Goal: Information Seeking & Learning: Learn about a topic

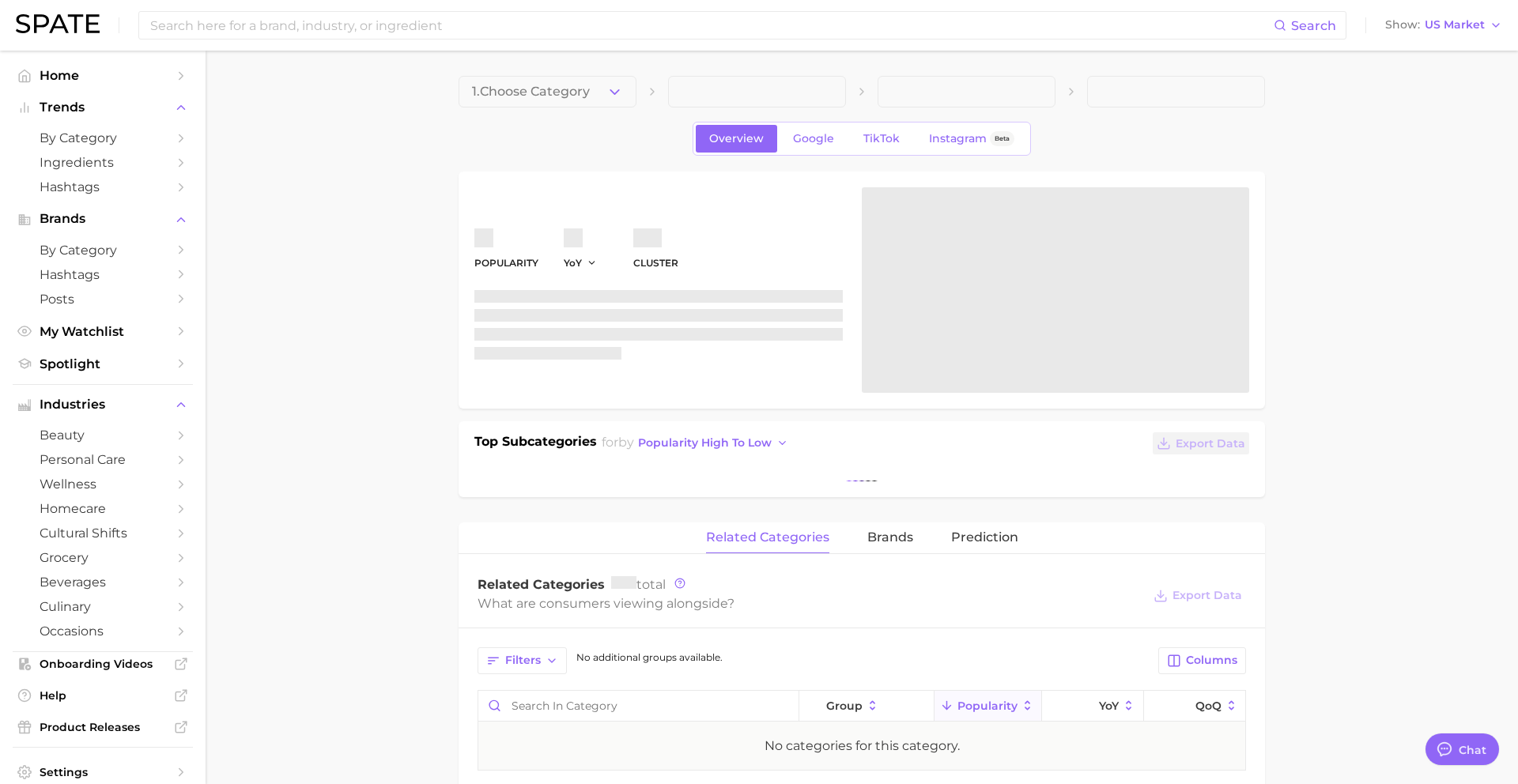
scroll to position [1533, 0]
click at [553, 95] on span "1. Choose Category" at bounding box center [531, 92] width 118 height 14
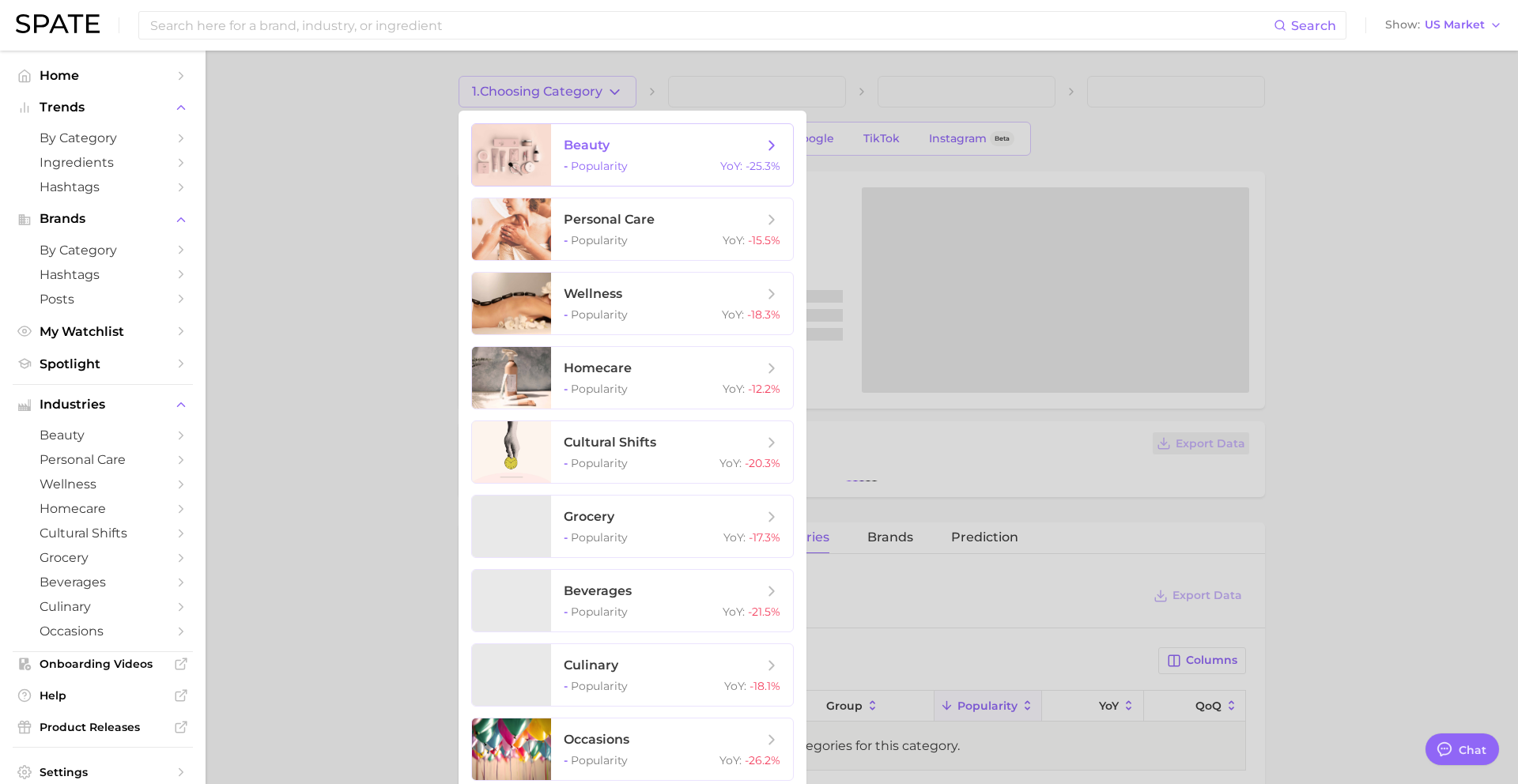
click at [549, 136] on div at bounding box center [512, 155] width 79 height 62
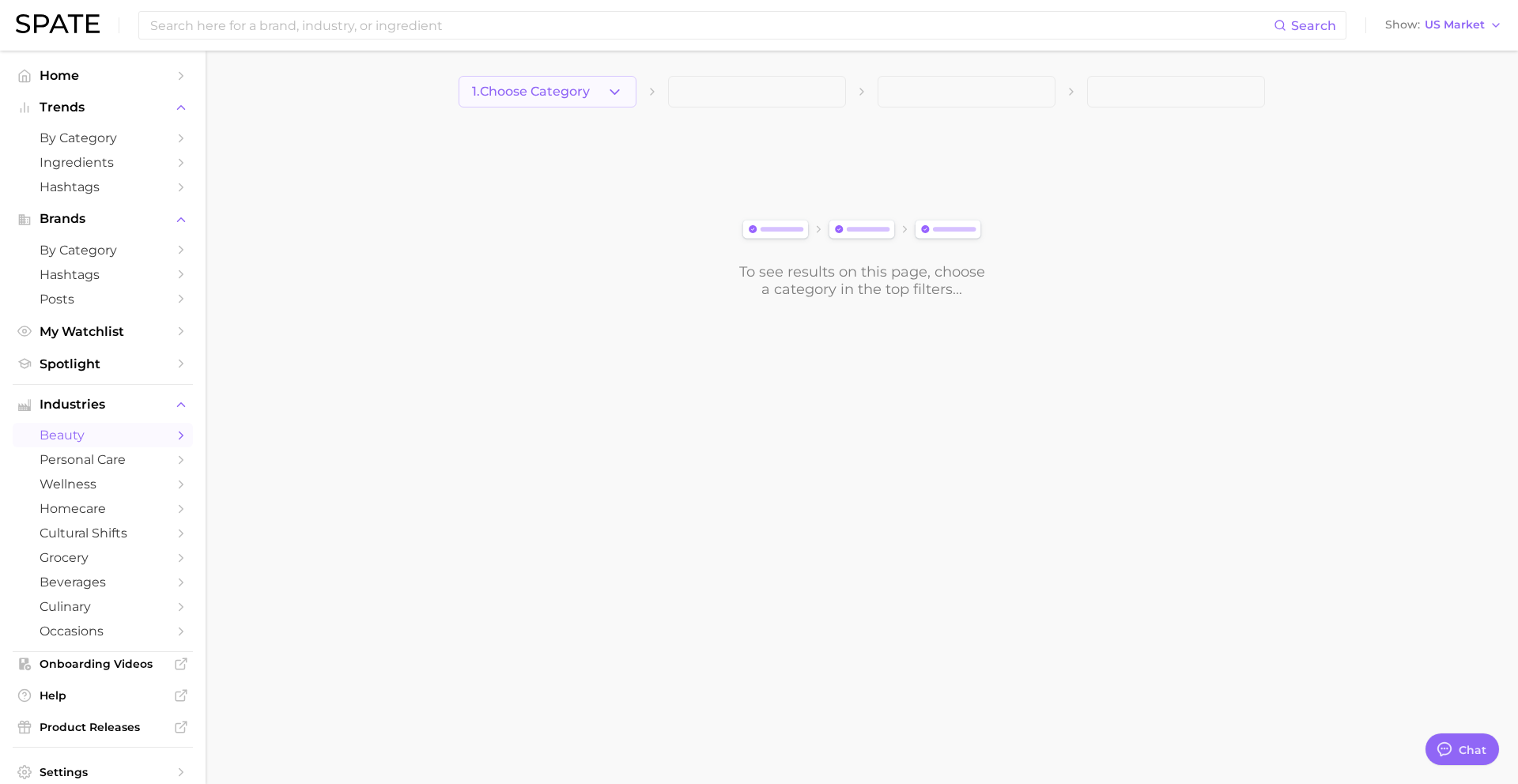
click at [565, 99] on button "1. Choose Category" at bounding box center [548, 92] width 178 height 32
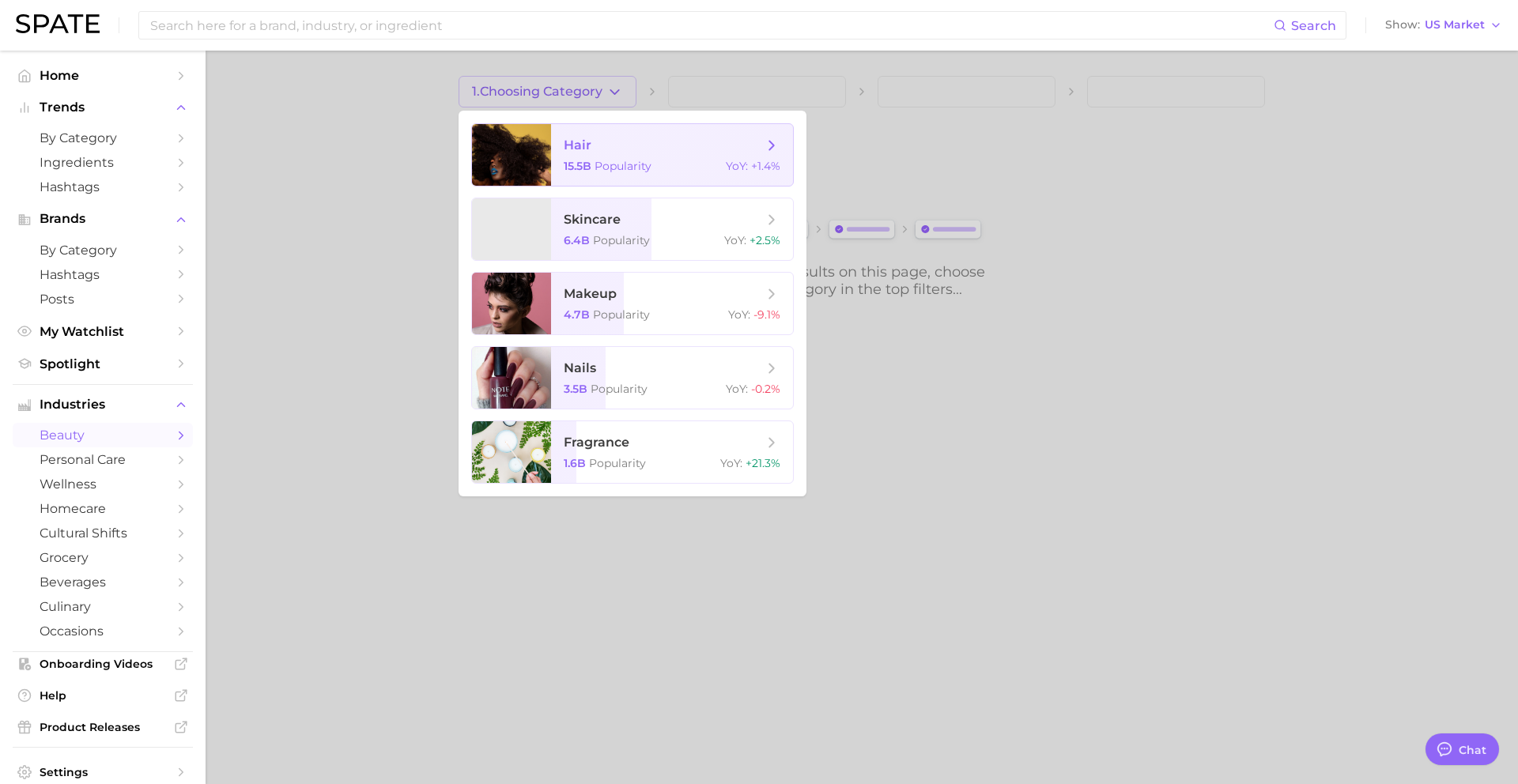
click at [565, 156] on span "hair 15.5b Popularity YoY : +1.4%" at bounding box center [672, 155] width 242 height 62
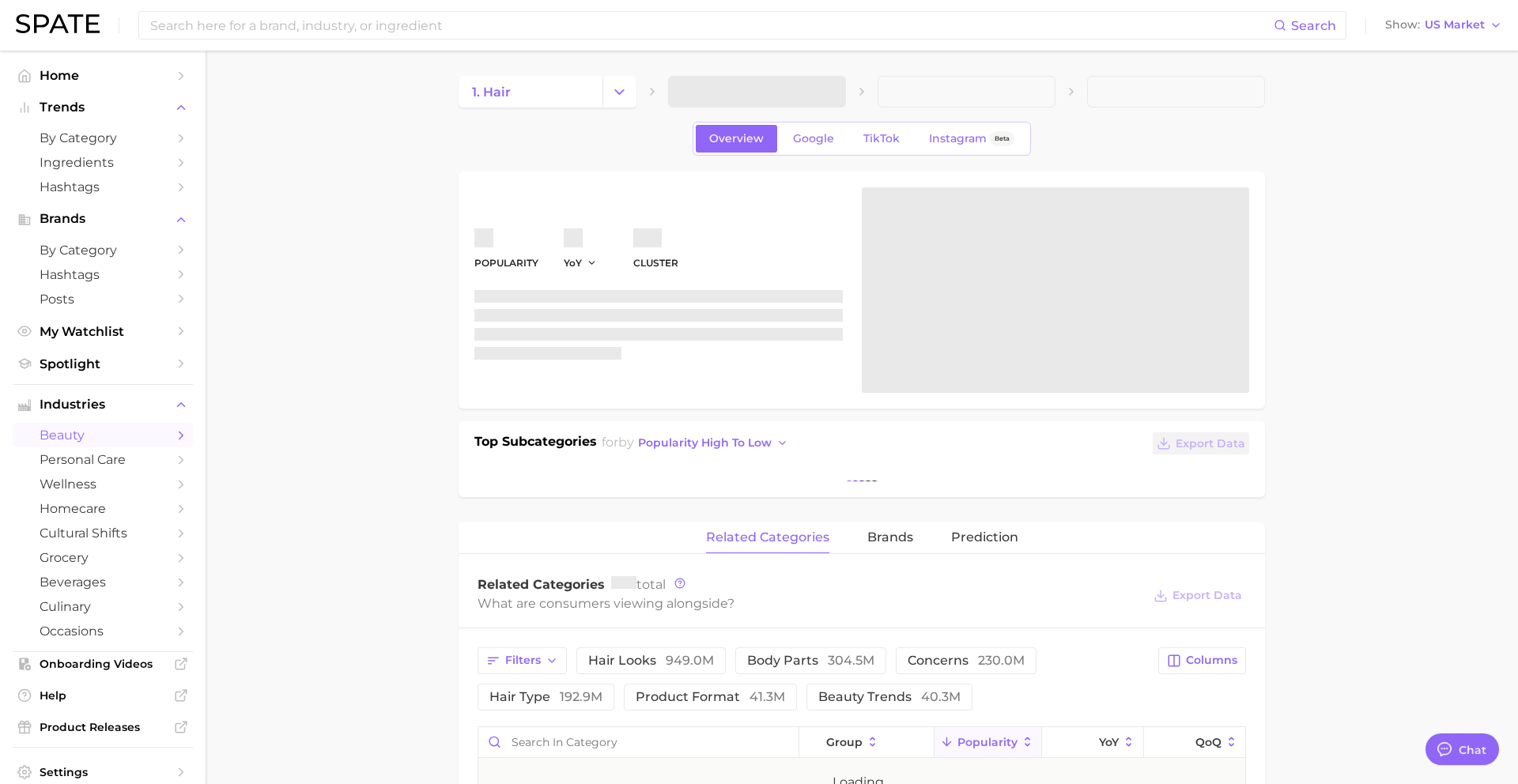
type textarea "x"
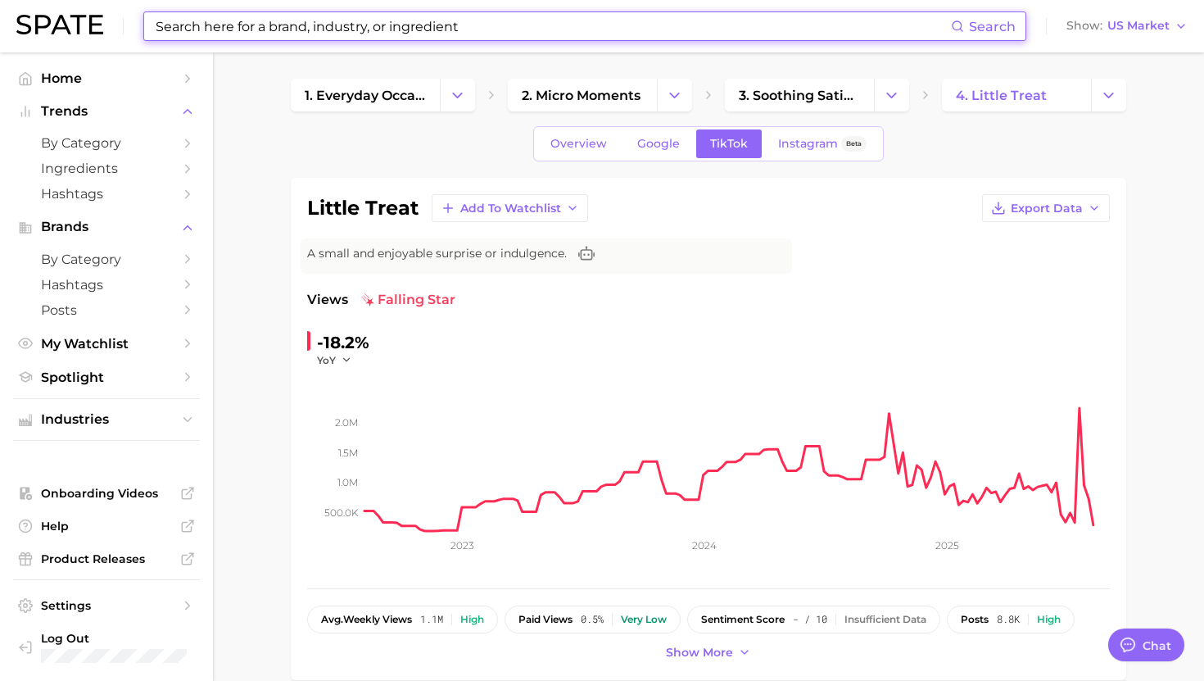
click at [406, 31] on input at bounding box center [552, 26] width 797 height 28
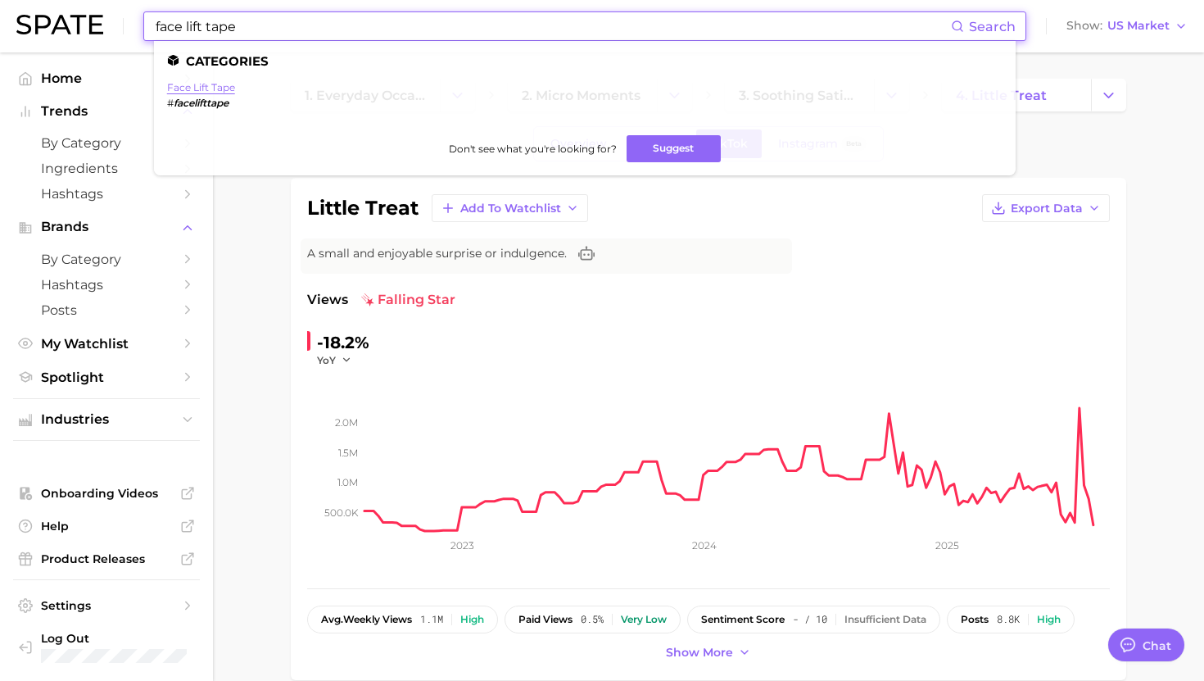
click at [217, 91] on link "face lift tape" at bounding box center [201, 87] width 68 height 12
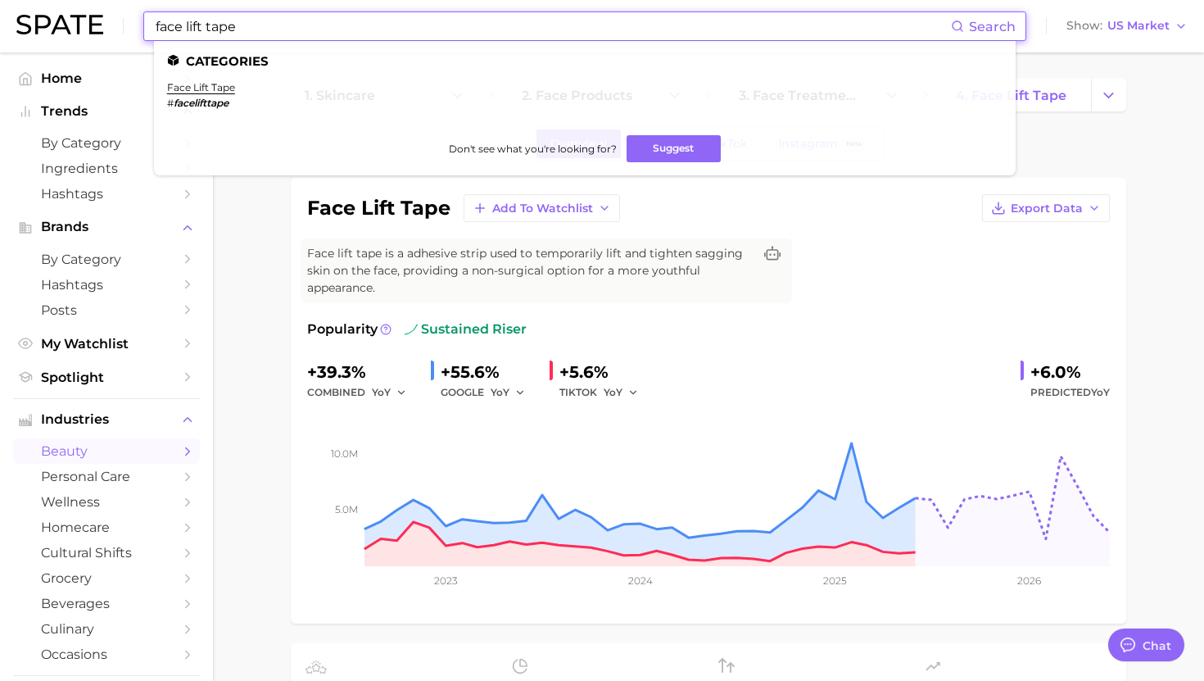
drag, startPoint x: 265, startPoint y: 22, endPoint x: 188, endPoint y: 21, distance: 77.8
click at [188, 21] on input "face lift tape" at bounding box center [552, 26] width 797 height 28
click at [190, 29] on input "face ltaping" at bounding box center [552, 26] width 797 height 28
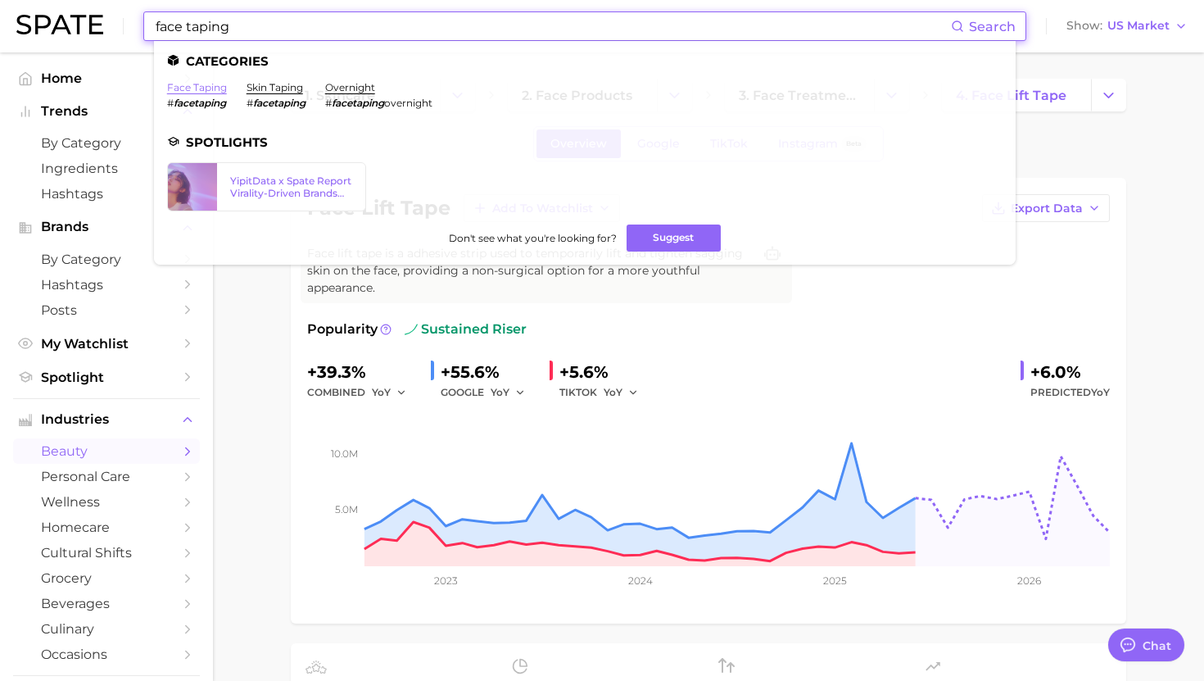
type input "face taping"
click at [195, 88] on link "face taping" at bounding box center [197, 87] width 60 height 12
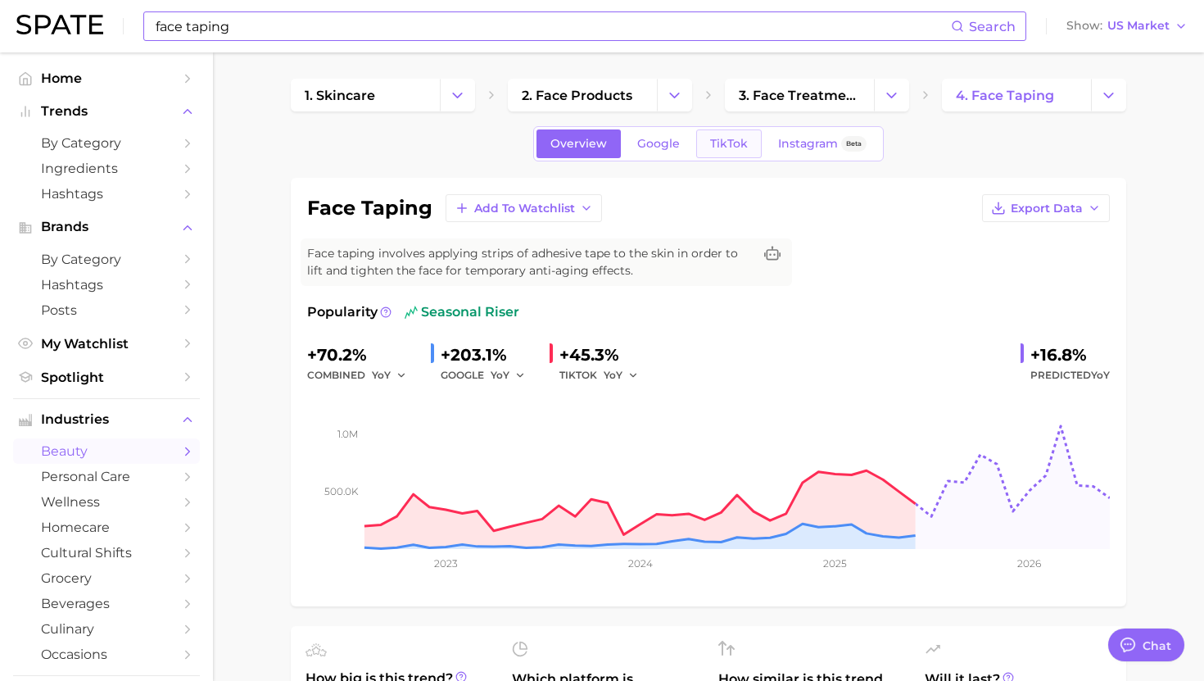
click at [732, 142] on span "TikTok" at bounding box center [729, 144] width 38 height 14
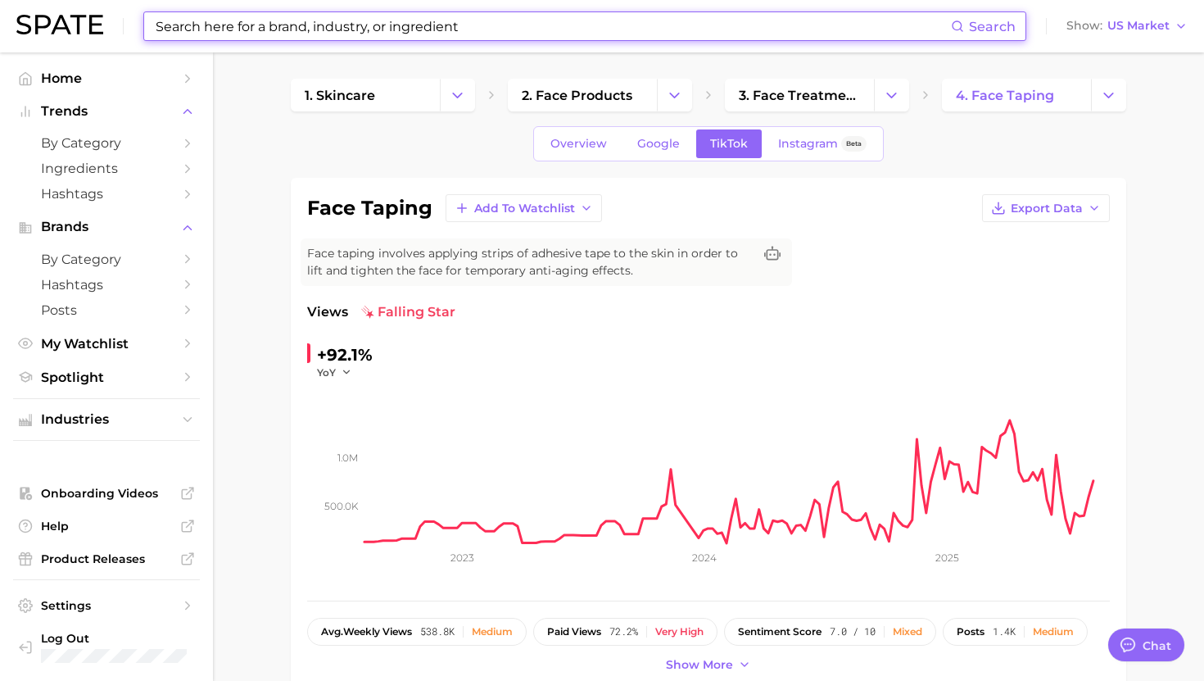
click at [406, 25] on input at bounding box center [552, 26] width 797 height 28
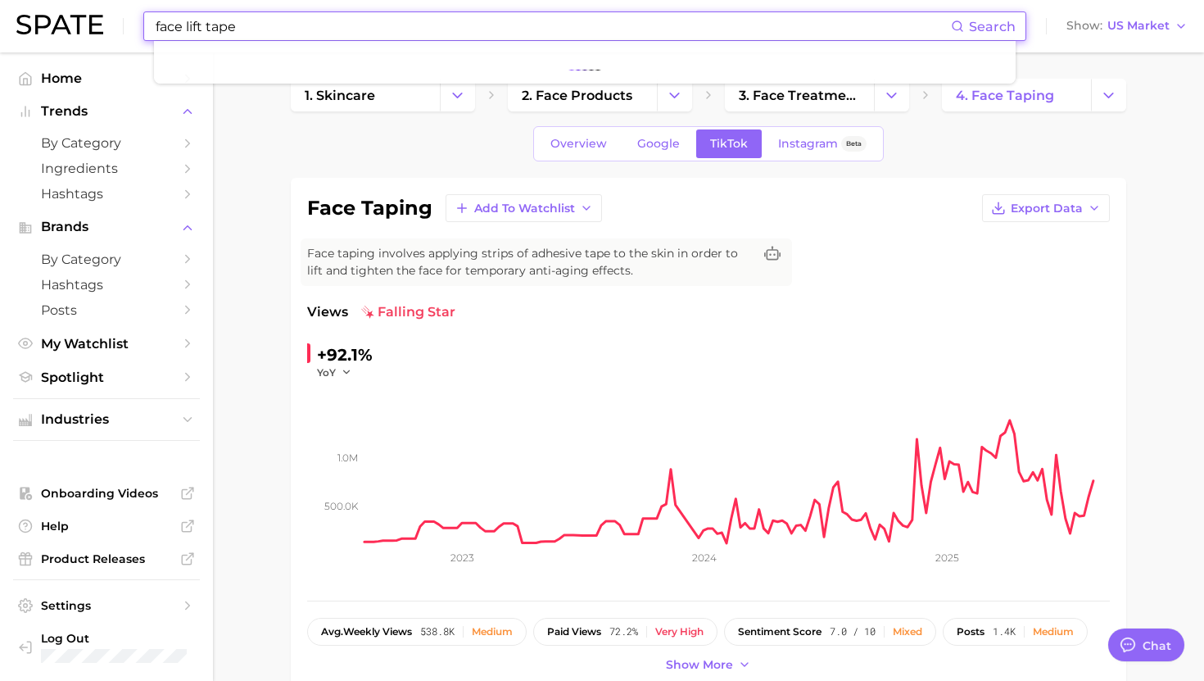
type input "face lift tape"
click at [418, 29] on input "face lift tape" at bounding box center [552, 26] width 797 height 28
drag, startPoint x: 284, startPoint y: 24, endPoint x: 90, endPoint y: 24, distance: 194.1
click at [89, 24] on div "face lift tape Search Show US Market" at bounding box center [601, 26] width 1171 height 52
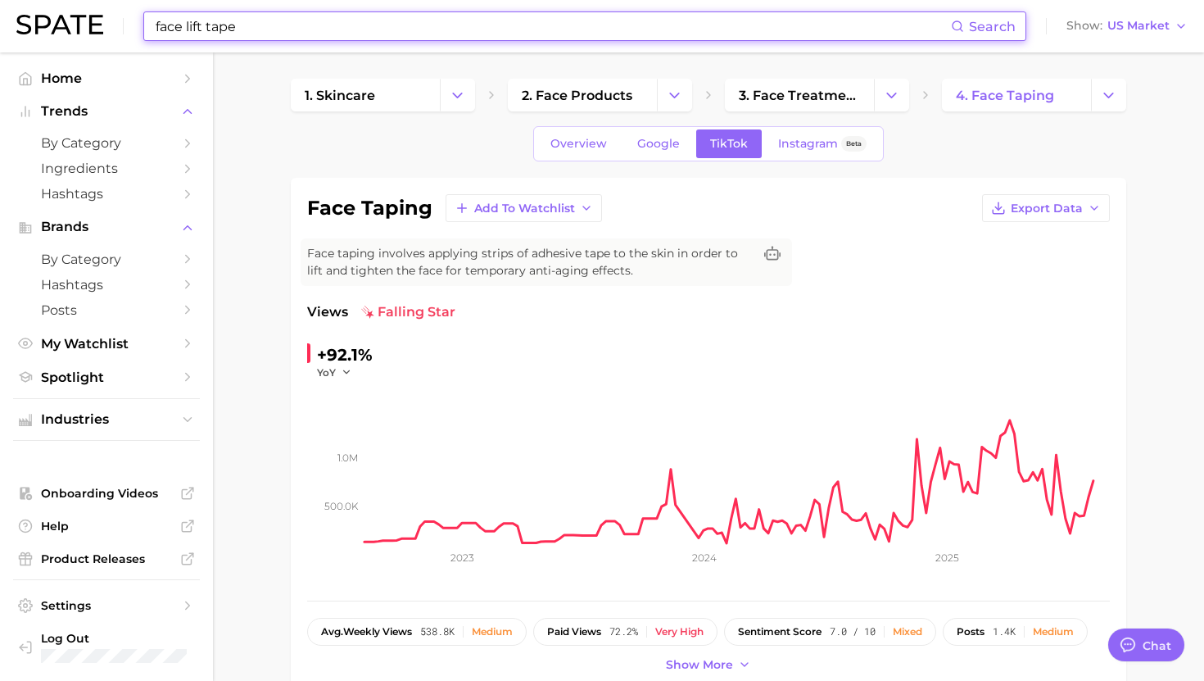
drag, startPoint x: 247, startPoint y: 233, endPoint x: 247, endPoint y: 219, distance: 13.1
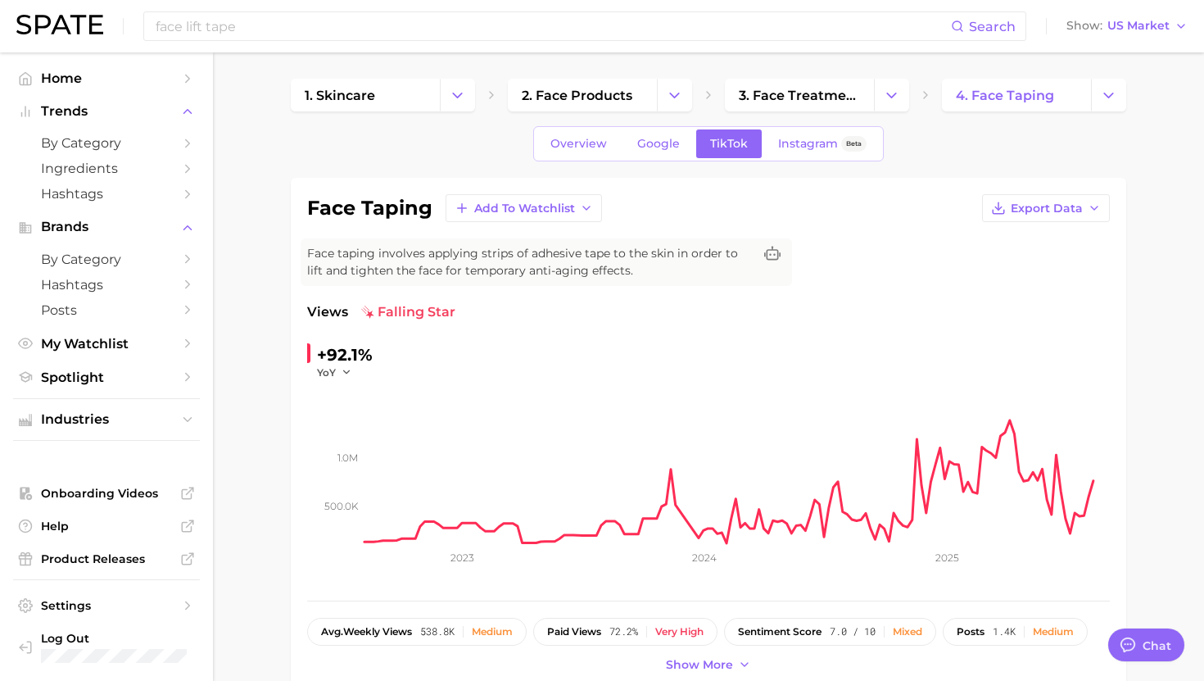
click at [445, 34] on input "face lift tape" at bounding box center [552, 26] width 797 height 28
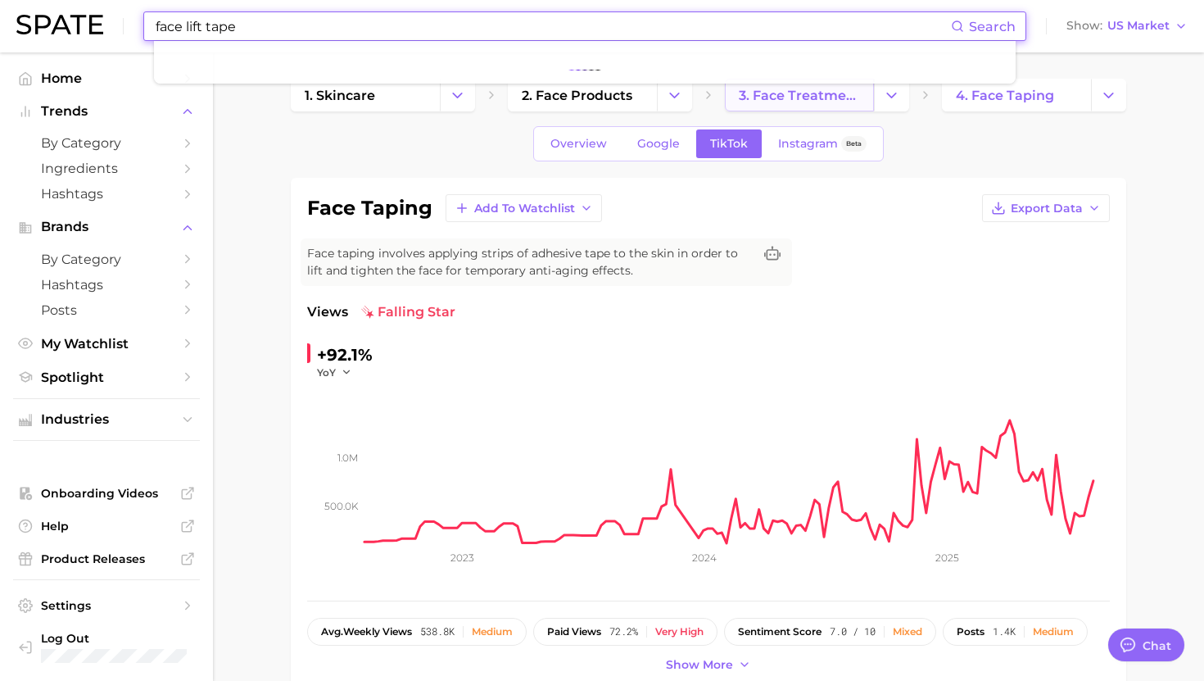
click at [764, 104] on link "3. face treatment products" at bounding box center [799, 95] width 149 height 33
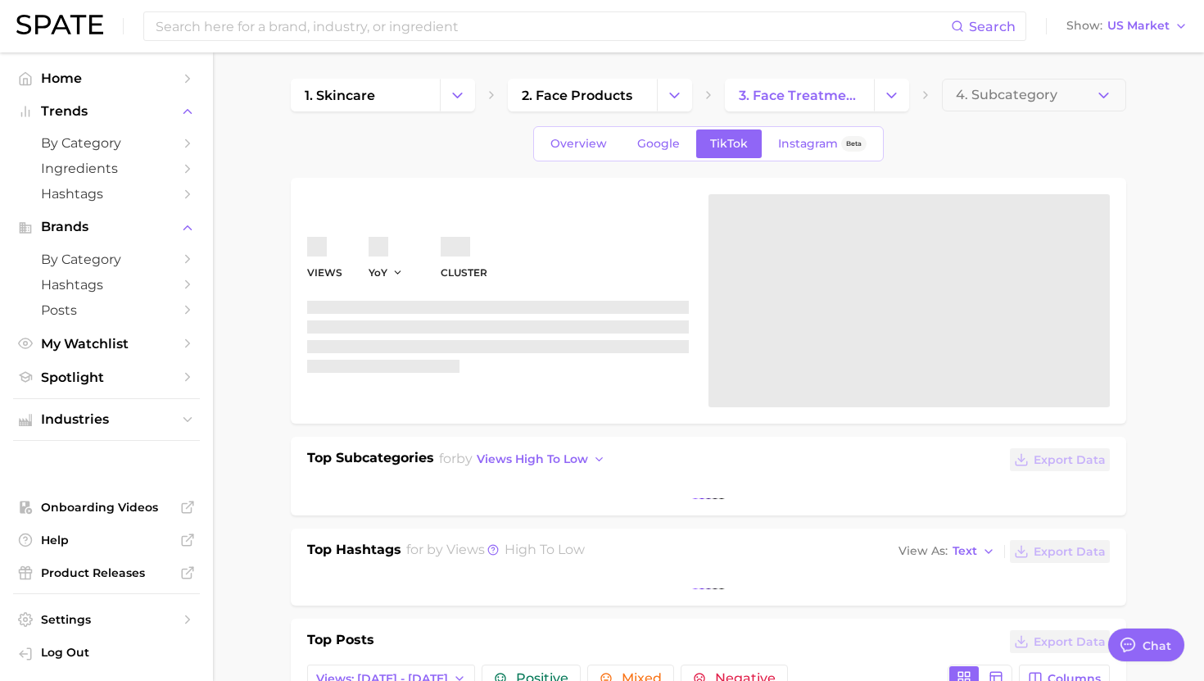
type textarea "x"
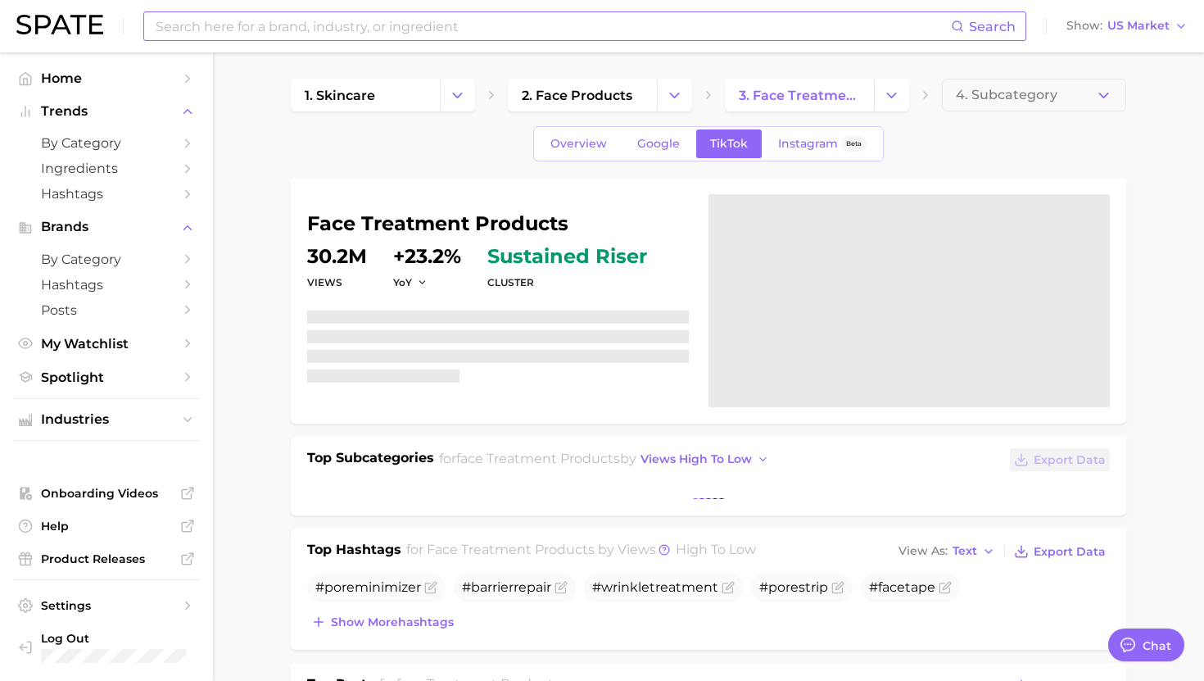
click at [356, 27] on input at bounding box center [552, 26] width 797 height 28
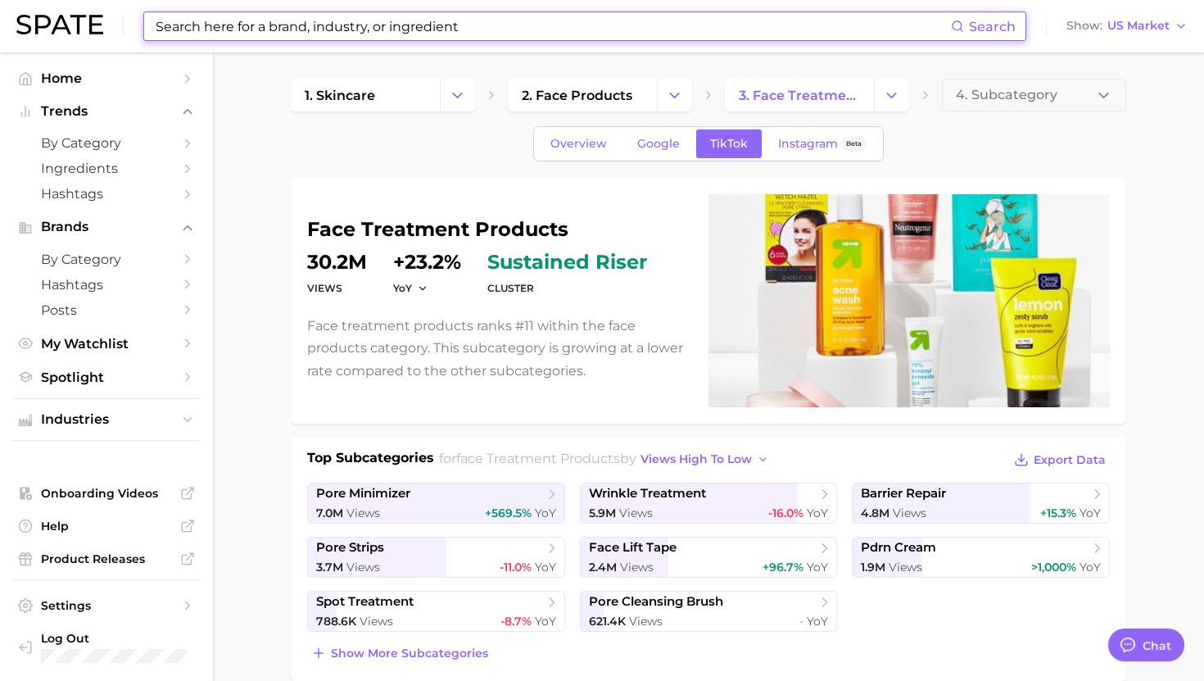
paste input "face lift tape"
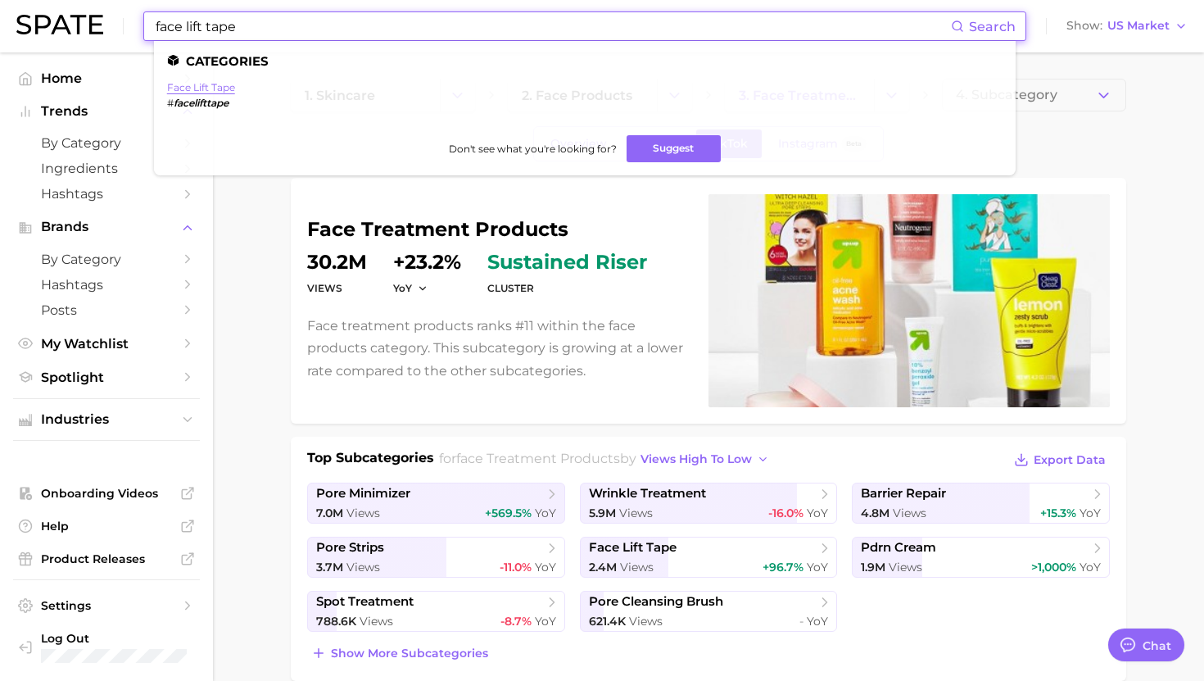
type input "face lift tape"
click at [219, 85] on link "face lift tape" at bounding box center [201, 87] width 68 height 12
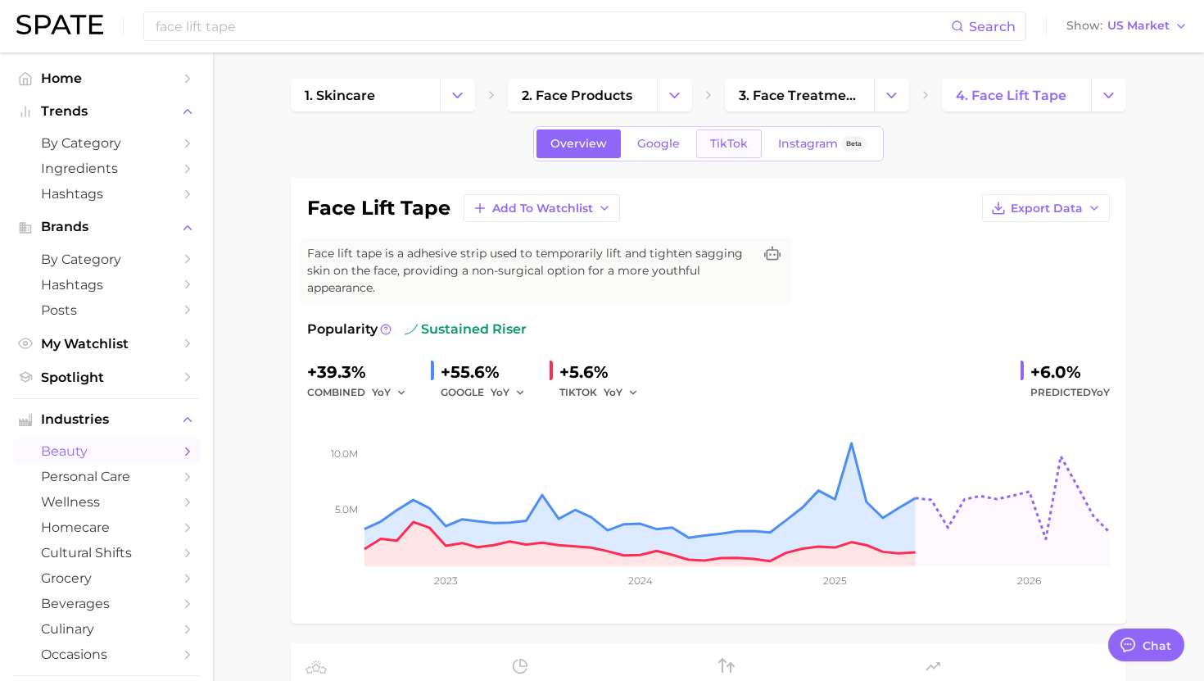
click at [721, 142] on span "TikTok" at bounding box center [729, 144] width 38 height 14
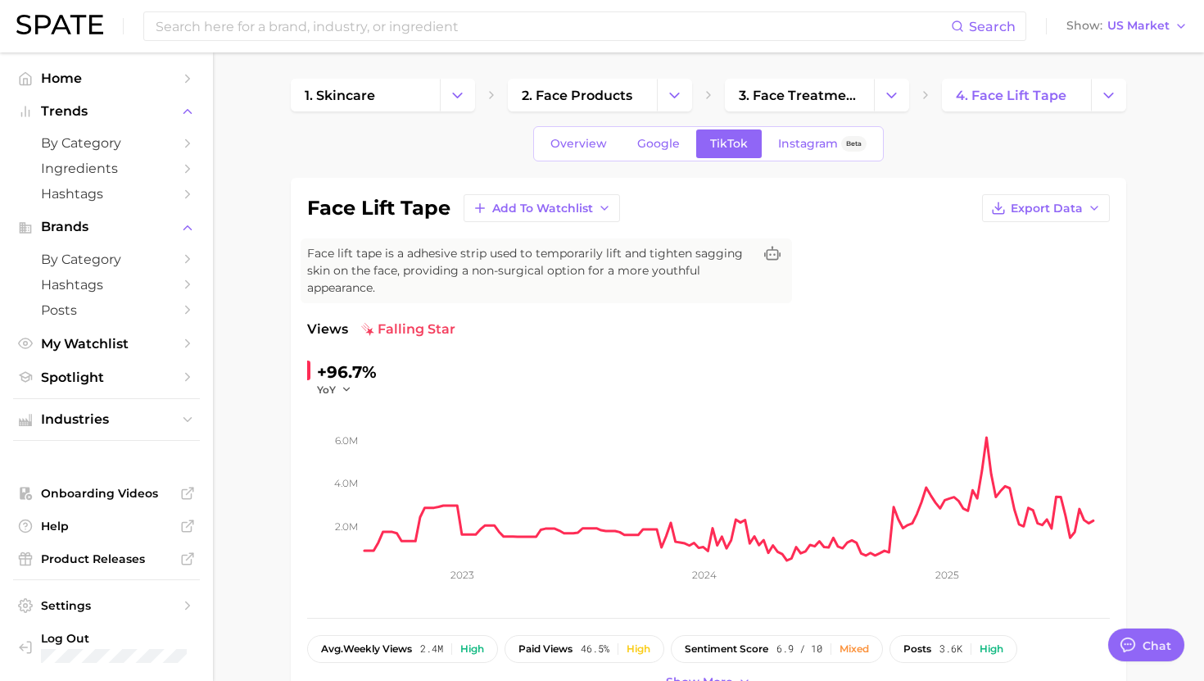
click at [378, 200] on h1 "face lift tape" at bounding box center [378, 208] width 143 height 20
copy div "face lift tape Add to Watchlist Export Data"
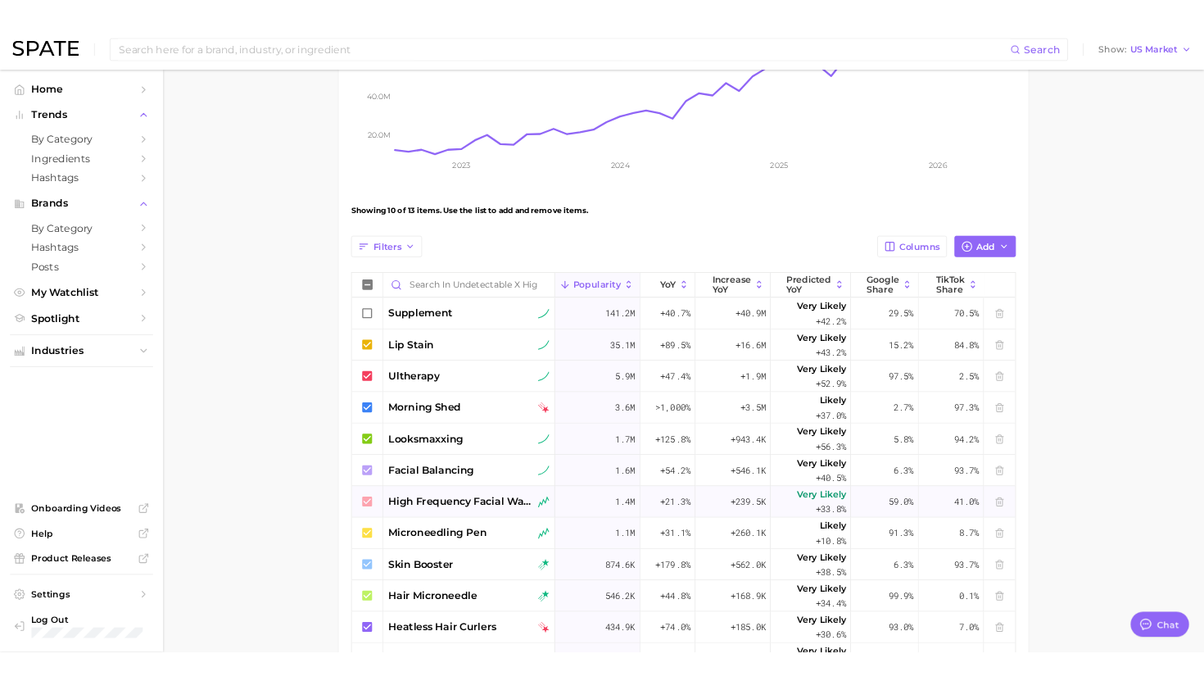
scroll to position [368, 0]
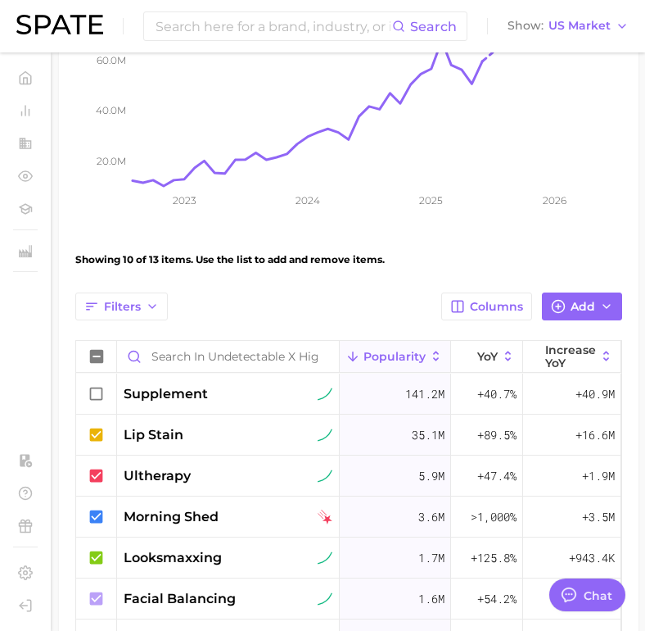
type textarea "x"
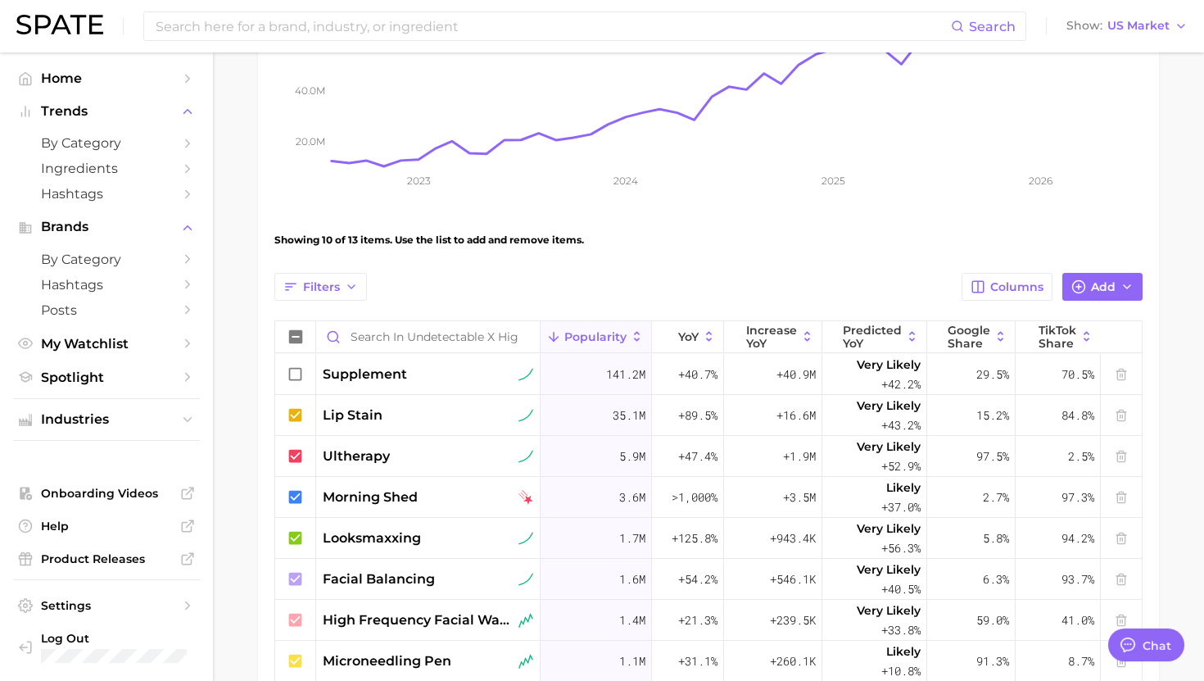
scroll to position [0, 0]
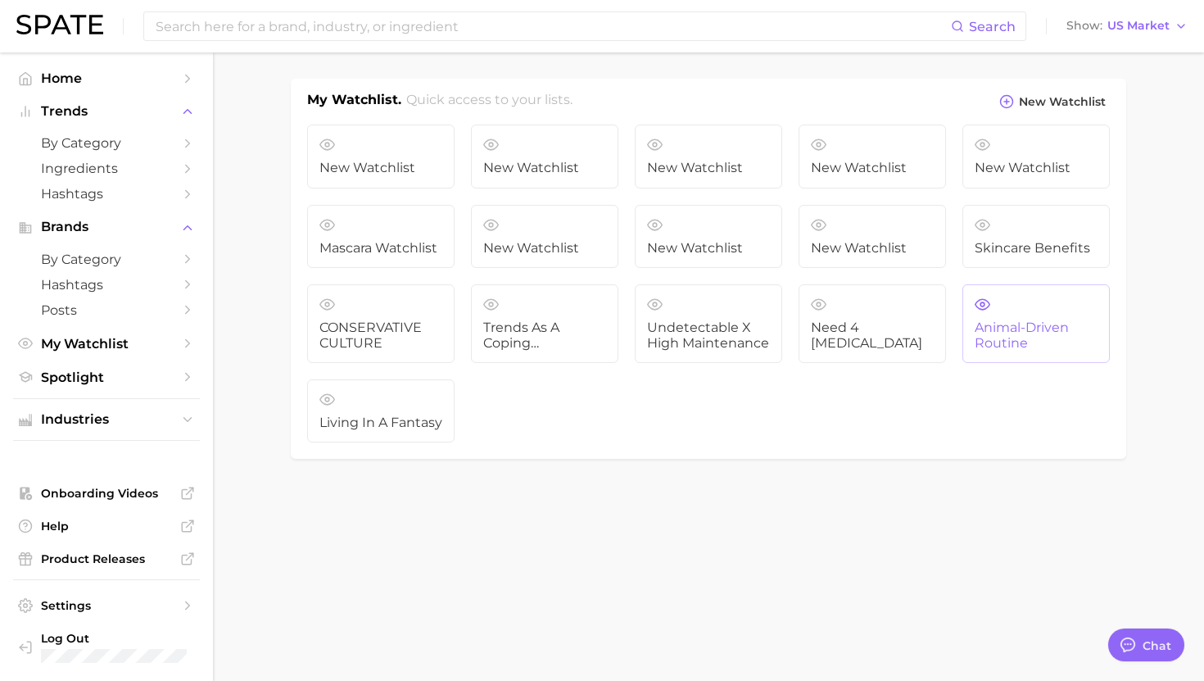
click at [982, 322] on span "Animal-driven Routine" at bounding box center [1036, 335] width 123 height 30
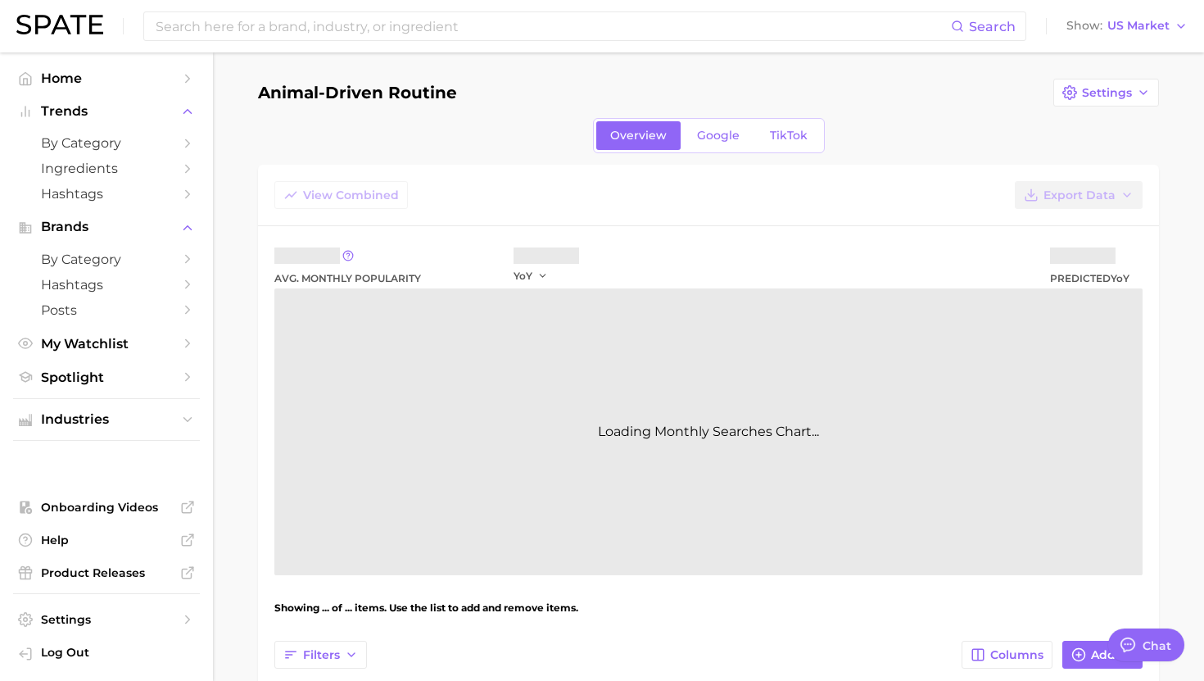
click at [982, 322] on div "Loading Monthly Searches Chart..." at bounding box center [708, 431] width 868 height 287
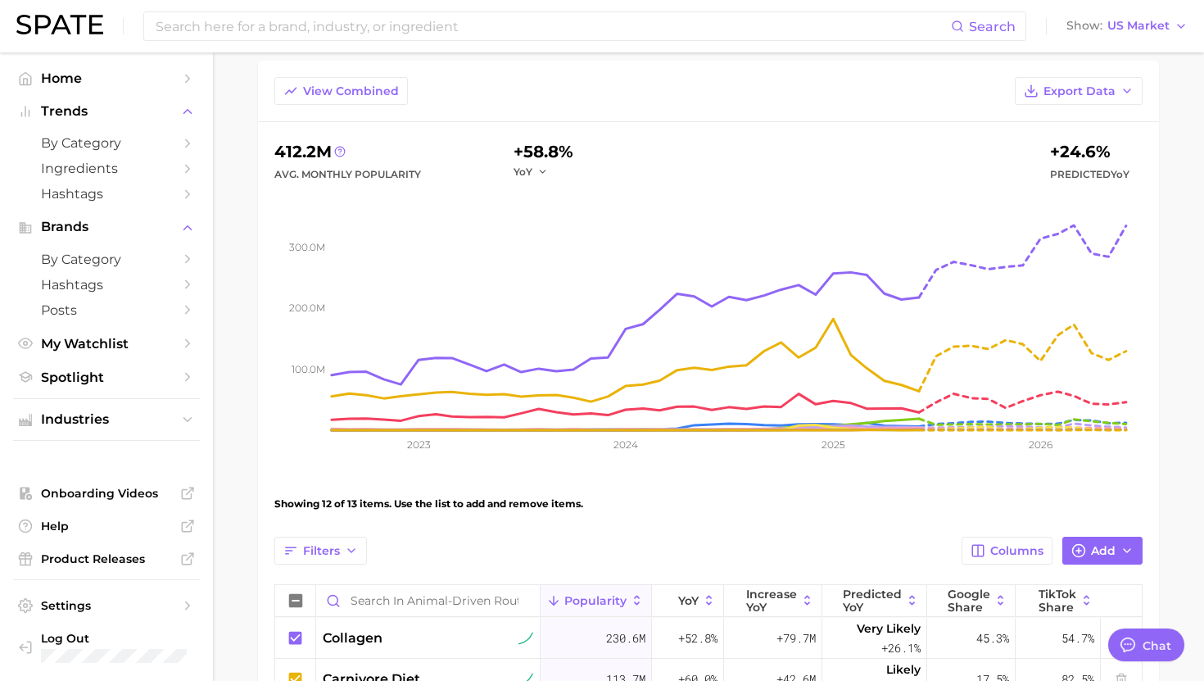
scroll to position [76, 0]
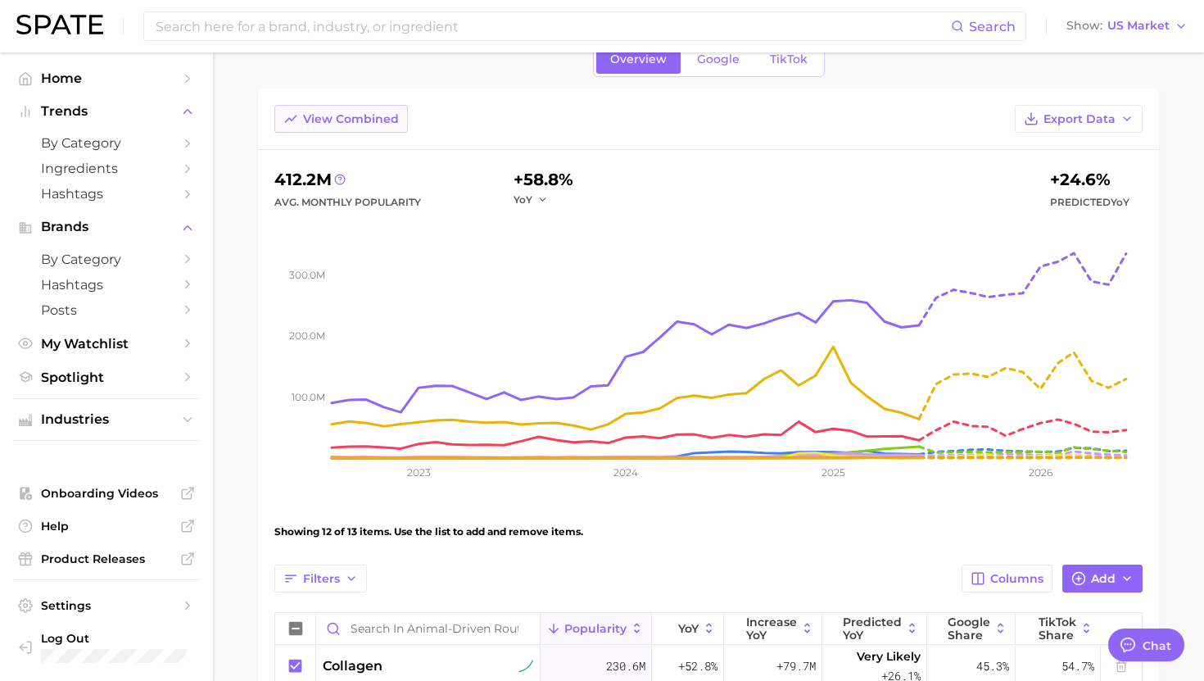
click at [369, 124] on span "View Combined" at bounding box center [351, 119] width 96 height 14
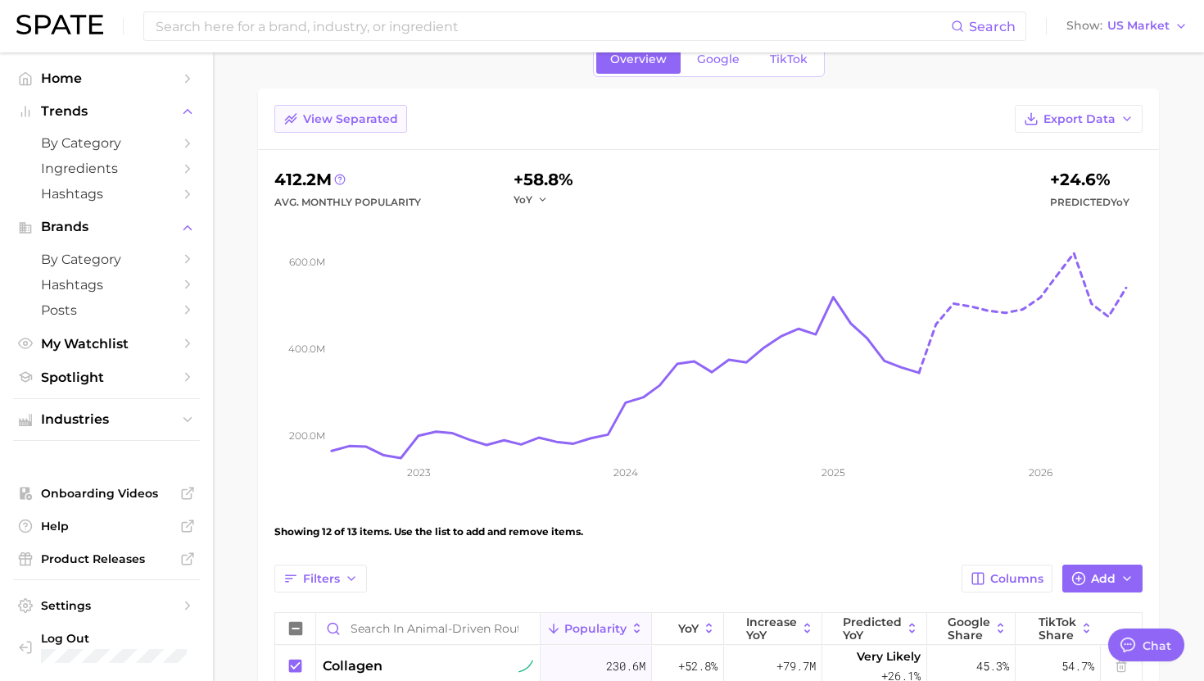
click at [370, 120] on span "View Separated" at bounding box center [350, 119] width 95 height 14
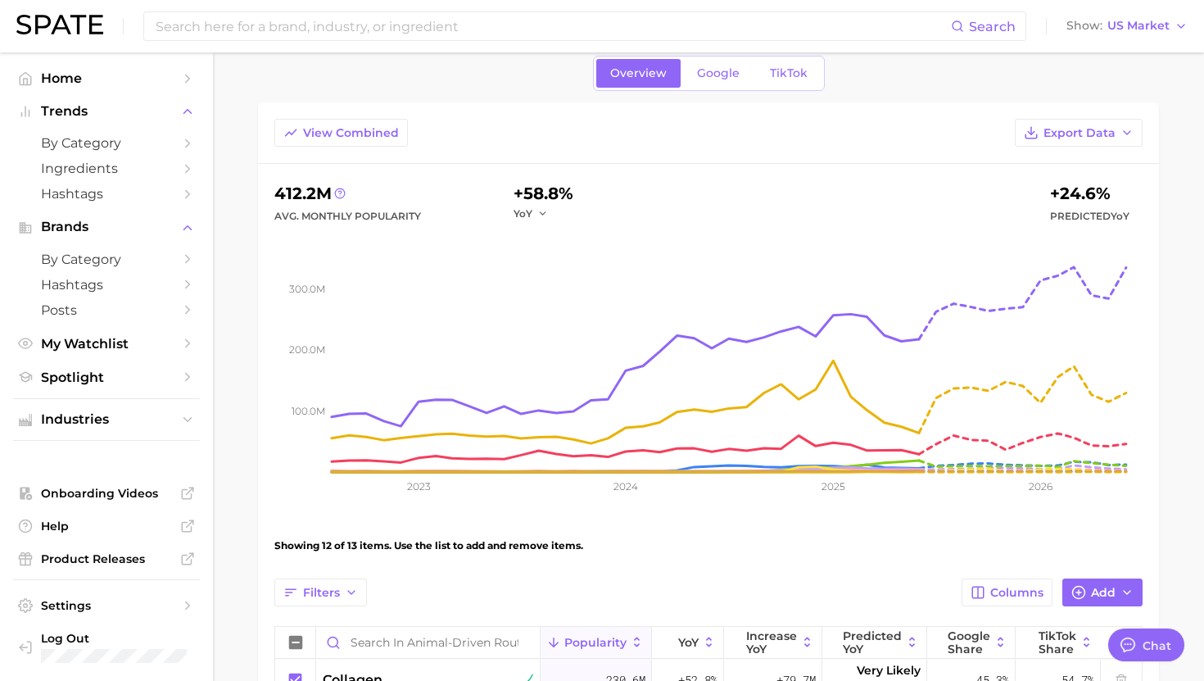
scroll to position [36, 0]
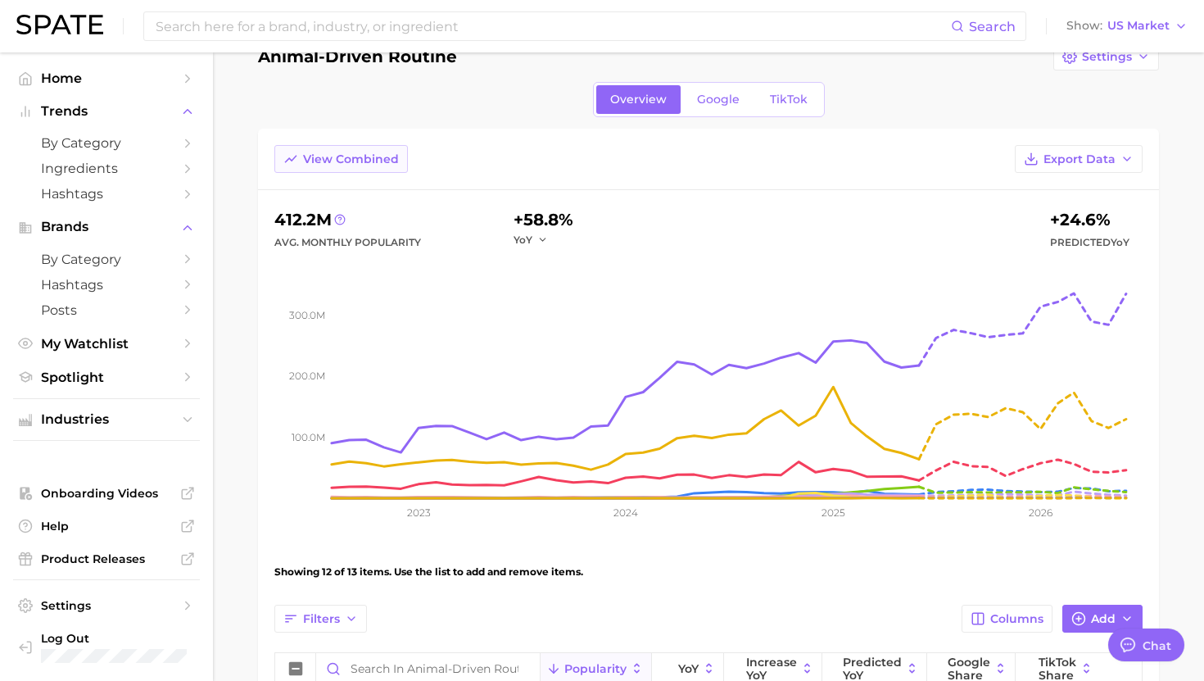
click at [347, 156] on span "View Combined" at bounding box center [351, 159] width 96 height 14
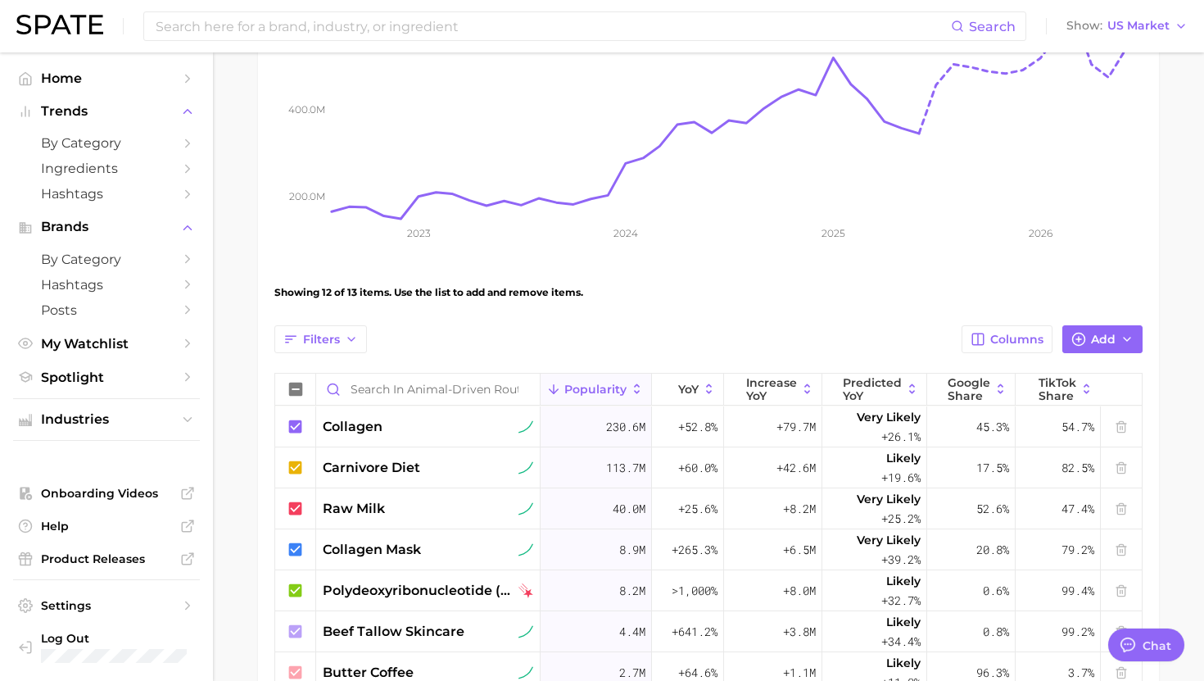
scroll to position [314, 0]
click at [298, 590] on icon at bounding box center [296, 591] width 18 height 18
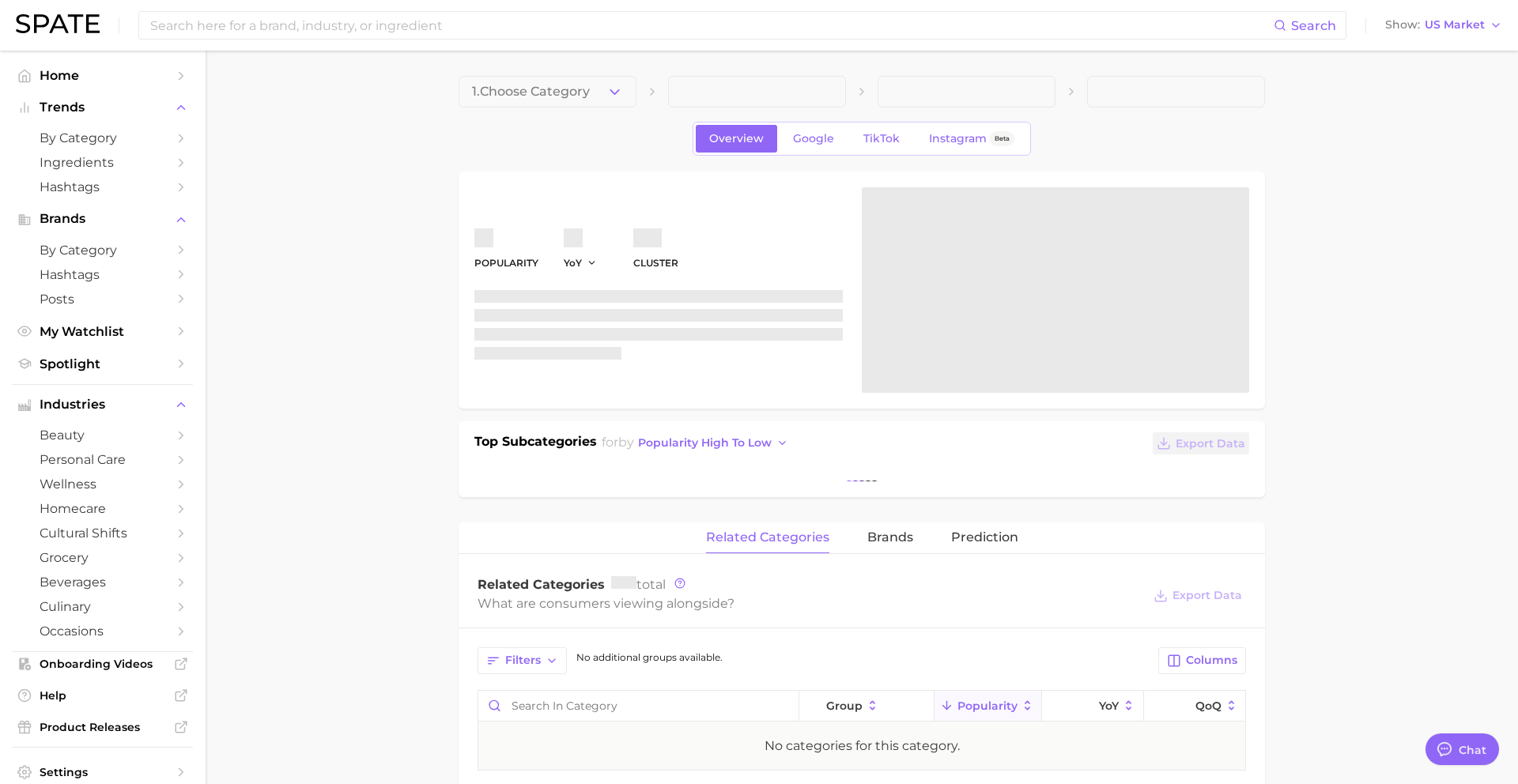
scroll to position [1533, 0]
click at [96, 365] on span "Spotlight" at bounding box center [102, 364] width 126 height 15
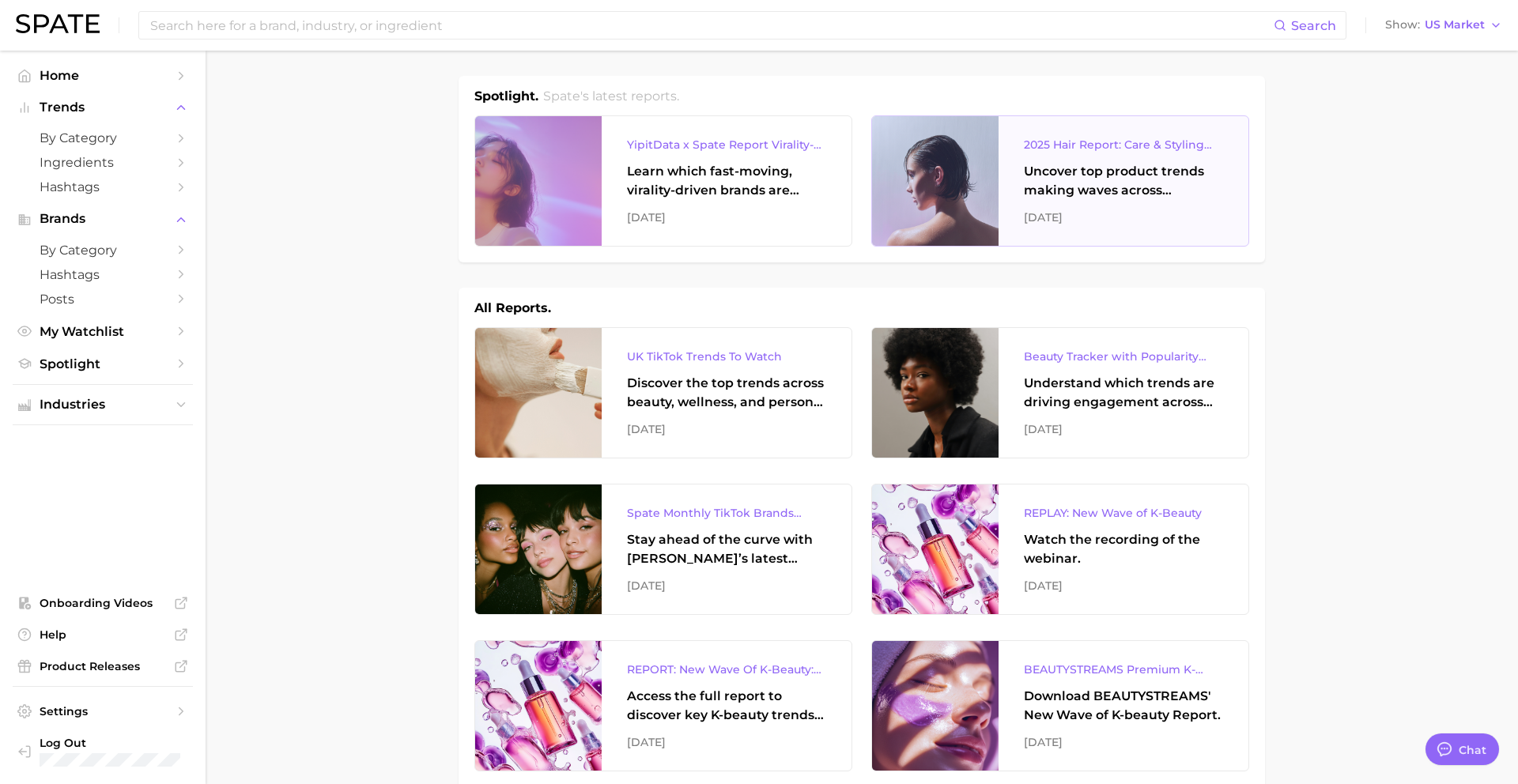
click at [1092, 179] on div "Uncover top product trends making waves across platforms — along with key insig…" at bounding box center [1124, 181] width 199 height 38
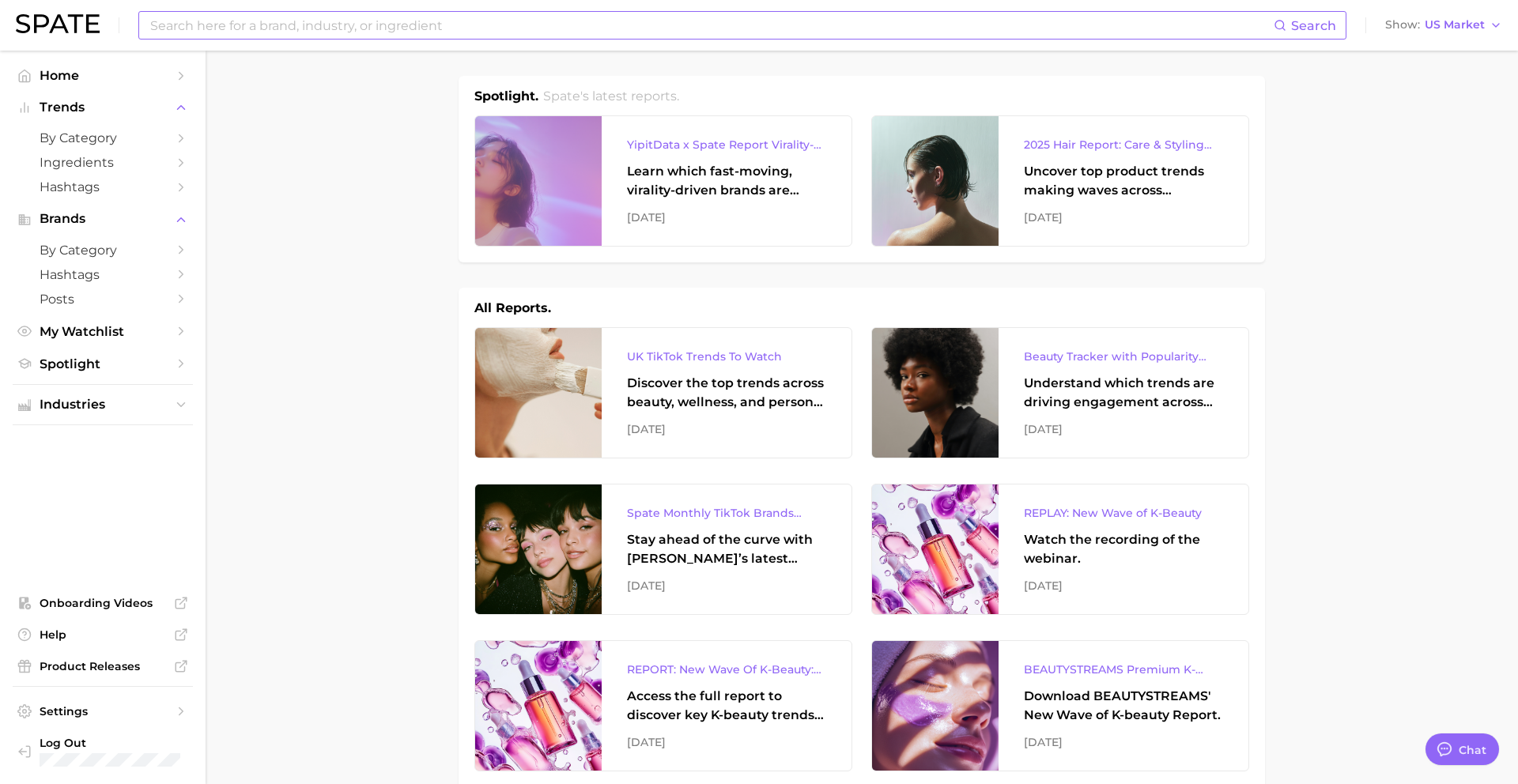
click at [648, 36] on input at bounding box center [711, 25] width 1125 height 27
click at [813, 64] on button "Suggest" at bounding box center [858, 65] width 91 height 26
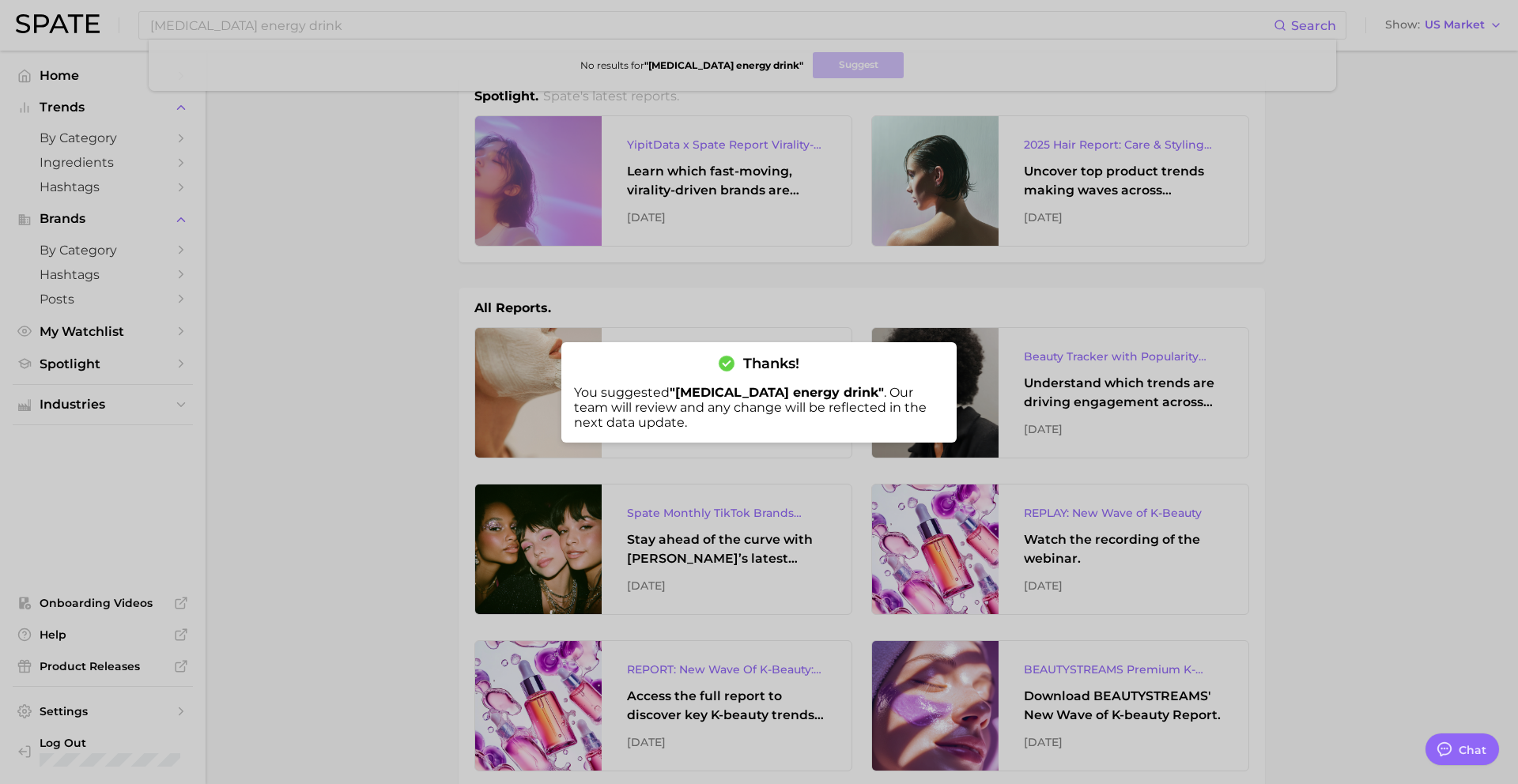
click at [349, 26] on div at bounding box center [759, 392] width 1518 height 784
click at [349, 26] on input "nicotine energy drink" at bounding box center [711, 25] width 1125 height 27
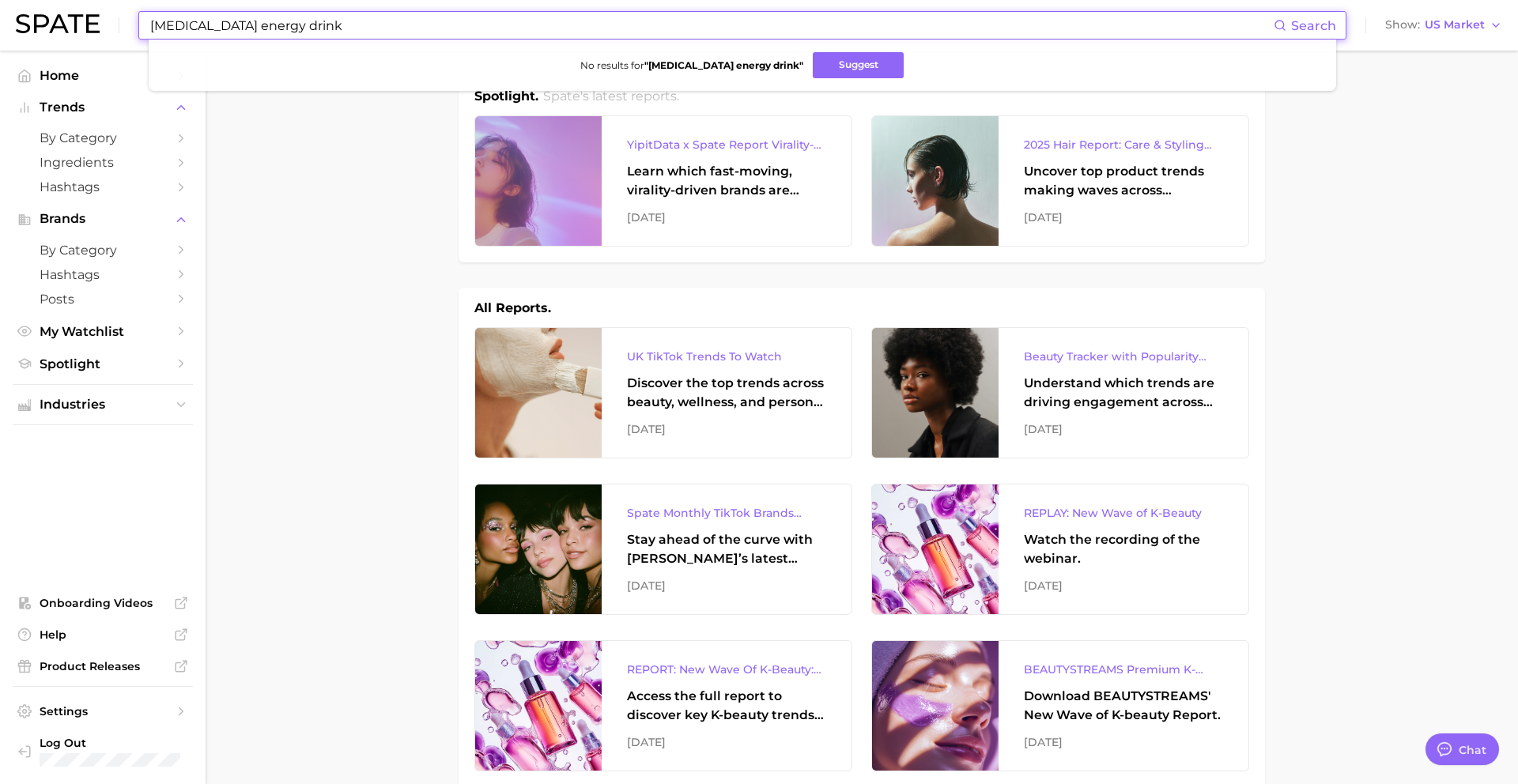
click at [349, 26] on input "nicotine energy drink" at bounding box center [711, 25] width 1125 height 27
type input "nicotina energy"
click at [823, 64] on button "Suggest" at bounding box center [822, 65] width 91 height 26
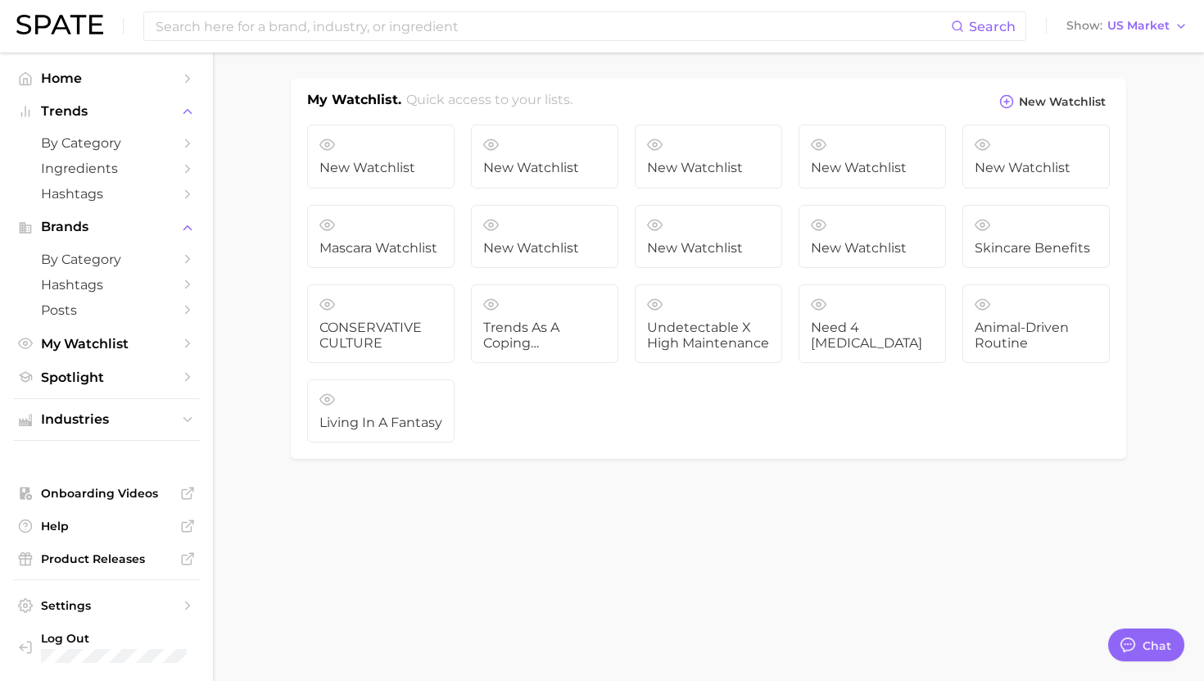
scroll to position [1588, 0]
click at [1017, 322] on span "Animal-driven Routine" at bounding box center [1036, 335] width 123 height 30
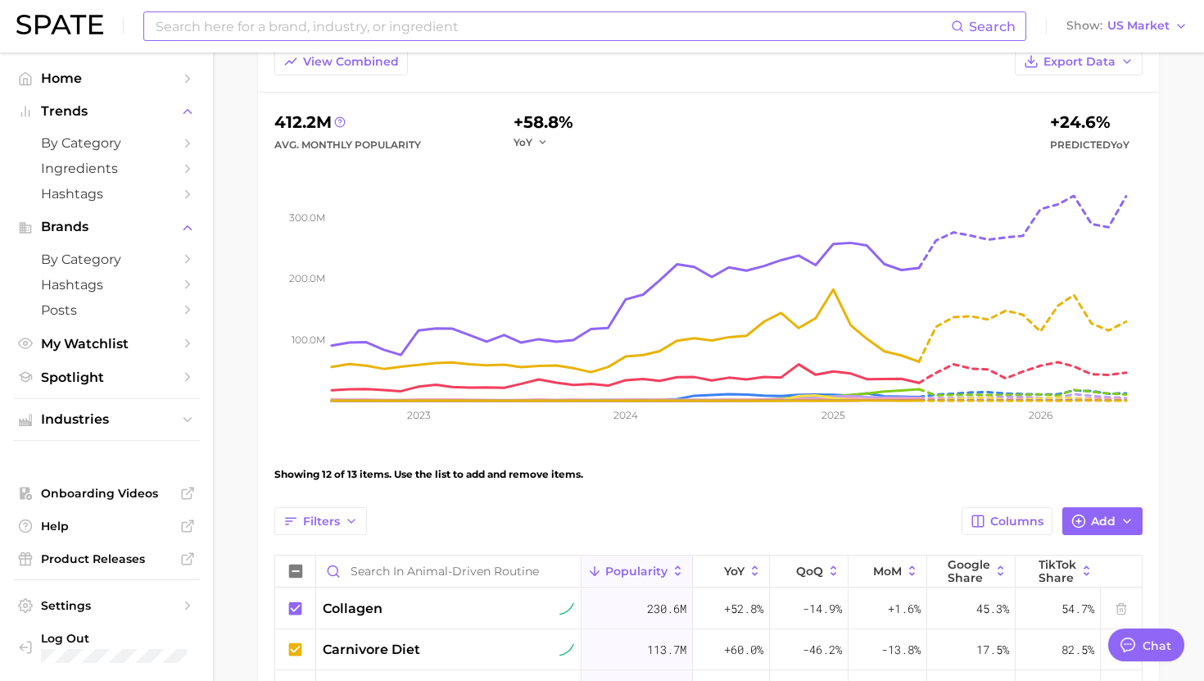
scroll to position [130, 0]
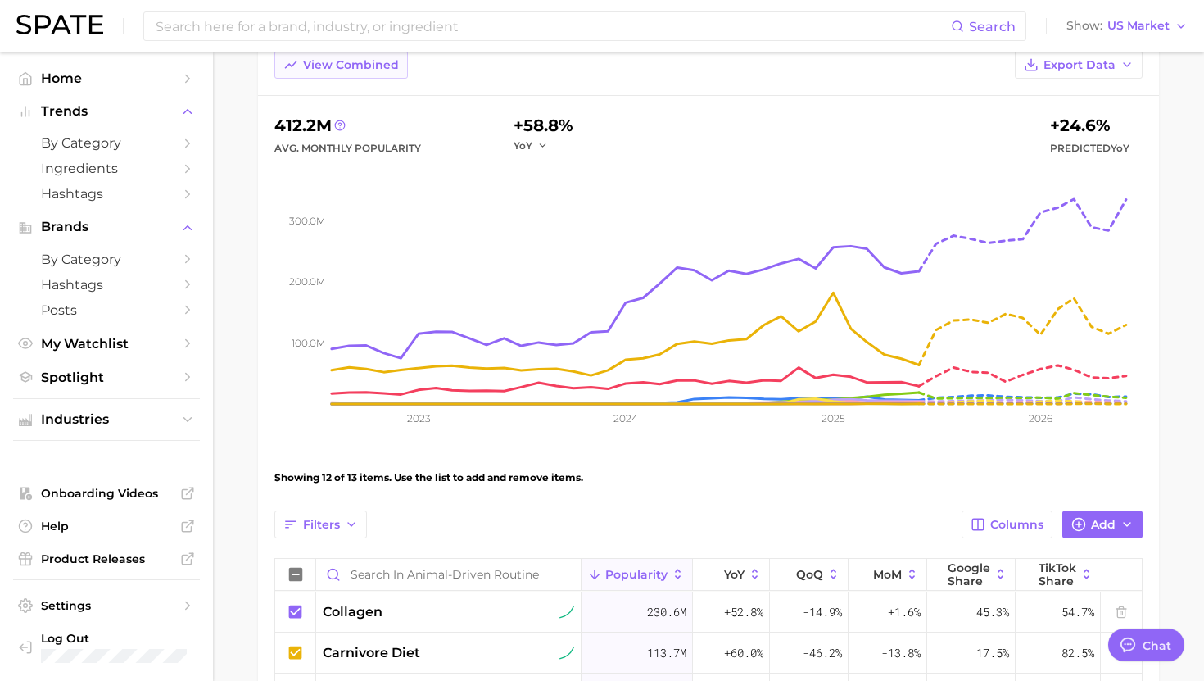
click at [337, 69] on span "View Combined" at bounding box center [351, 65] width 96 height 14
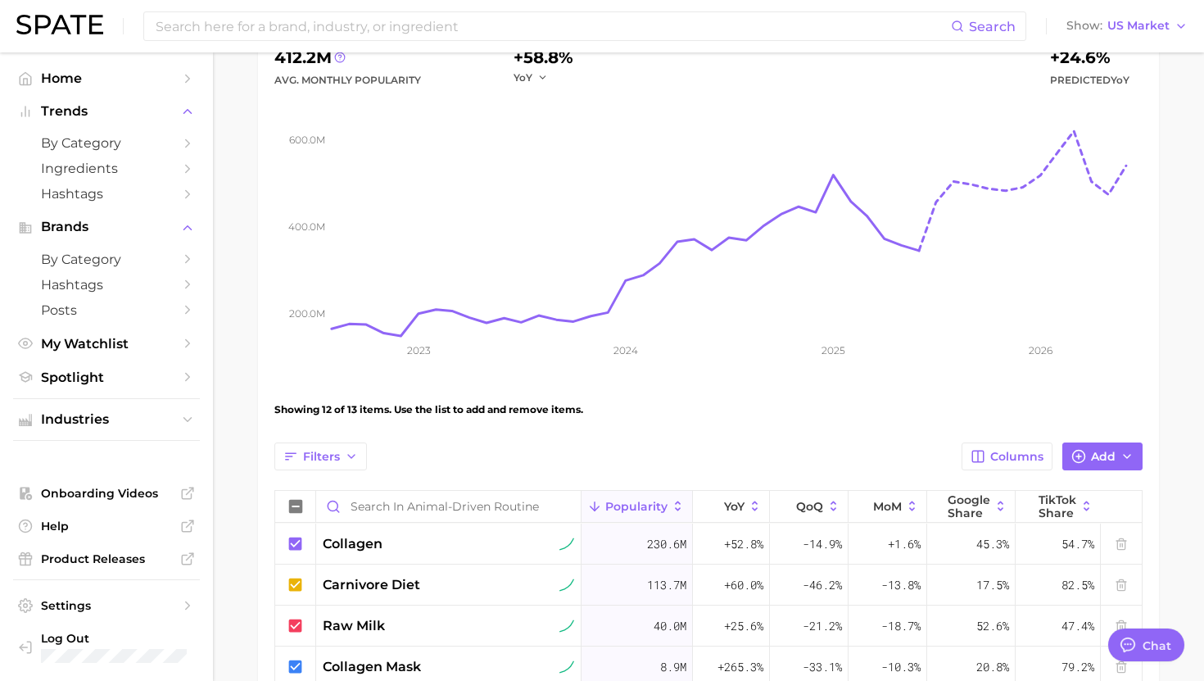
scroll to position [214, 0]
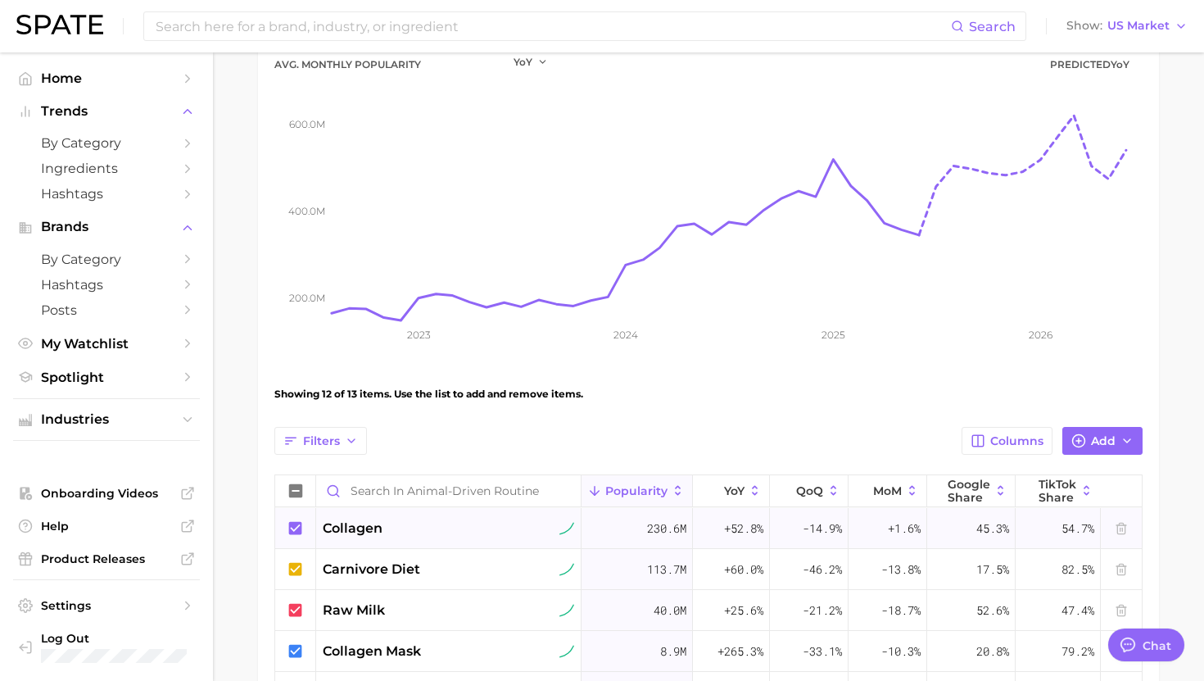
click at [296, 531] on icon at bounding box center [295, 527] width 13 height 13
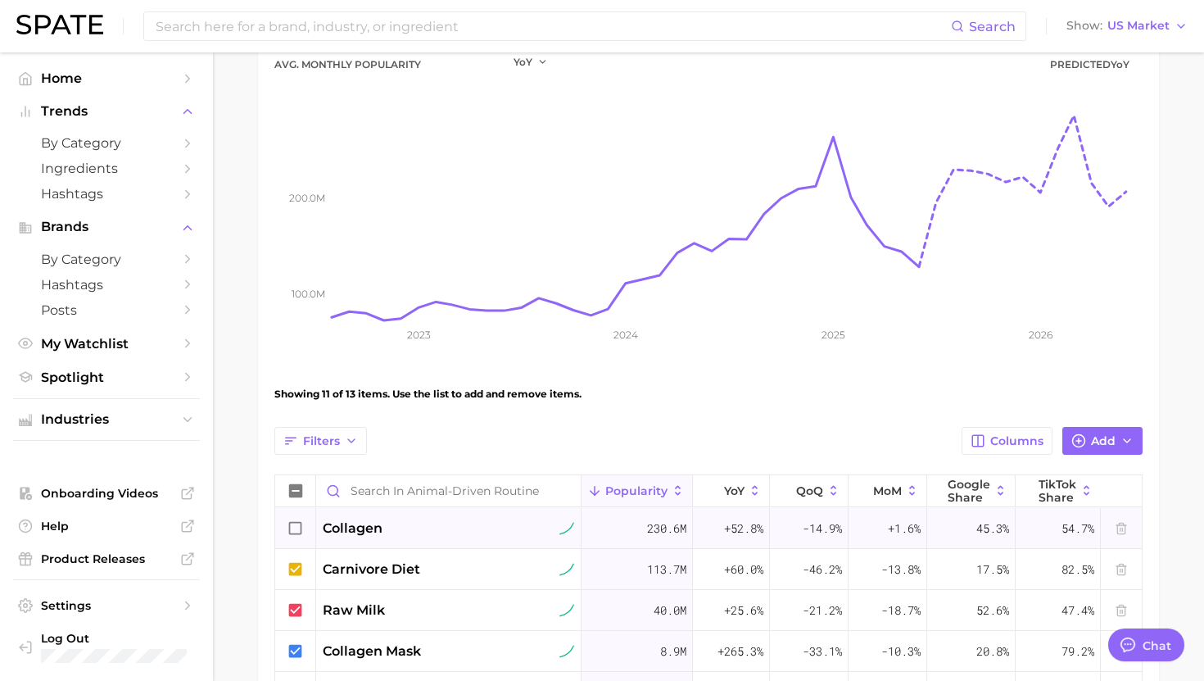
click at [296, 531] on icon at bounding box center [296, 528] width 18 height 18
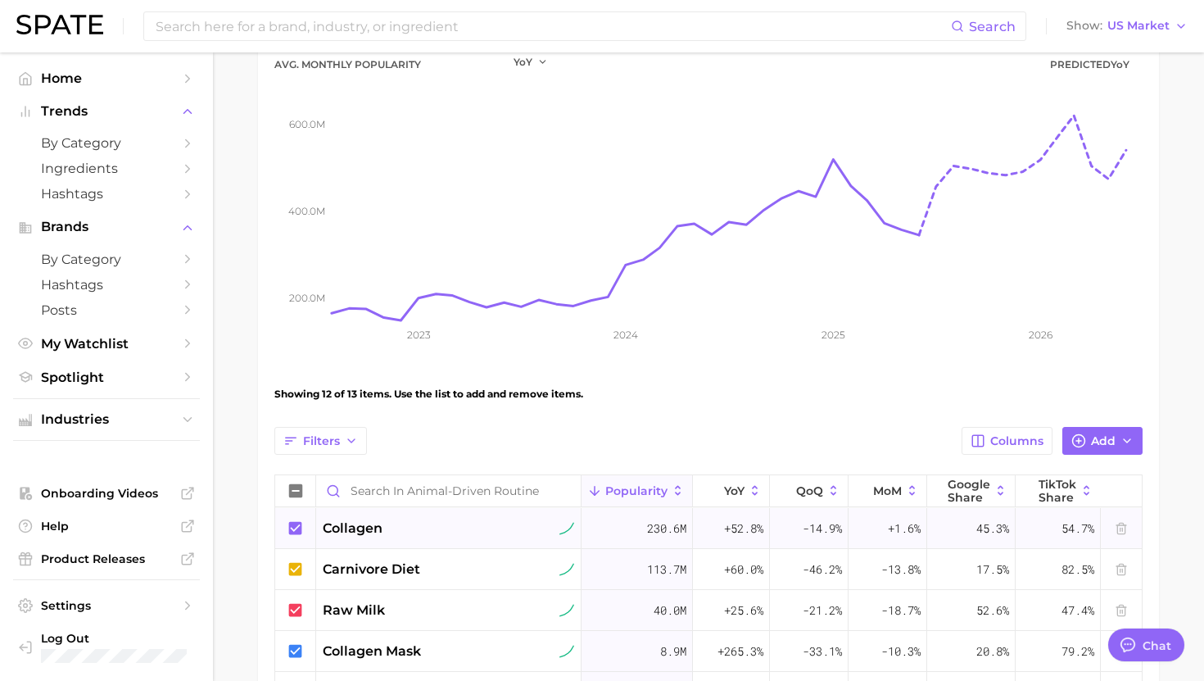
scroll to position [210, 0]
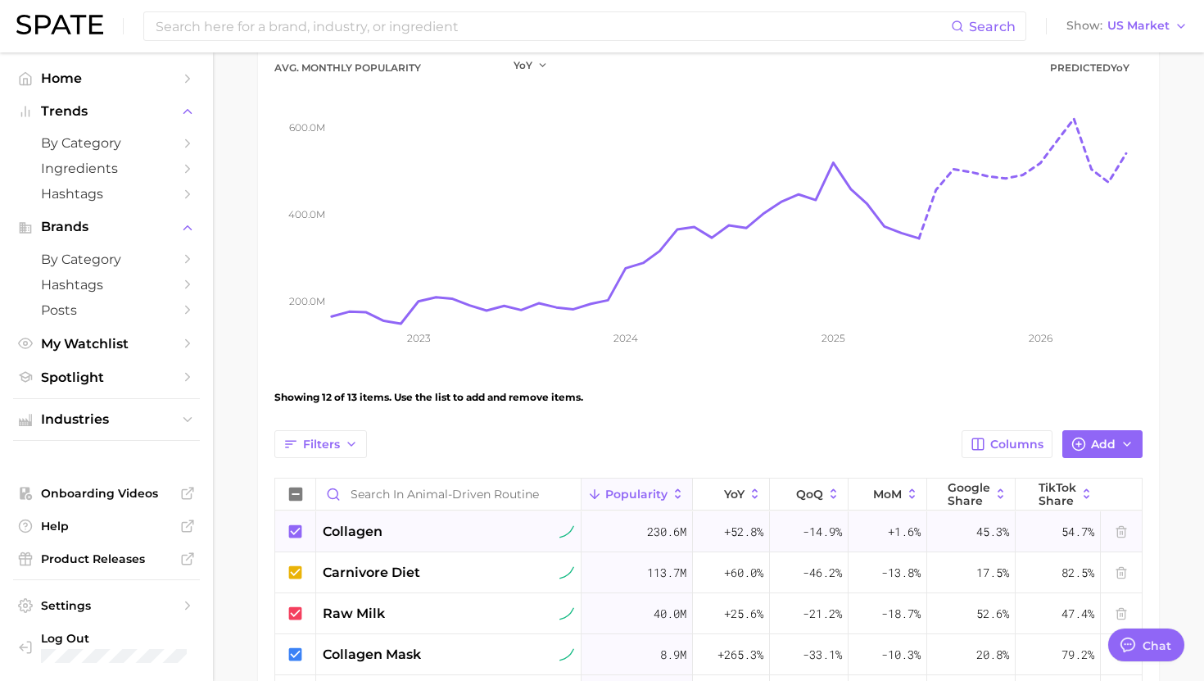
click at [296, 531] on icon at bounding box center [296, 531] width 18 height 18
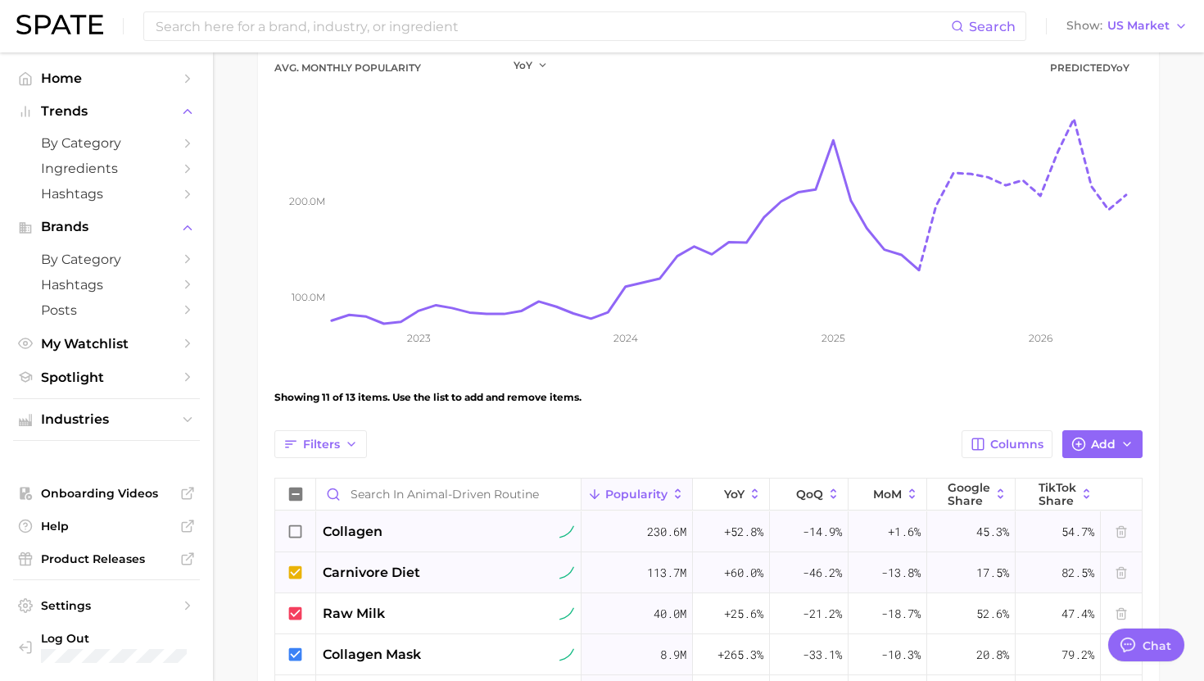
click at [294, 577] on icon at bounding box center [295, 571] width 13 height 13
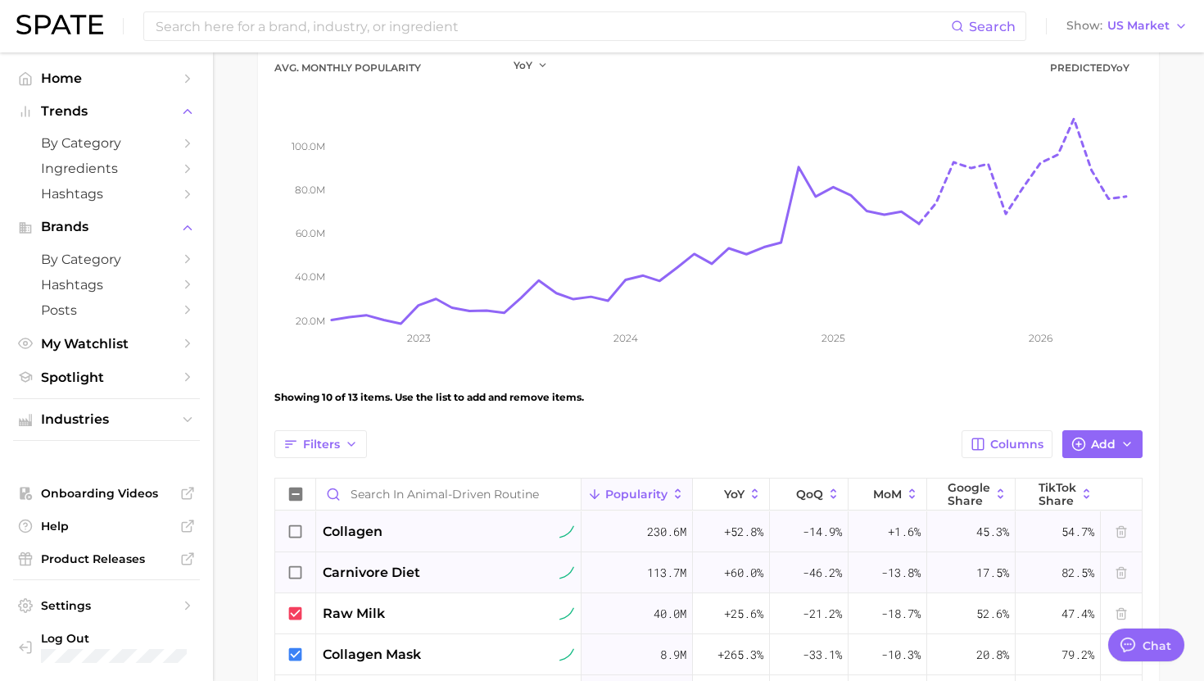
click at [296, 573] on icon at bounding box center [296, 572] width 18 height 18
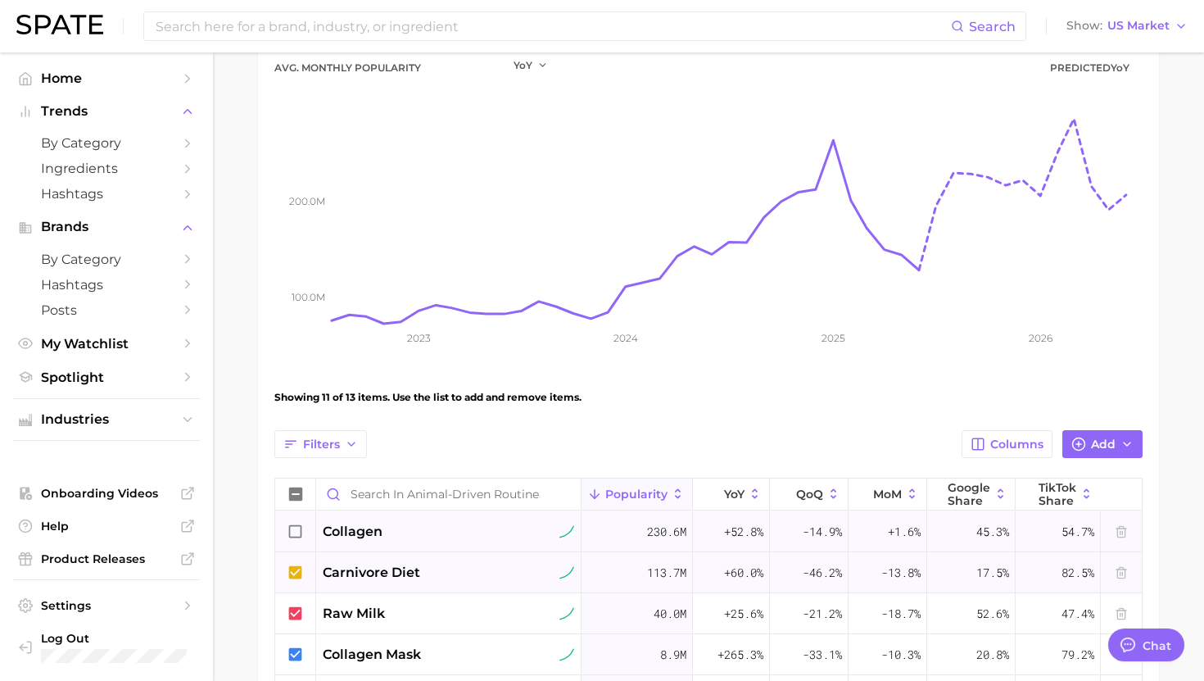
click at [298, 526] on icon at bounding box center [296, 531] width 18 height 18
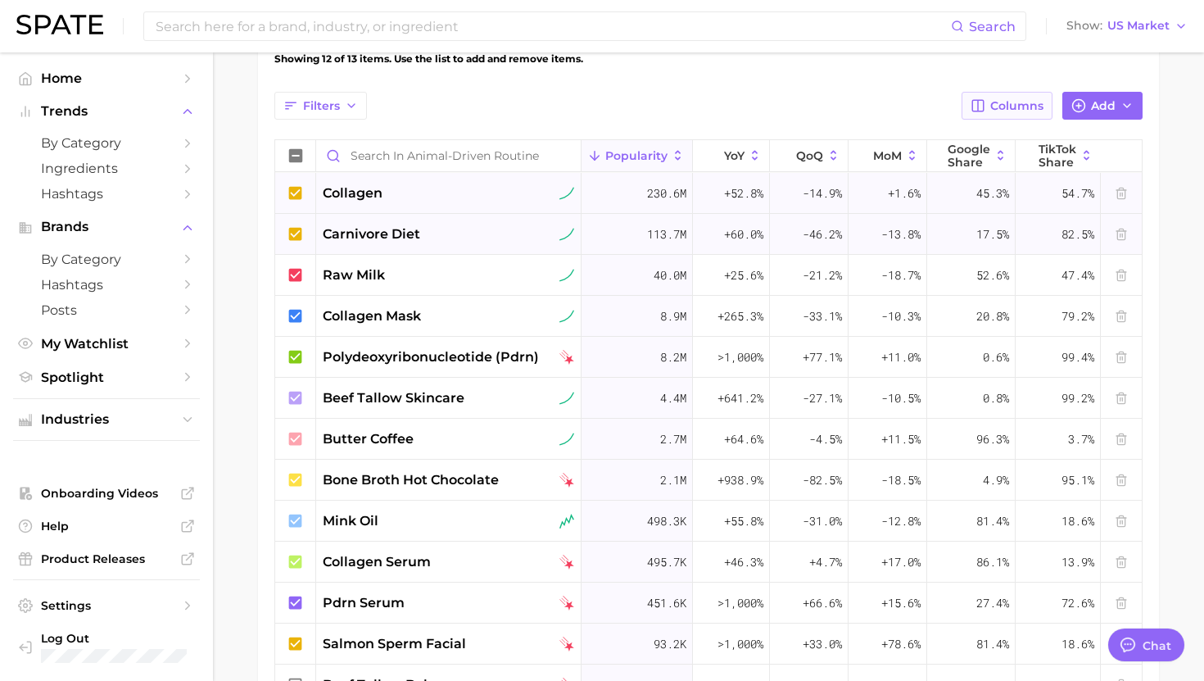
scroll to position [542, 0]
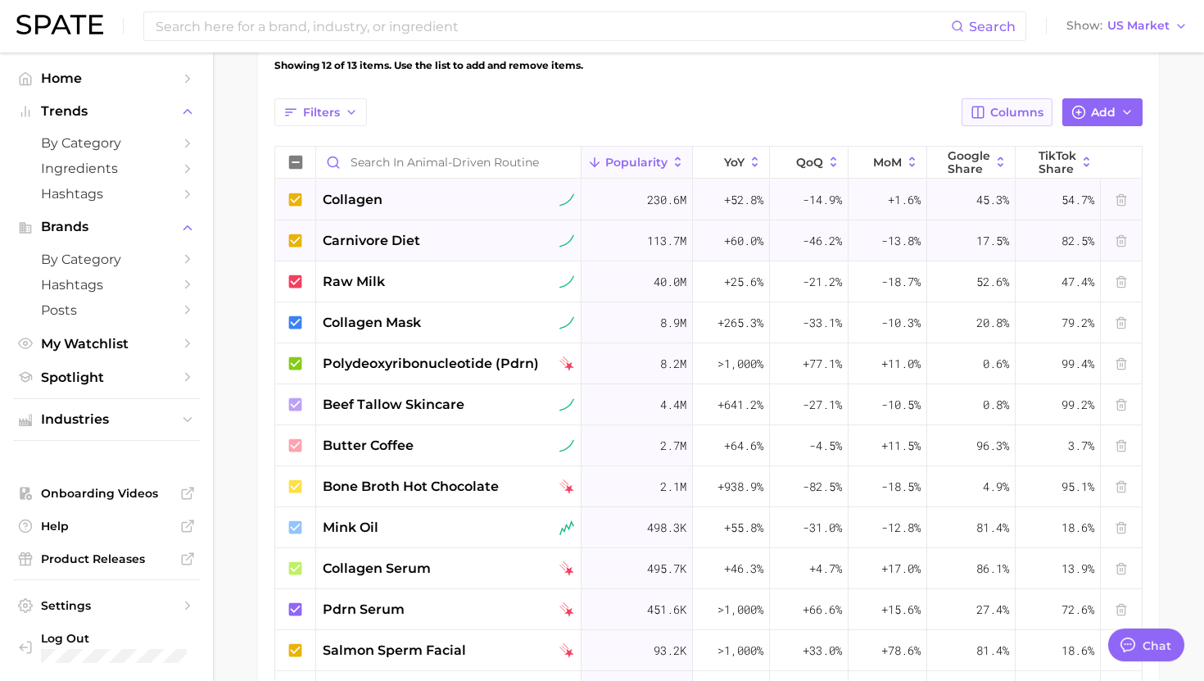
click at [1023, 123] on button "Columns" at bounding box center [1006, 112] width 91 height 28
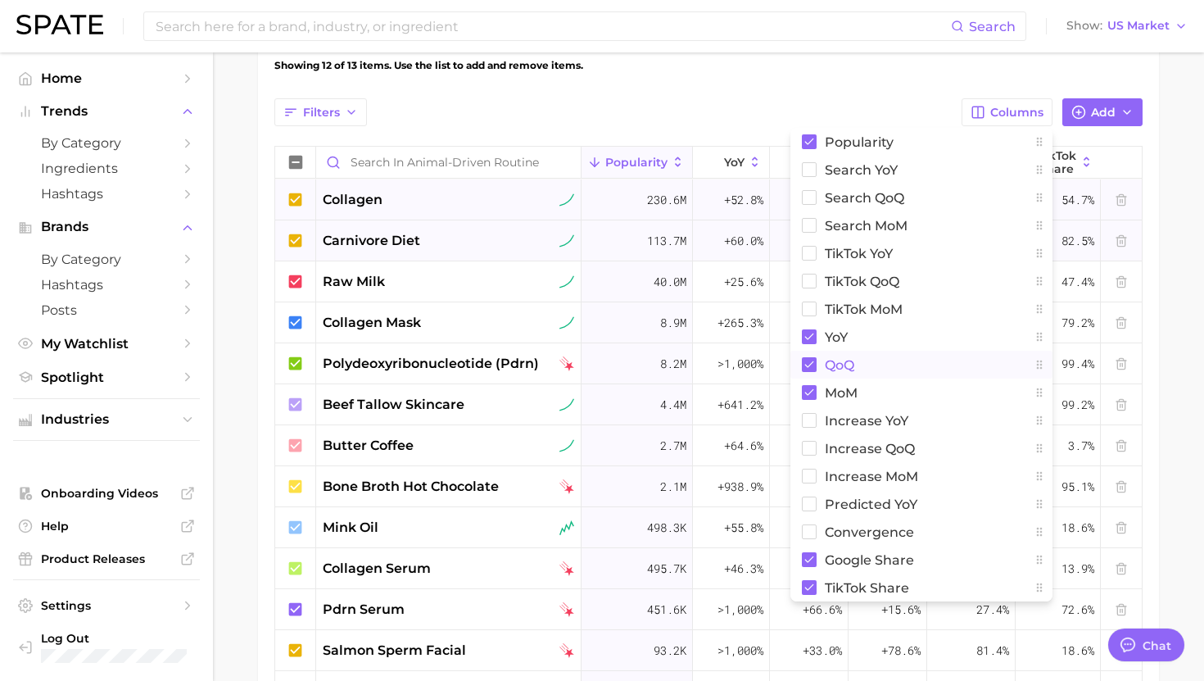
click at [849, 369] on span "QoQ" at bounding box center [839, 365] width 29 height 14
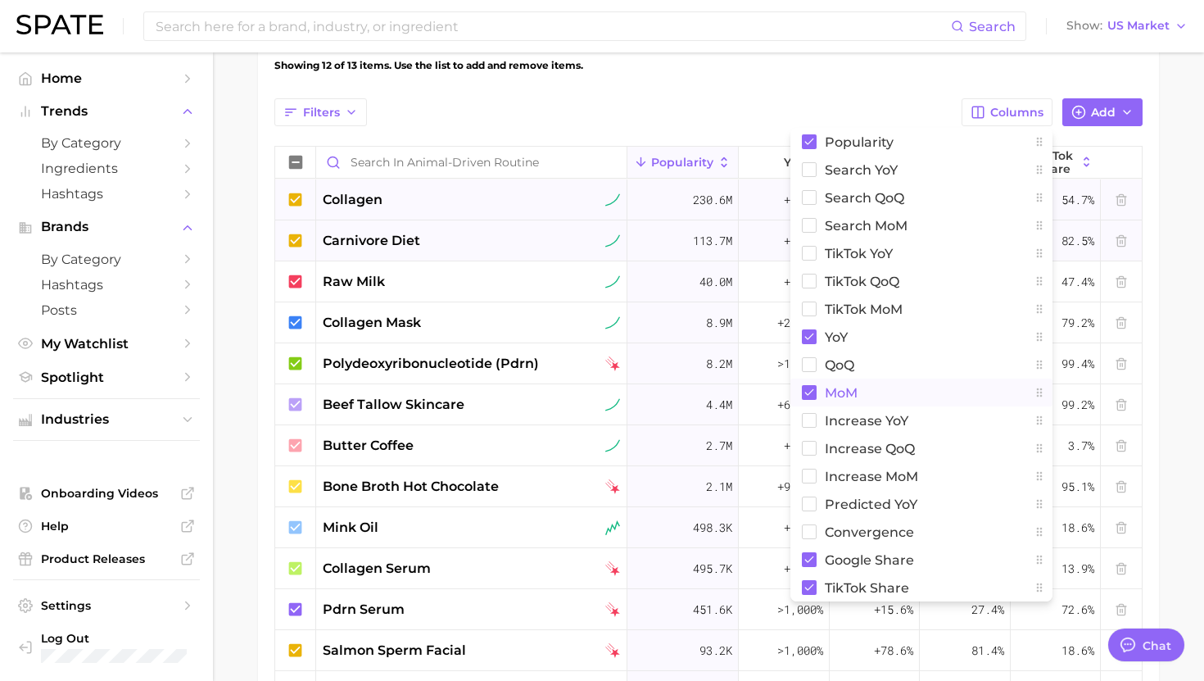
click at [849, 387] on span "MoM" at bounding box center [841, 393] width 33 height 14
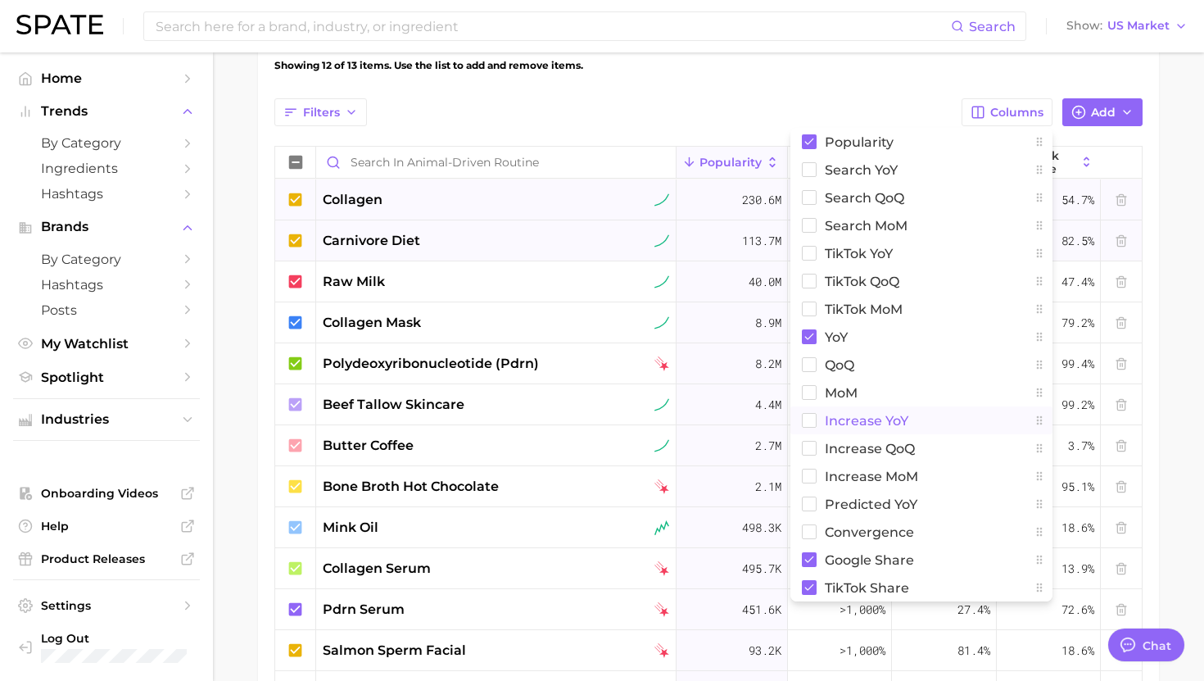
click at [864, 422] on span "Increase YoY" at bounding box center [867, 421] width 84 height 14
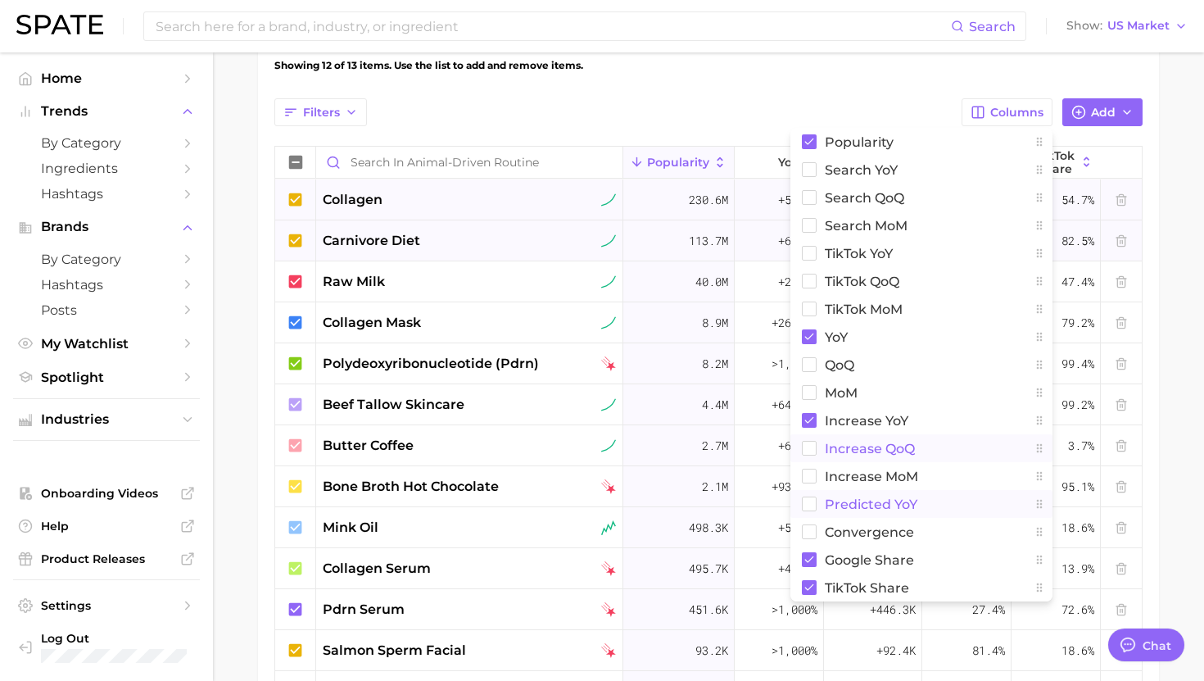
drag, startPoint x: 871, startPoint y: 503, endPoint x: 940, endPoint y: 434, distance: 97.3
click at [871, 503] on span "Predicted YoY" at bounding box center [871, 504] width 93 height 14
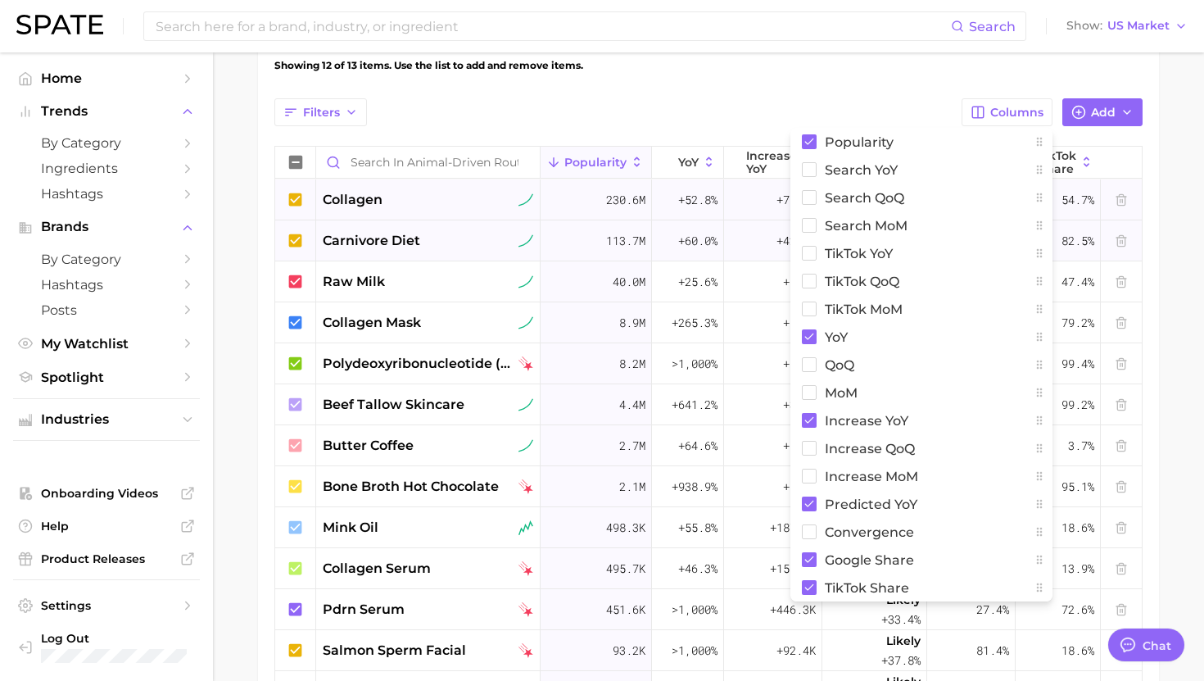
click at [1203, 192] on main "Animal-driven Routine Settings Overview Google TikTok View Separated Export Dat…" at bounding box center [708, 180] width 991 height 1341
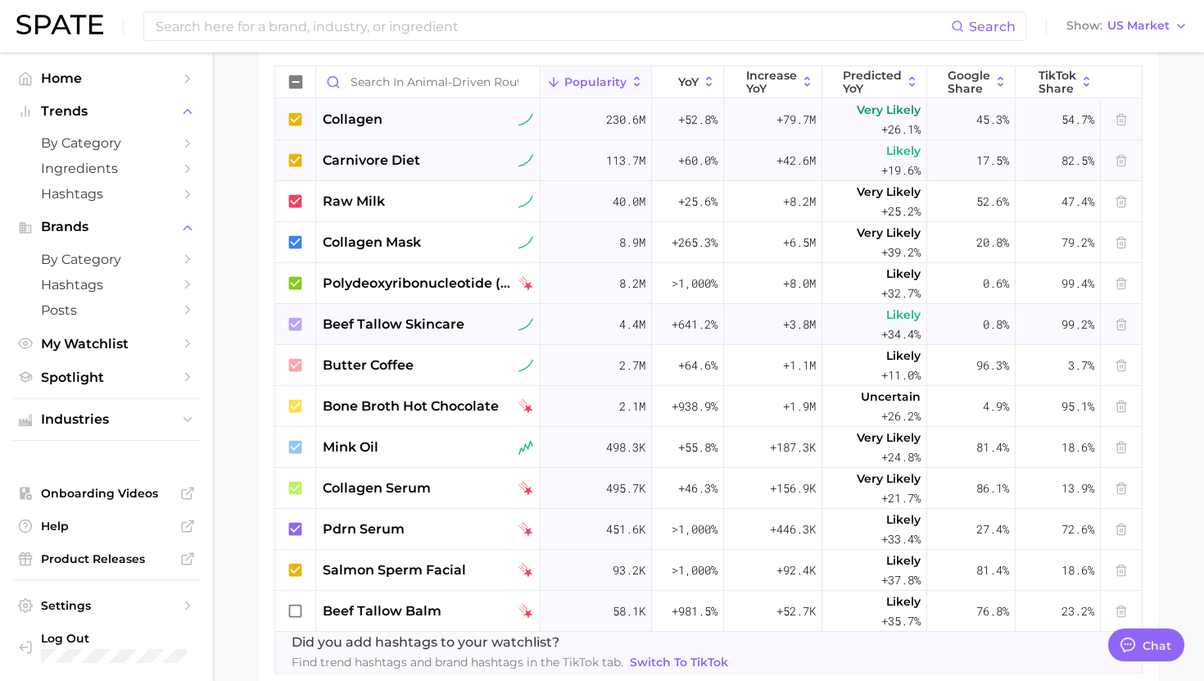
scroll to position [624, 0]
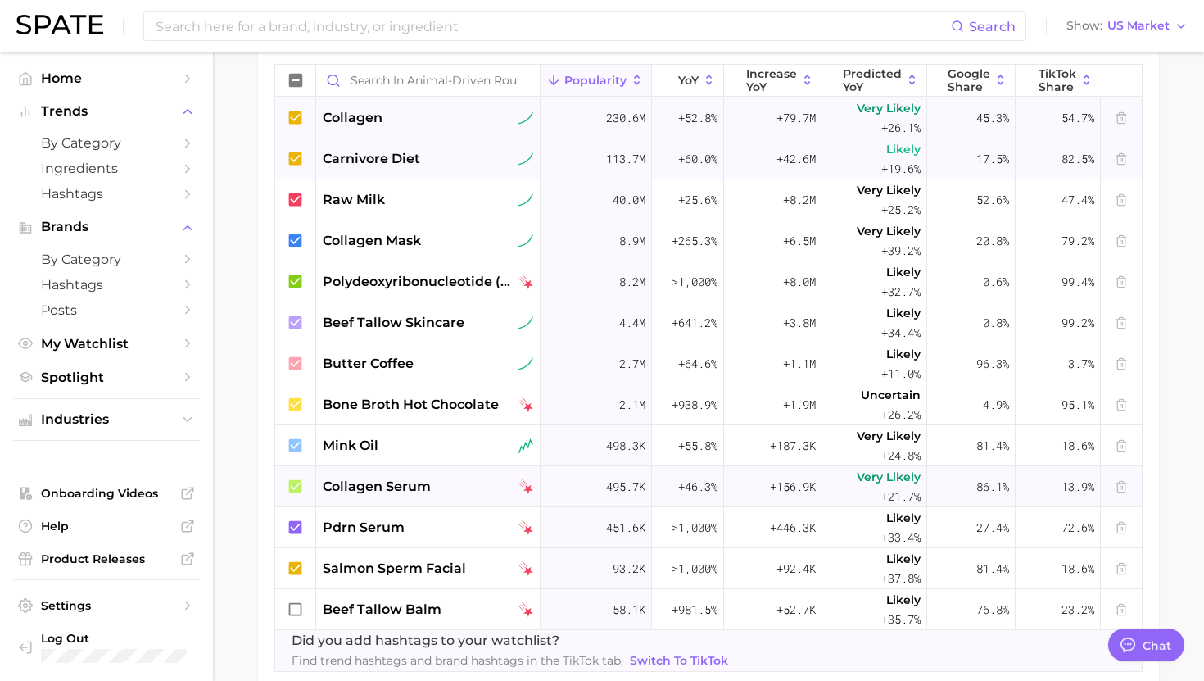
click at [296, 485] on icon at bounding box center [295, 485] width 13 height 13
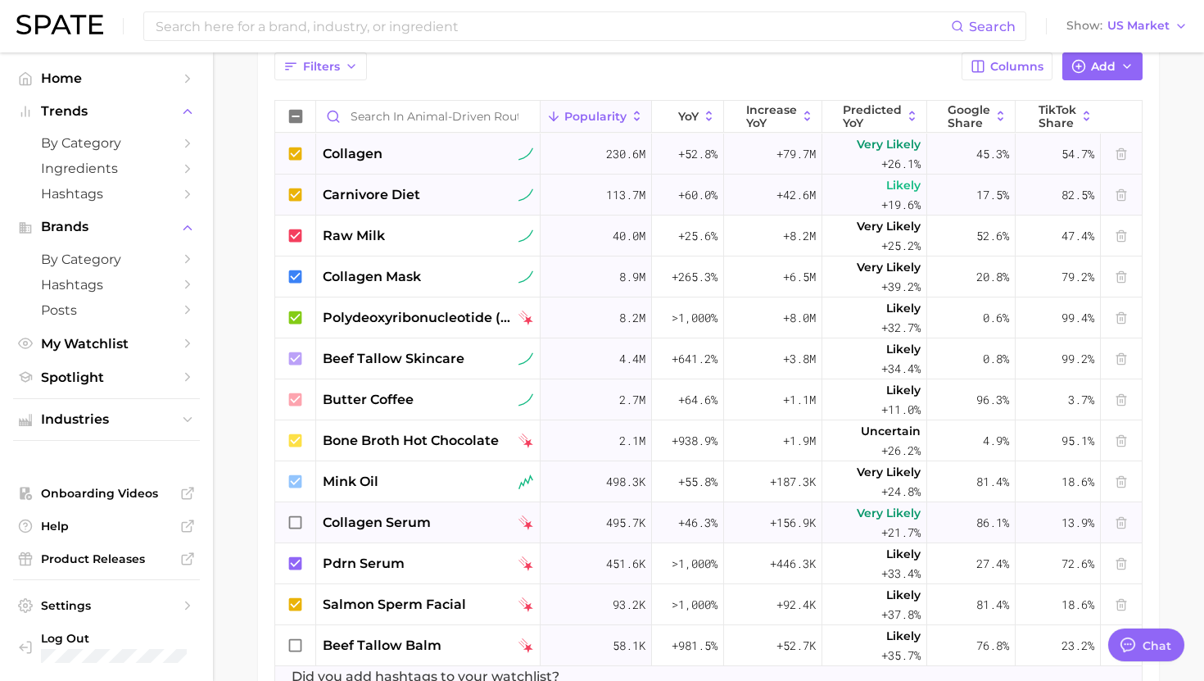
scroll to position [587, 0]
click at [300, 317] on icon at bounding box center [295, 317] width 13 height 13
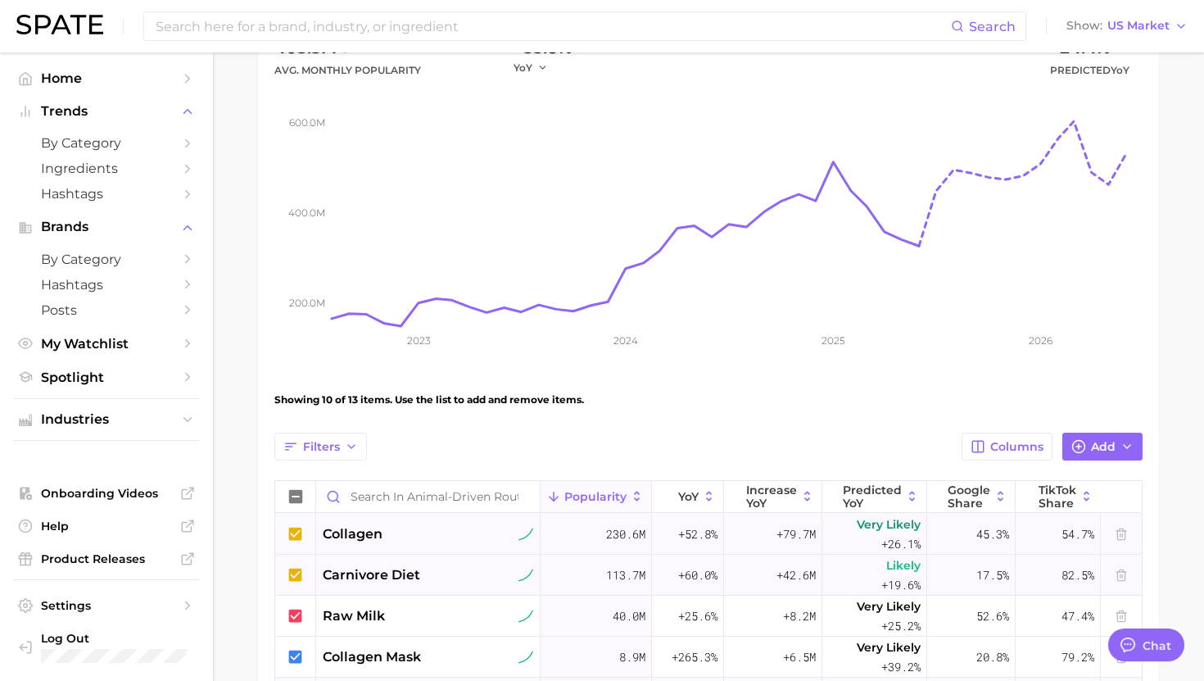
scroll to position [209, 0]
click at [296, 574] on icon at bounding box center [296, 574] width 18 height 18
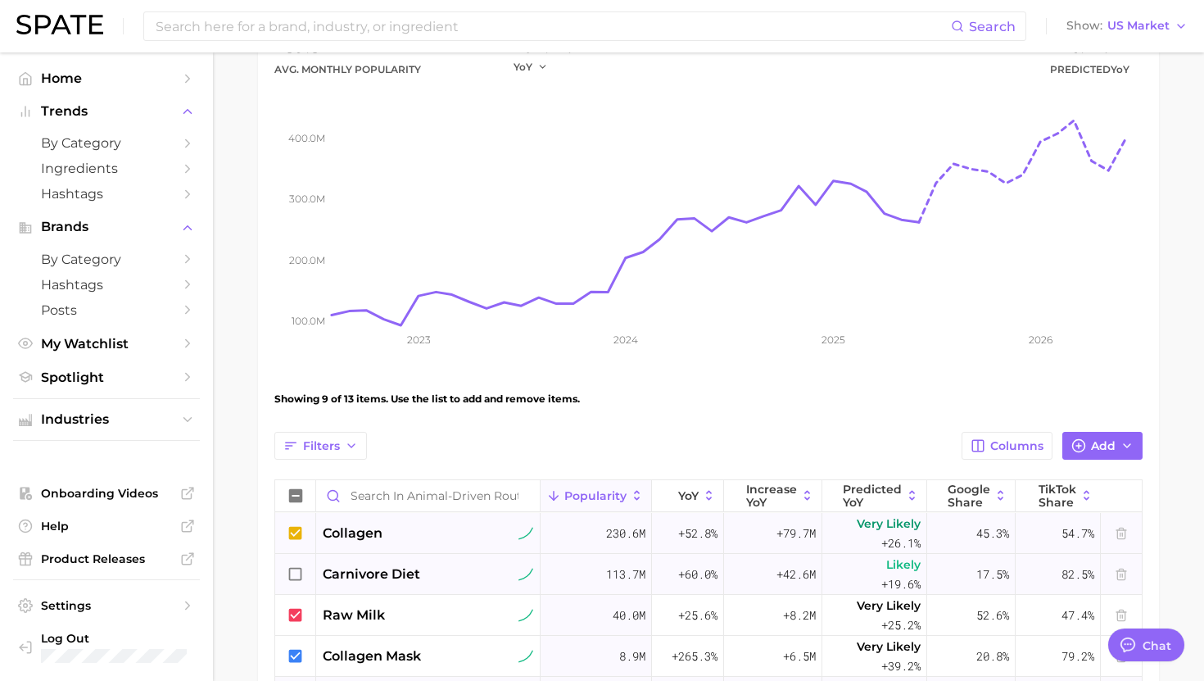
click at [292, 571] on icon at bounding box center [296, 574] width 18 height 18
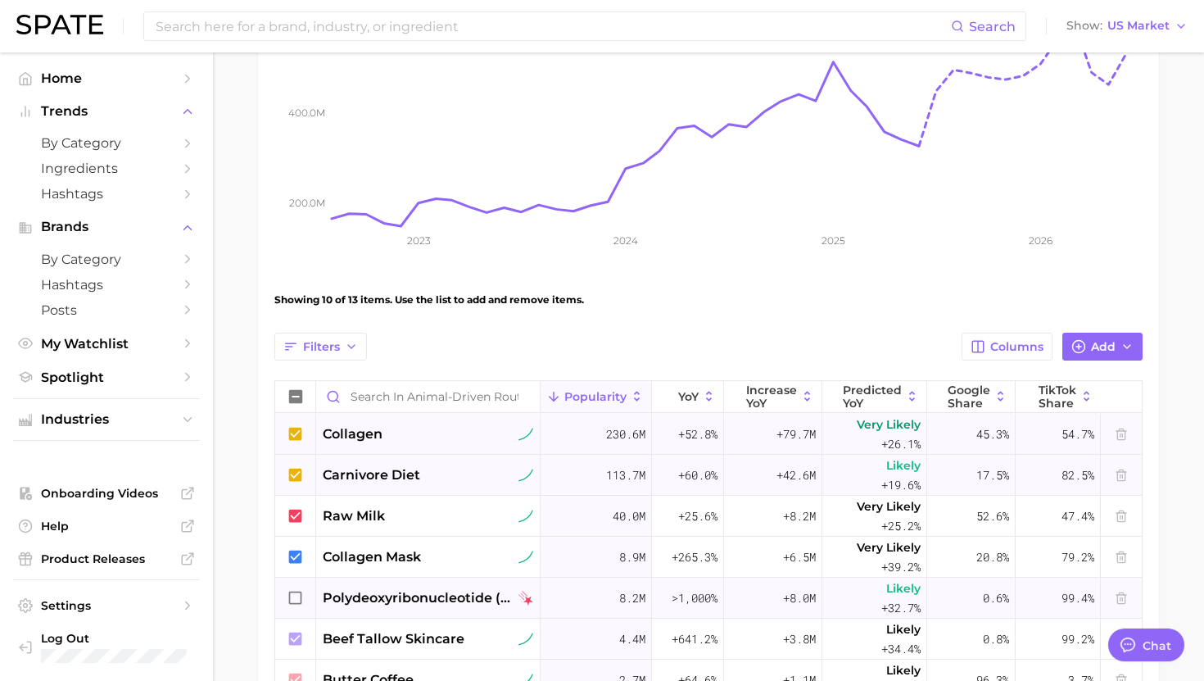
scroll to position [294, 0]
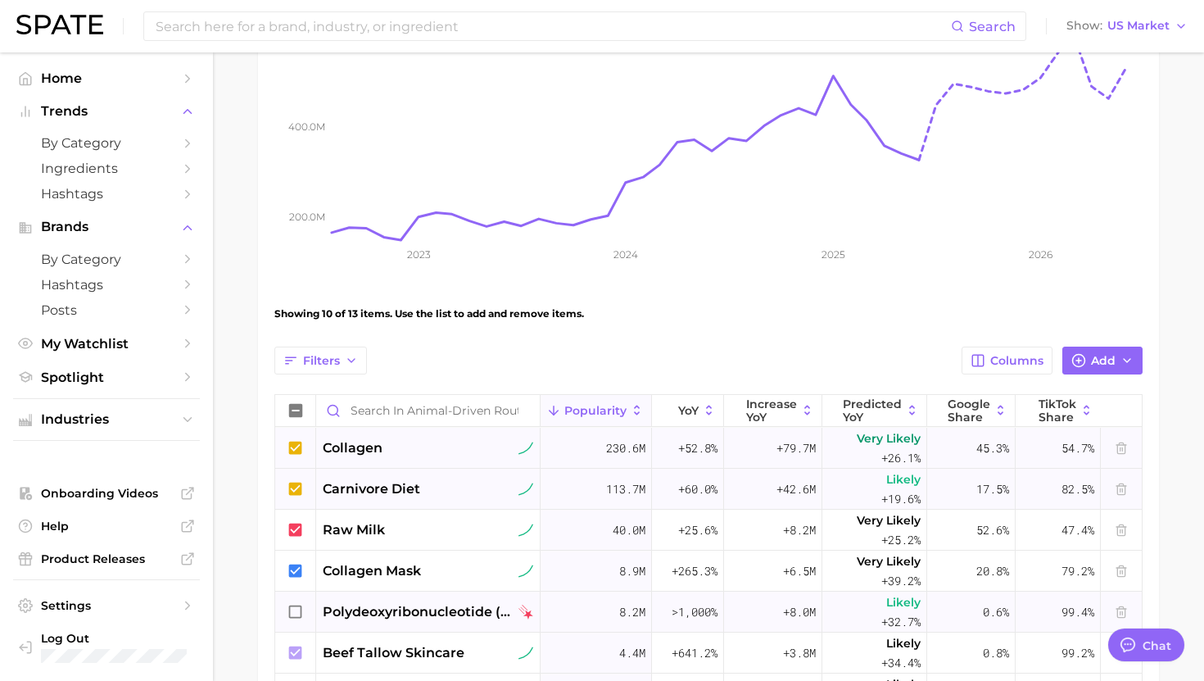
click at [296, 618] on icon at bounding box center [296, 612] width 18 height 18
click at [296, 613] on icon at bounding box center [295, 610] width 13 height 13
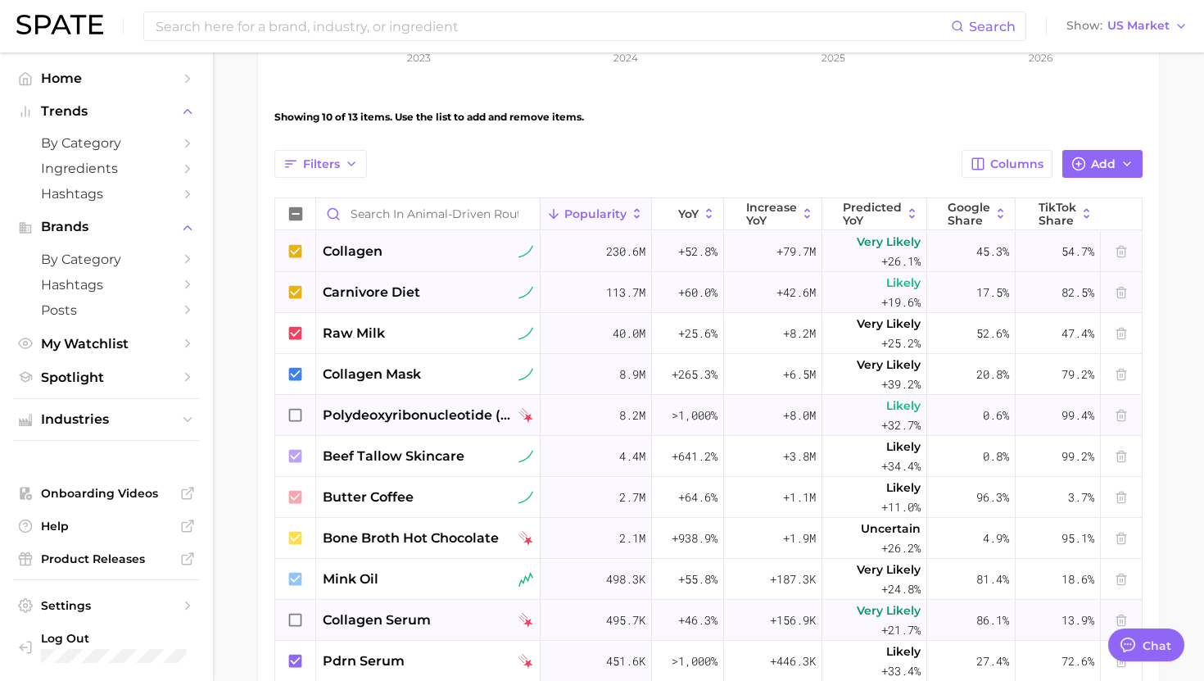
click at [295, 615] on icon at bounding box center [296, 620] width 18 height 18
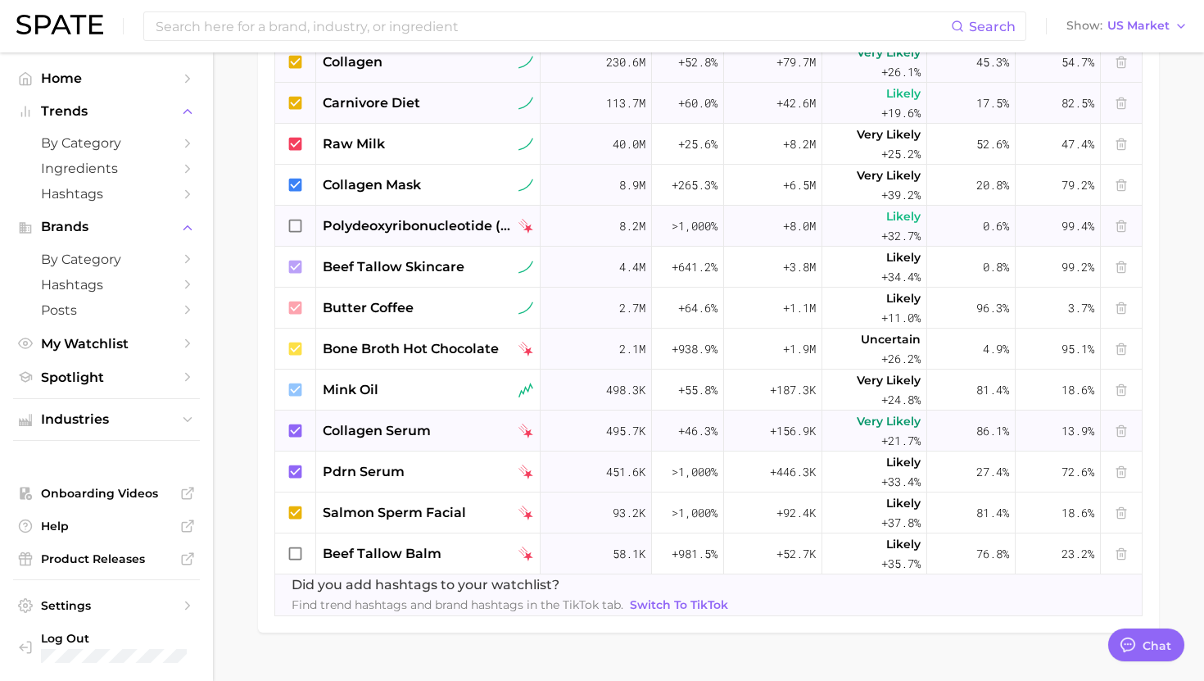
scroll to position [685, 0]
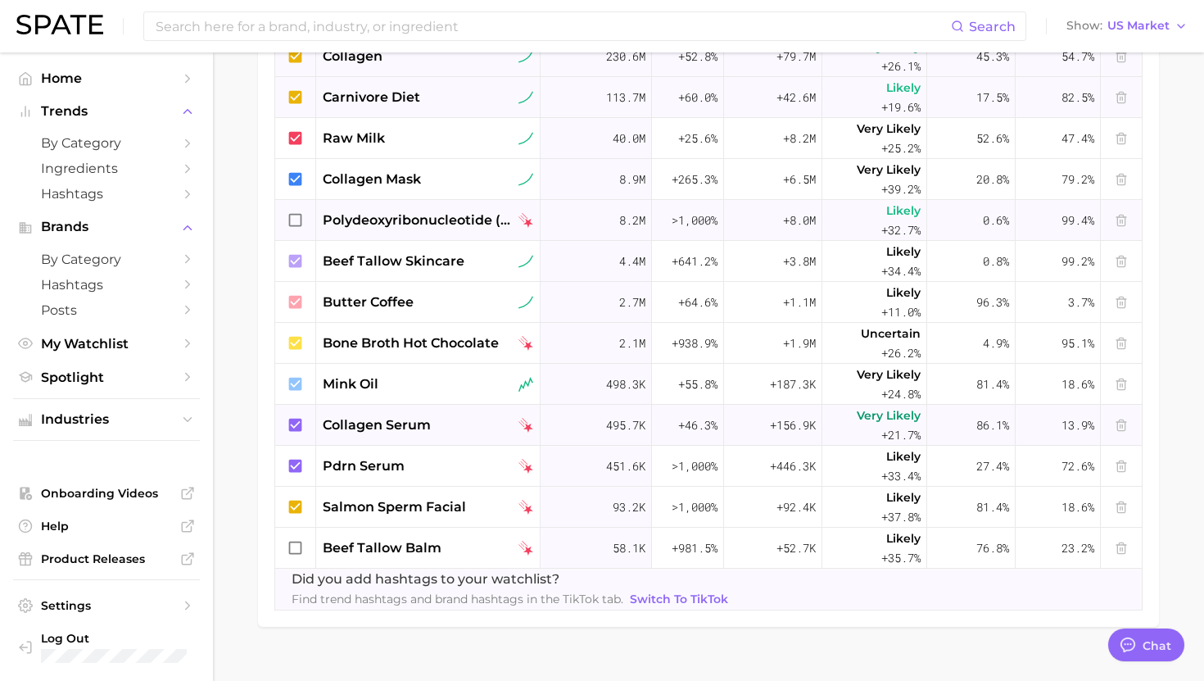
click at [297, 420] on icon at bounding box center [295, 424] width 13 height 13
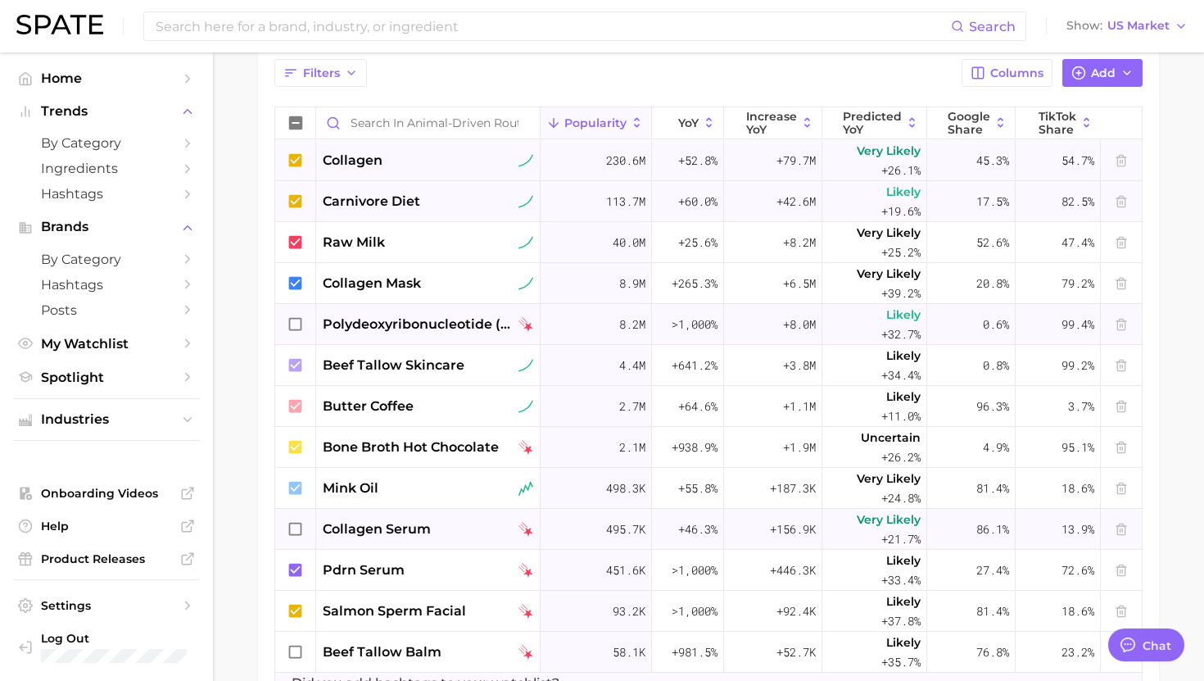
scroll to position [579, 0]
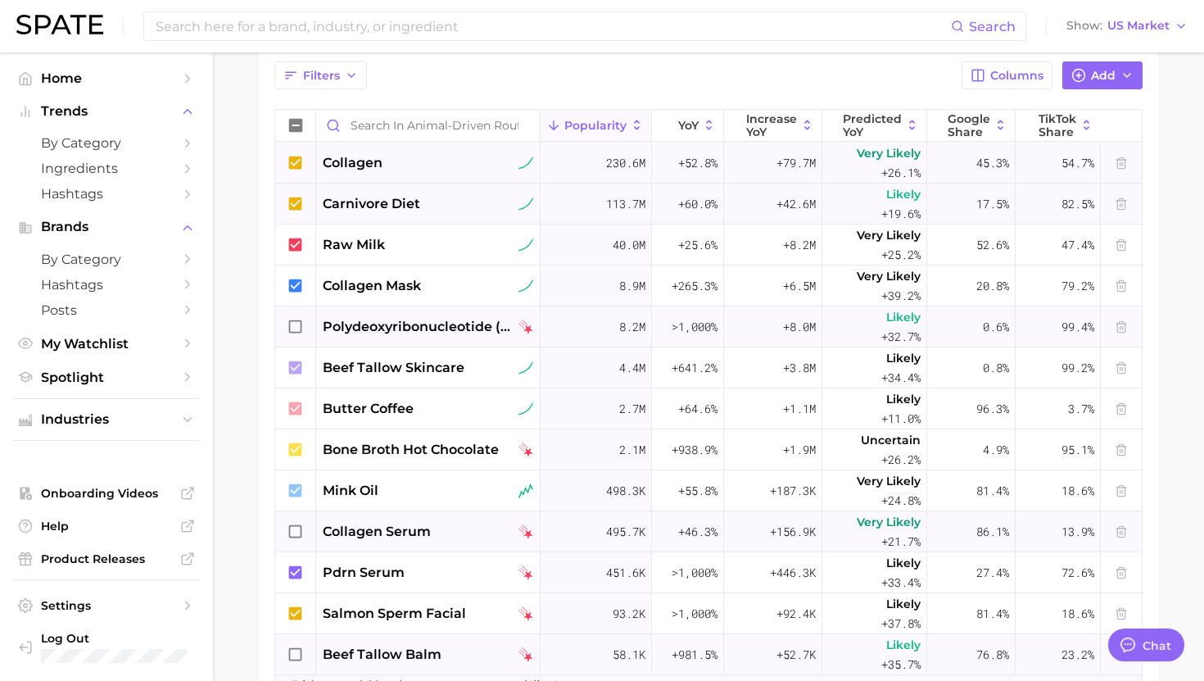
click at [304, 651] on icon at bounding box center [296, 654] width 18 height 18
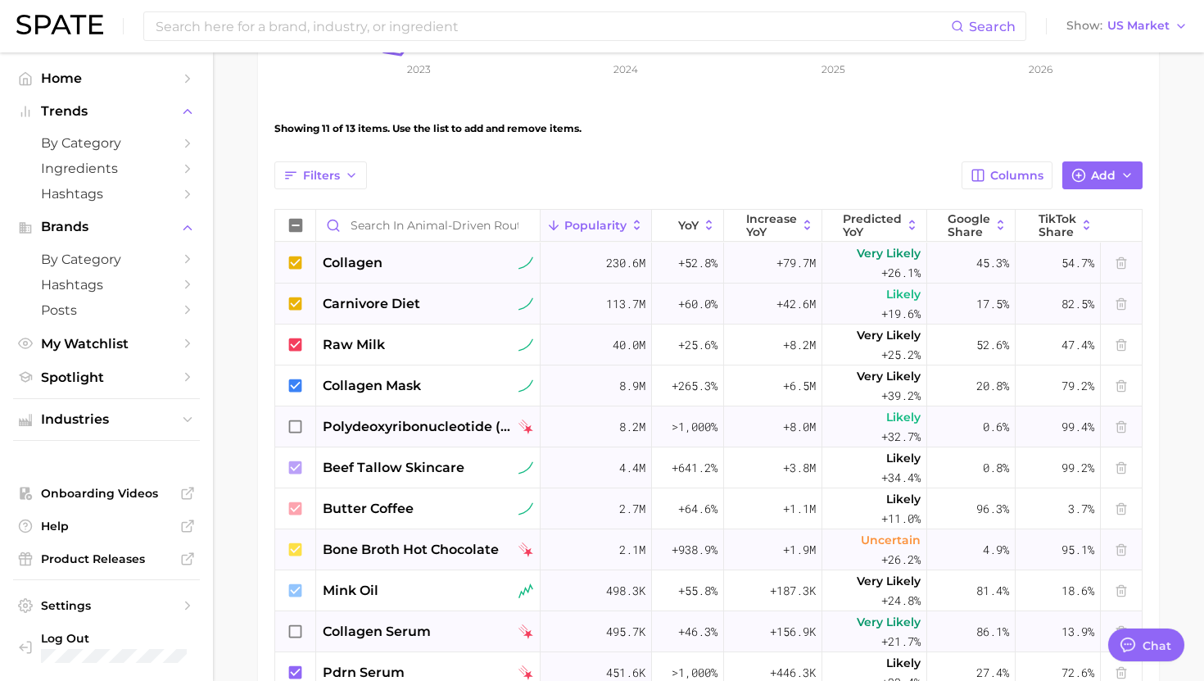
scroll to position [713, 0]
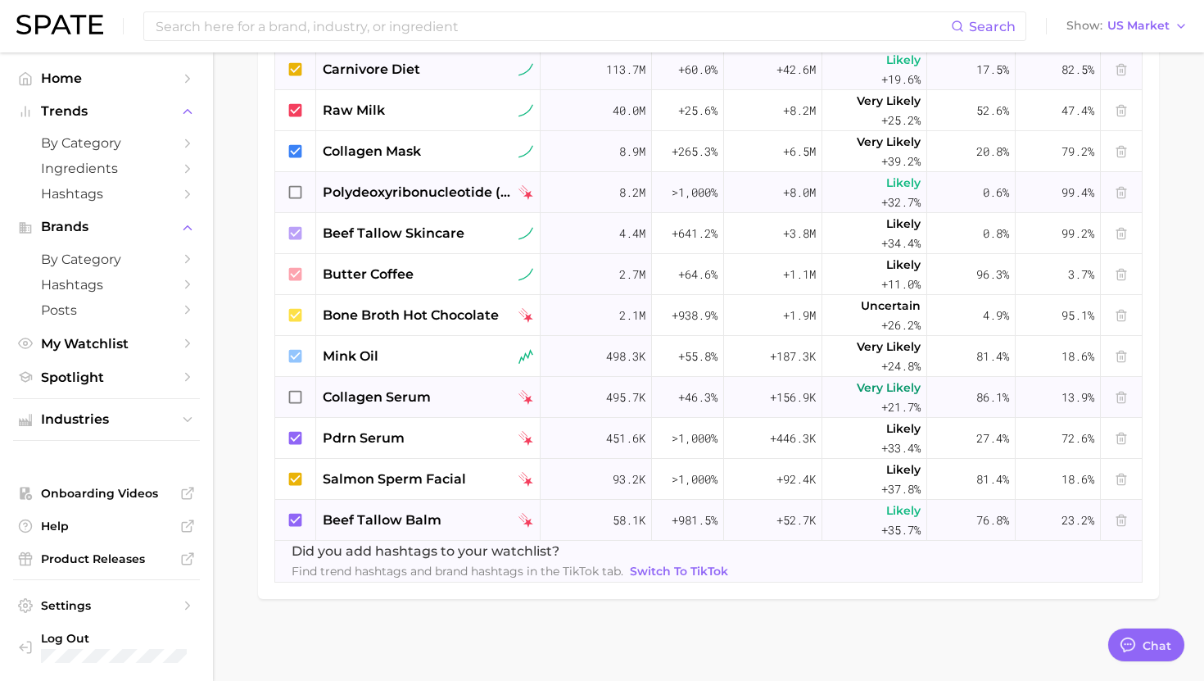
click at [297, 516] on icon at bounding box center [295, 519] width 13 height 13
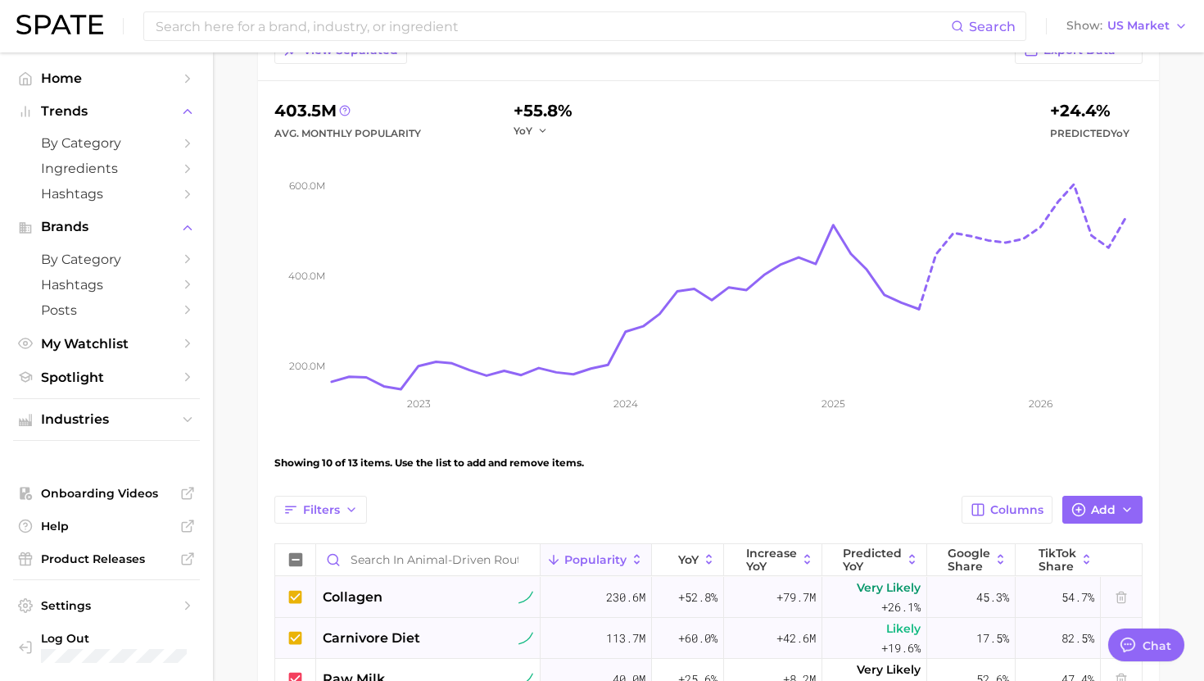
scroll to position [152, 0]
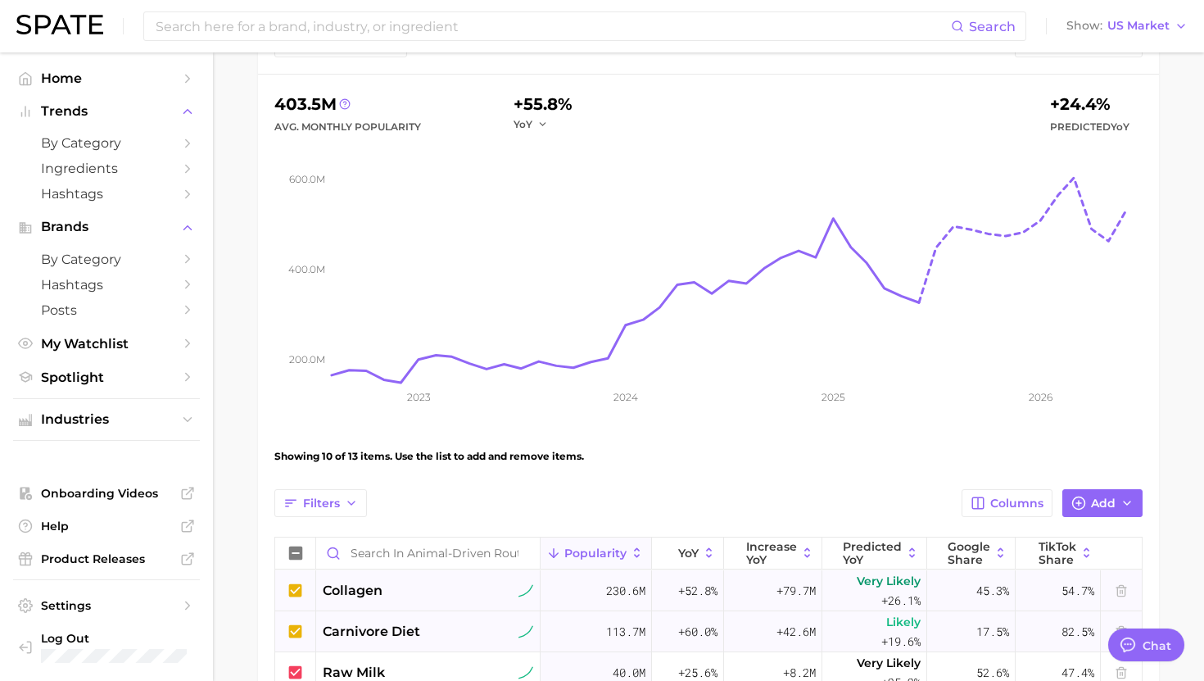
click at [297, 630] on icon at bounding box center [296, 631] width 18 height 18
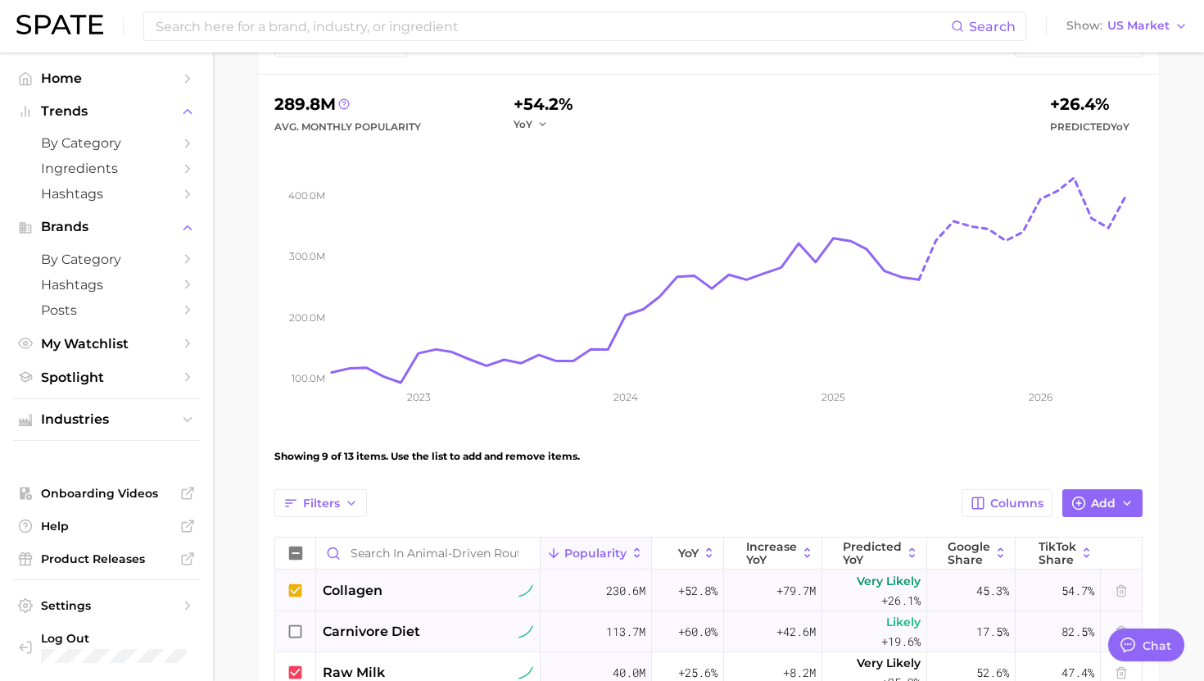
click at [293, 627] on icon at bounding box center [296, 631] width 18 height 18
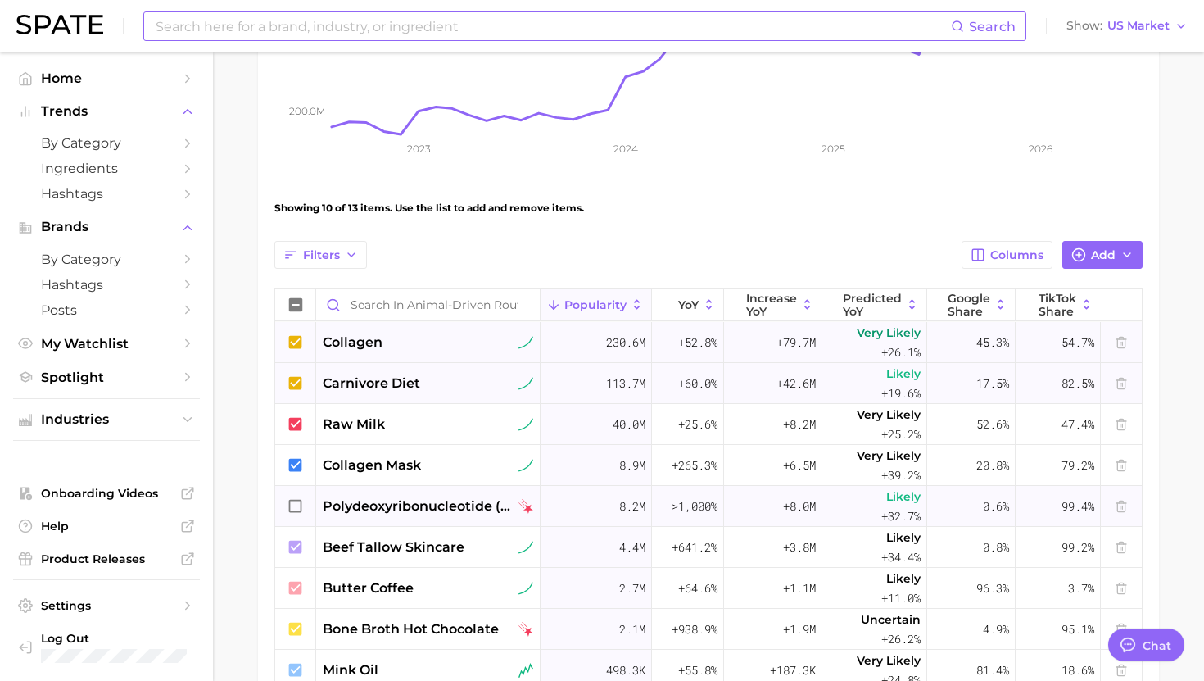
scroll to position [419, 0]
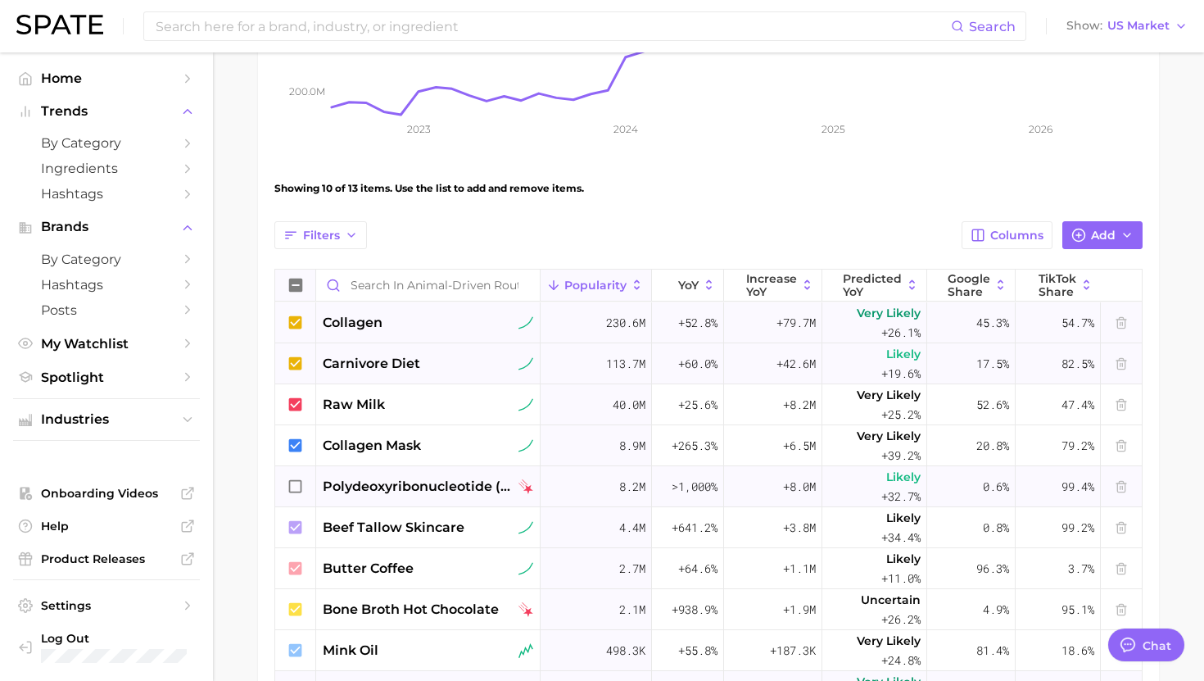
click at [298, 283] on icon at bounding box center [295, 284] width 13 height 13
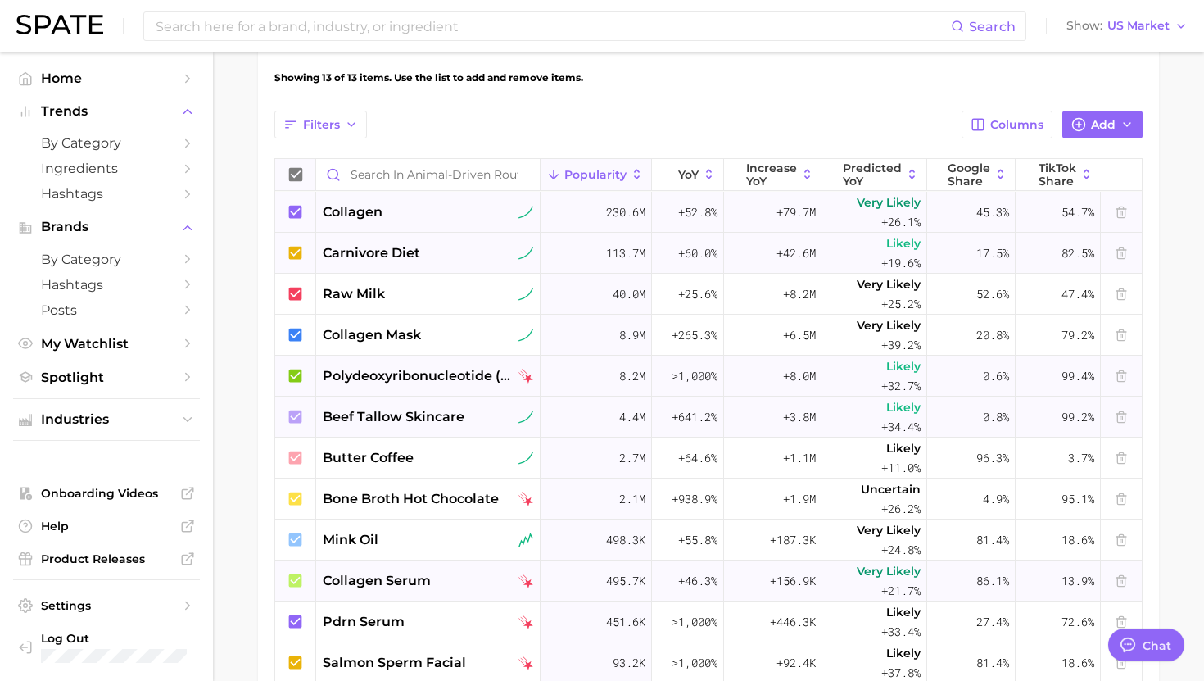
scroll to position [528, 0]
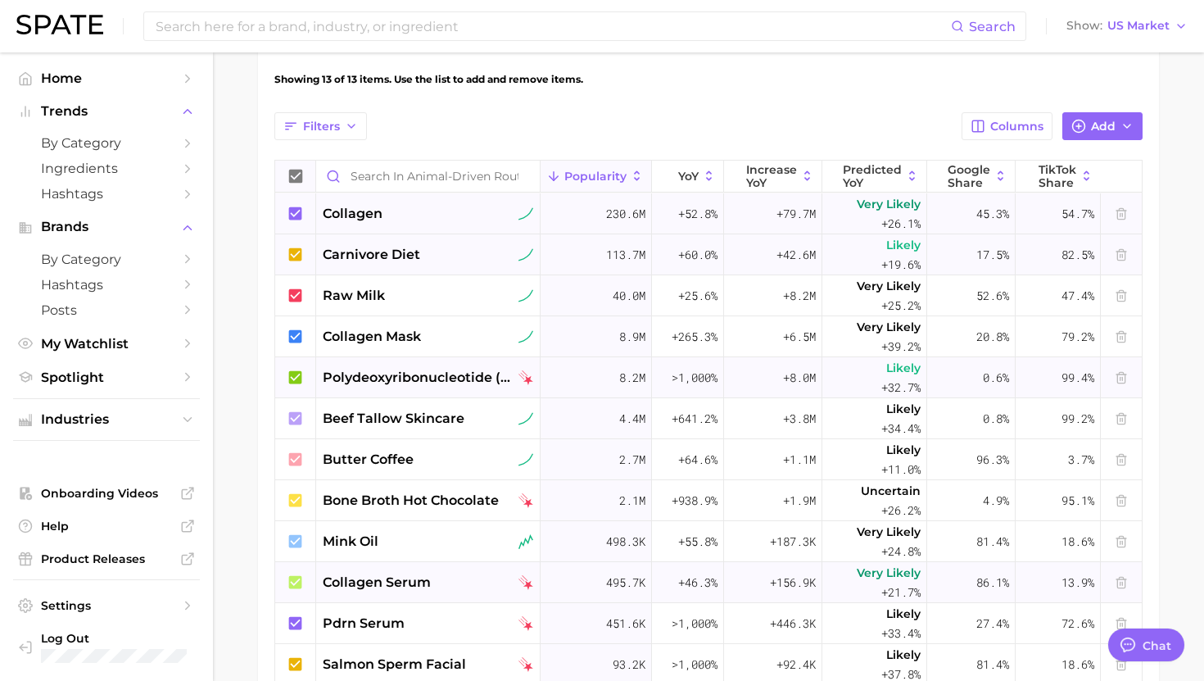
click at [299, 213] on icon at bounding box center [295, 212] width 13 height 13
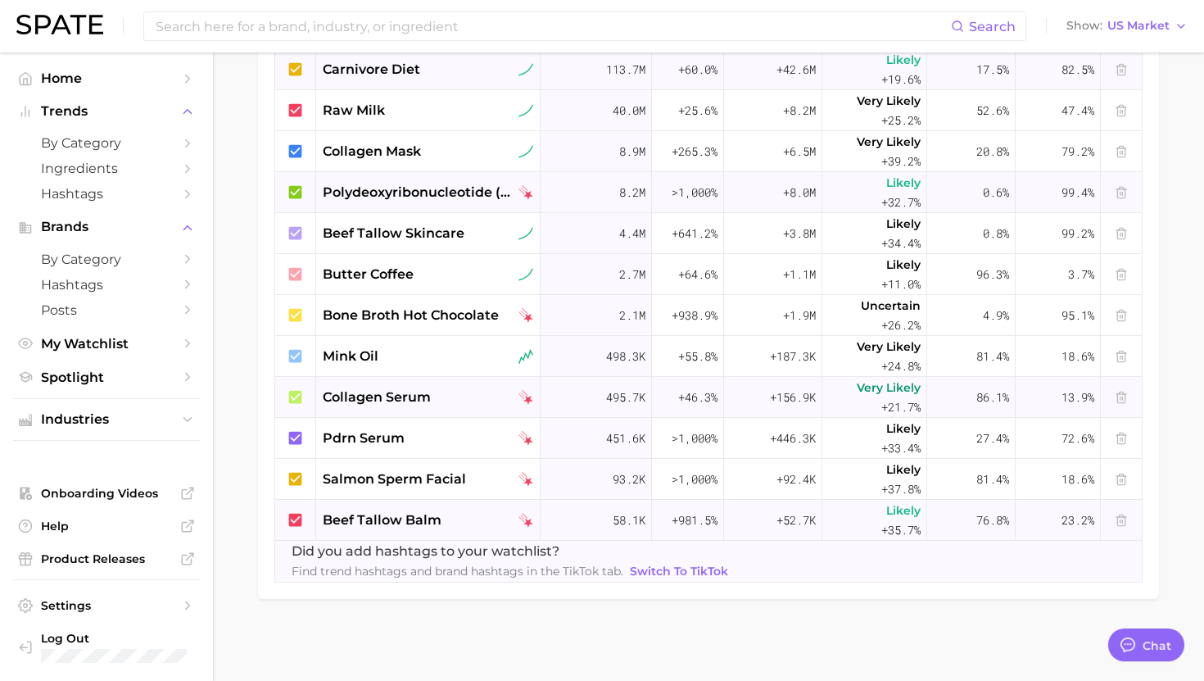
click at [299, 400] on icon at bounding box center [295, 396] width 13 height 13
click at [296, 519] on icon at bounding box center [296, 520] width 18 height 18
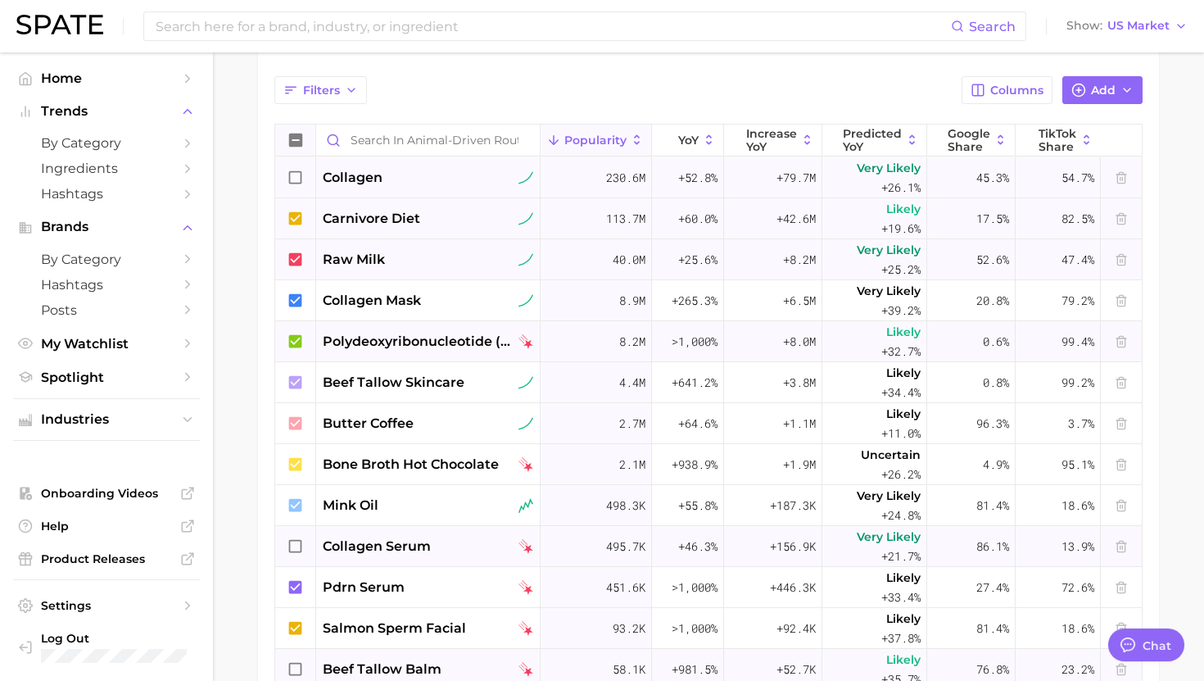
scroll to position [450, 0]
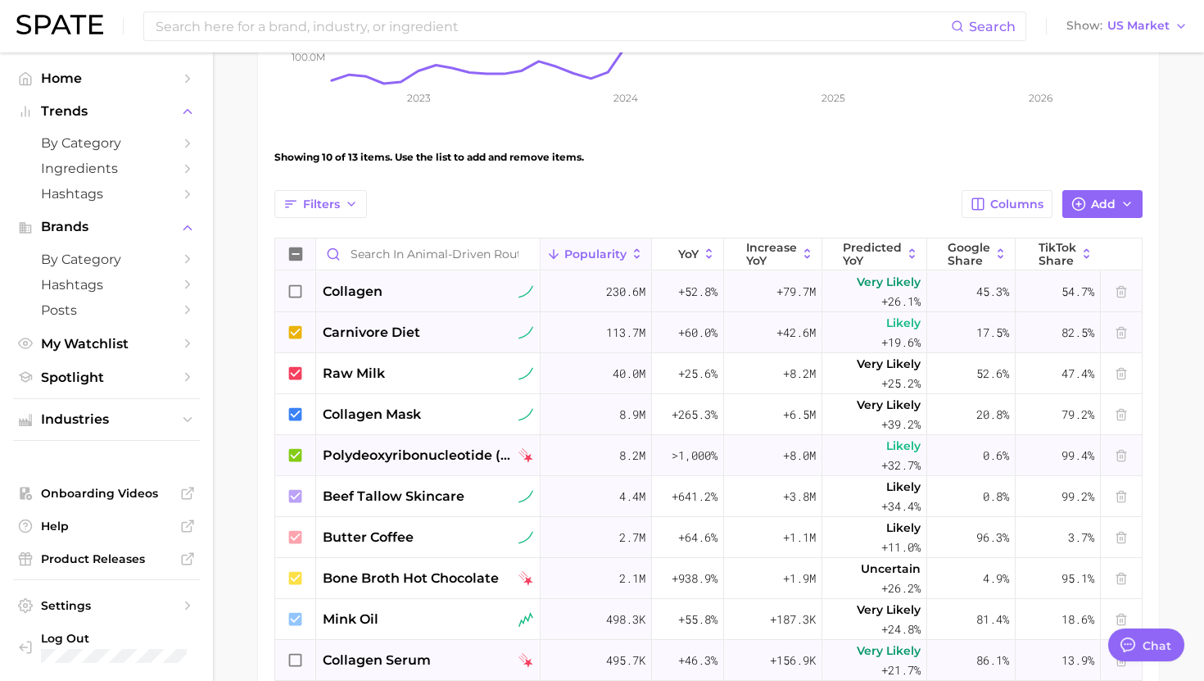
click at [301, 251] on icon at bounding box center [295, 253] width 13 height 13
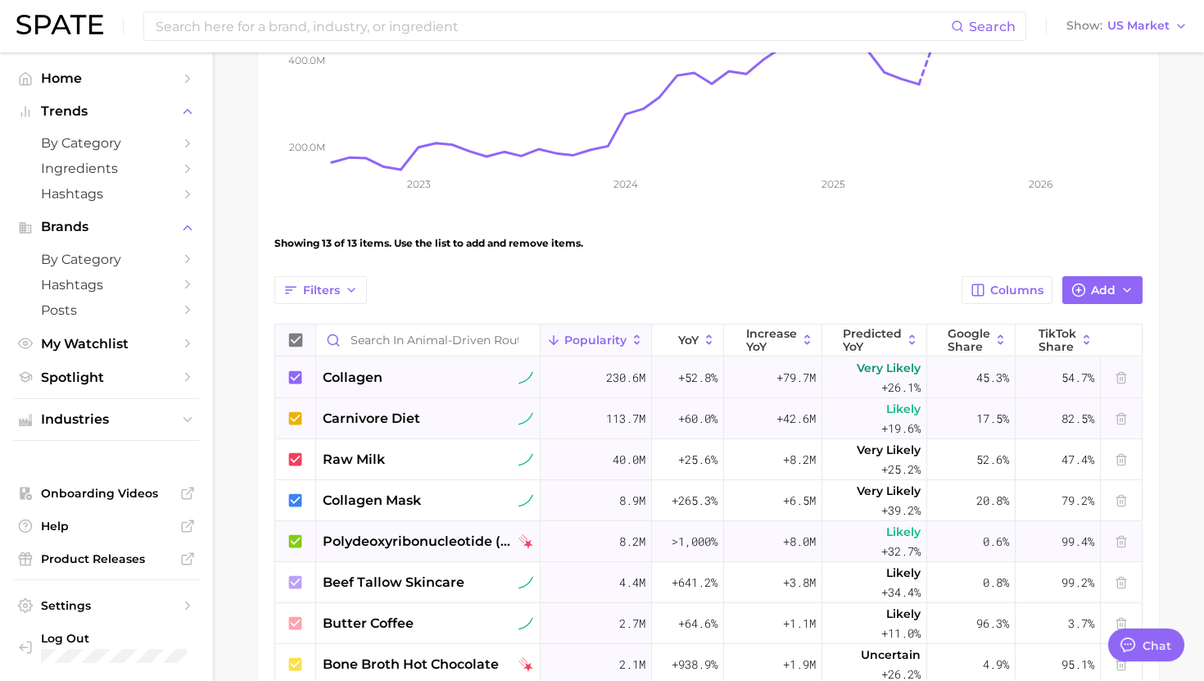
scroll to position [0, 0]
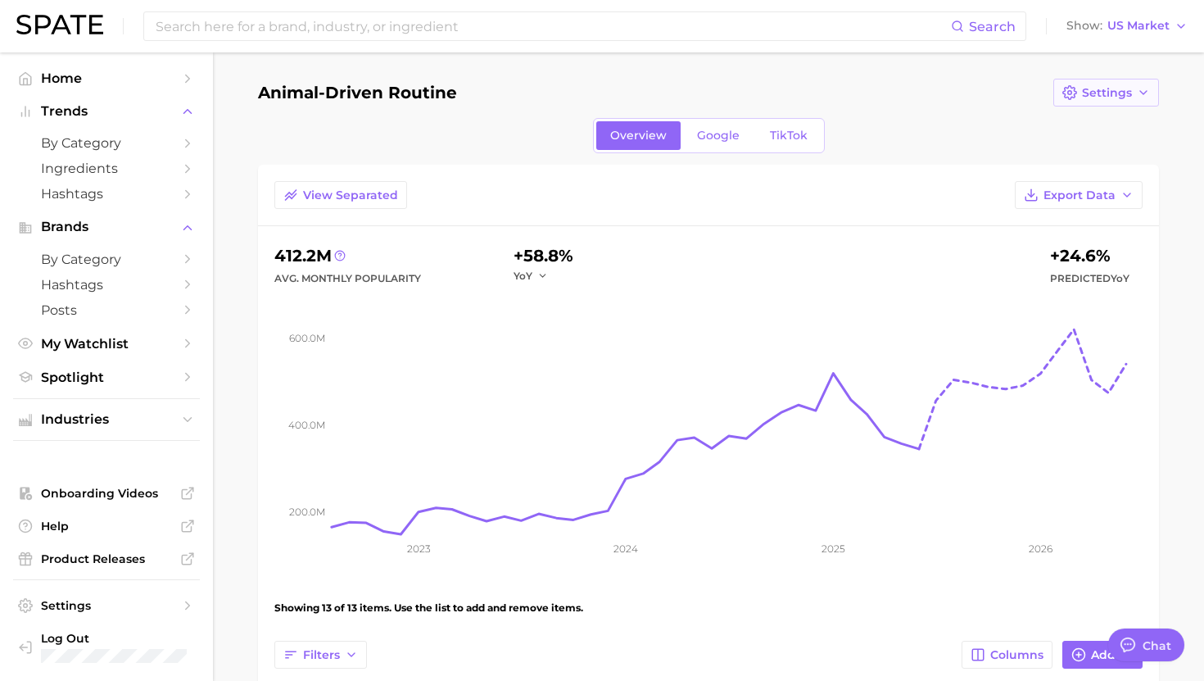
click at [1129, 96] on span "Settings" at bounding box center [1107, 93] width 50 height 14
click at [1035, 124] on span "Edit Details" at bounding box center [1040, 123] width 68 height 14
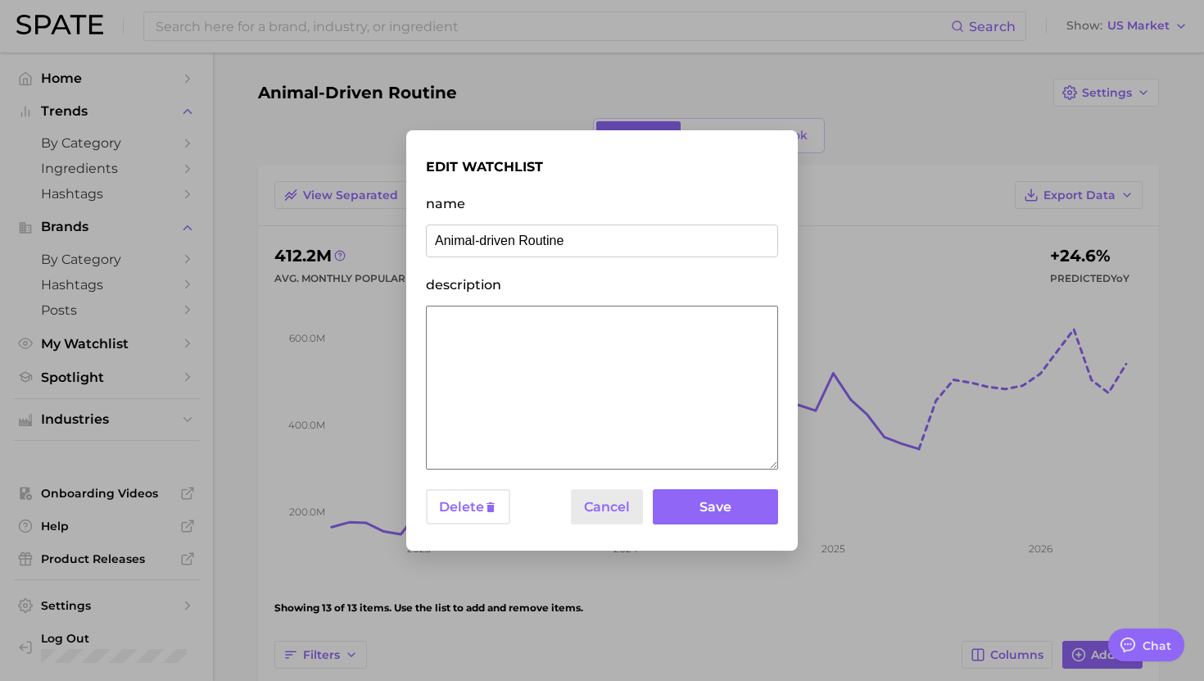
click at [622, 495] on button "Cancel" at bounding box center [607, 506] width 72 height 35
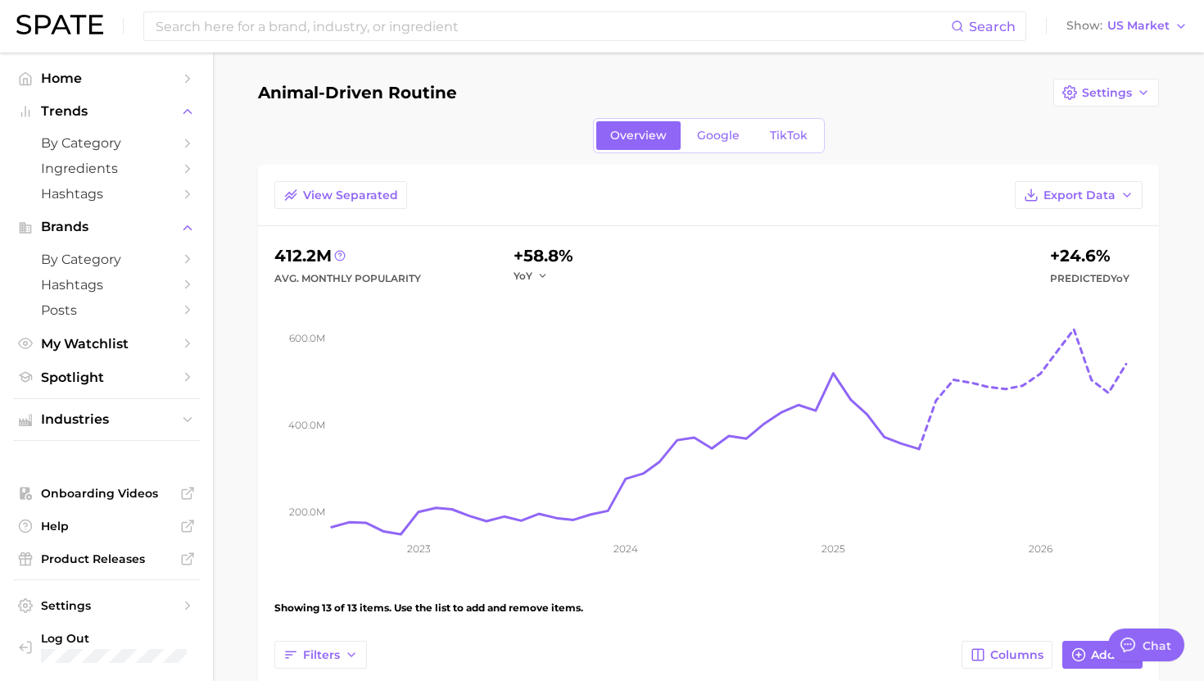
click at [1108, 95] on span "Settings" at bounding box center [1107, 93] width 50 height 14
click at [1002, 79] on div "Animal-driven Routine Settings Edit Details Share Link Duplicate Delete" at bounding box center [708, 93] width 901 height 28
click at [1106, 209] on div "View Separated Export Data" at bounding box center [708, 203] width 901 height 45
click at [1101, 200] on span "Export Data" at bounding box center [1079, 195] width 72 height 14
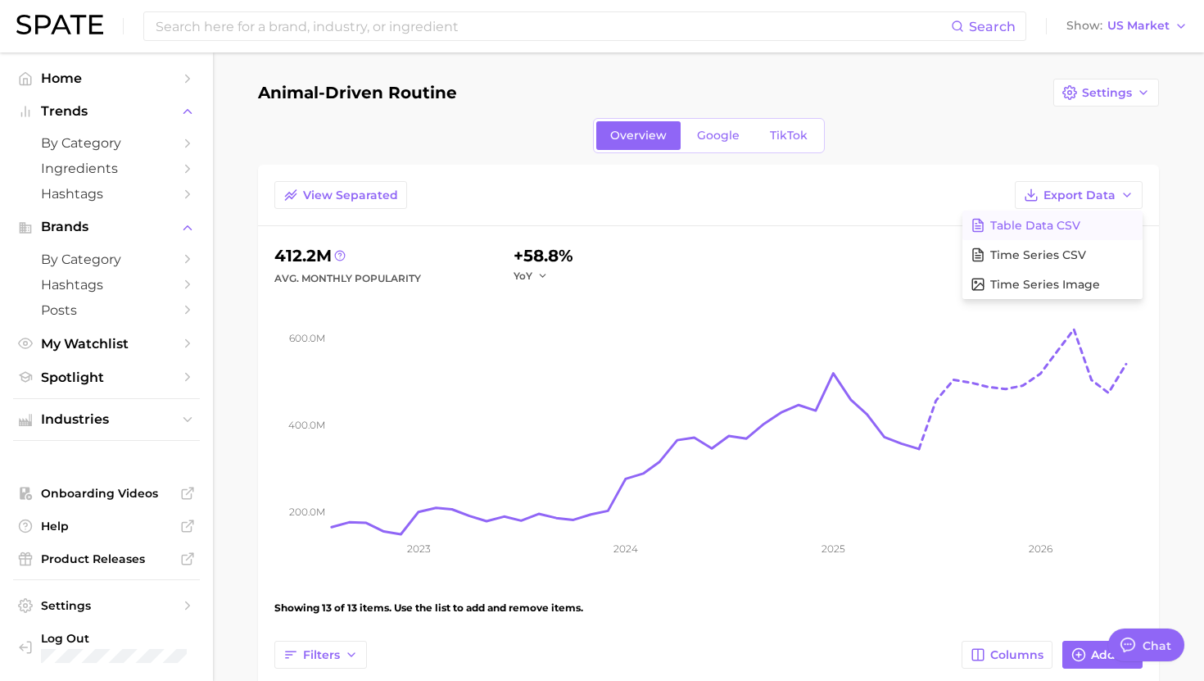
click at [1042, 228] on span "Table Data CSV" at bounding box center [1035, 226] width 90 height 14
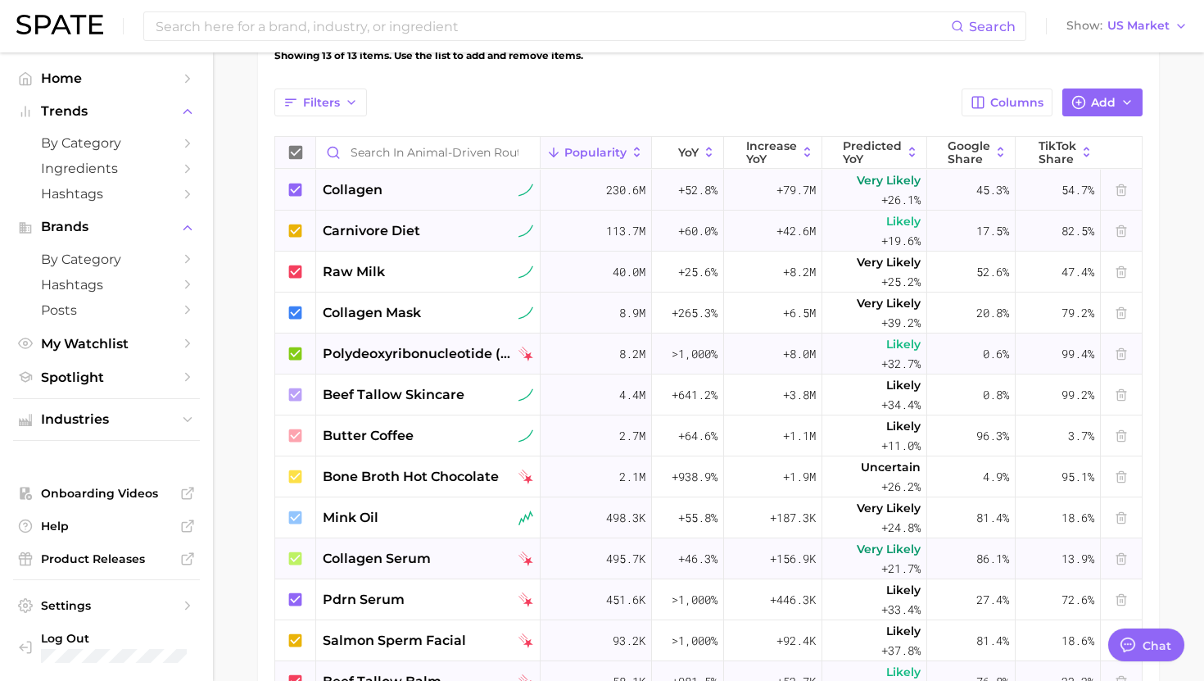
scroll to position [572, 0]
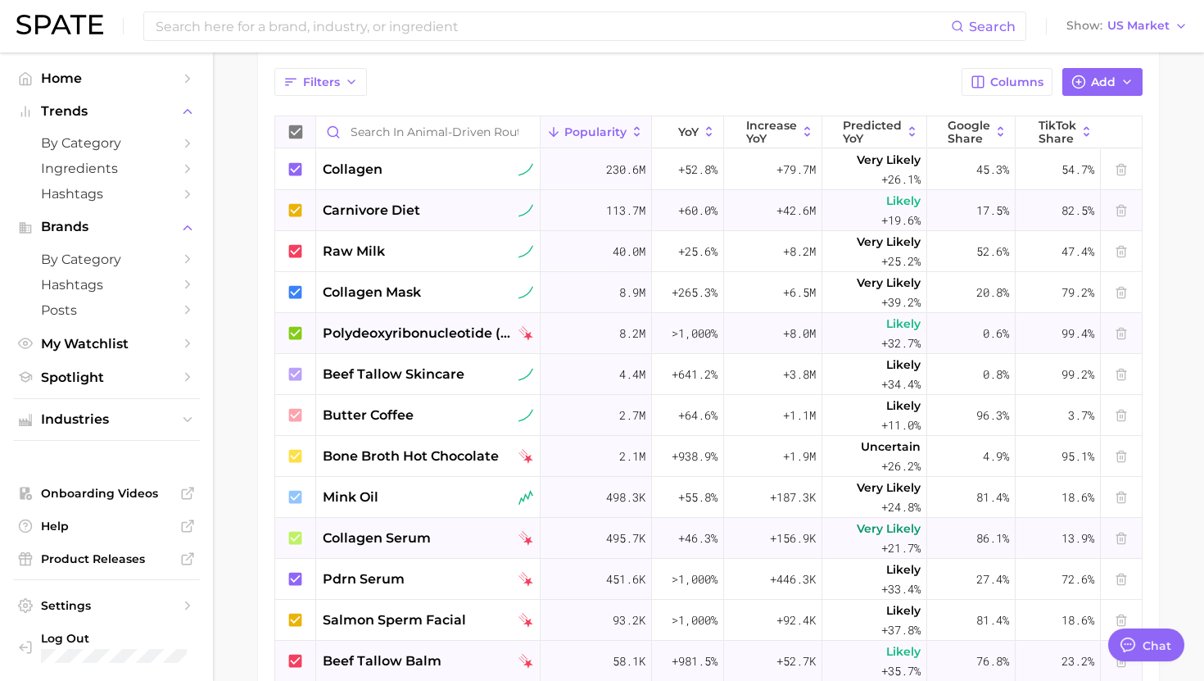
click at [299, 174] on icon at bounding box center [295, 168] width 13 height 13
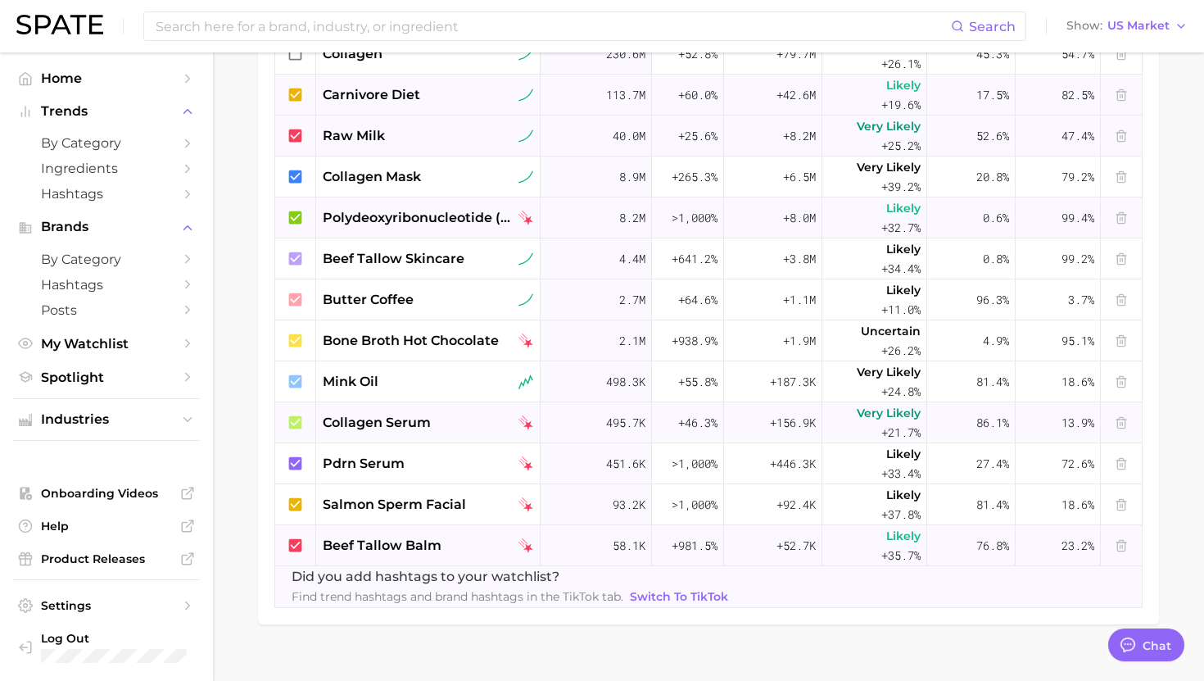
scroll to position [702, 0]
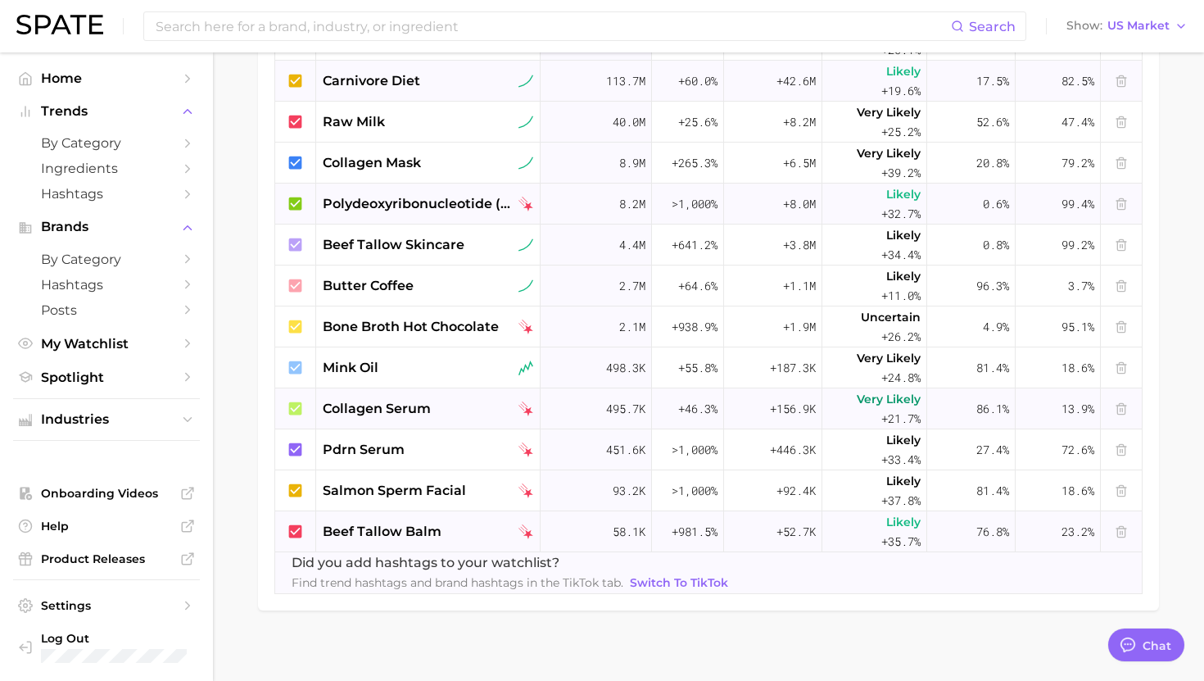
click at [293, 207] on icon at bounding box center [295, 203] width 13 height 13
click at [295, 411] on icon at bounding box center [295, 407] width 13 height 13
click at [294, 527] on icon at bounding box center [295, 530] width 13 height 13
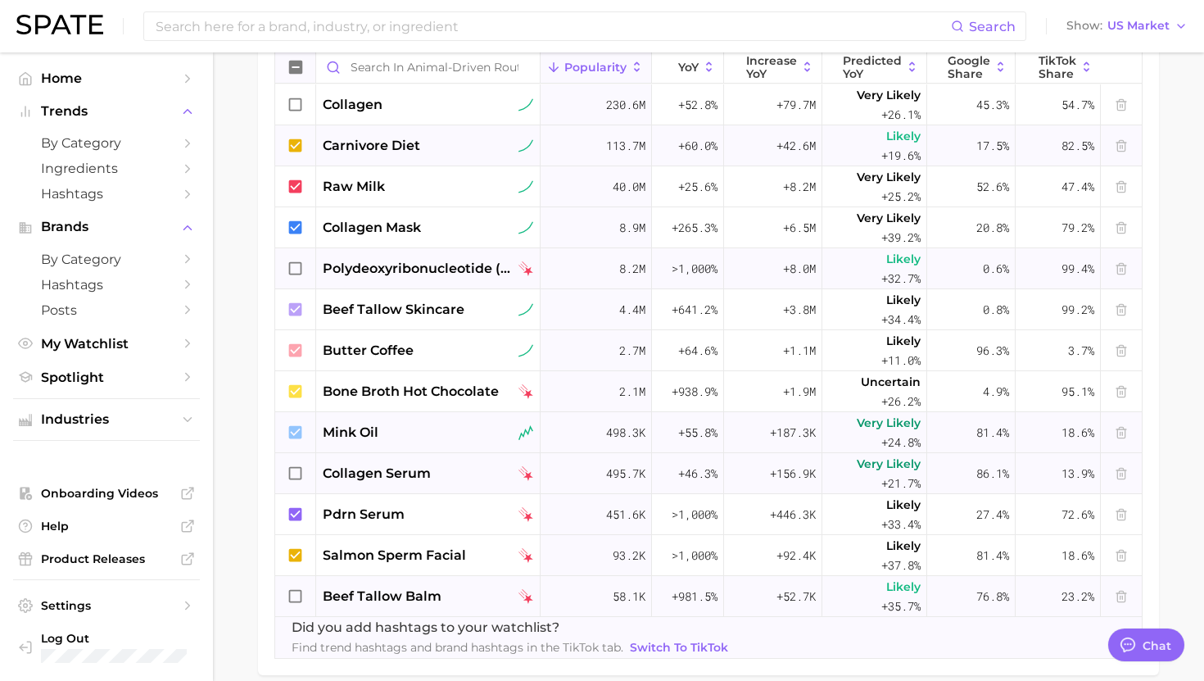
scroll to position [642, 0]
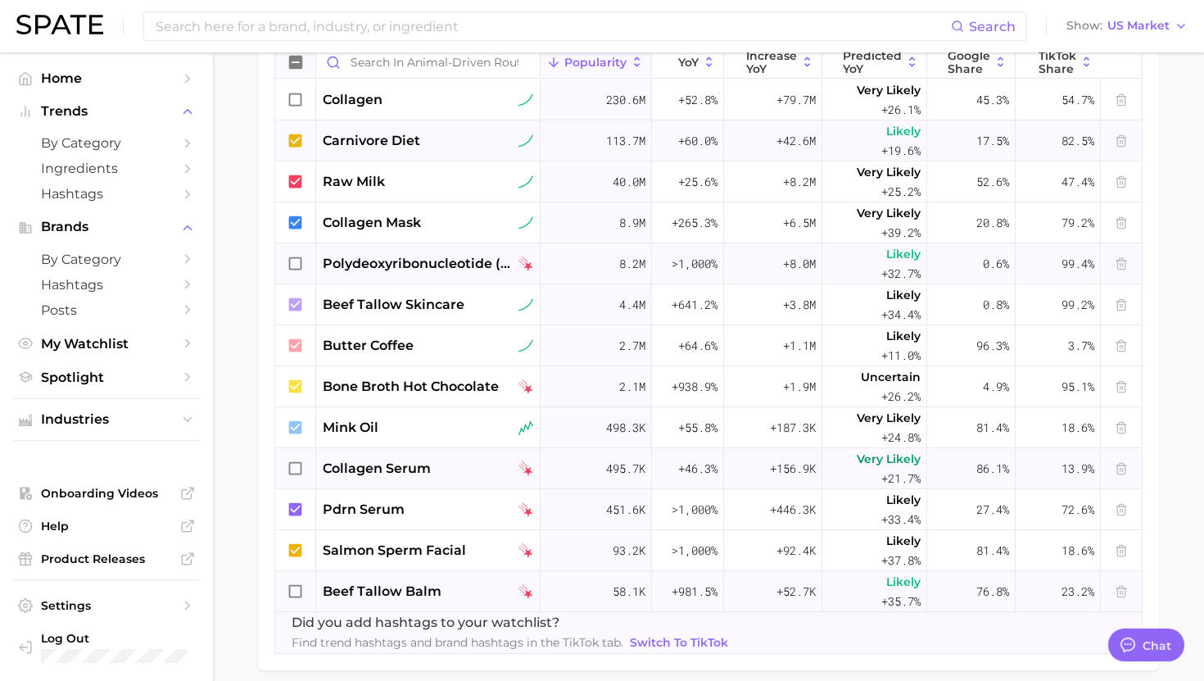
click at [295, 468] on icon at bounding box center [296, 468] width 18 height 18
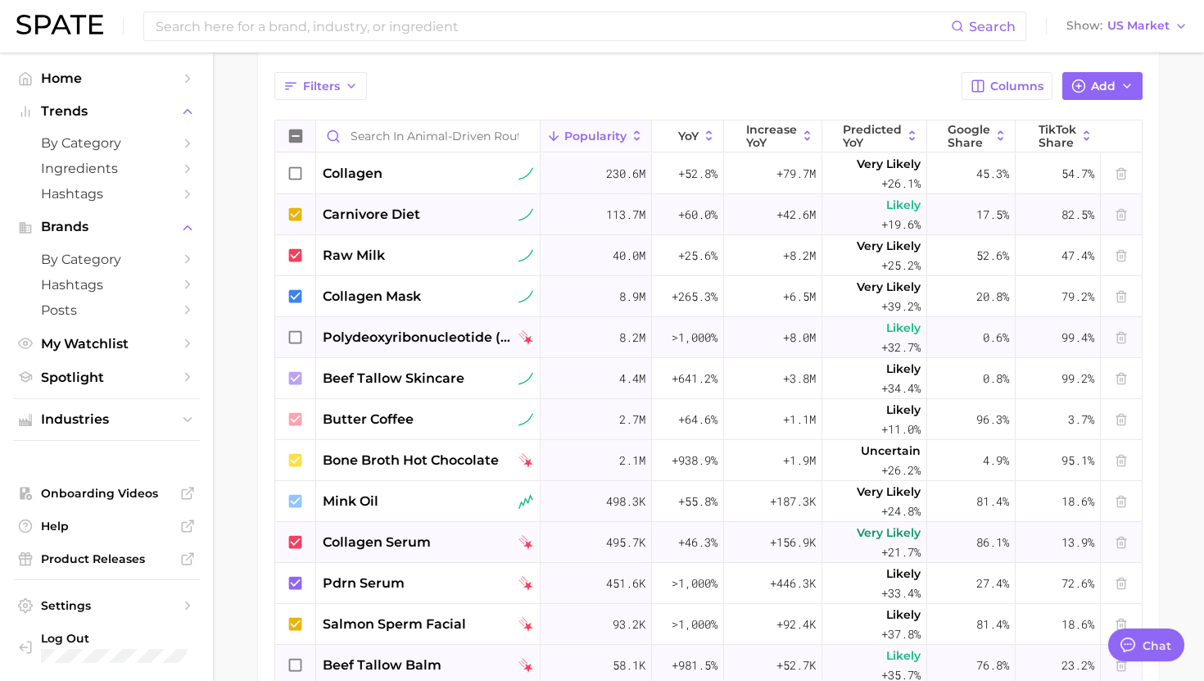
scroll to position [713, 0]
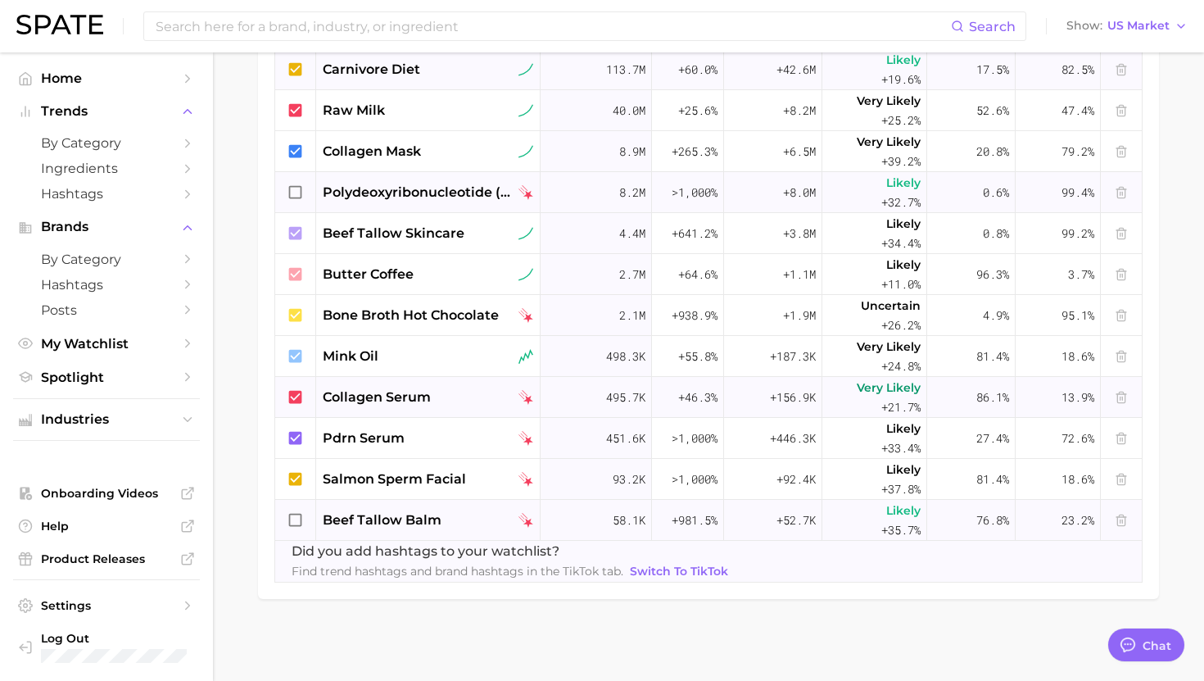
click at [301, 519] on icon at bounding box center [295, 519] width 13 height 13
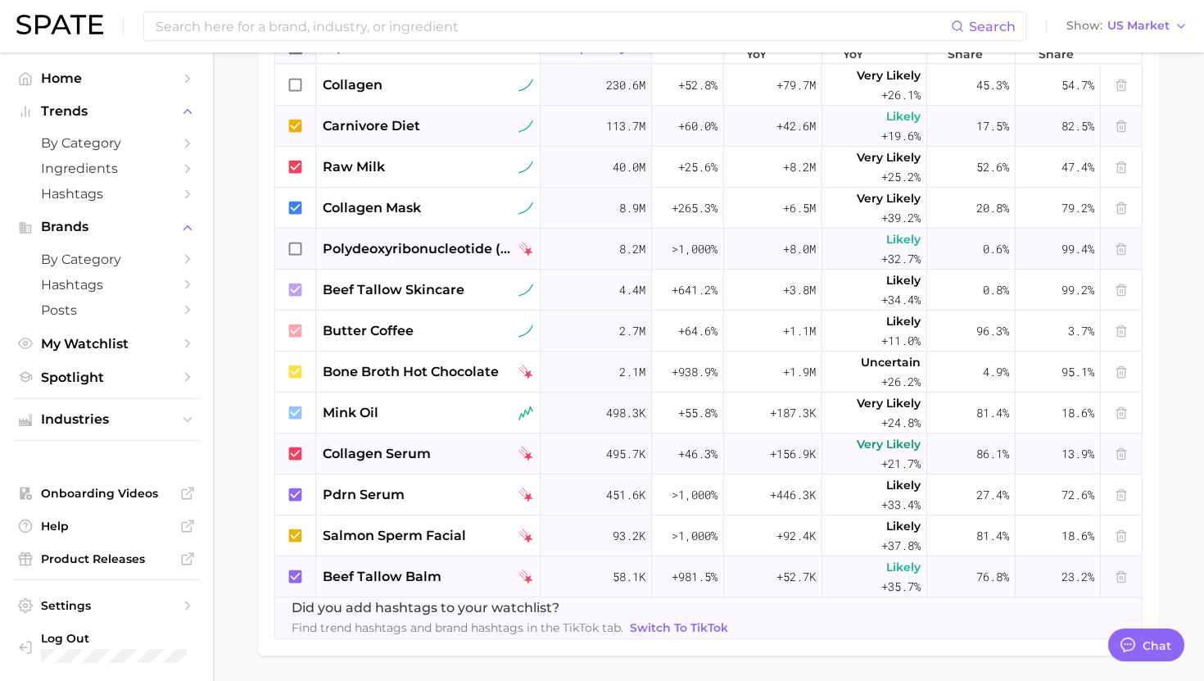
scroll to position [675, 0]
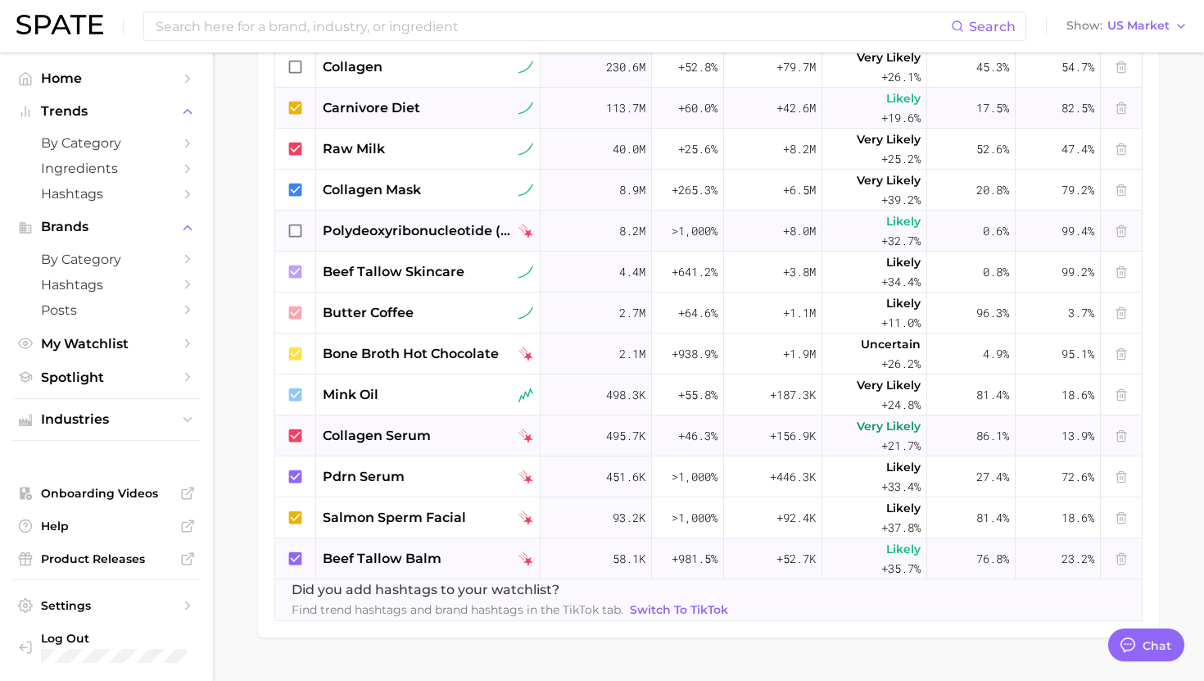
click at [296, 566] on icon at bounding box center [296, 559] width 18 height 18
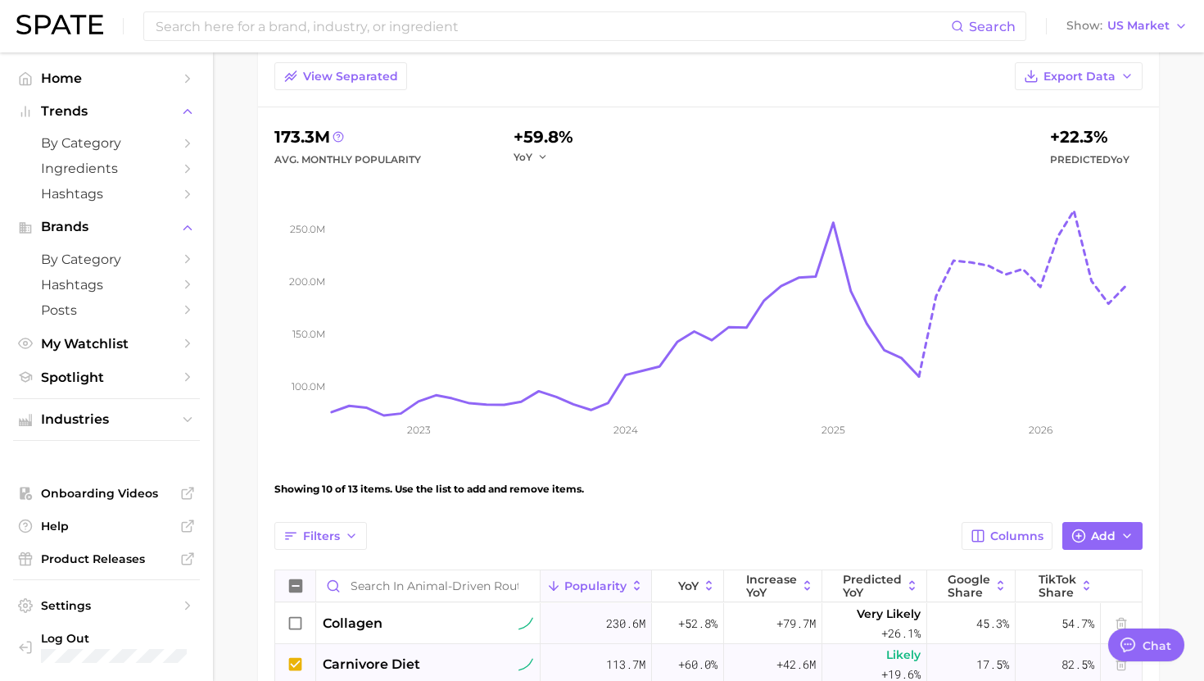
scroll to position [139, 0]
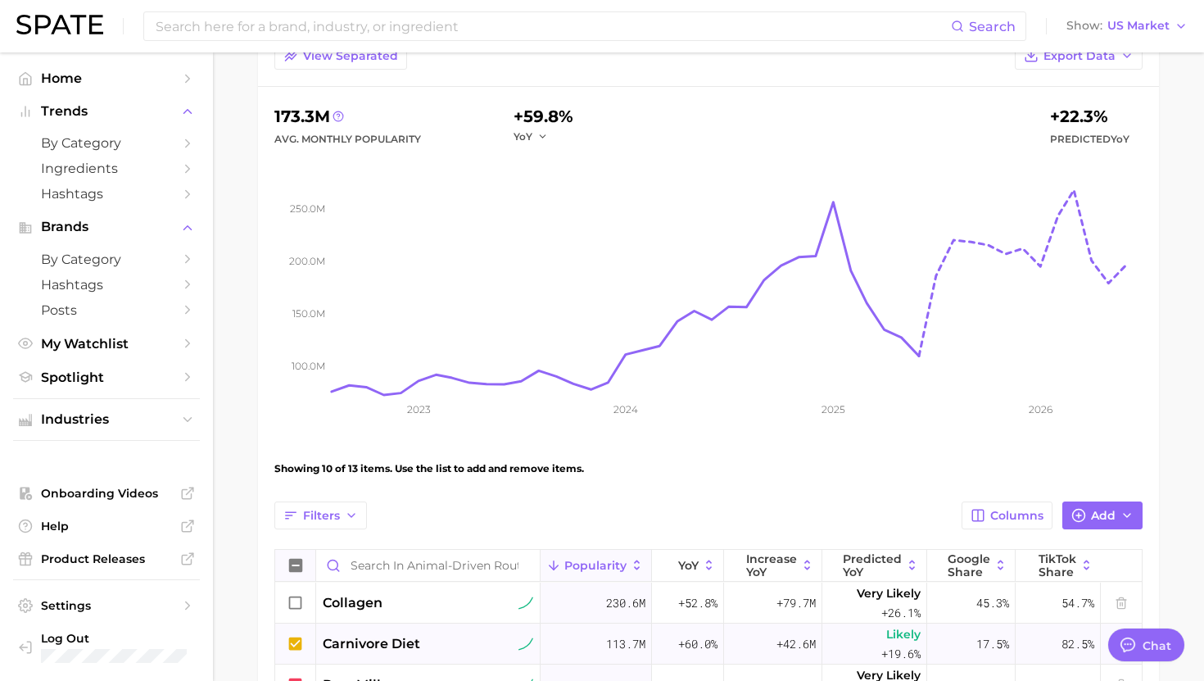
click at [299, 609] on icon at bounding box center [296, 603] width 18 height 18
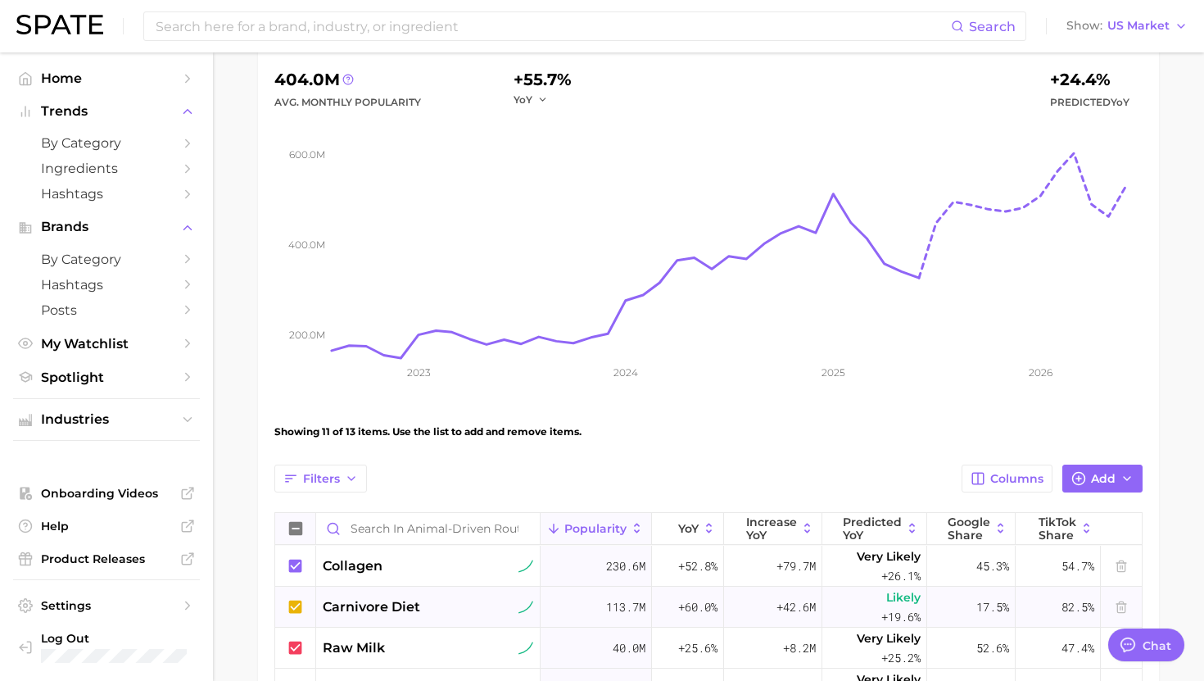
scroll to position [179, 0]
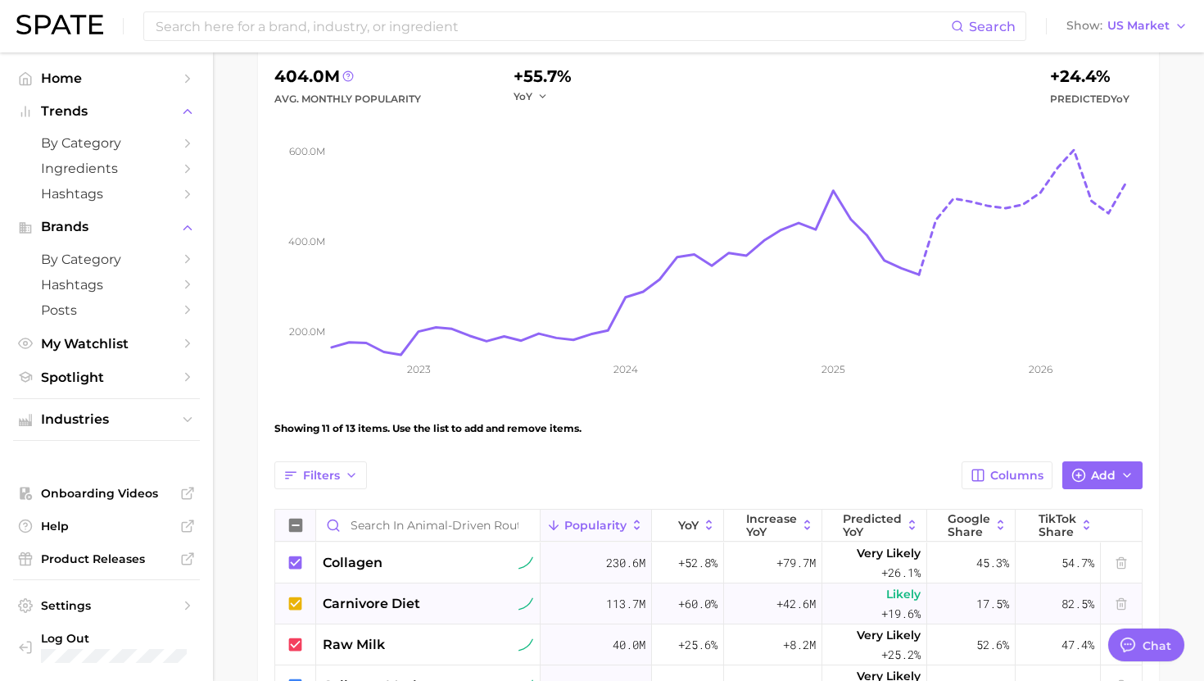
click at [292, 602] on icon at bounding box center [296, 604] width 18 height 18
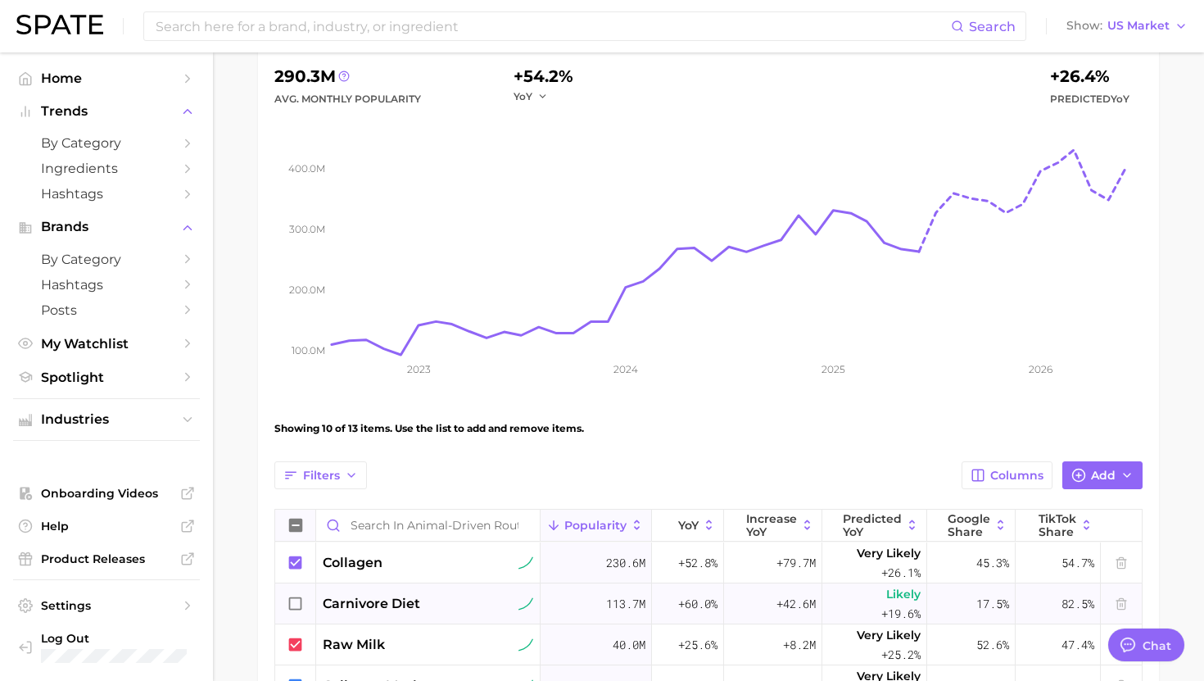
click at [292, 602] on icon at bounding box center [296, 604] width 18 height 18
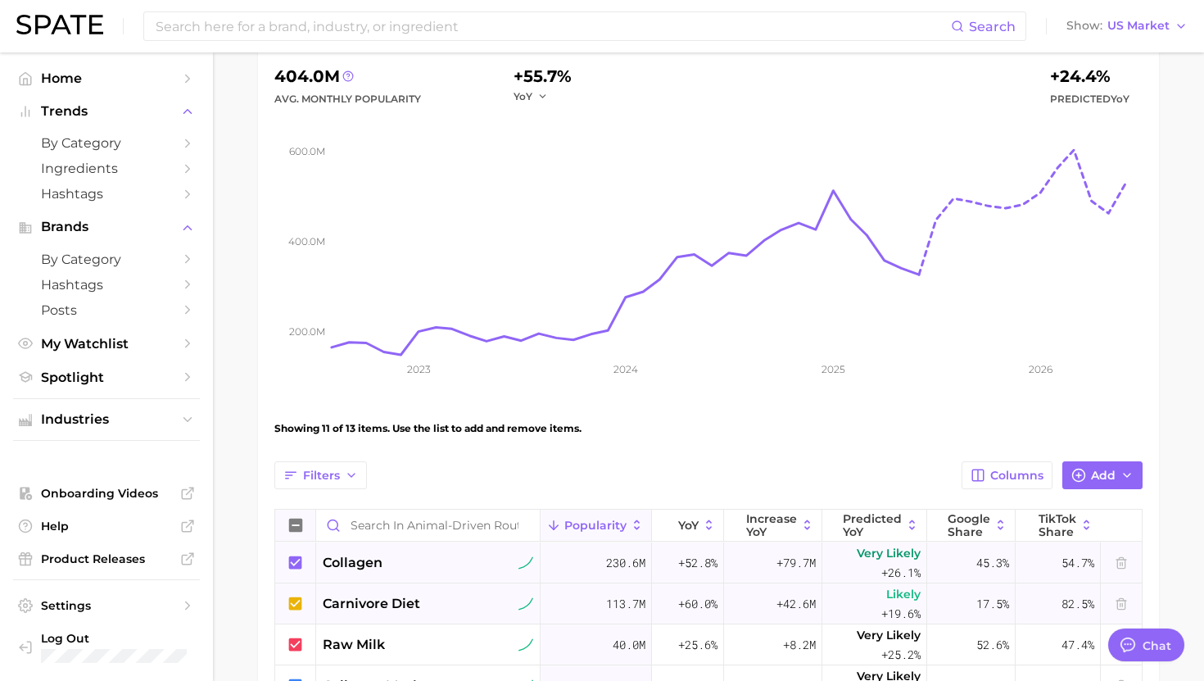
click at [300, 568] on icon at bounding box center [295, 561] width 13 height 13
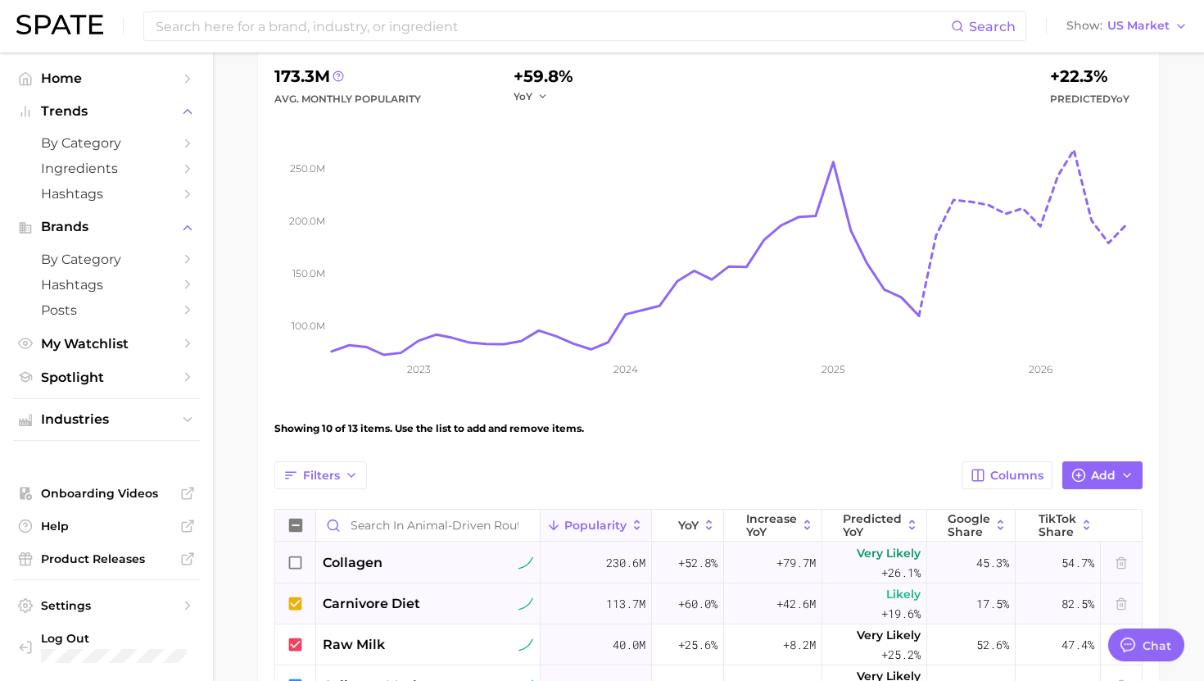
click at [300, 563] on icon at bounding box center [296, 563] width 18 height 18
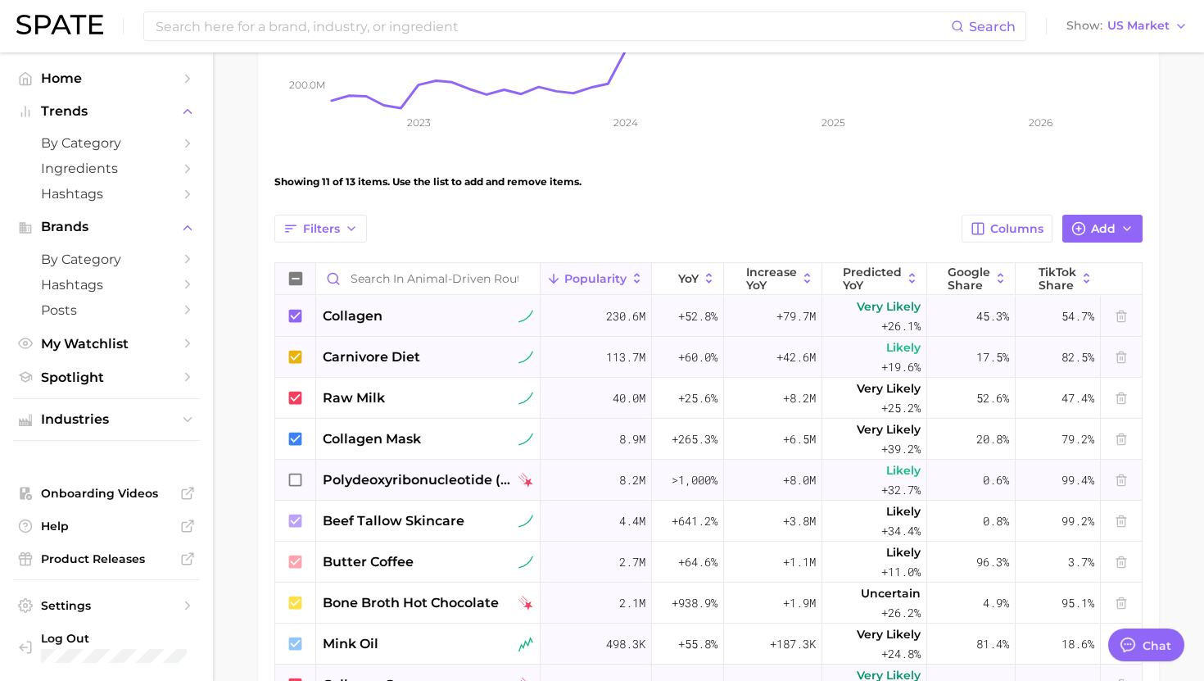
scroll to position [429, 0]
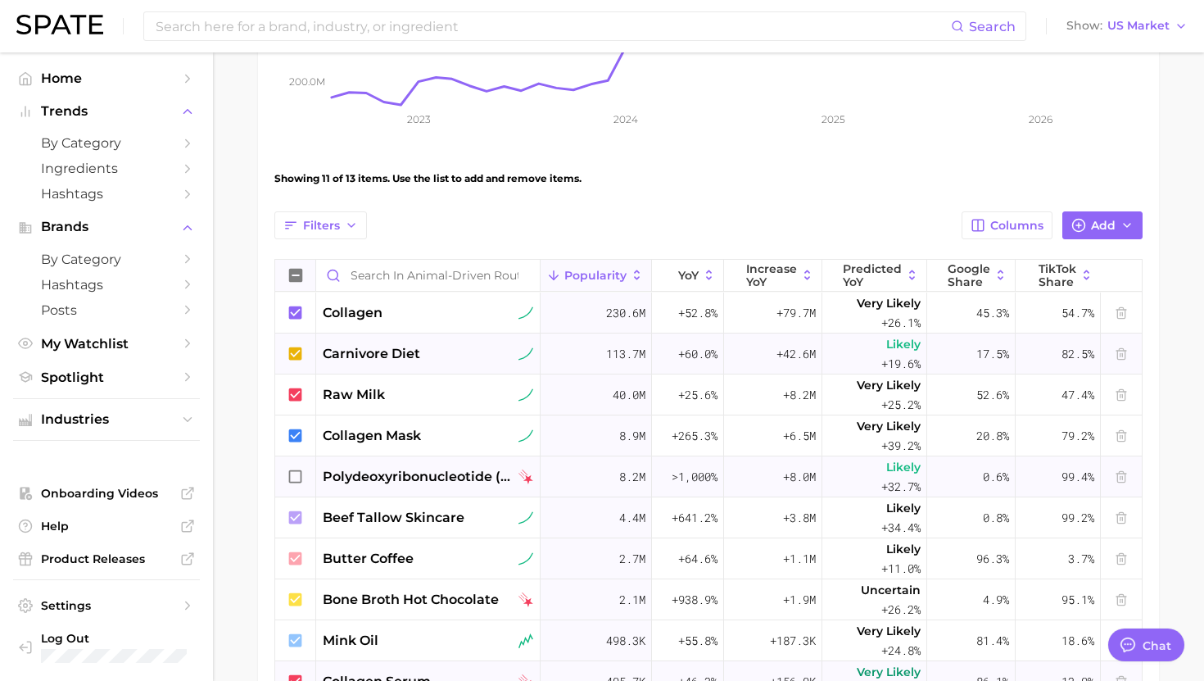
click at [299, 475] on icon at bounding box center [296, 477] width 18 height 18
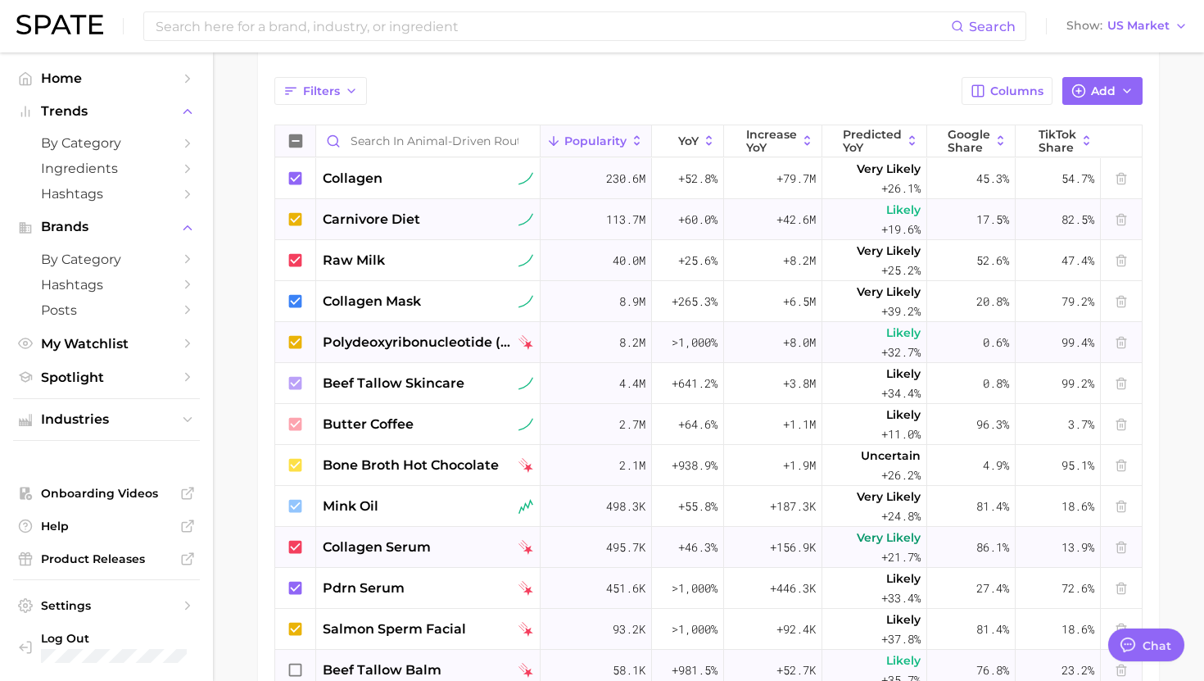
scroll to position [580, 0]
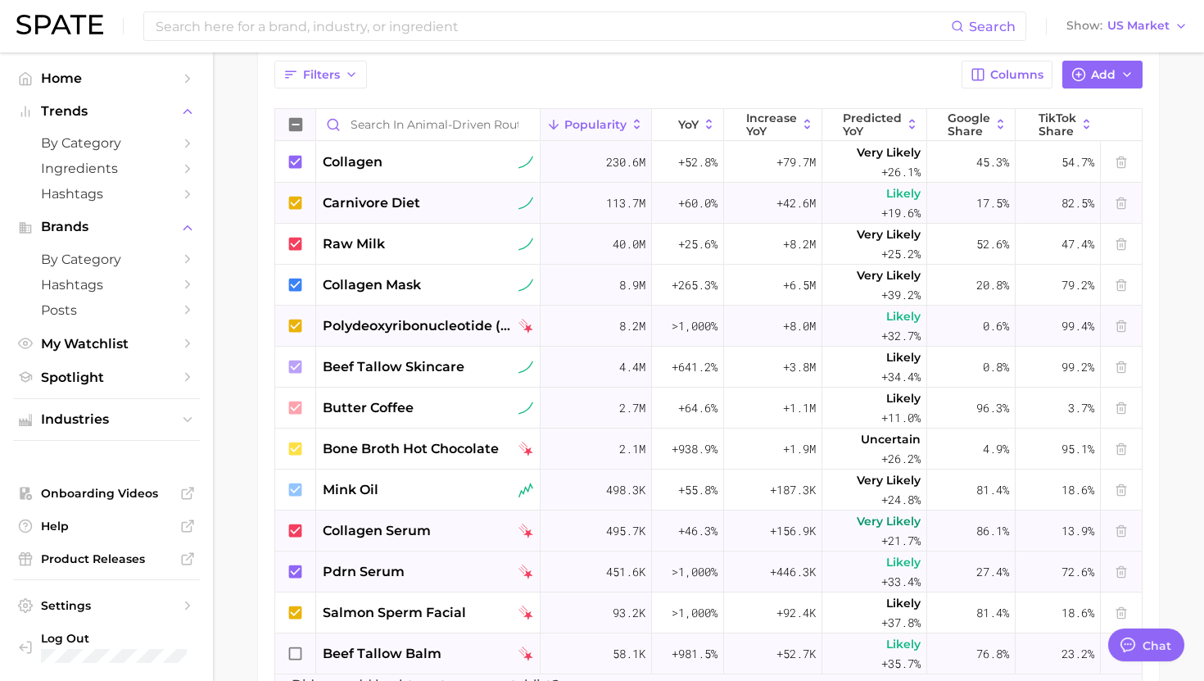
click at [294, 573] on icon at bounding box center [296, 572] width 18 height 18
click at [294, 528] on icon at bounding box center [295, 529] width 13 height 13
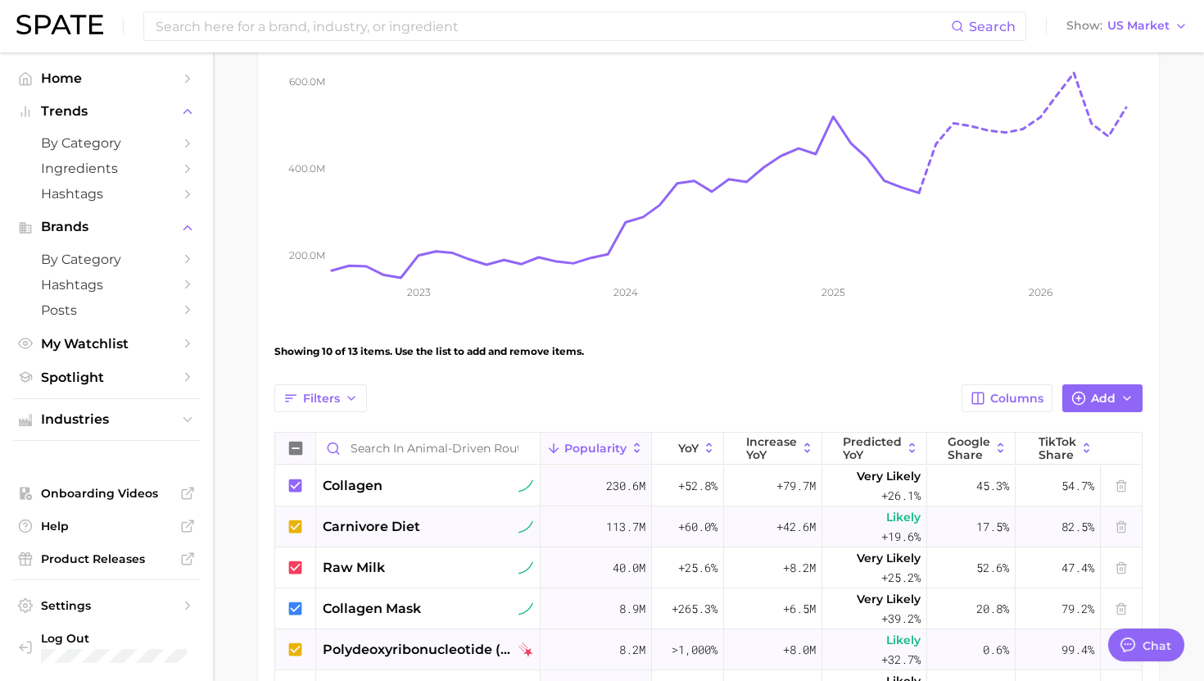
scroll to position [244, 0]
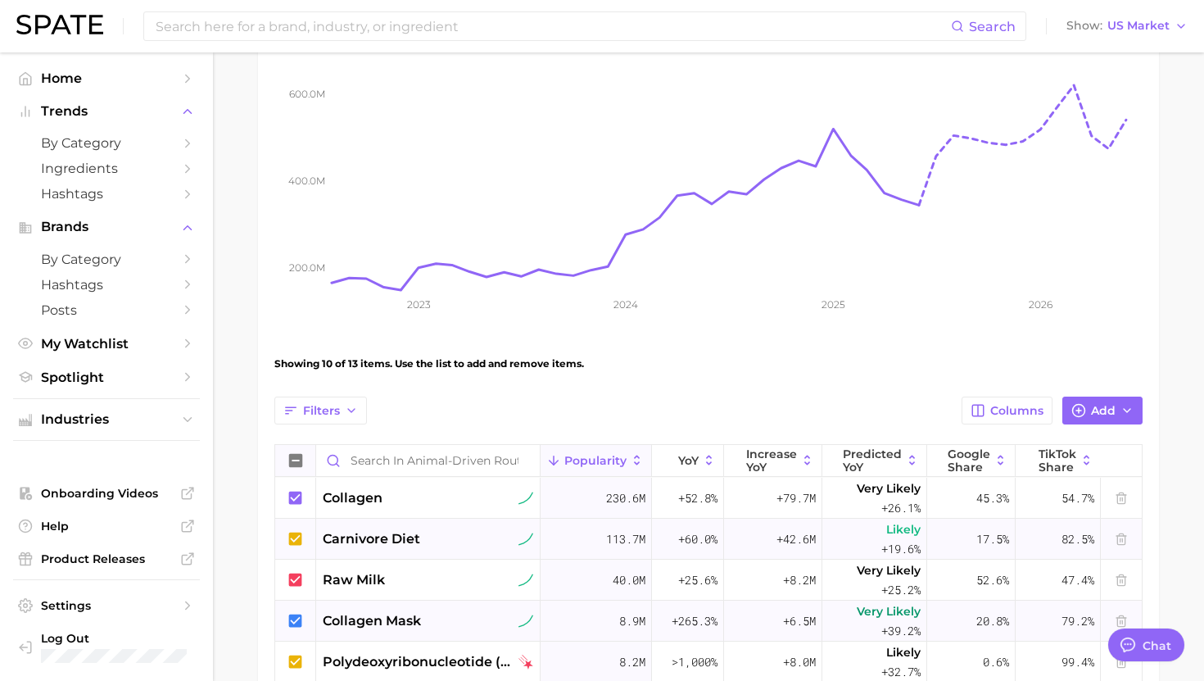
click at [296, 622] on icon at bounding box center [295, 619] width 13 height 13
click at [296, 619] on icon at bounding box center [296, 621] width 18 height 18
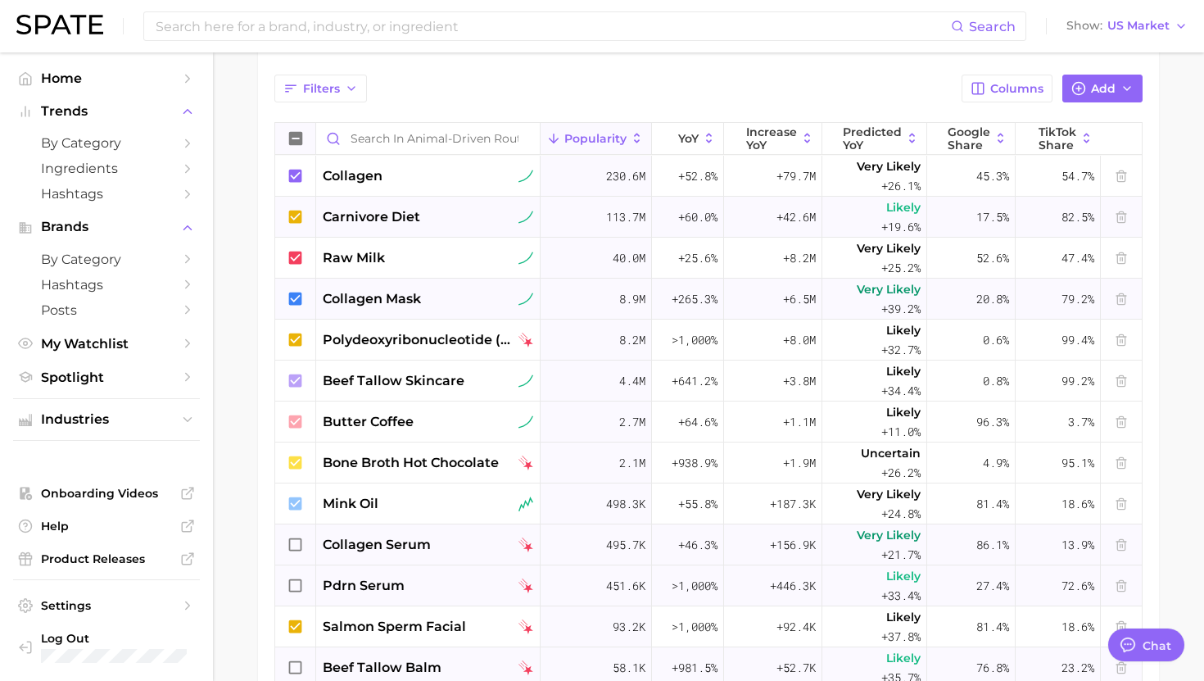
scroll to position [564, 0]
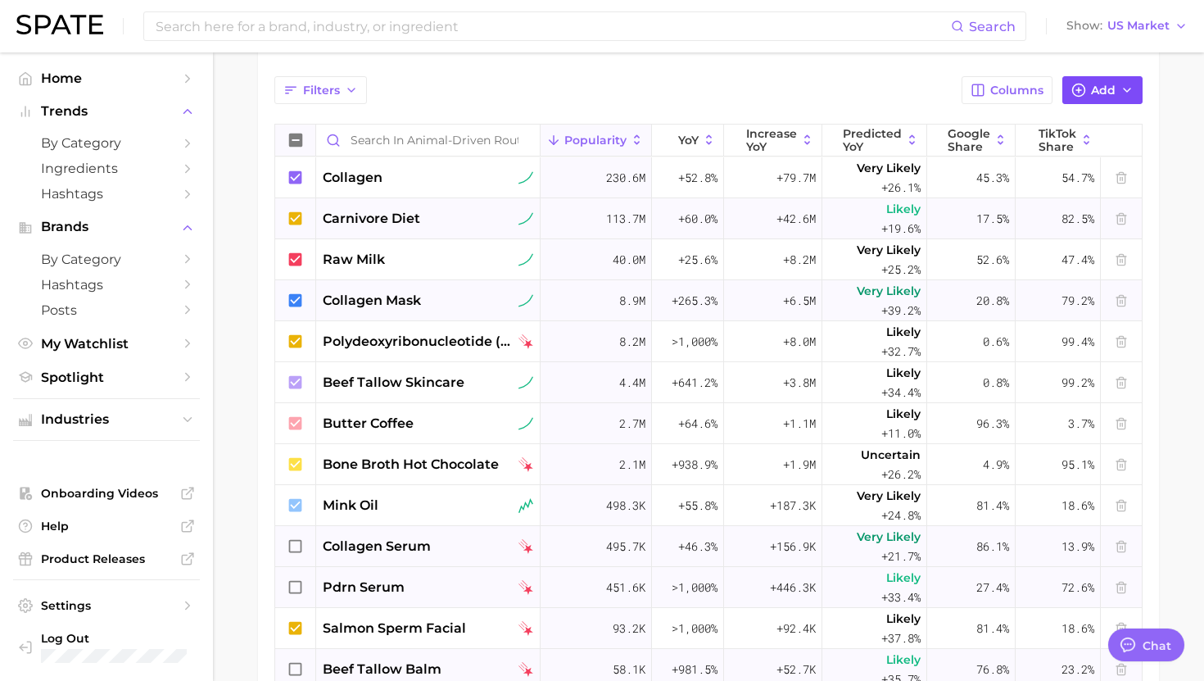
click at [1081, 90] on icon "button" at bounding box center [1078, 90] width 15 height 15
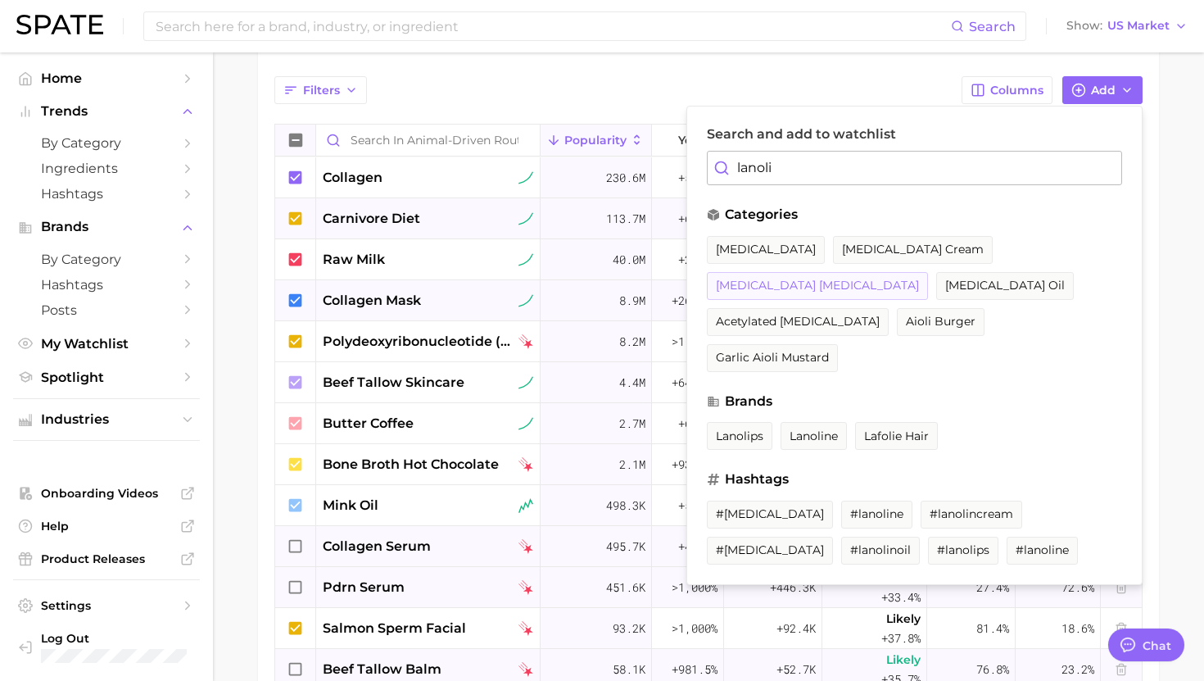
type input "lanoli"
click at [921, 272] on button "[MEDICAL_DATA] [MEDICAL_DATA]" at bounding box center [817, 286] width 221 height 28
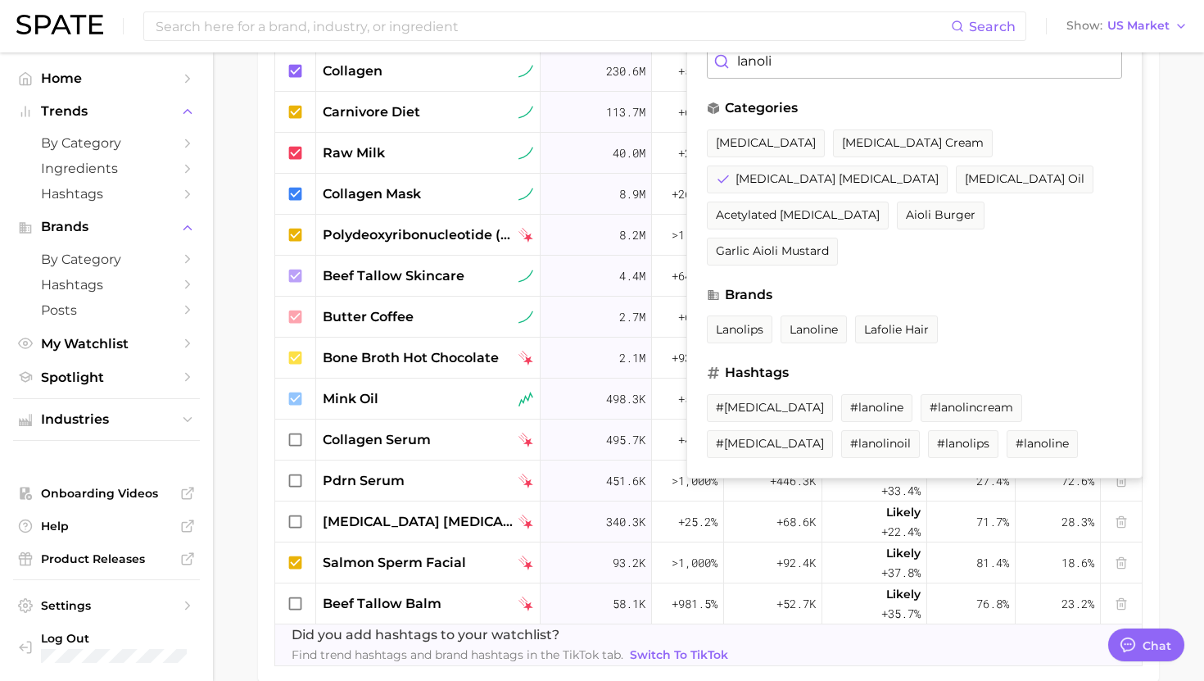
scroll to position [668, 0]
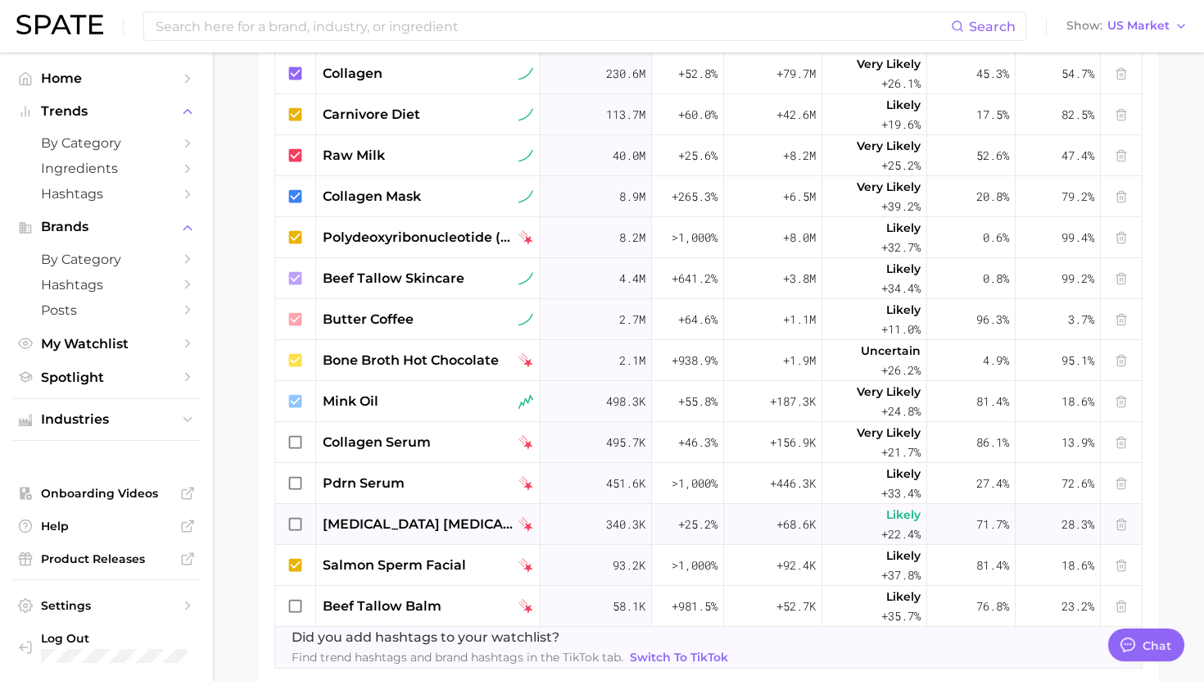
click at [297, 519] on icon at bounding box center [296, 524] width 18 height 18
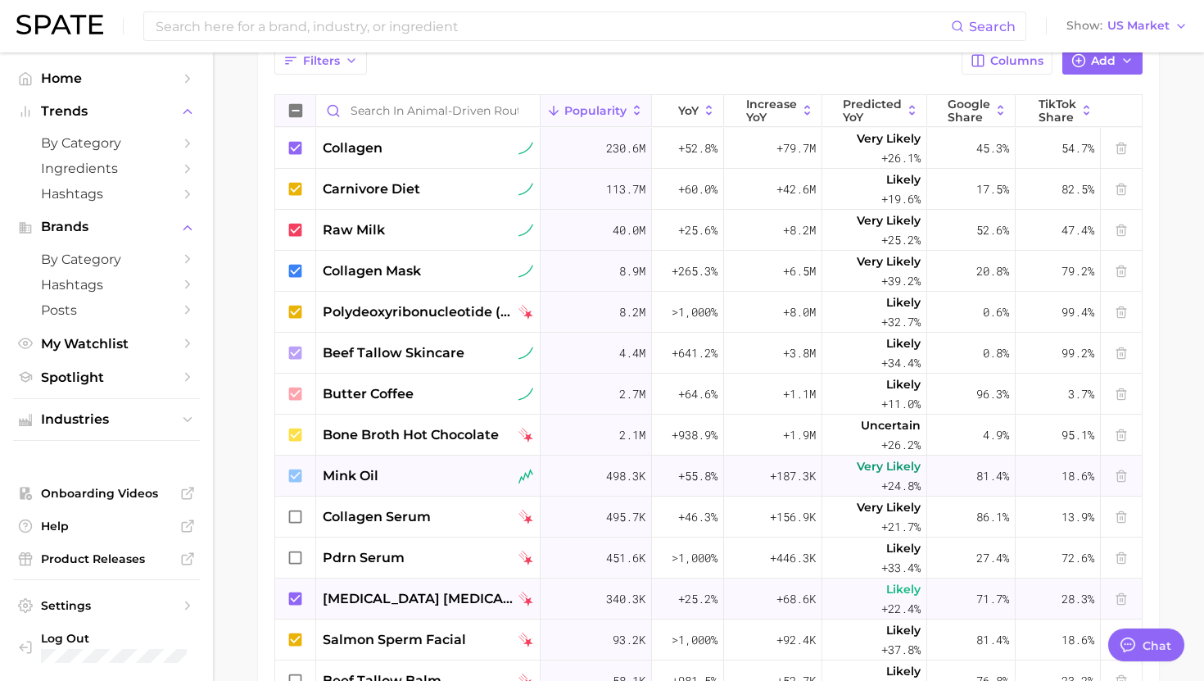
scroll to position [629, 0]
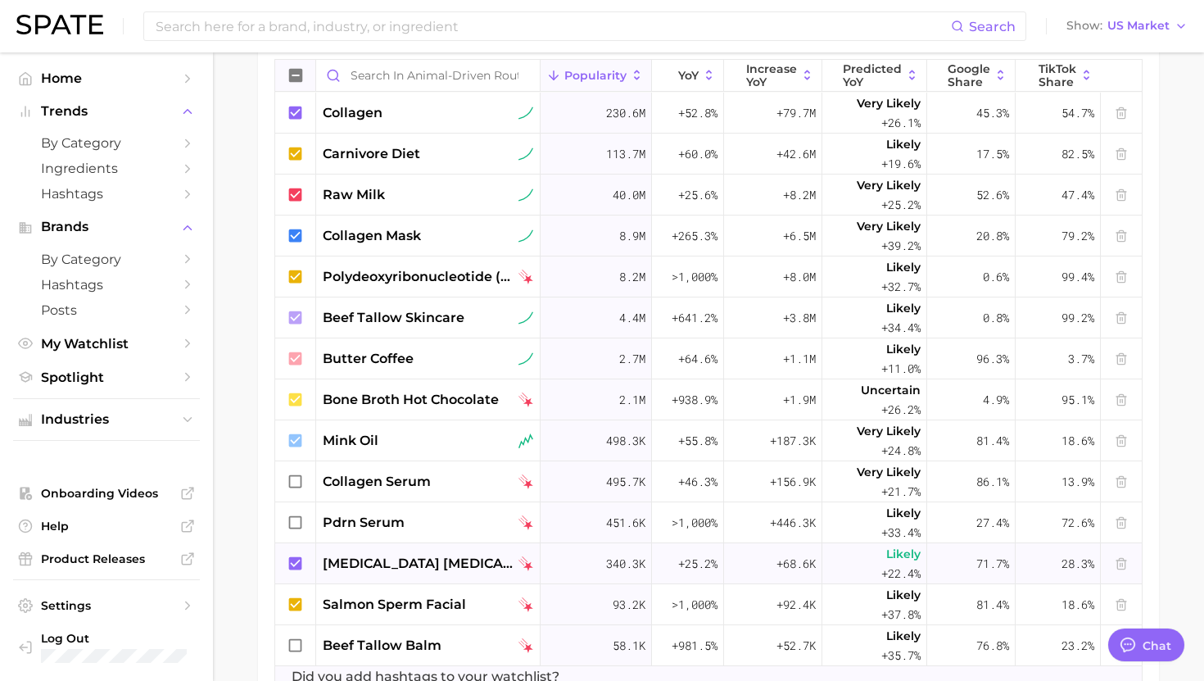
click at [302, 564] on icon at bounding box center [296, 563] width 18 height 18
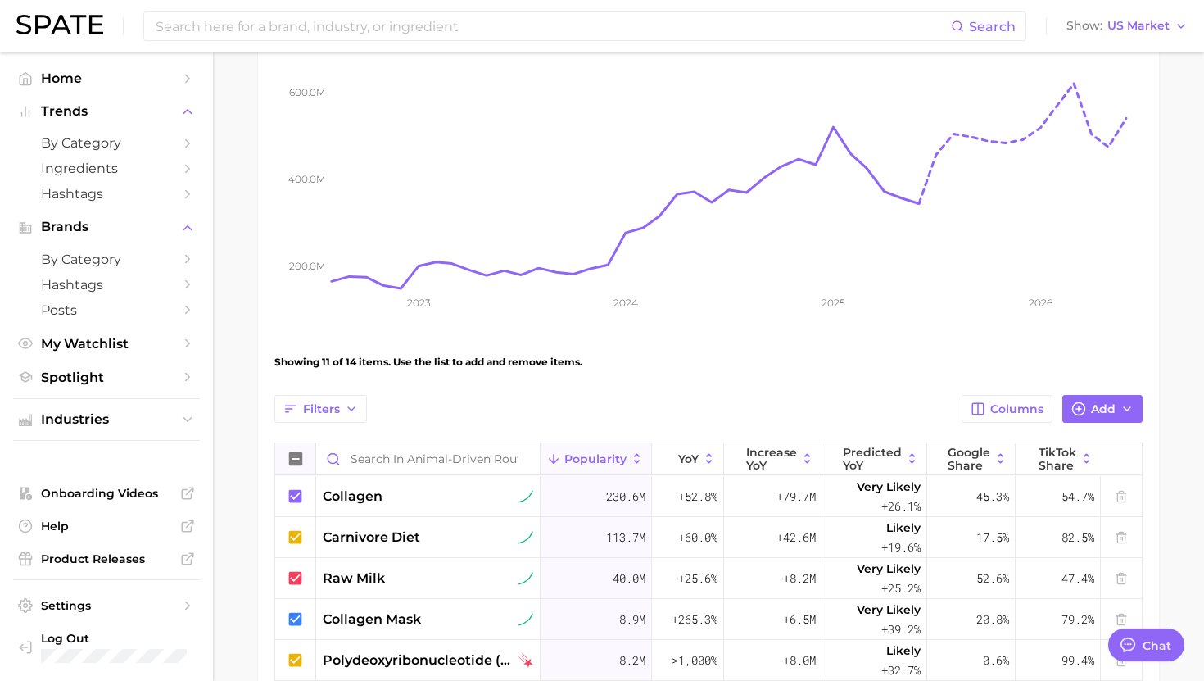
scroll to position [242, 0]
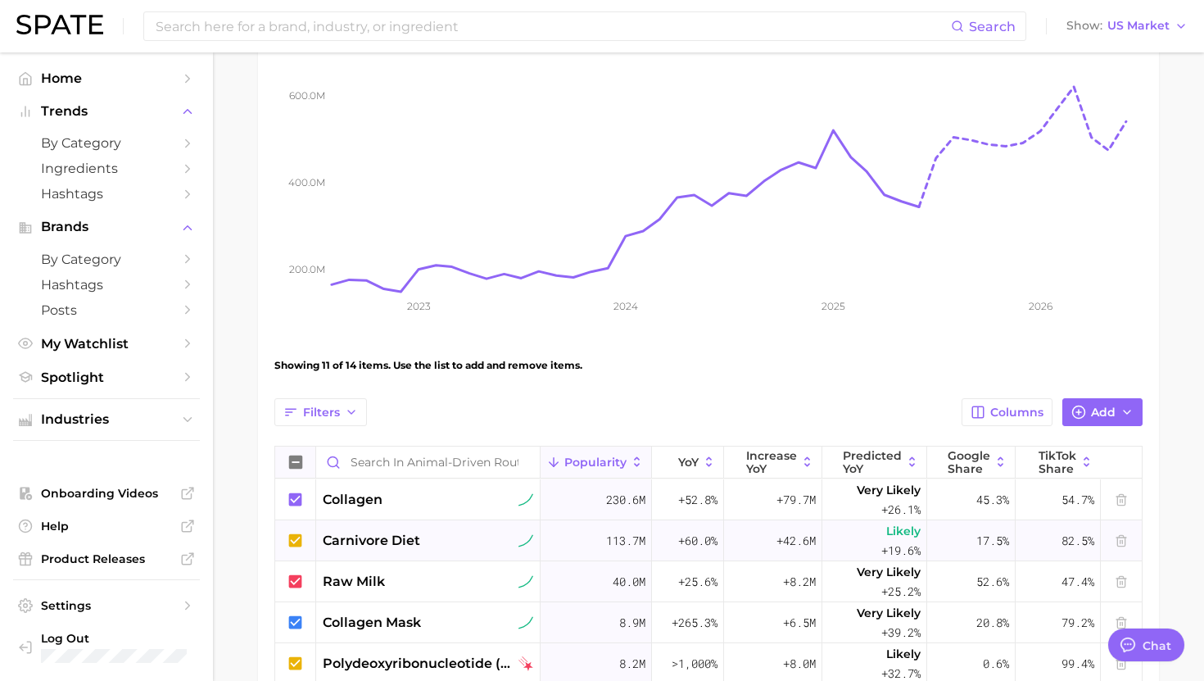
click at [296, 549] on div at bounding box center [295, 540] width 41 height 41
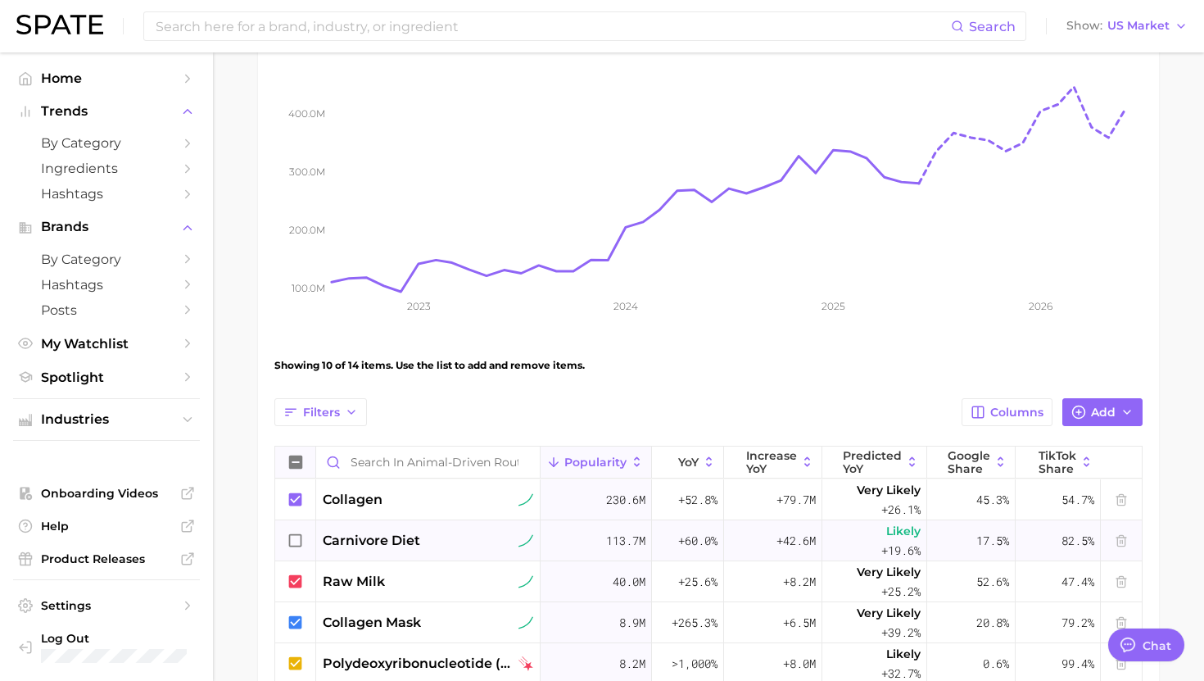
click at [295, 540] on icon at bounding box center [296, 540] width 18 height 18
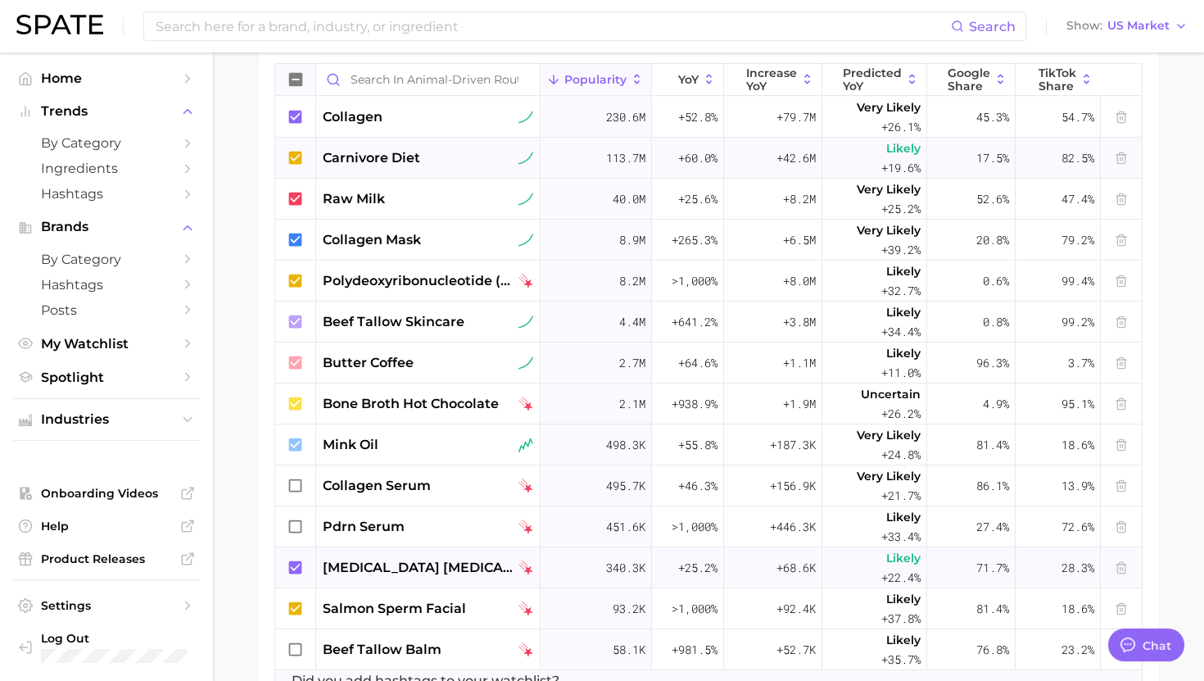
scroll to position [468, 0]
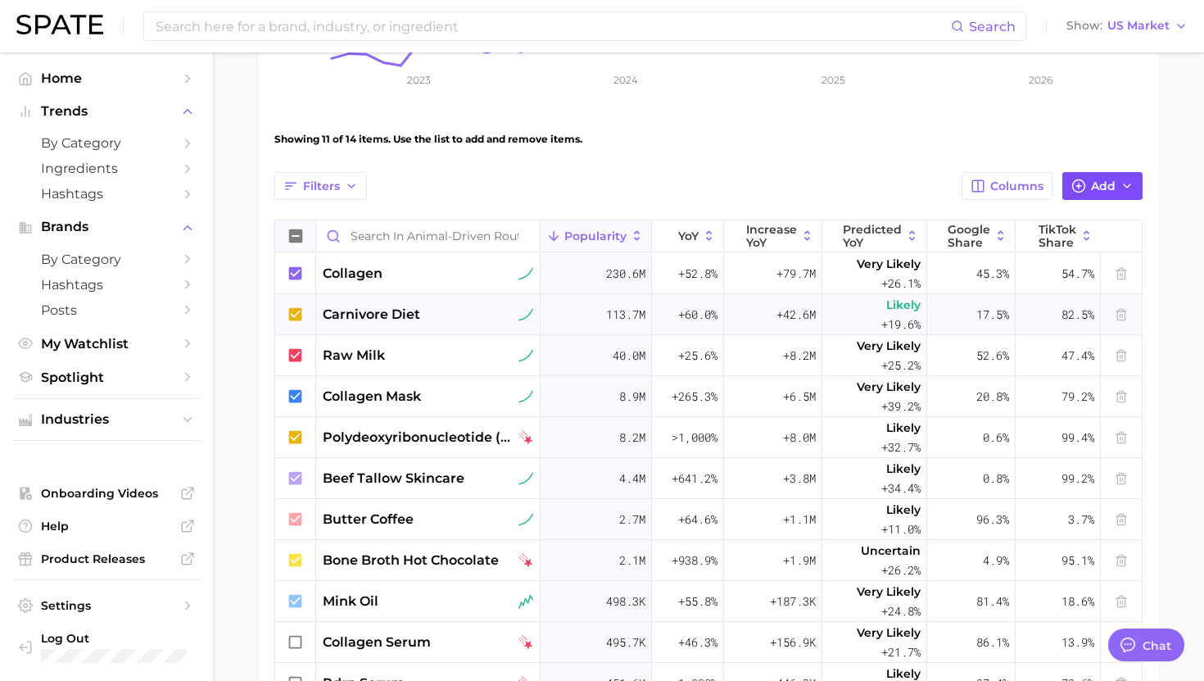
click at [1092, 188] on span "Add" at bounding box center [1103, 186] width 25 height 14
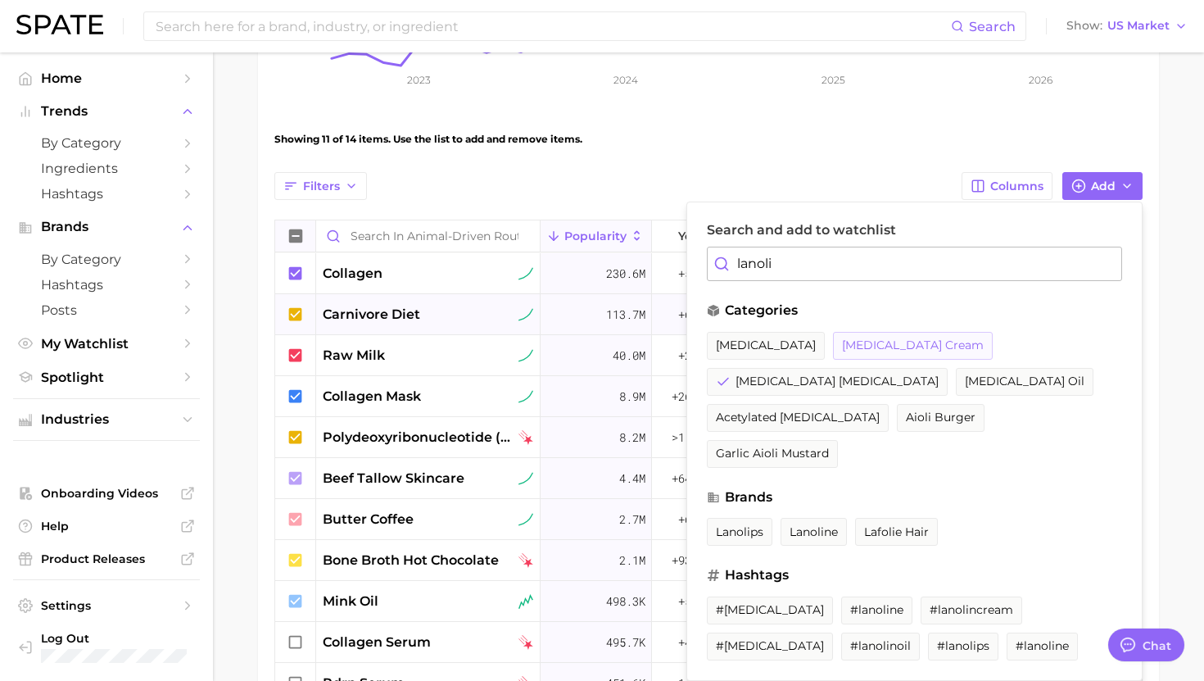
click at [842, 341] on span "[MEDICAL_DATA] cream" at bounding box center [913, 345] width 142 height 14
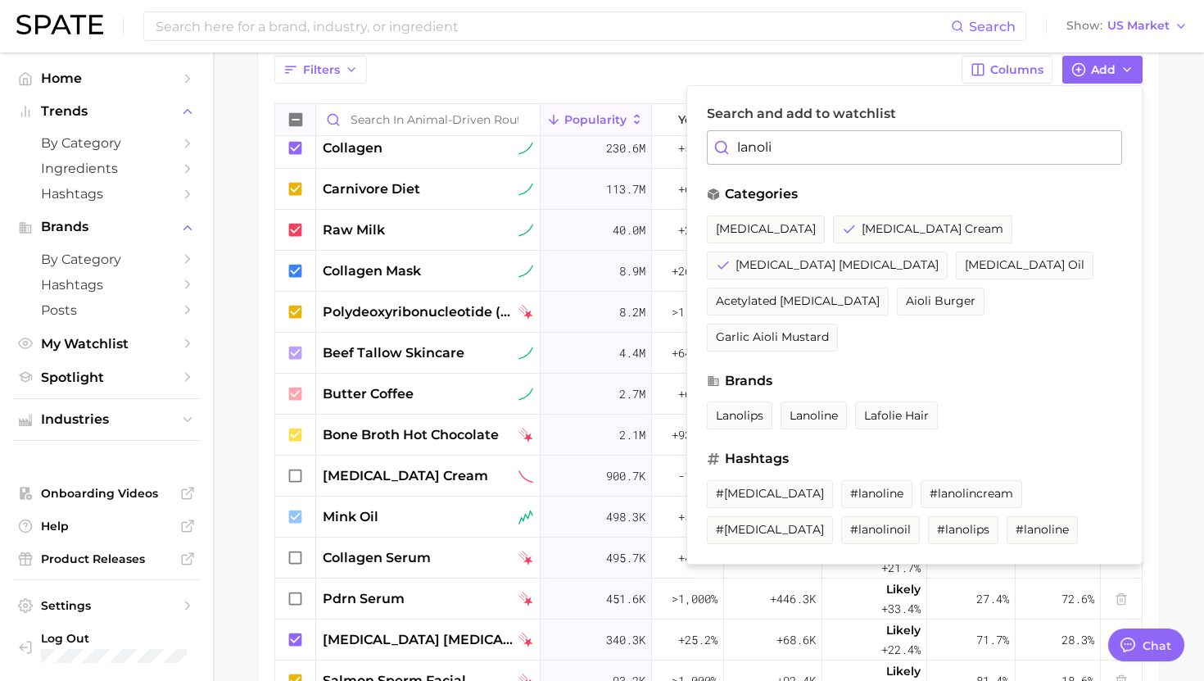
scroll to position [586, 0]
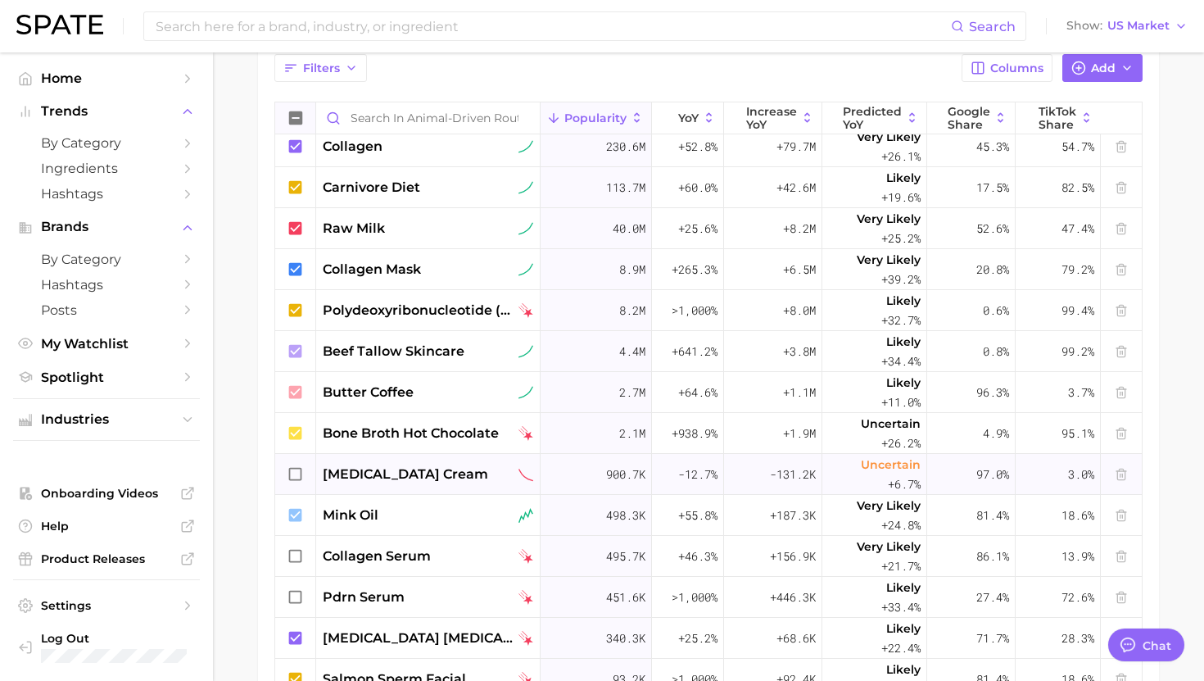
click at [543, 477] on div "900.7k" at bounding box center [595, 474] width 111 height 41
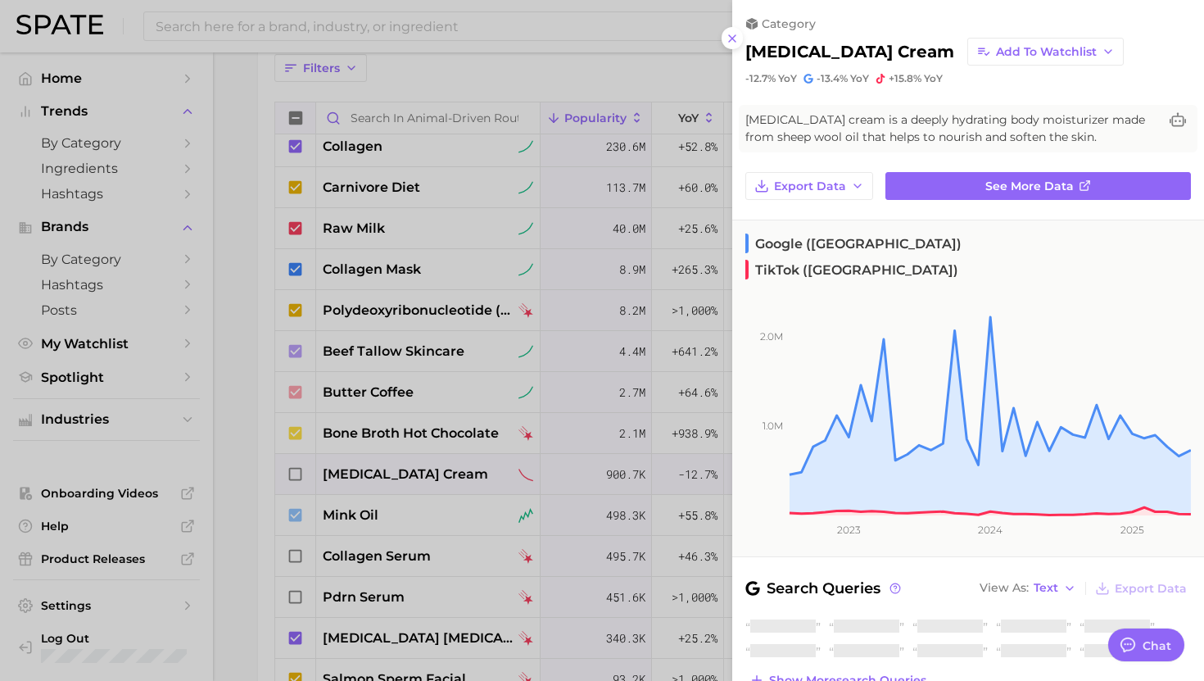
click at [650, 482] on div at bounding box center [602, 340] width 1204 height 681
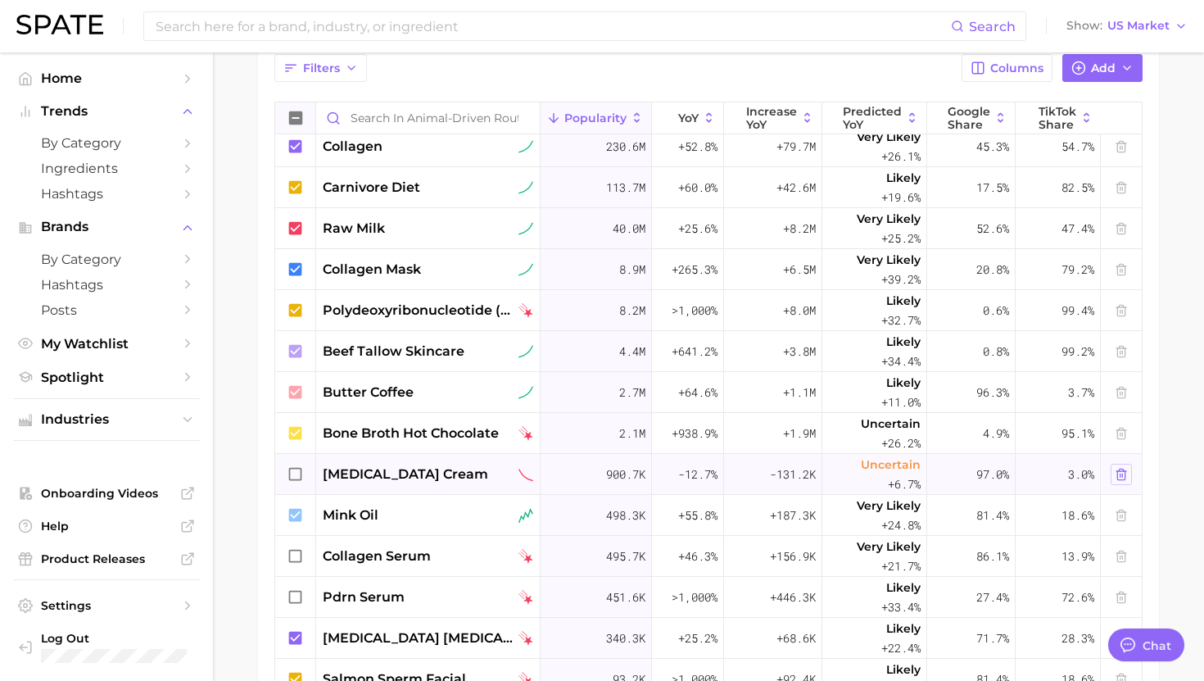
click at [1127, 475] on icon at bounding box center [1121, 474] width 13 height 13
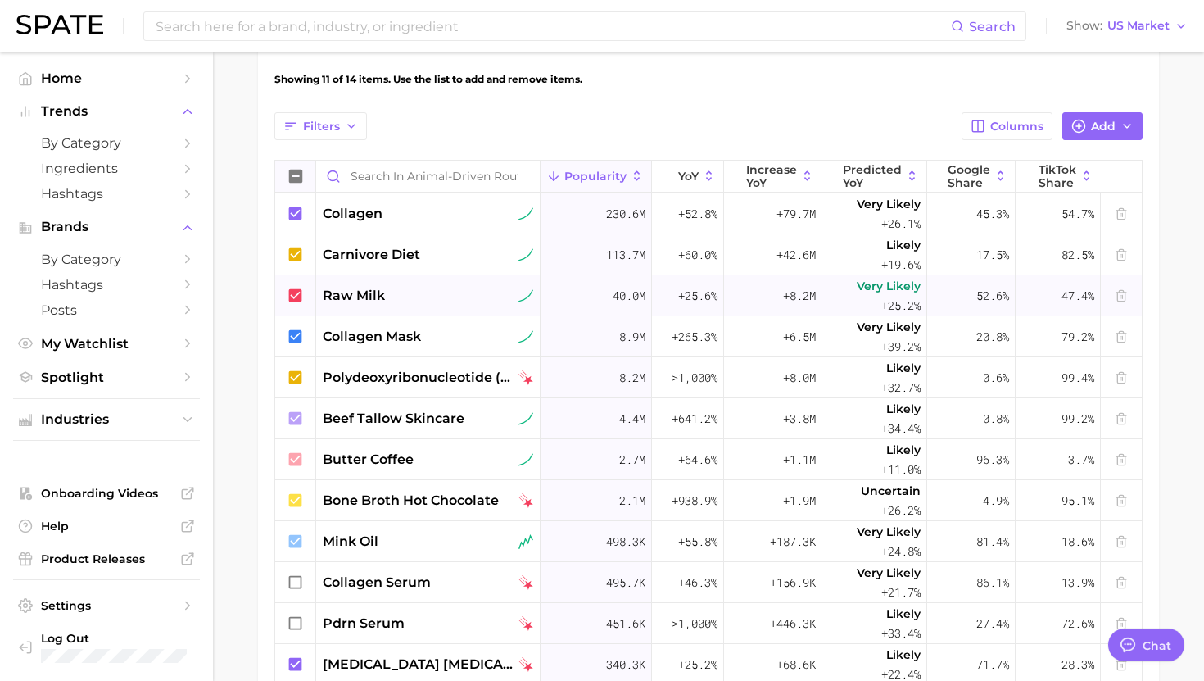
scroll to position [465, 0]
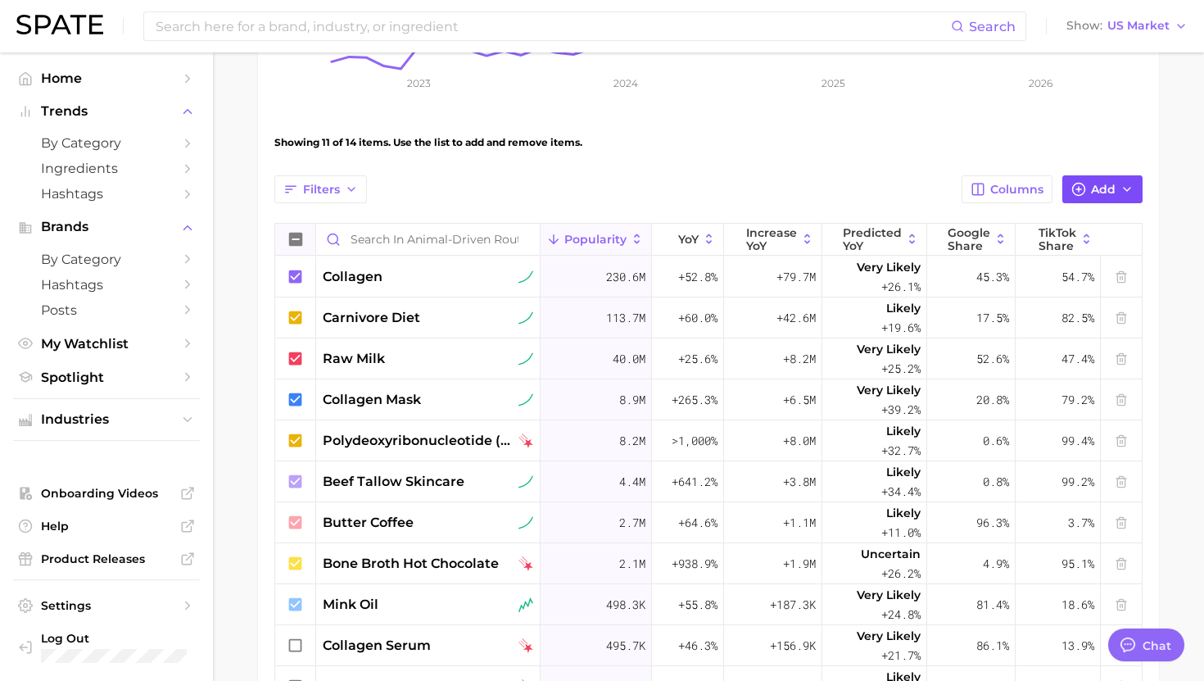
click at [1092, 187] on span "Add" at bounding box center [1103, 190] width 25 height 14
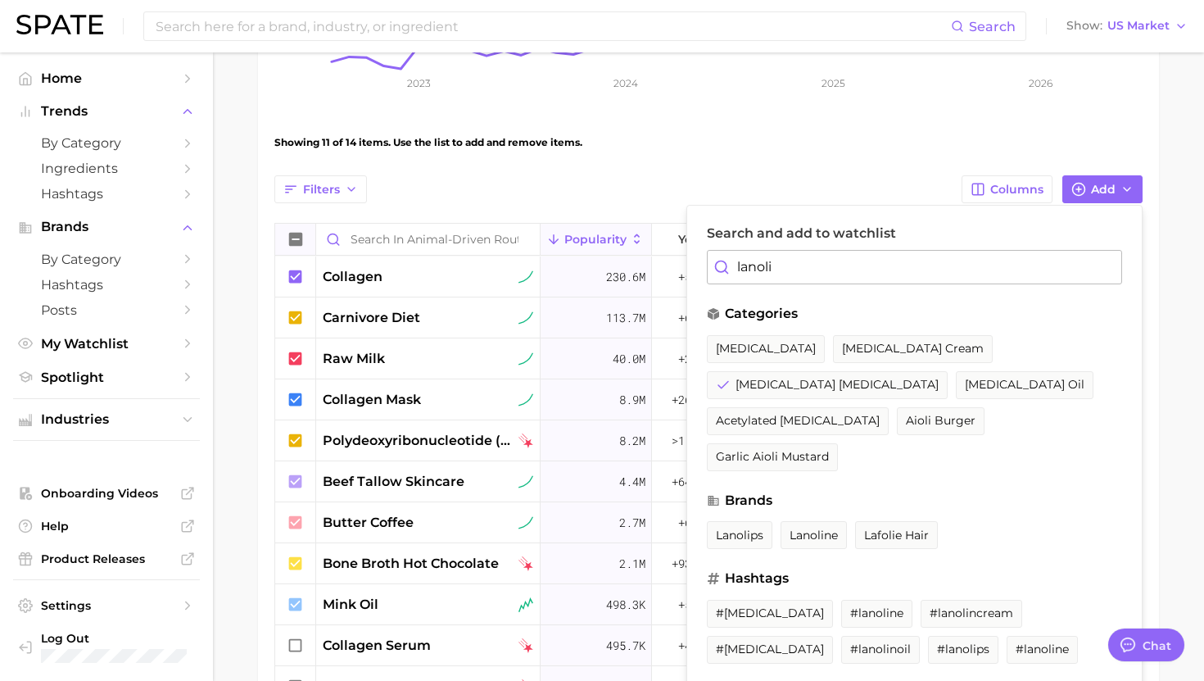
click at [817, 269] on input "lanoli" at bounding box center [914, 267] width 415 height 34
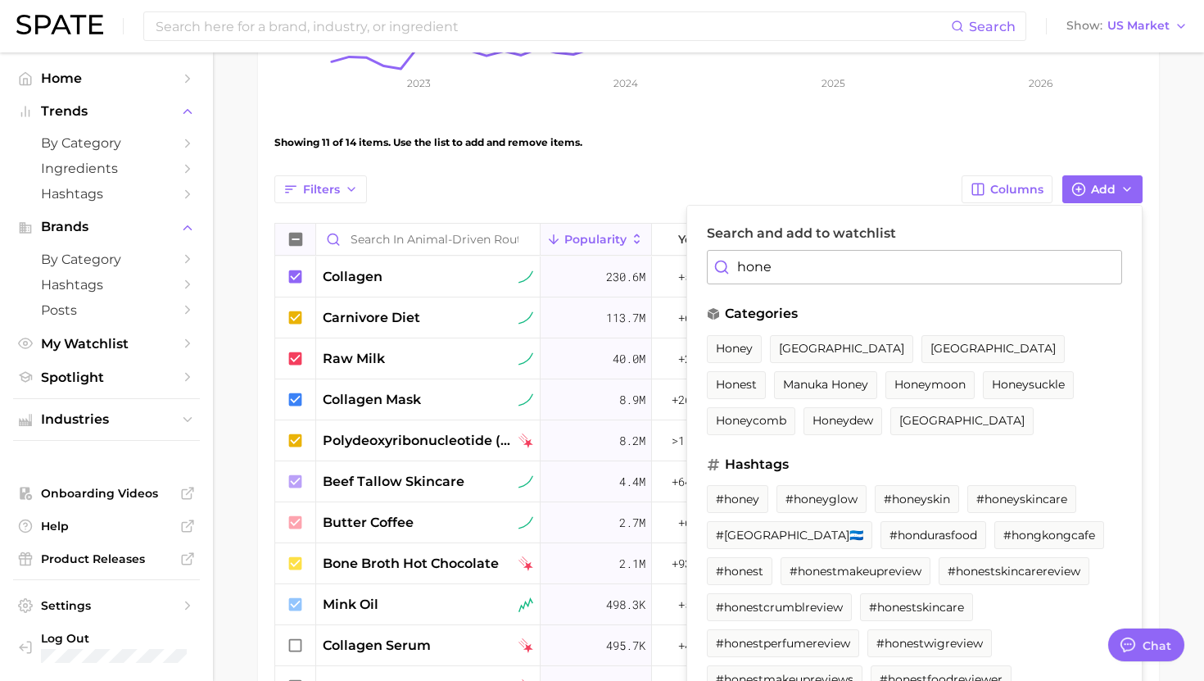
type input "honey"
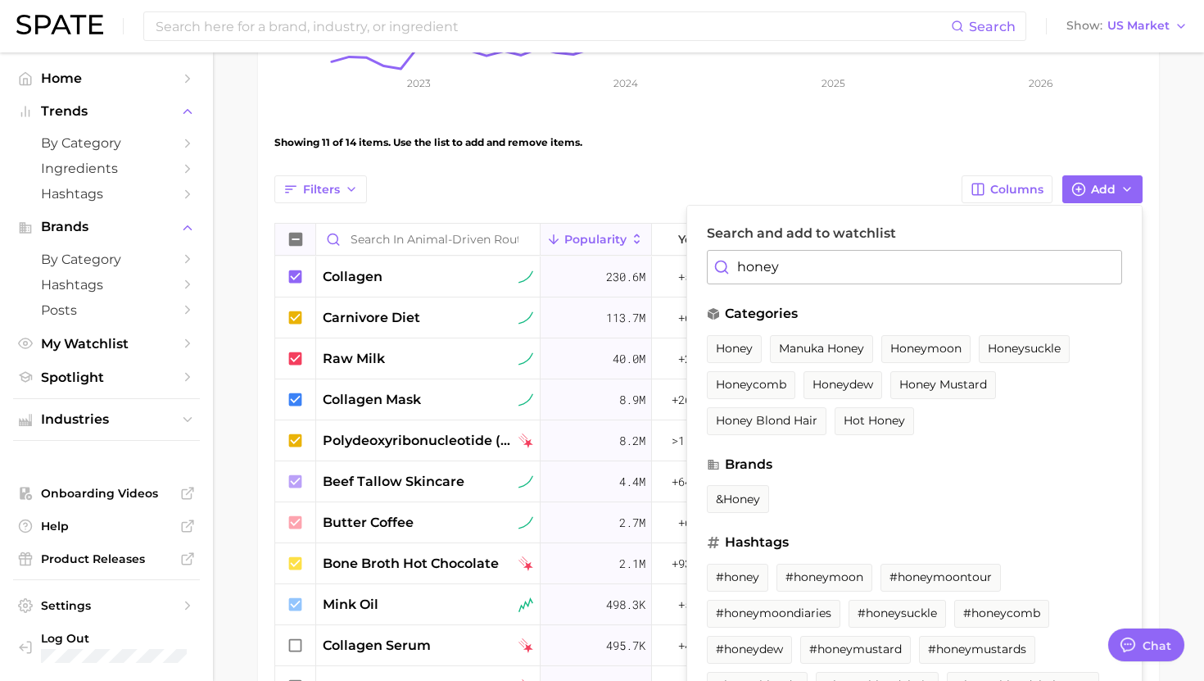
drag, startPoint x: 789, startPoint y: 274, endPoint x: 733, endPoint y: 273, distance: 56.5
click at [733, 273] on input "honey" at bounding box center [914, 267] width 415 height 34
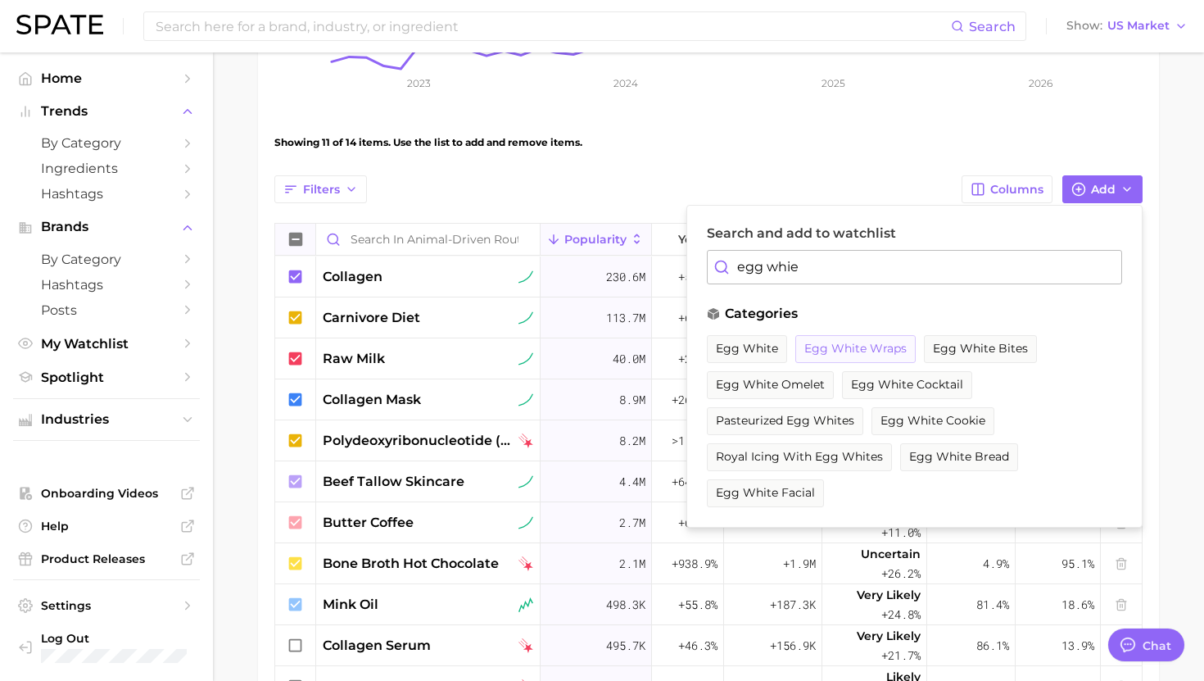
type input "egg whie"
click at [873, 351] on span "egg white wraps" at bounding box center [855, 348] width 102 height 14
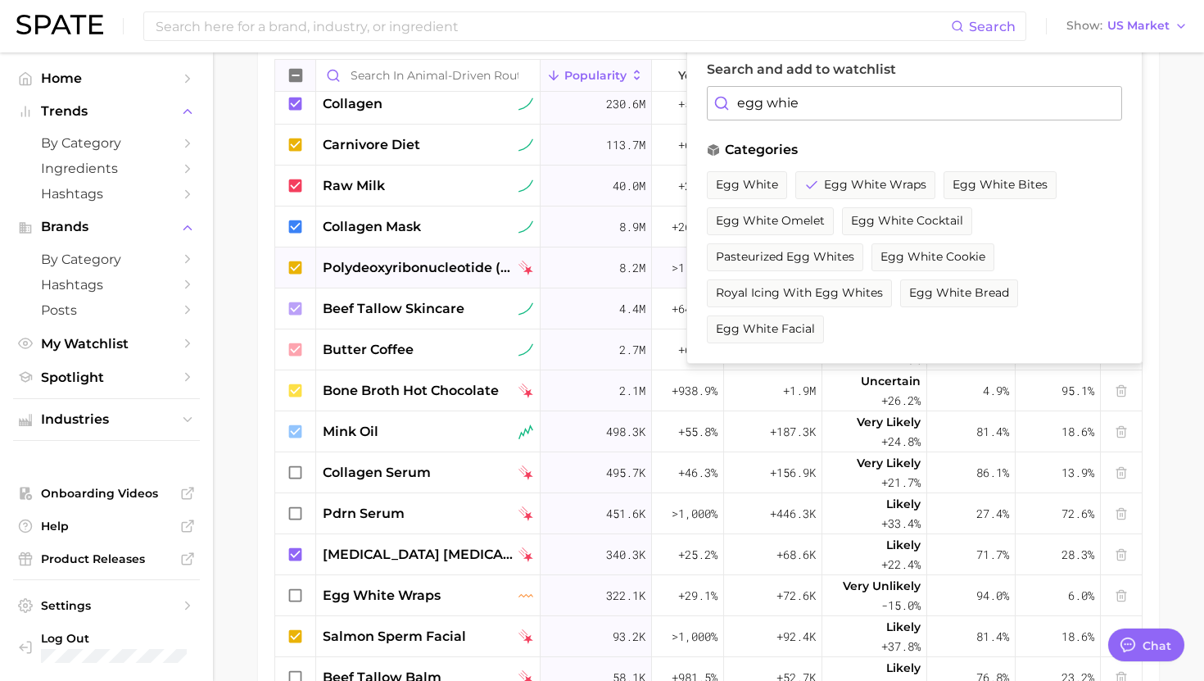
scroll to position [723, 0]
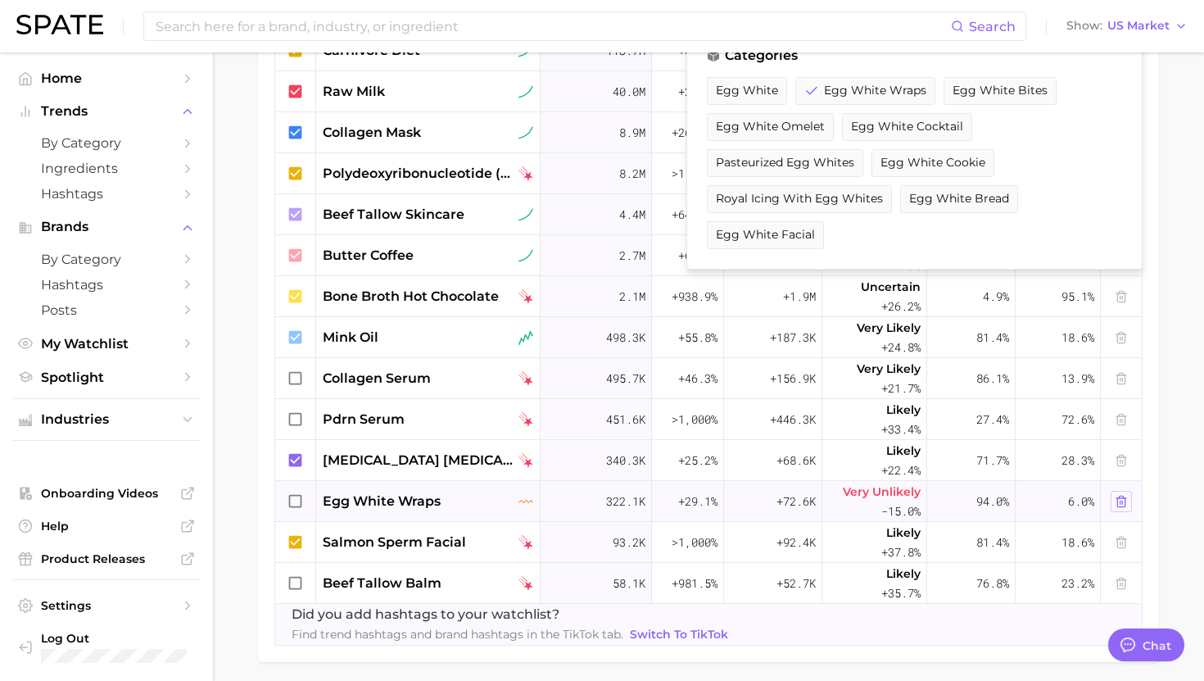
click at [1123, 499] on icon at bounding box center [1121, 501] width 13 height 13
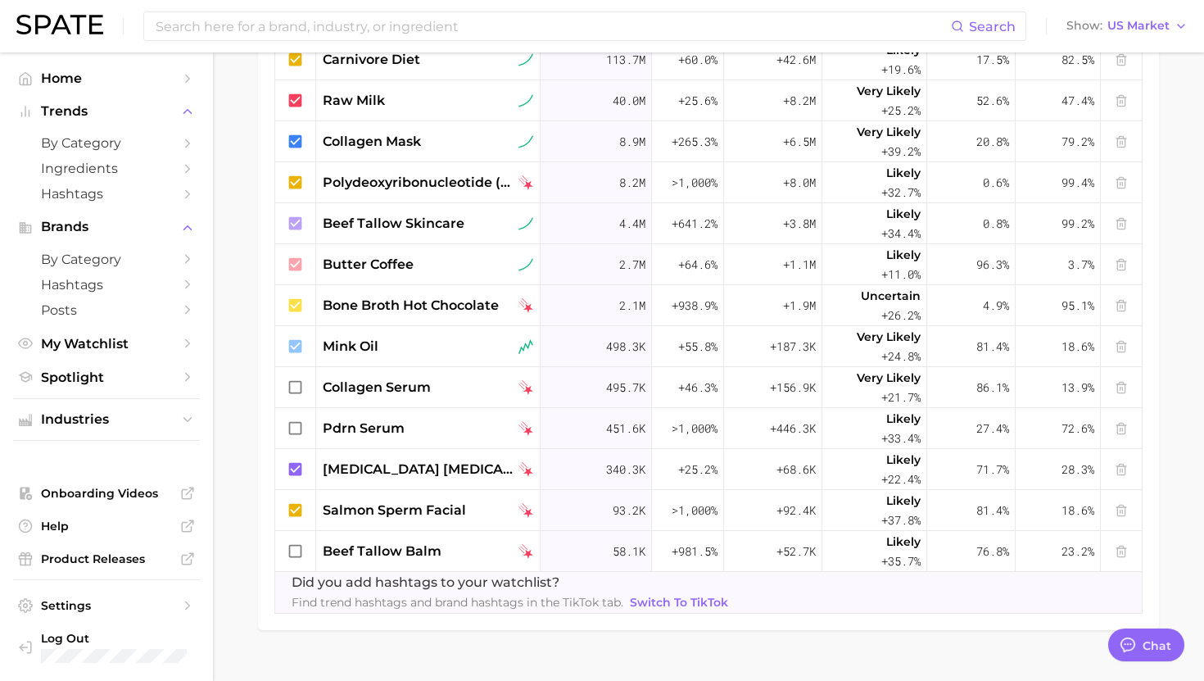
scroll to position [0, 0]
click at [1160, 194] on main "Animal-driven Routine Settings Overview Google TikTok View Separated Export Dat…" at bounding box center [708, 20] width 991 height 1382
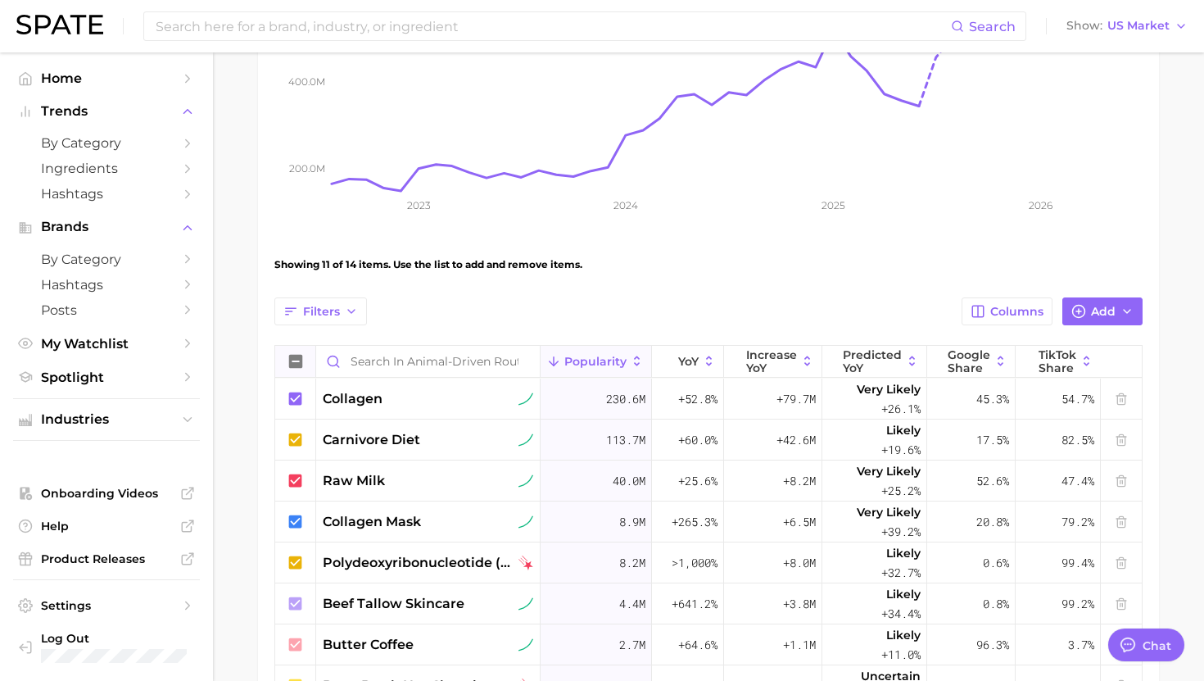
scroll to position [332, 0]
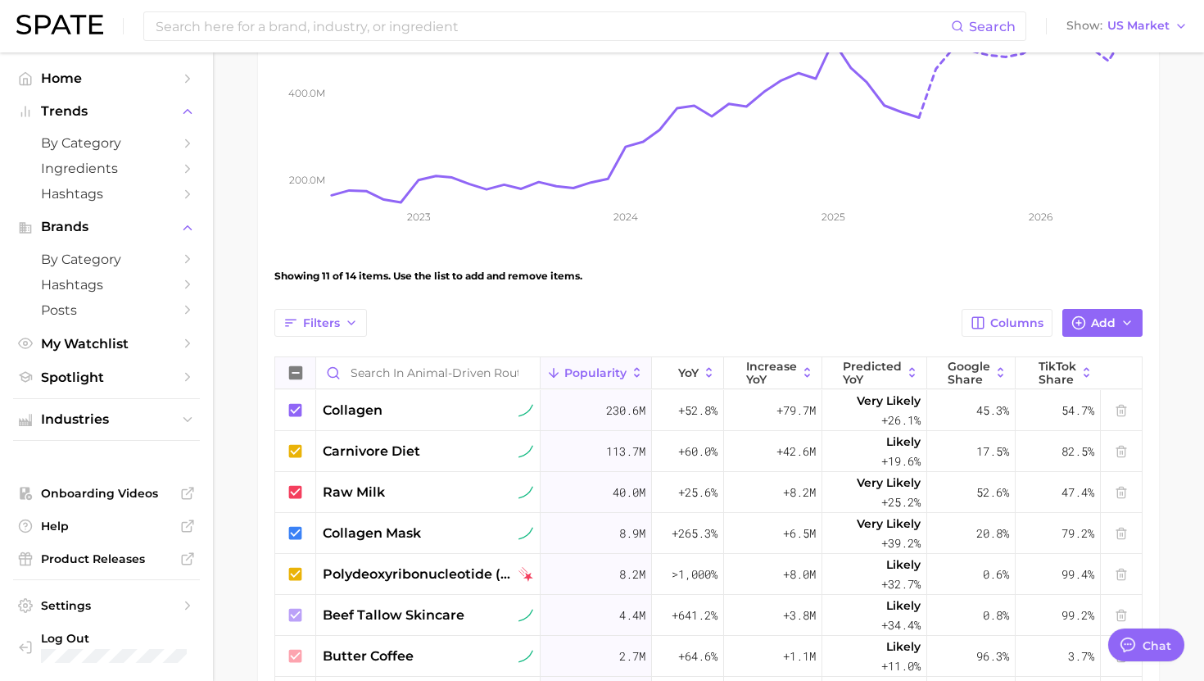
click at [292, 372] on icon at bounding box center [296, 373] width 18 height 18
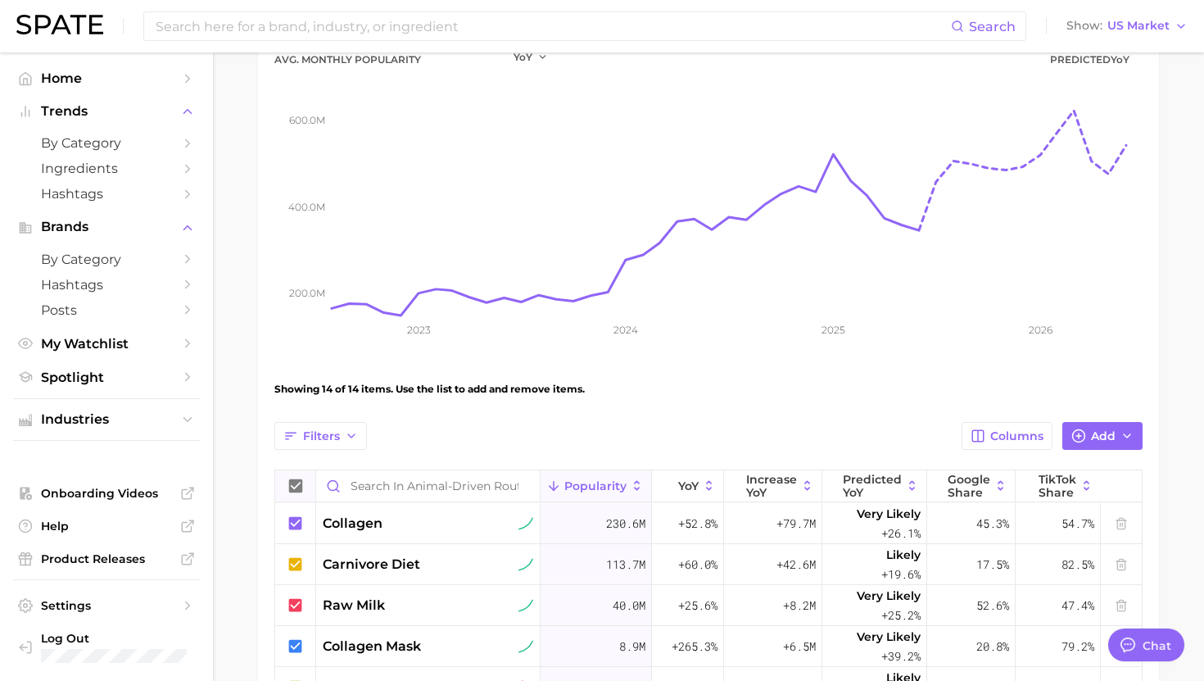
scroll to position [215, 0]
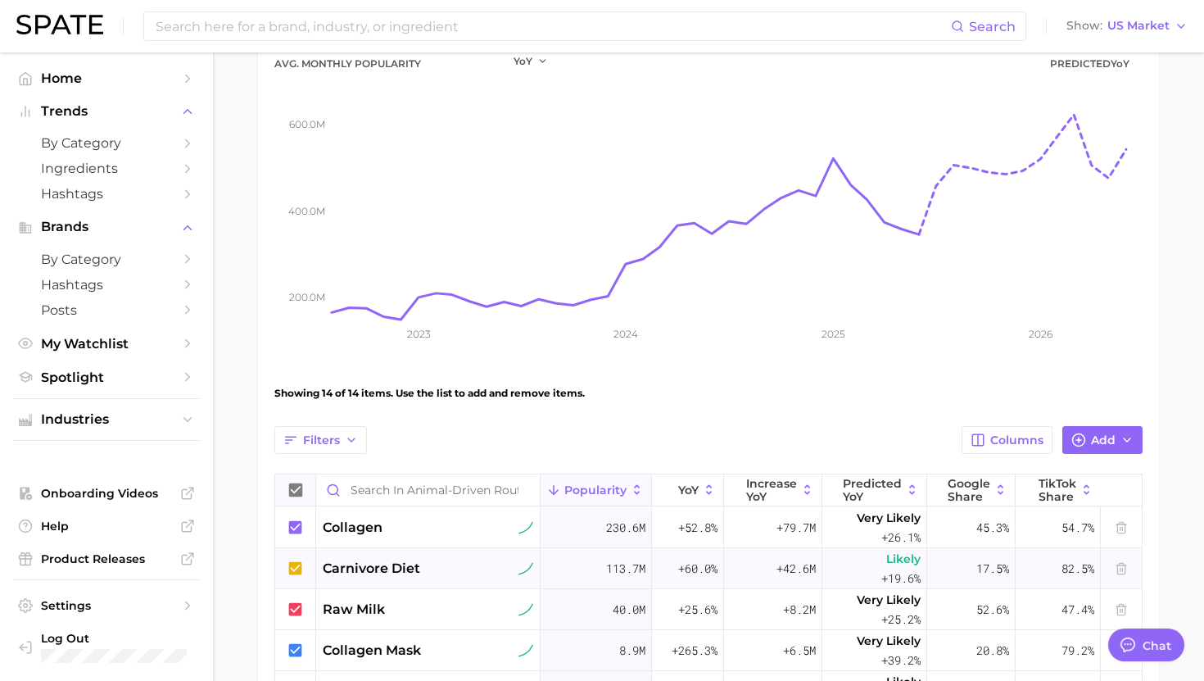
click at [296, 567] on icon at bounding box center [296, 568] width 18 height 18
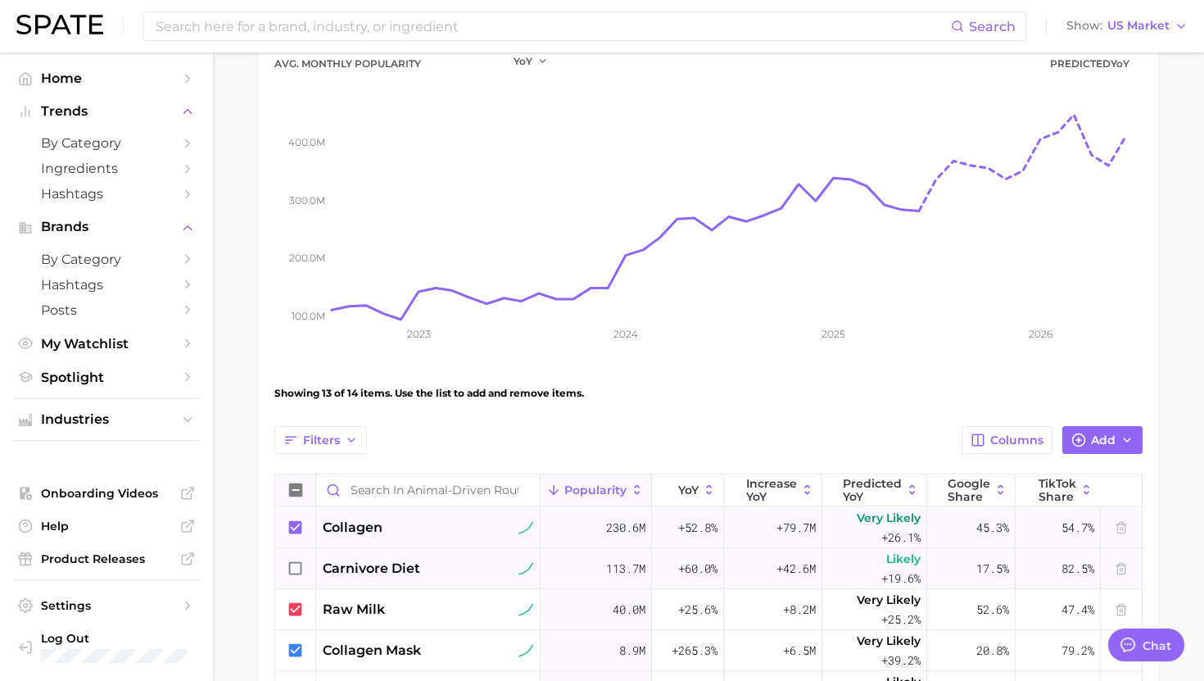
click at [295, 522] on icon at bounding box center [295, 526] width 13 height 13
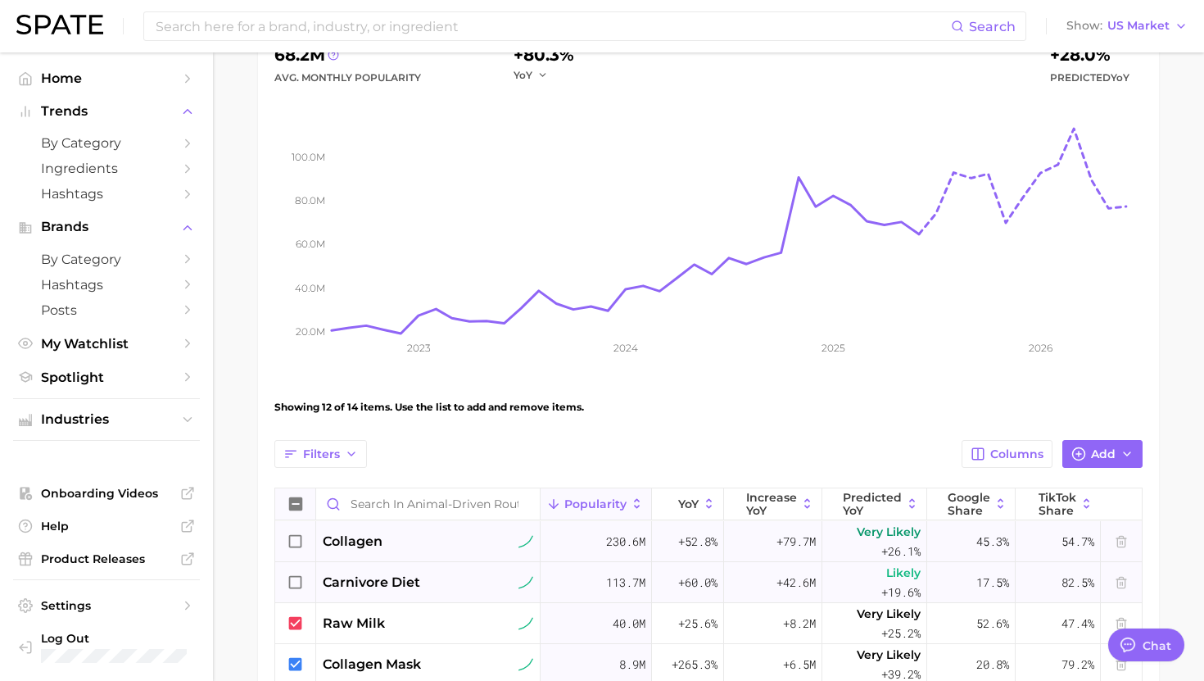
scroll to position [211, 0]
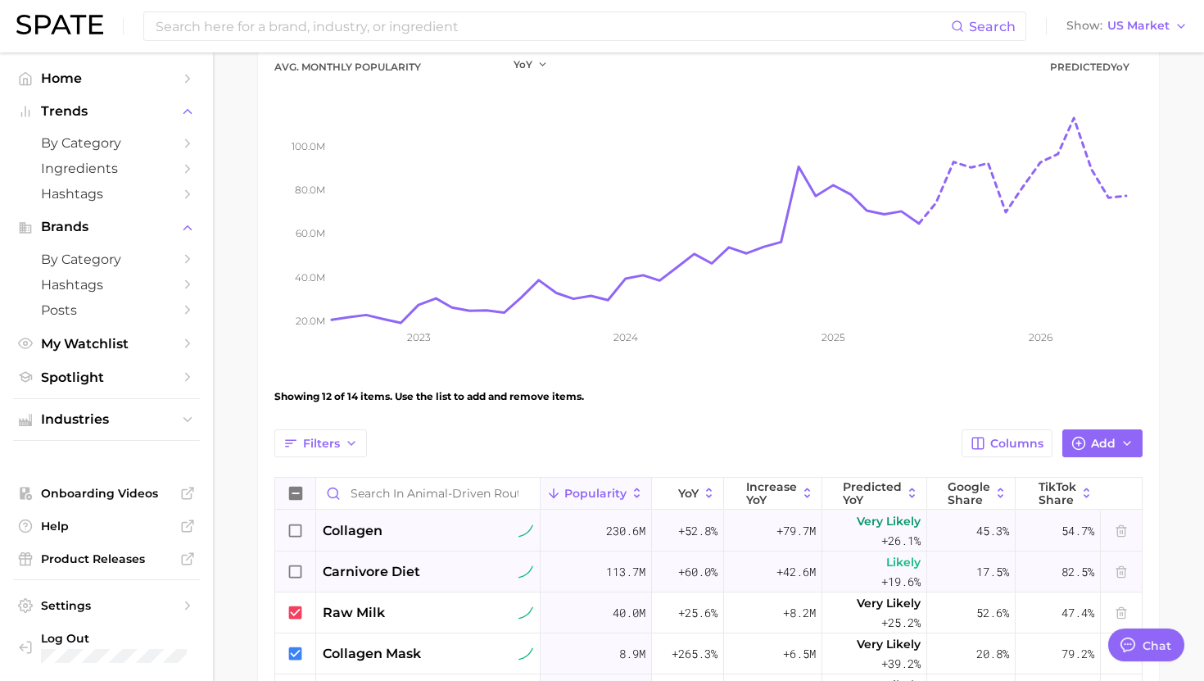
click at [296, 529] on icon at bounding box center [296, 531] width 18 height 18
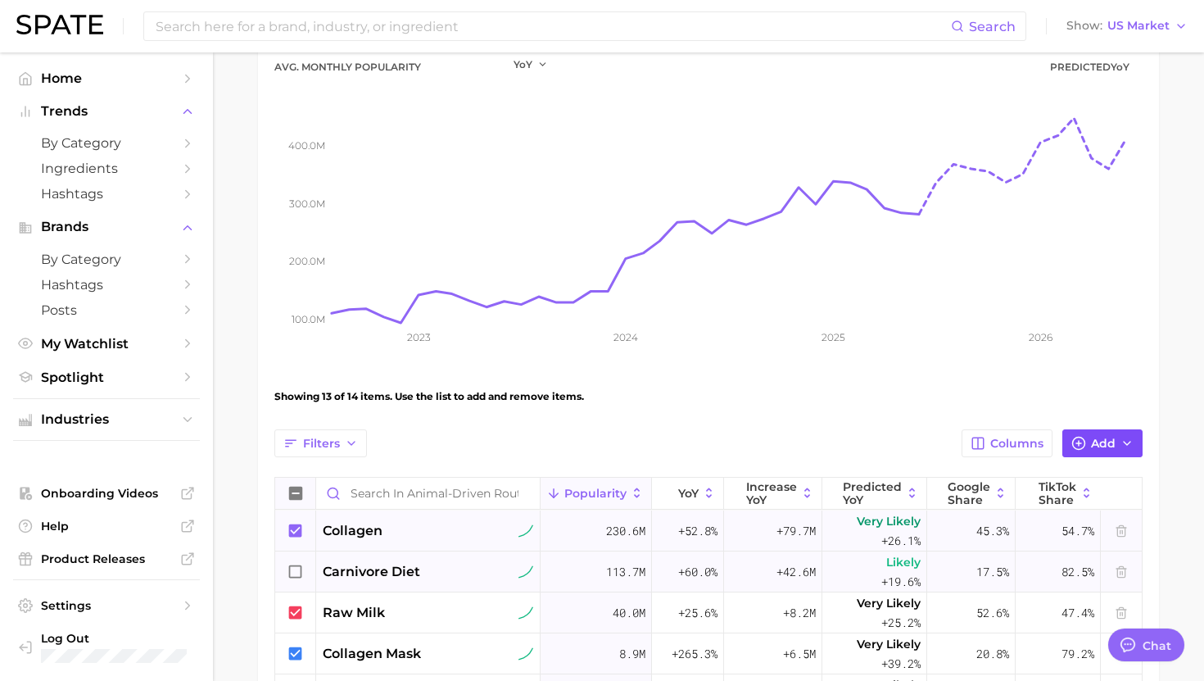
click at [1076, 451] on button "Add" at bounding box center [1102, 443] width 80 height 28
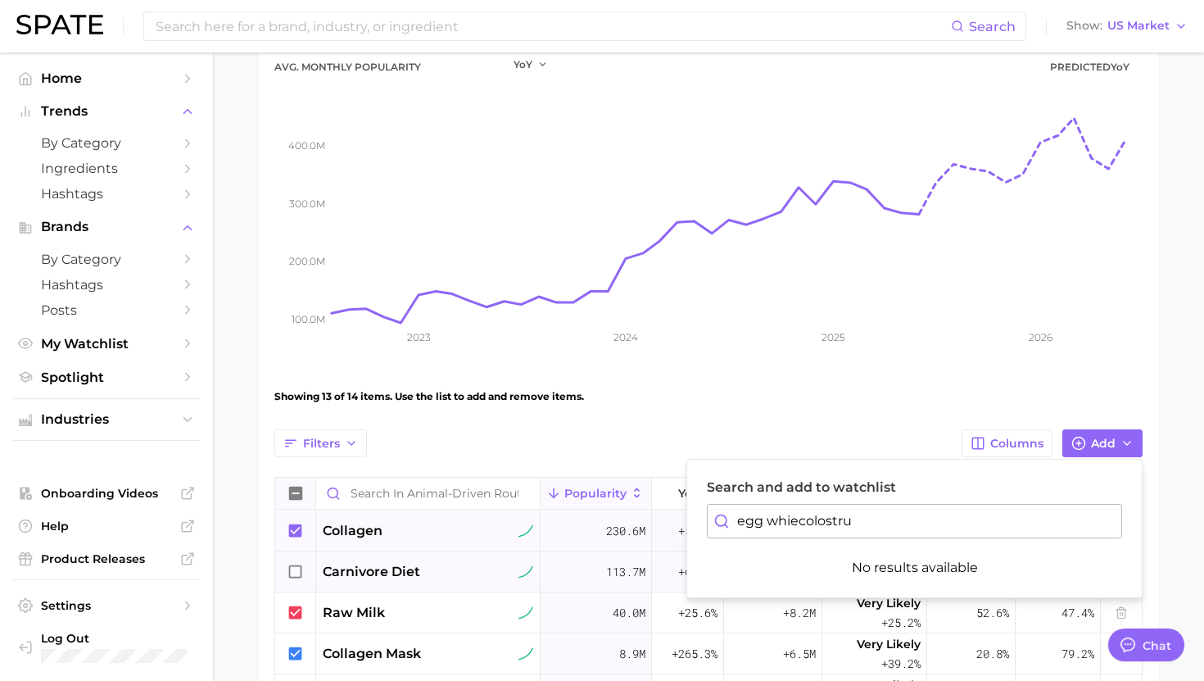
click at [965, 508] on input "egg whiecolostru" at bounding box center [914, 521] width 415 height 34
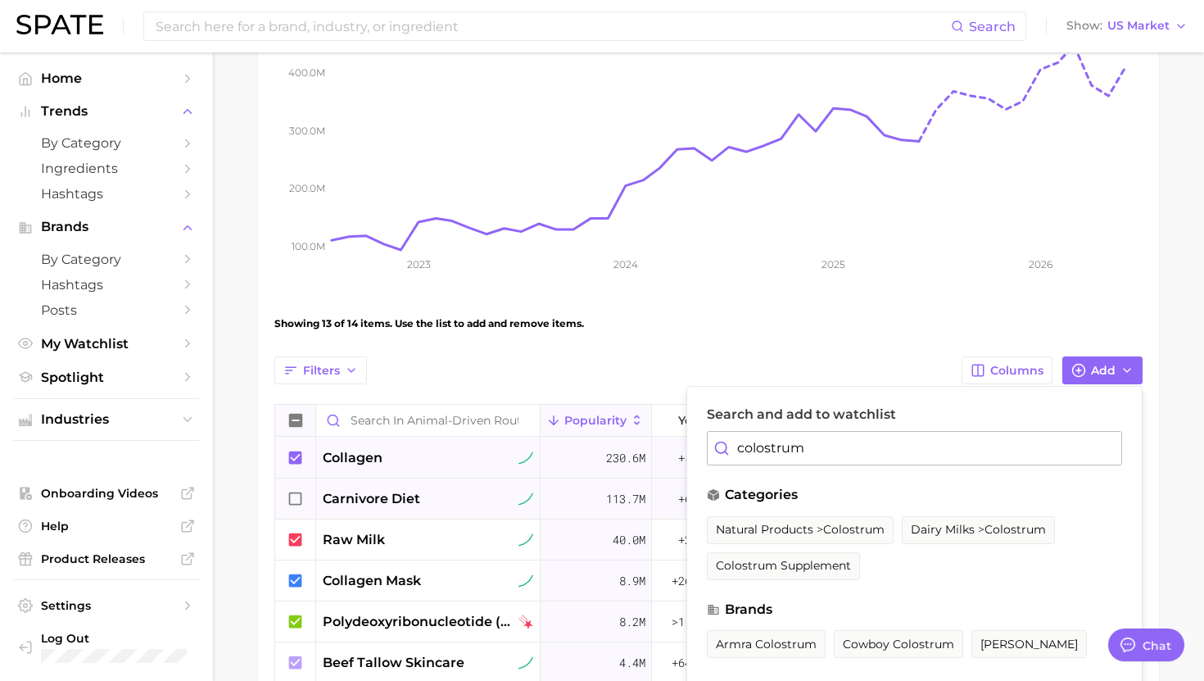
scroll to position [285, 0]
type input "colostrum"
click at [827, 568] on span "colostrum supplement" at bounding box center [783, 565] width 135 height 14
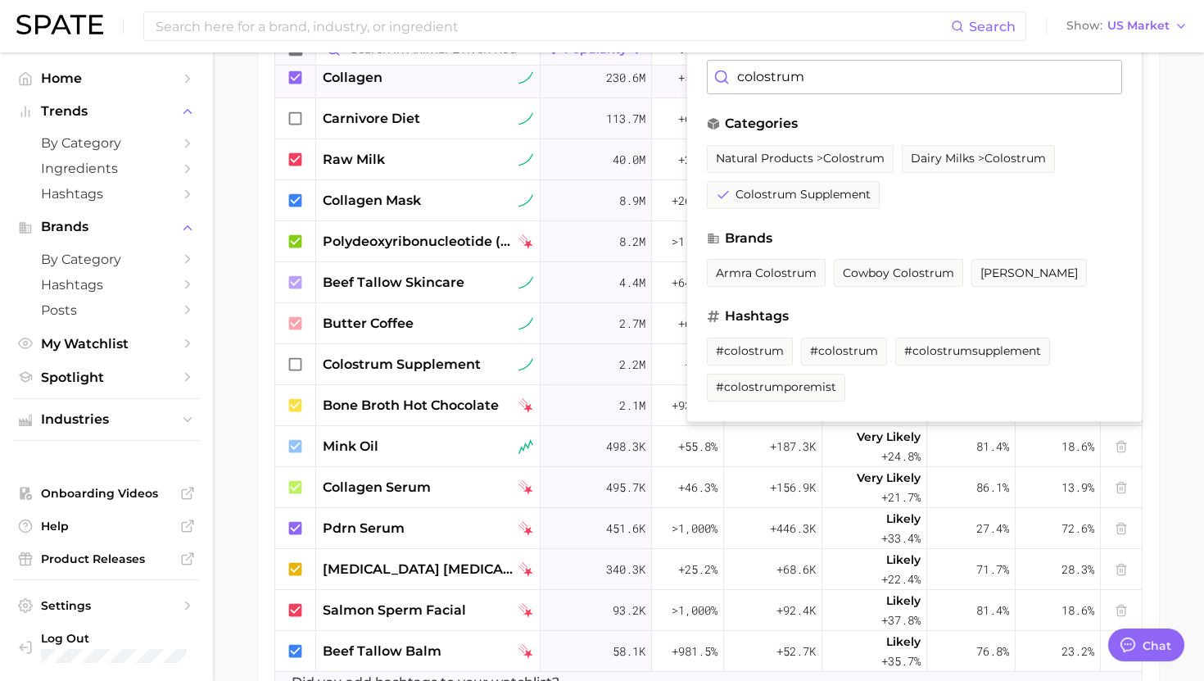
click at [228, 346] on main "Animal-driven Routine Settings Overview Google TikTok View Separated Export Dat…" at bounding box center [708, 104] width 991 height 1414
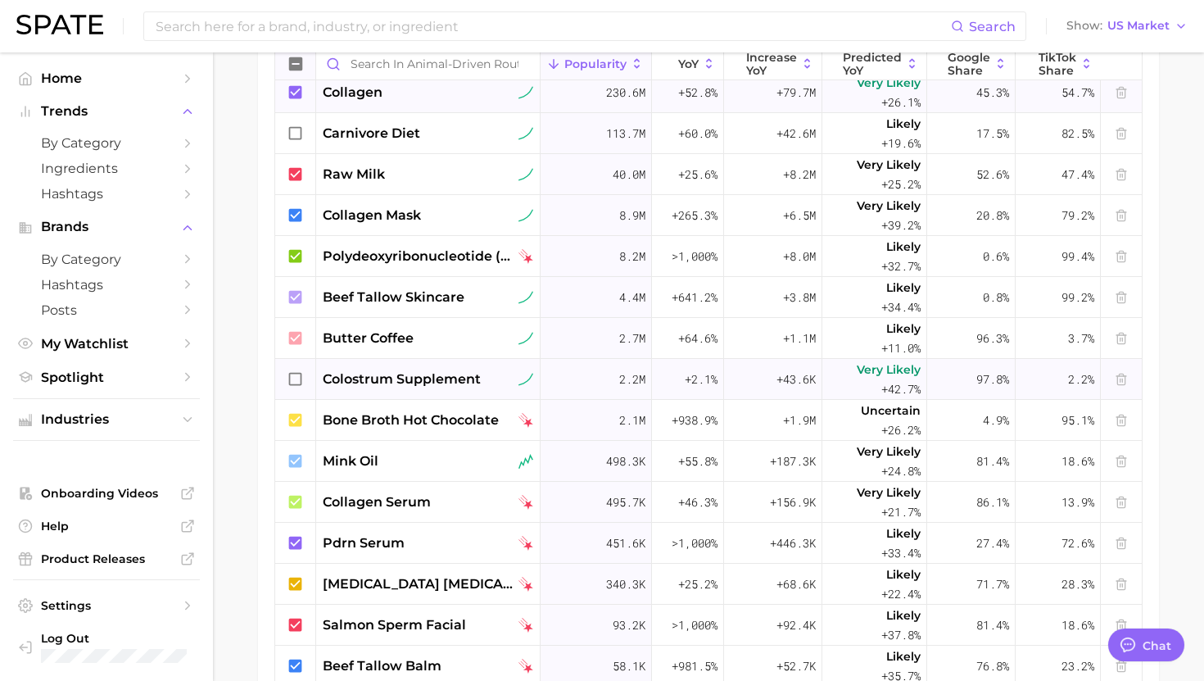
click at [297, 378] on icon at bounding box center [296, 379] width 18 height 18
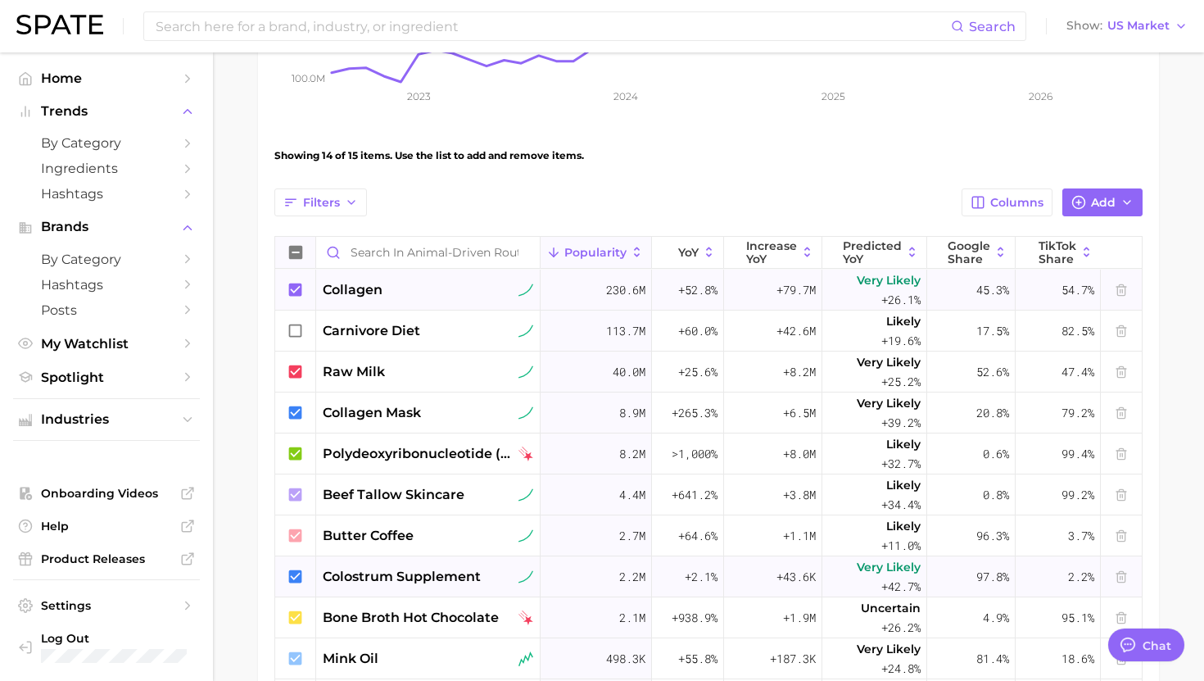
scroll to position [455, 0]
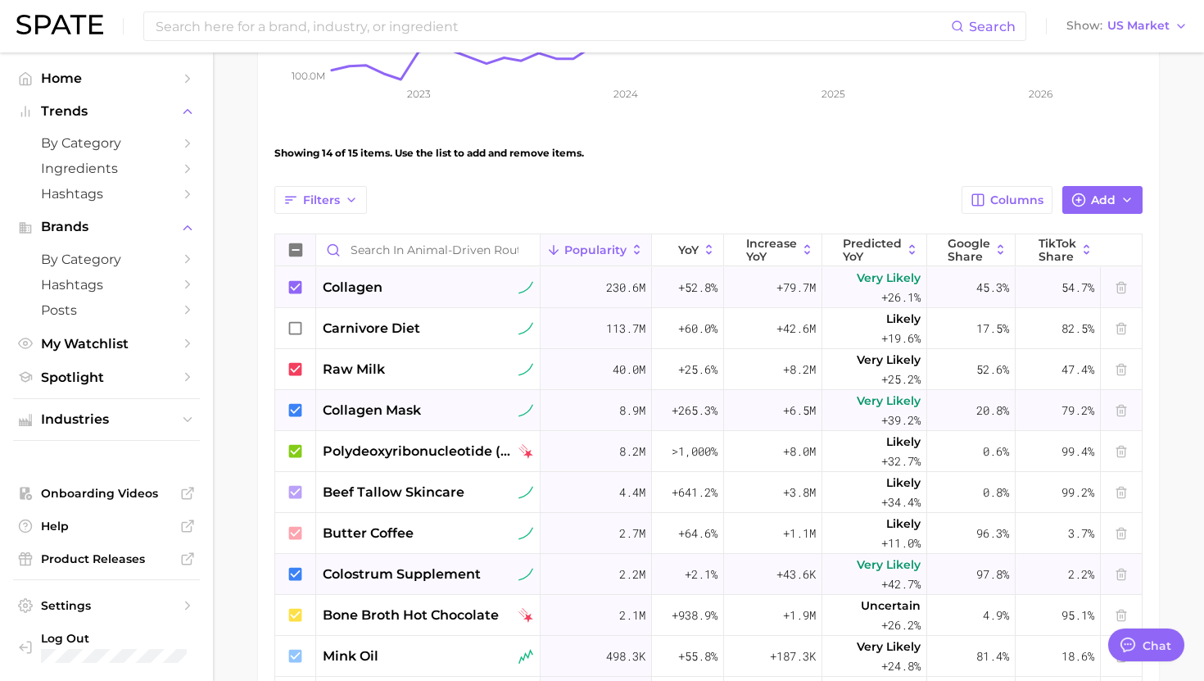
click at [295, 409] on icon at bounding box center [295, 409] width 13 height 13
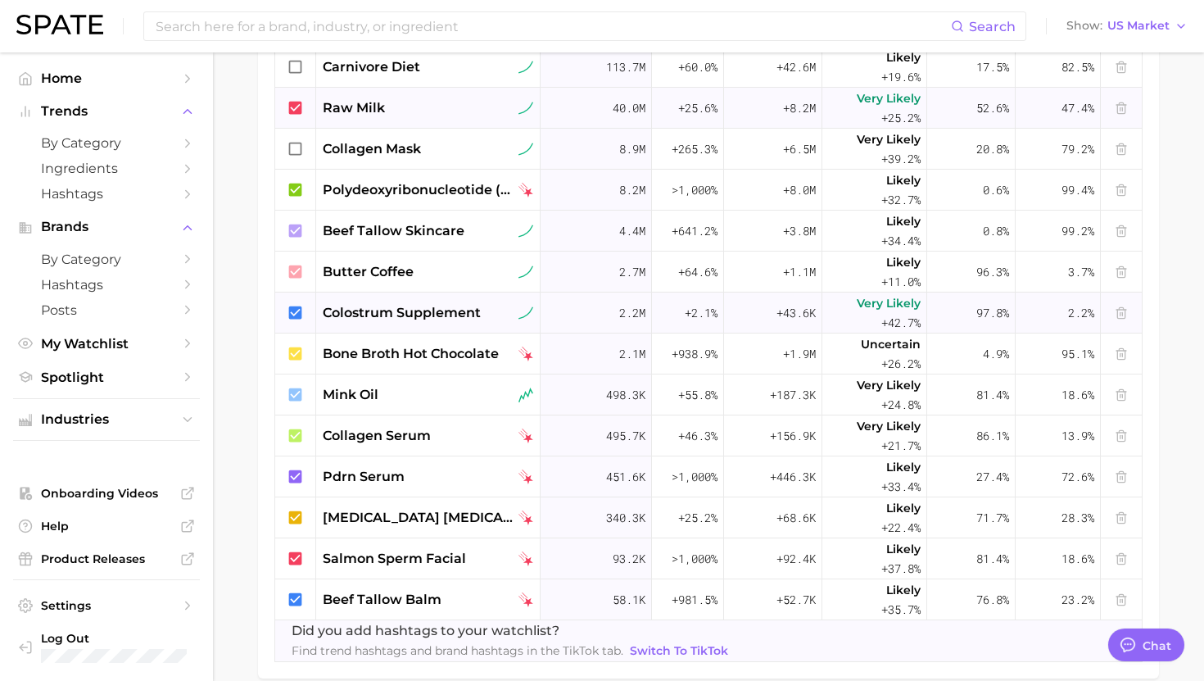
scroll to position [708, 0]
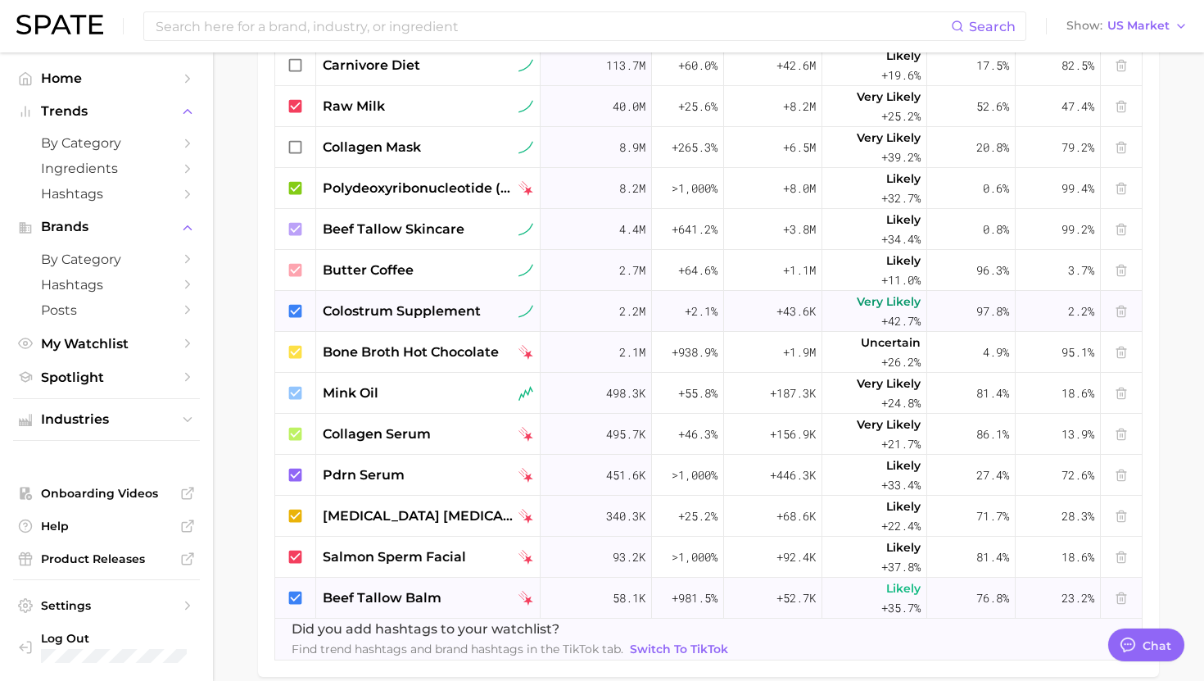
click at [296, 600] on icon at bounding box center [295, 596] width 13 height 13
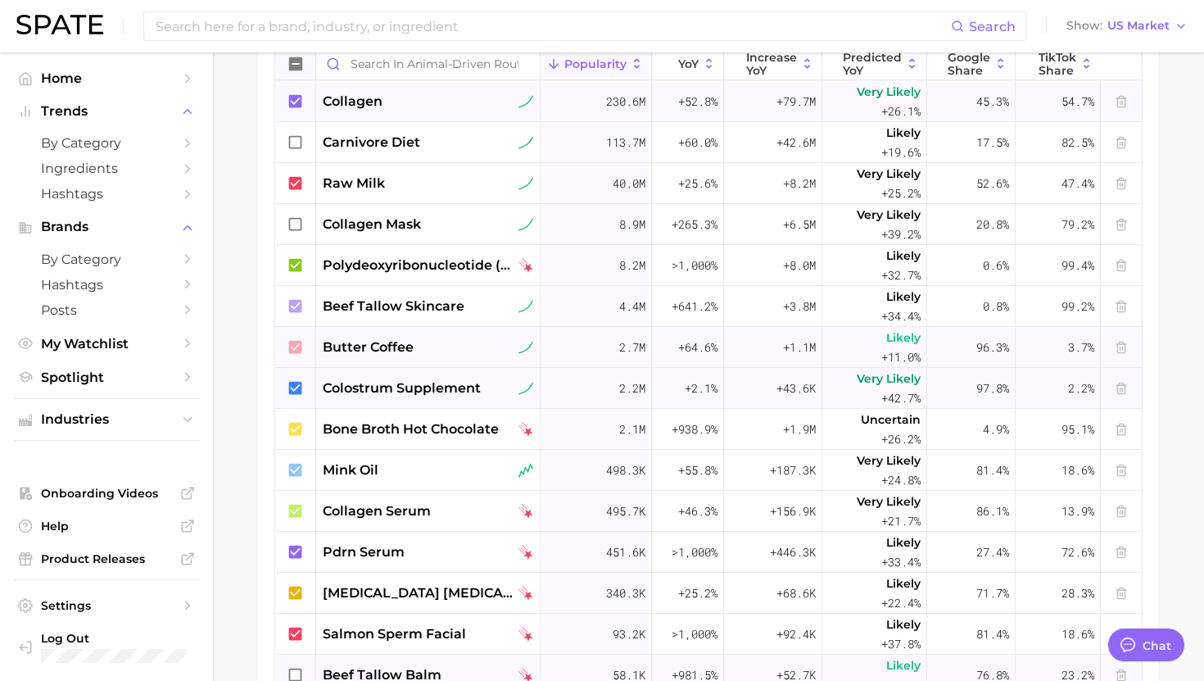
scroll to position [640, 0]
click at [292, 228] on icon at bounding box center [296, 225] width 18 height 18
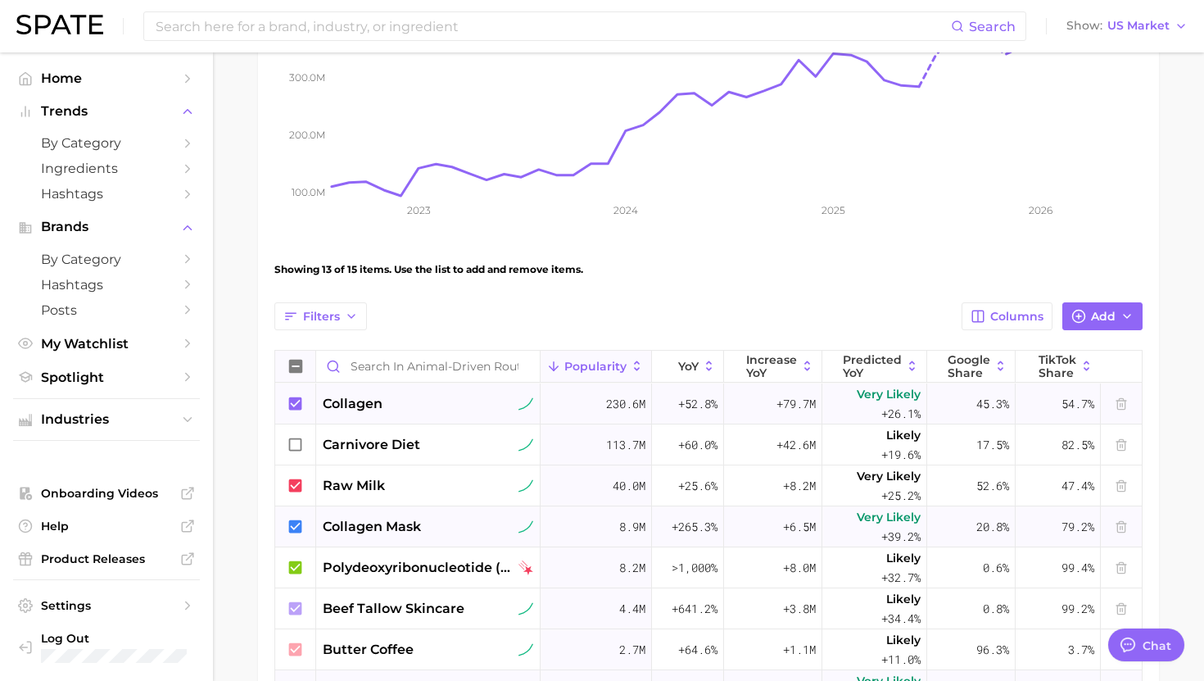
scroll to position [325, 0]
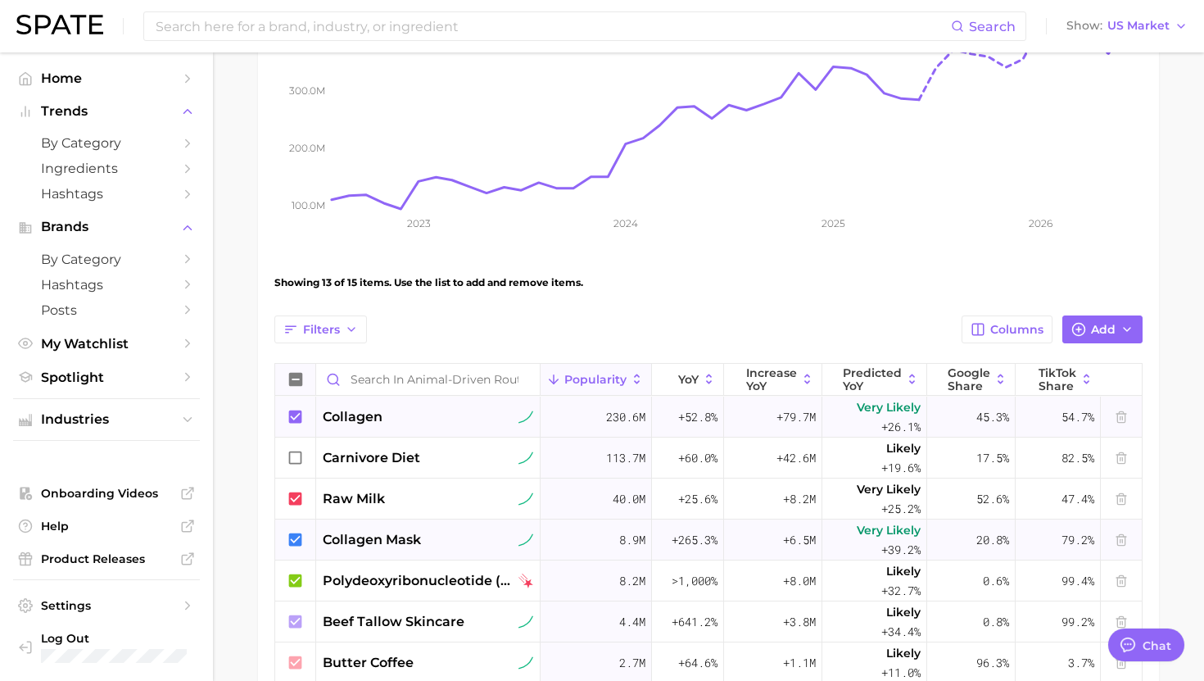
click at [293, 415] on icon at bounding box center [295, 415] width 13 height 13
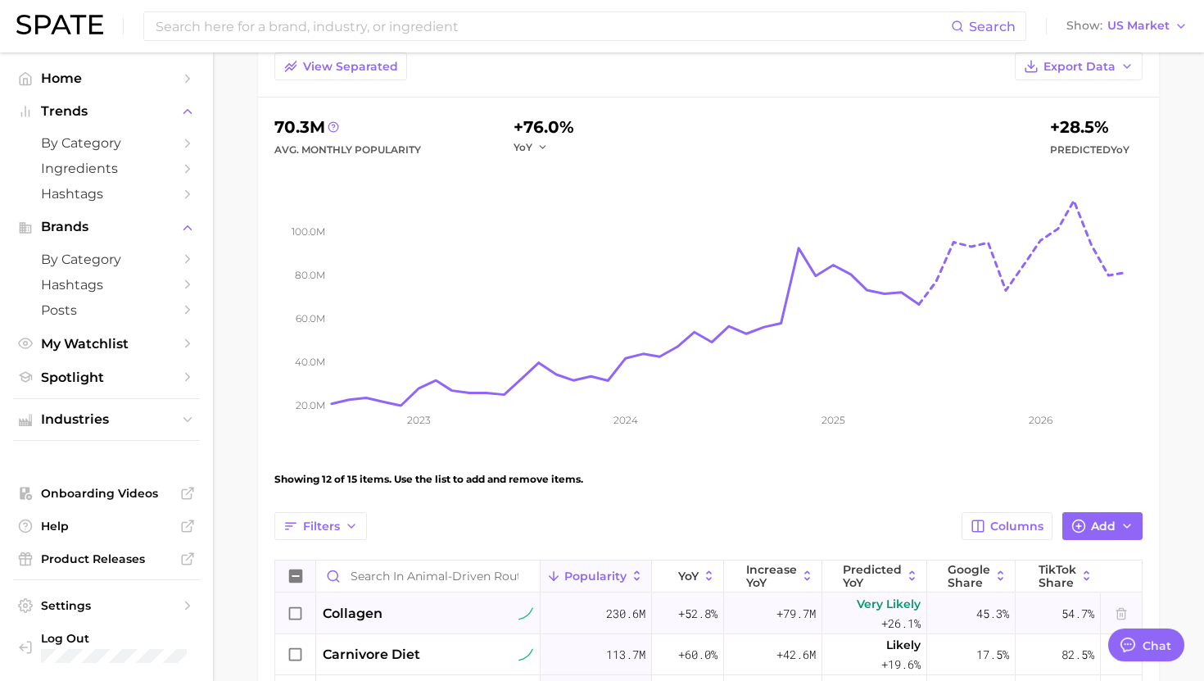
scroll to position [154, 0]
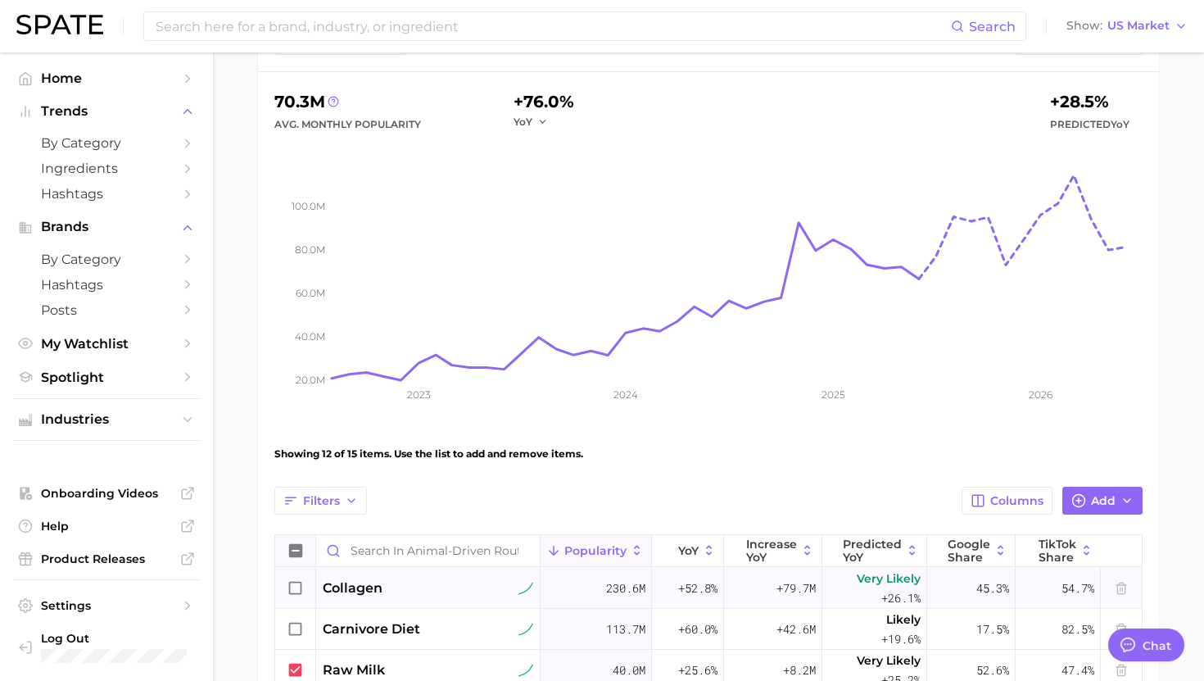
click at [294, 590] on icon at bounding box center [296, 588] width 18 height 18
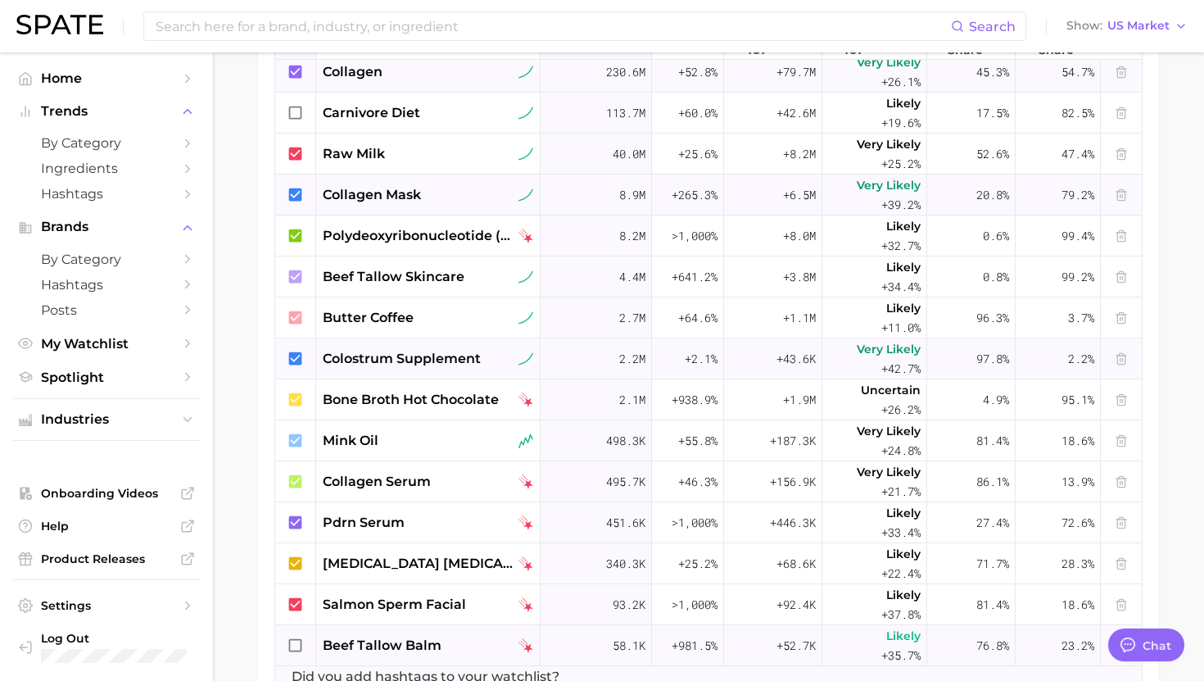
scroll to position [786, 0]
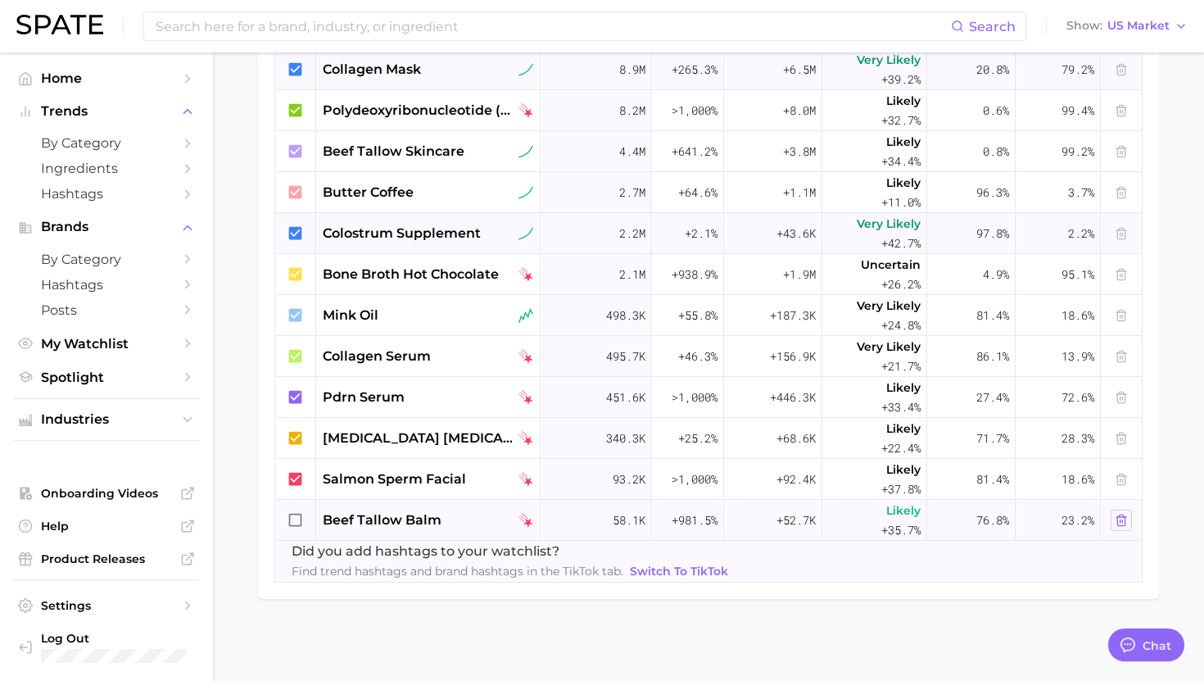
click at [1123, 518] on icon at bounding box center [1121, 519] width 13 height 13
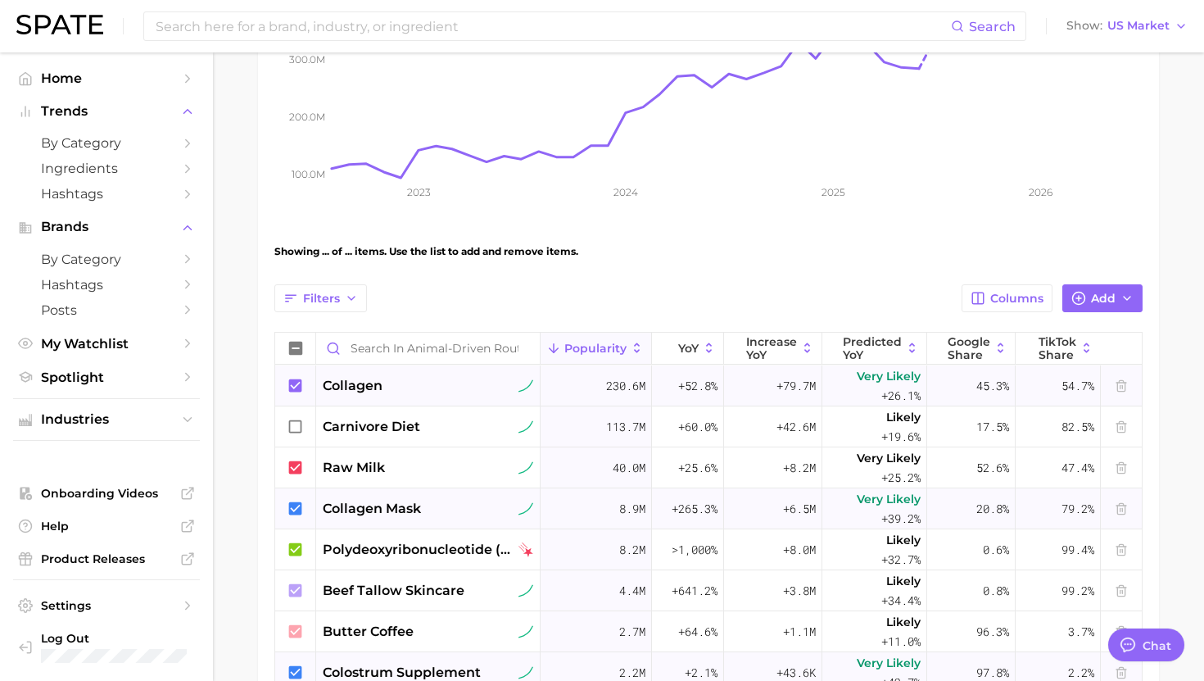
scroll to position [337, 0]
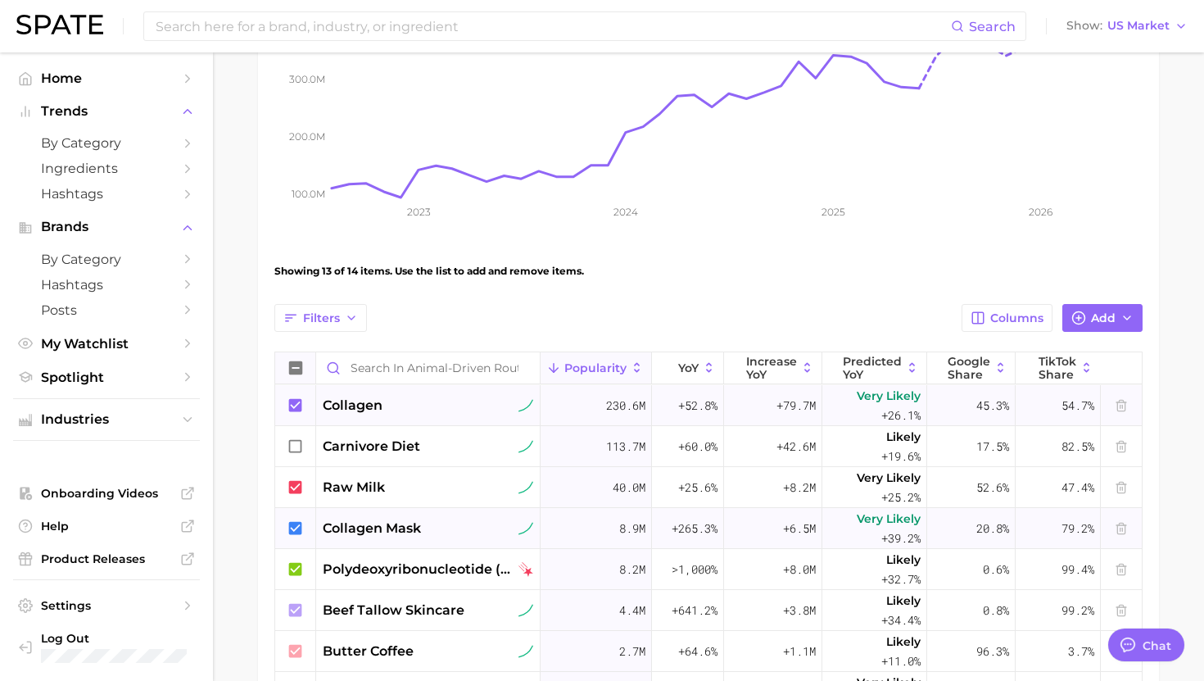
click at [299, 366] on icon at bounding box center [295, 367] width 13 height 13
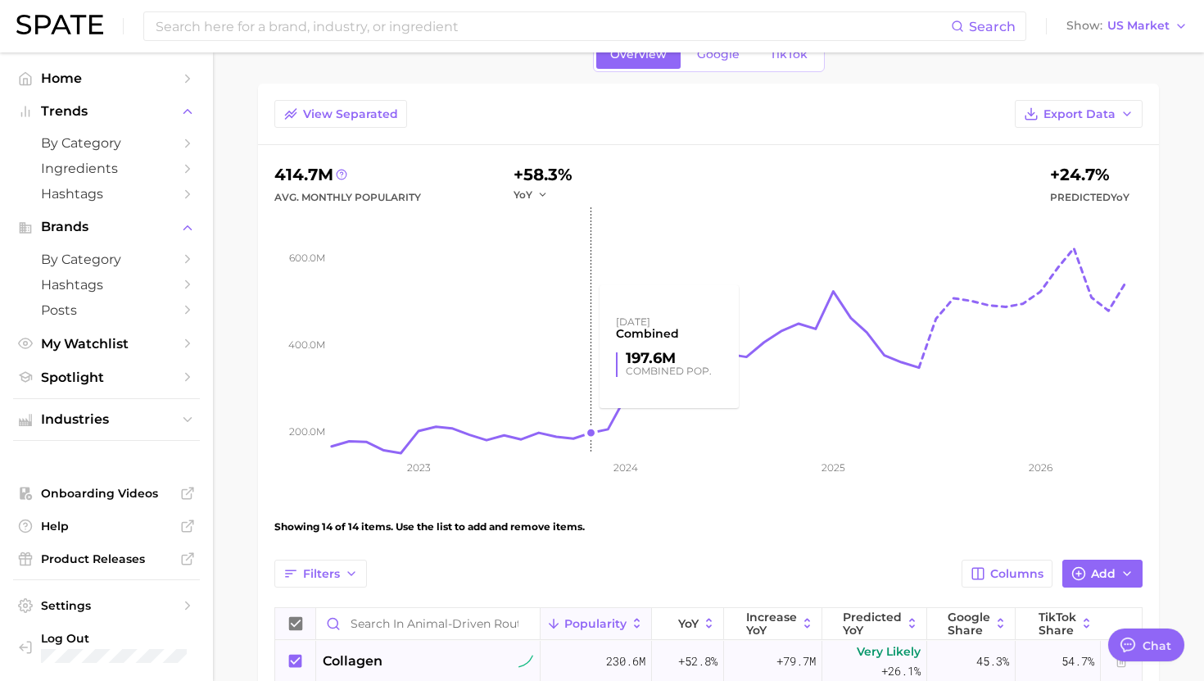
scroll to position [14, 0]
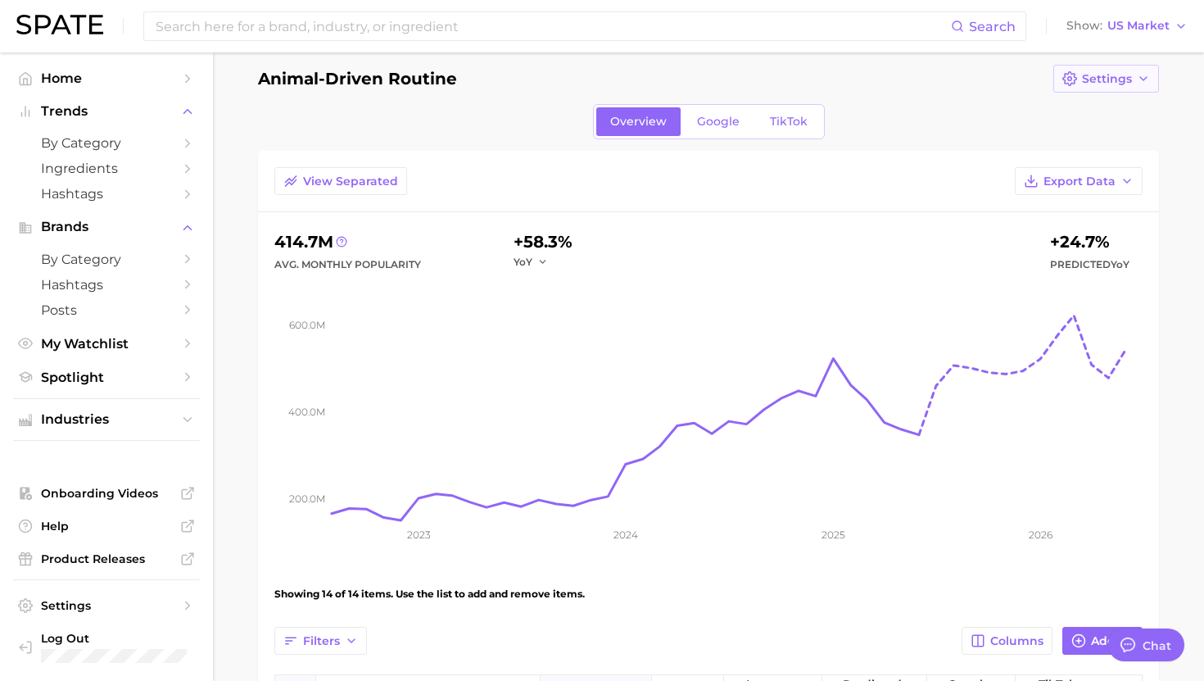
click at [1101, 89] on button "Settings" at bounding box center [1106, 79] width 106 height 28
click at [1142, 65] on button "Settings" at bounding box center [1106, 79] width 106 height 28
click at [1144, 72] on icon "button" at bounding box center [1143, 78] width 13 height 13
click at [1106, 177] on span "Export Data" at bounding box center [1079, 181] width 72 height 14
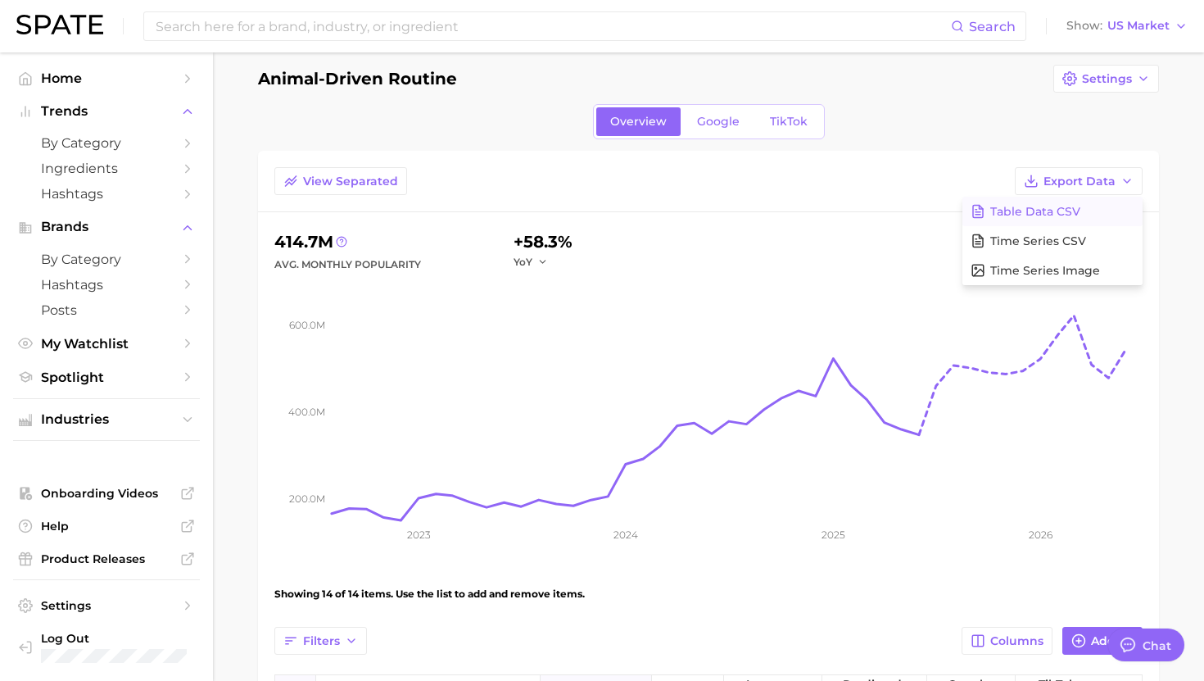
click at [1062, 207] on span "Table Data CSV" at bounding box center [1035, 212] width 90 height 14
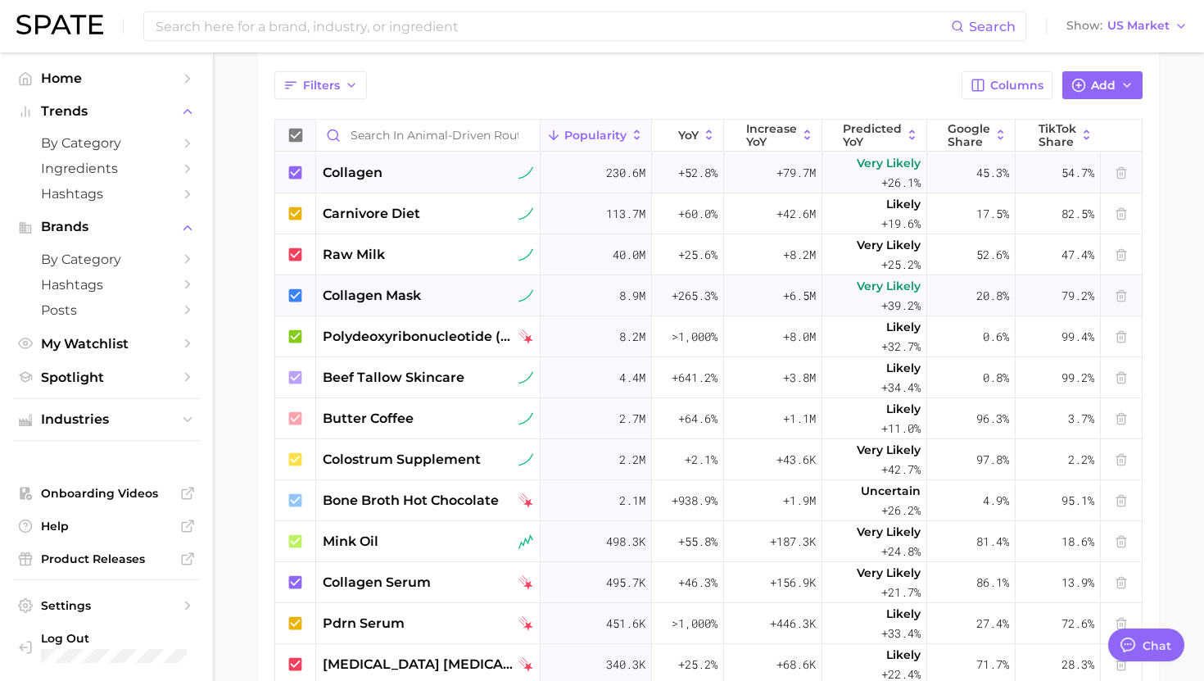
scroll to position [581, 0]
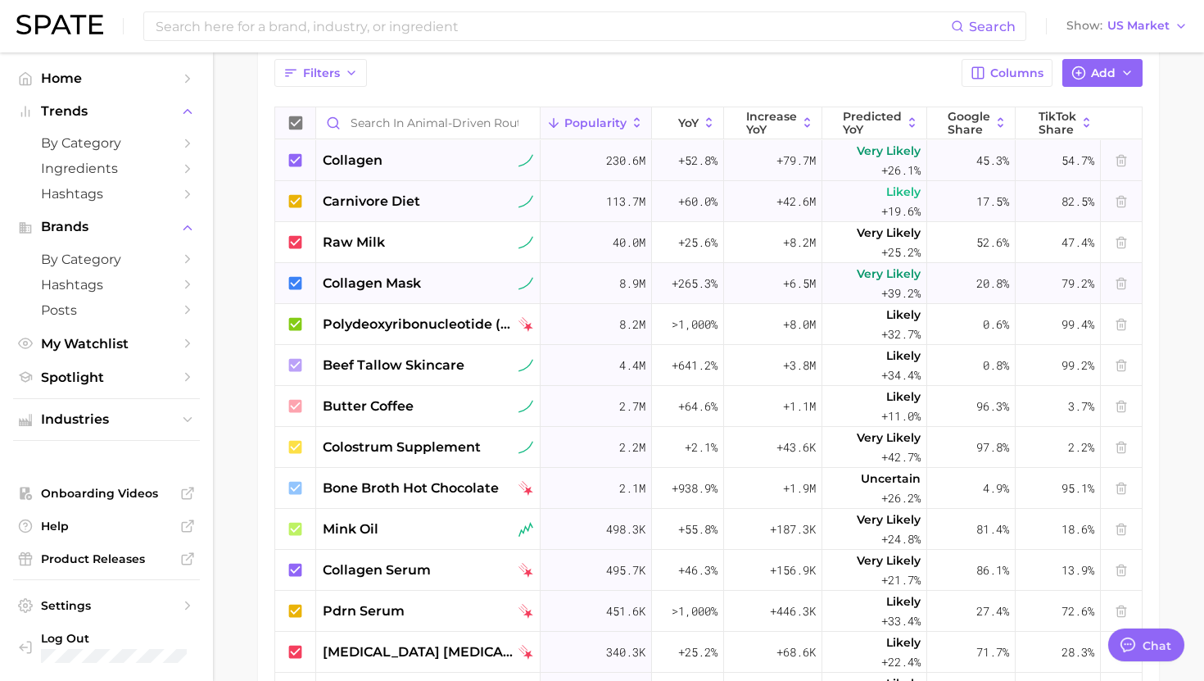
click at [296, 200] on icon at bounding box center [296, 201] width 18 height 18
click at [301, 283] on icon at bounding box center [295, 282] width 13 height 13
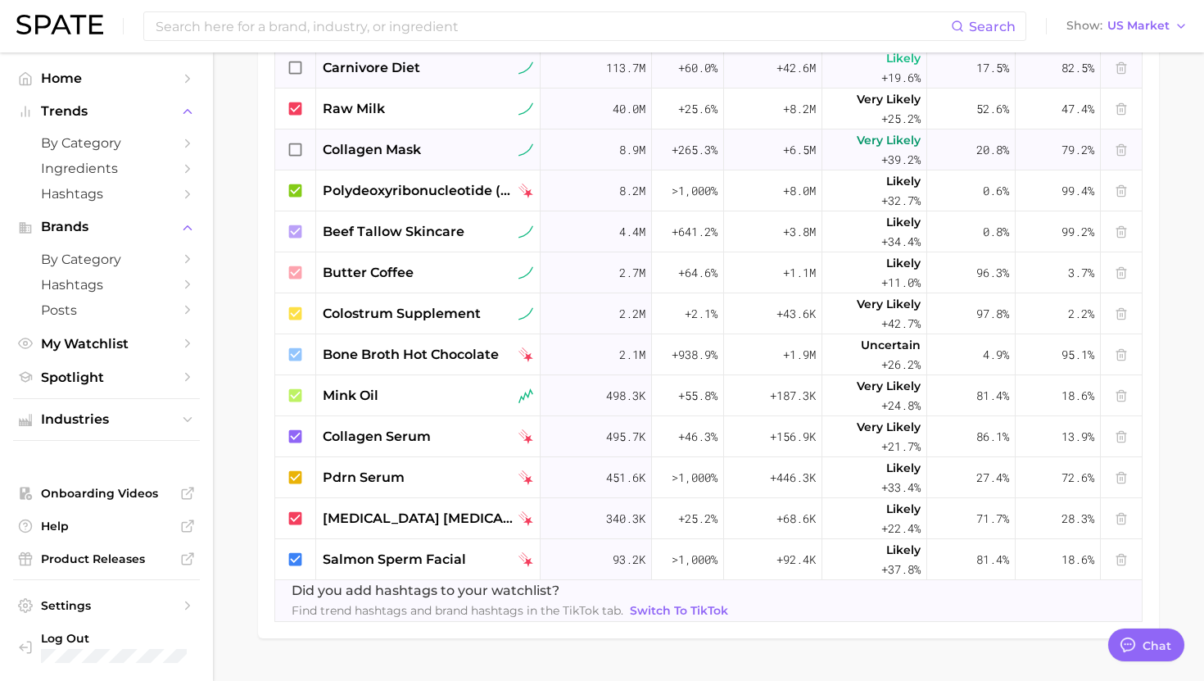
scroll to position [717, 0]
click at [295, 434] on icon at bounding box center [296, 435] width 18 height 18
click at [298, 481] on icon at bounding box center [295, 474] width 13 height 13
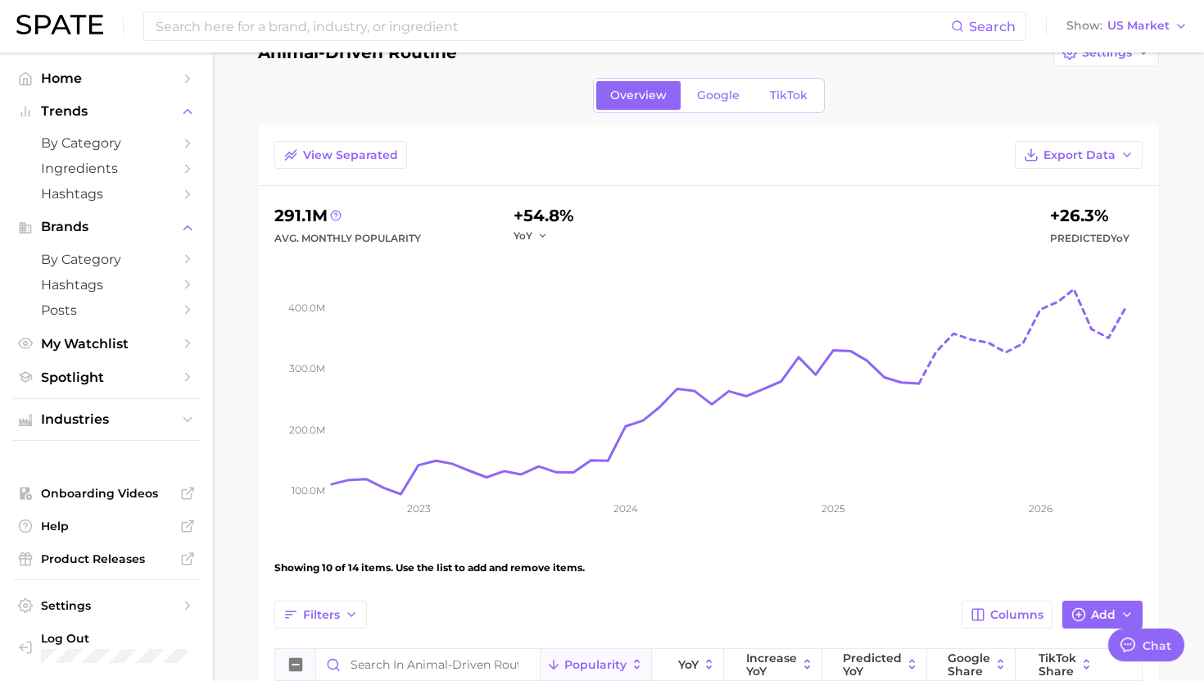
scroll to position [42, 0]
